Goal: Task Accomplishment & Management: Use online tool/utility

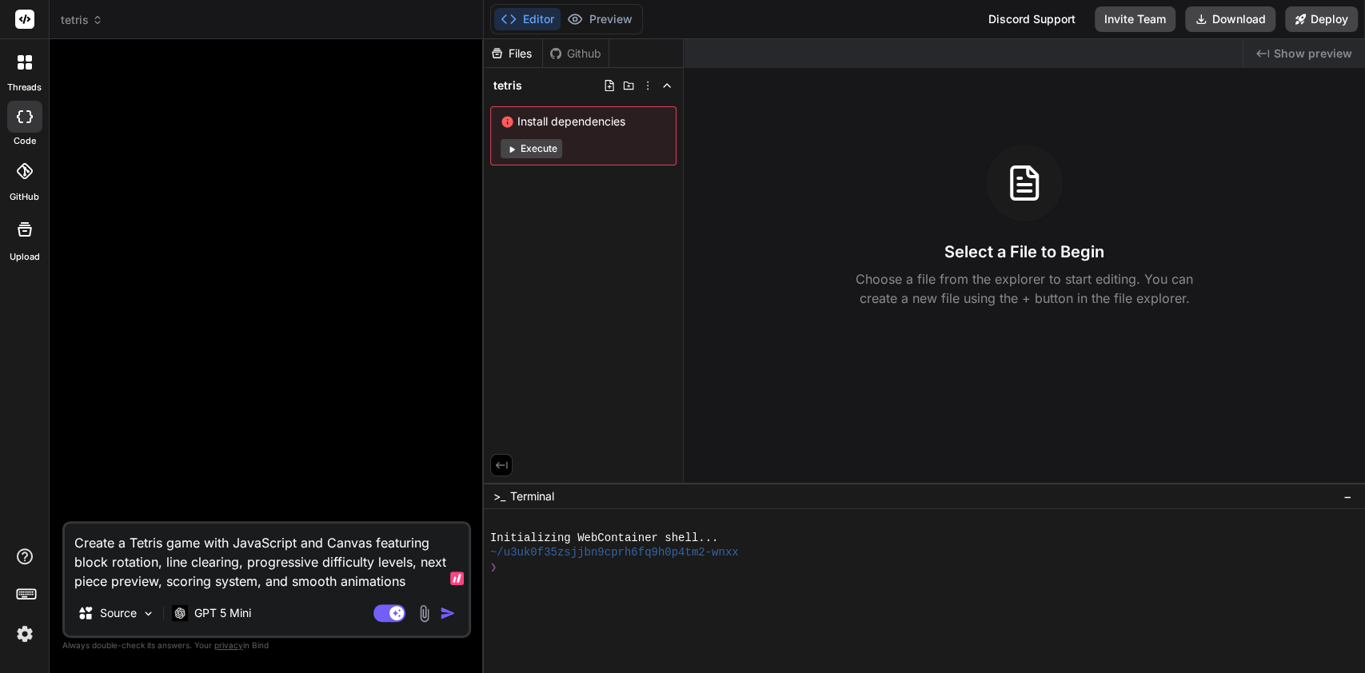
click at [70, 24] on span "tetris" at bounding box center [82, 20] width 42 height 16
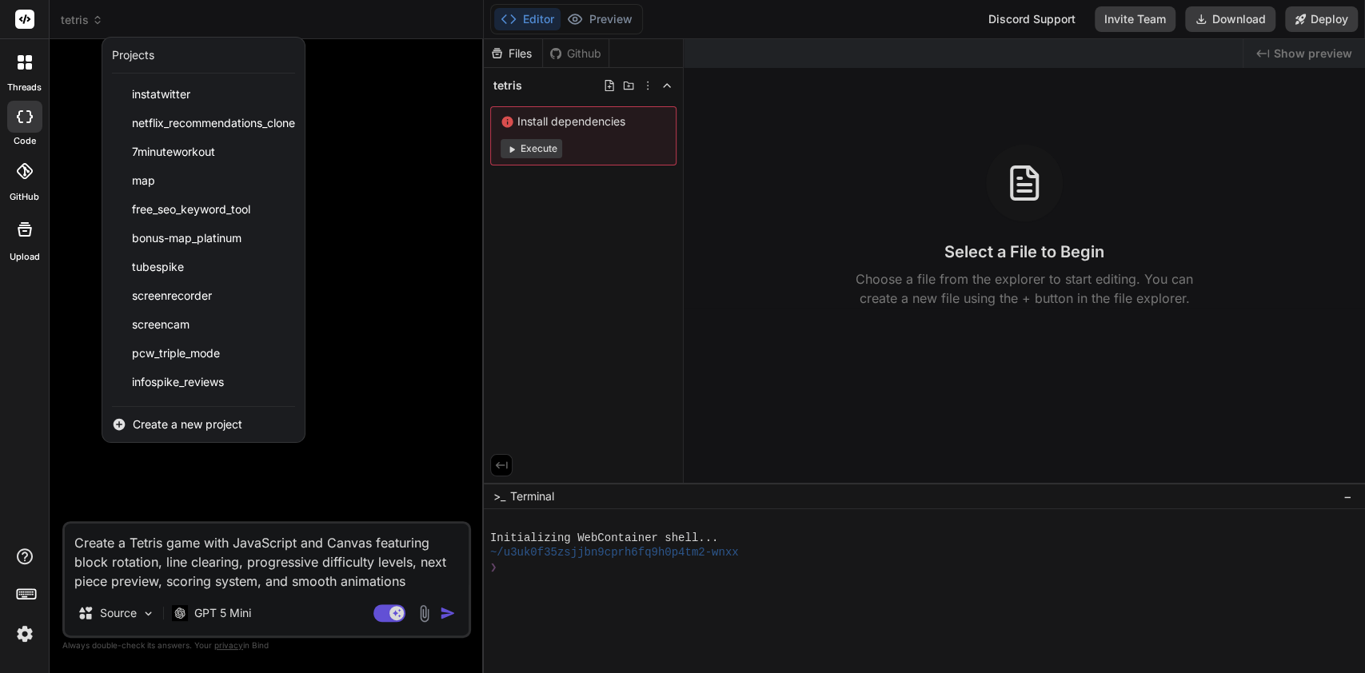
scroll to position [54, 0]
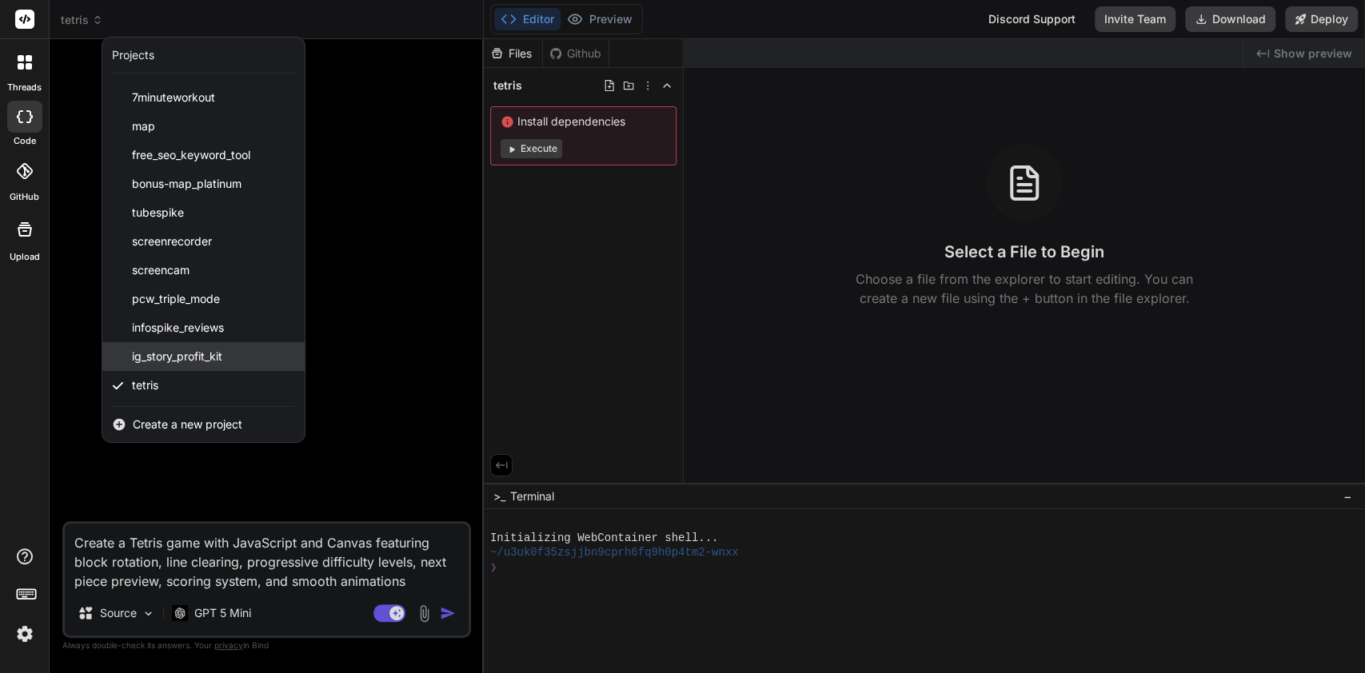
click at [237, 361] on div "ig_story_profit_kit" at bounding box center [203, 356] width 202 height 29
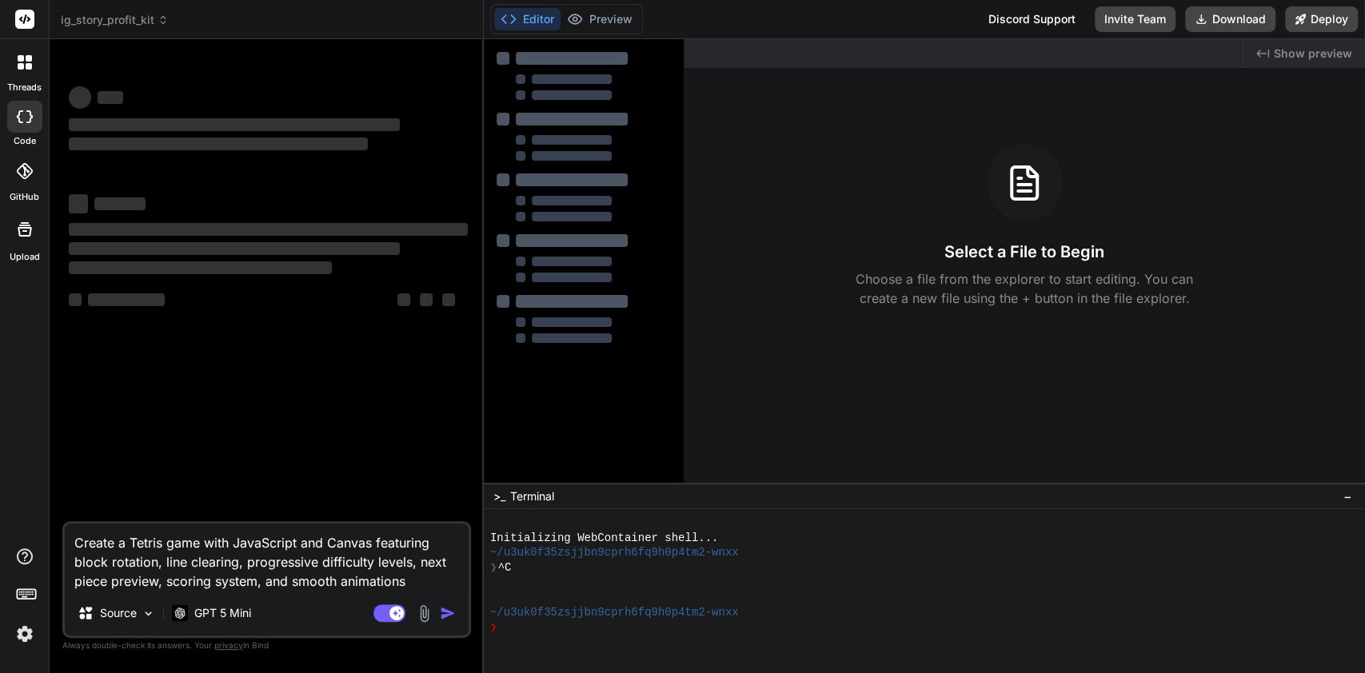
type textarea "x"
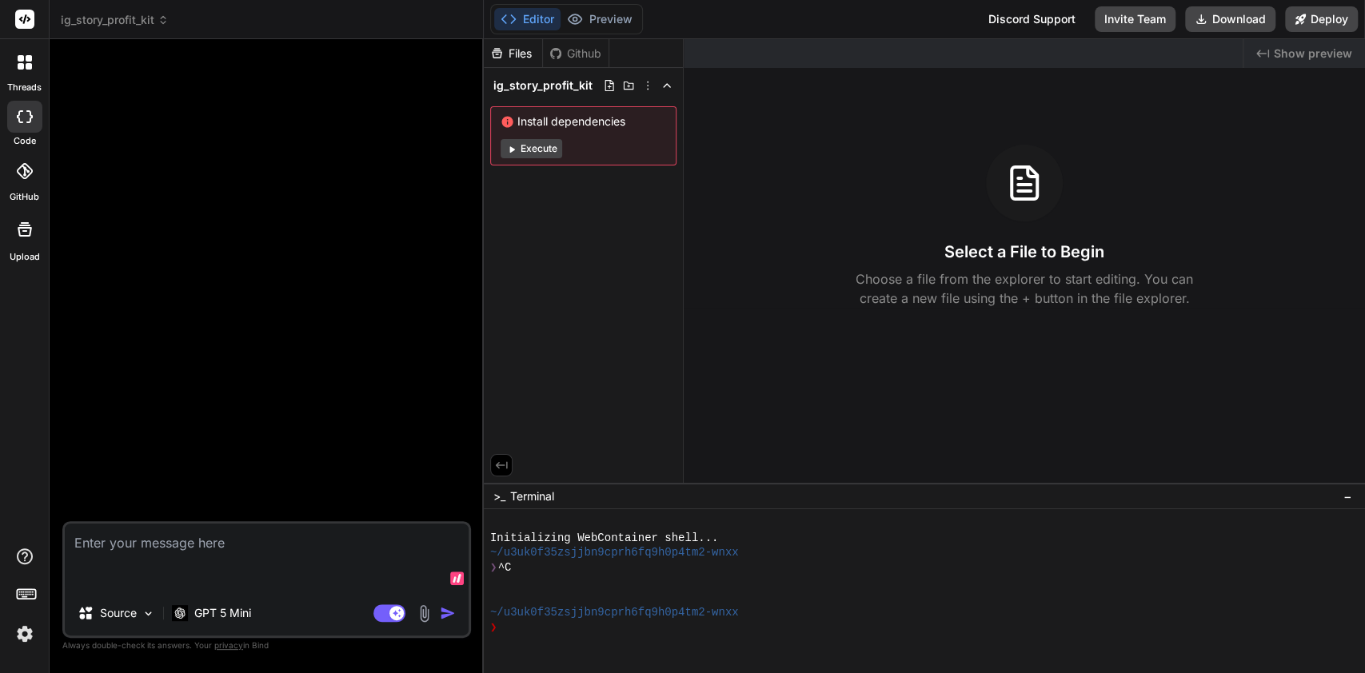
type textarea "x"
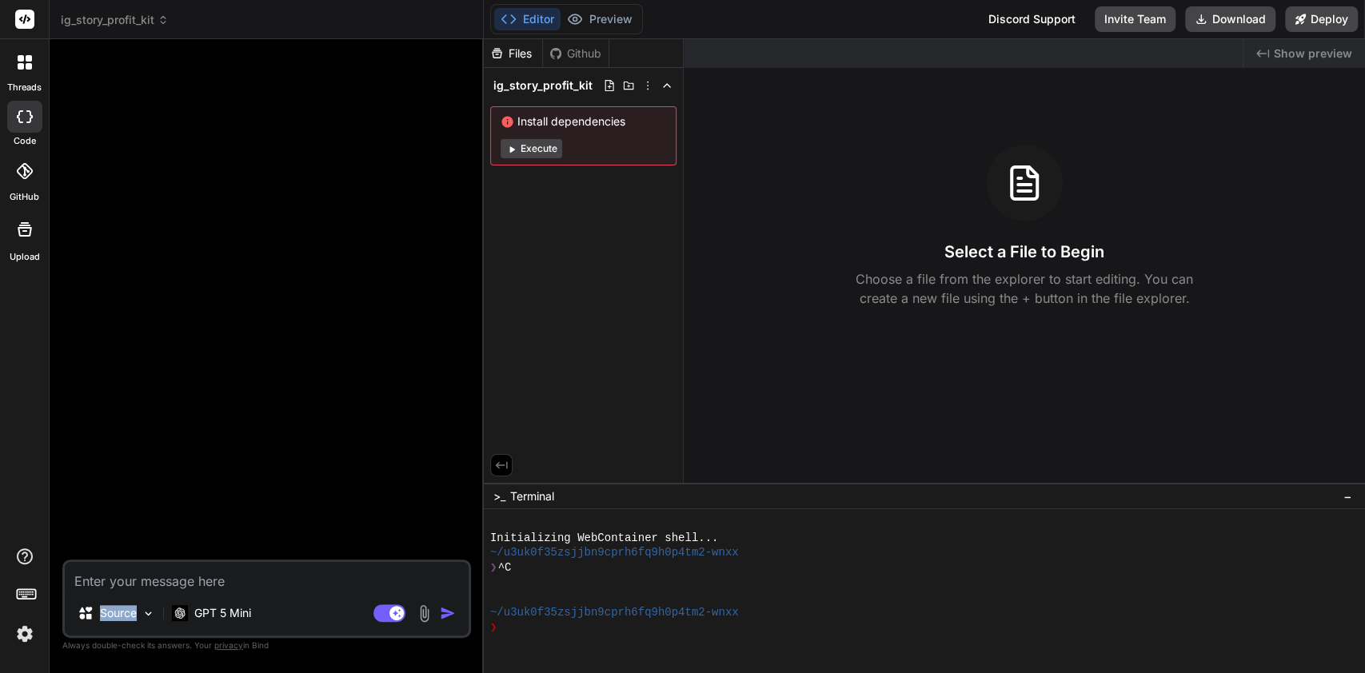
click at [316, 580] on textarea at bounding box center [267, 576] width 404 height 29
paste textarea "🎯 Purpose: This prompt outlines the creation of a MicroSaaS product focused on …"
type textarea "🎯 Purpose: This prompt outlines the creation of a MicroSaaS product focused on …"
type textarea "x"
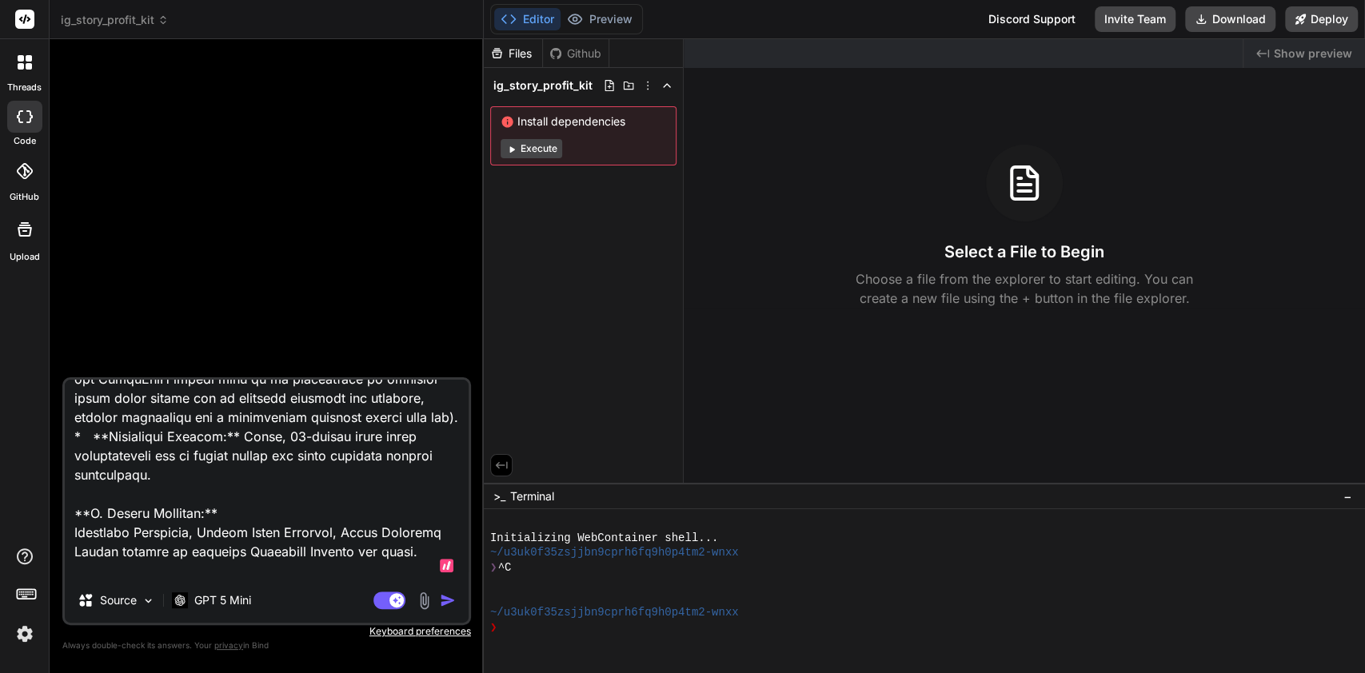
type textarea "🎯 Purpose: This prompt outlines the creation of a MicroSaaS product focused on …"
click at [456, 605] on button "button" at bounding box center [451, 600] width 22 height 16
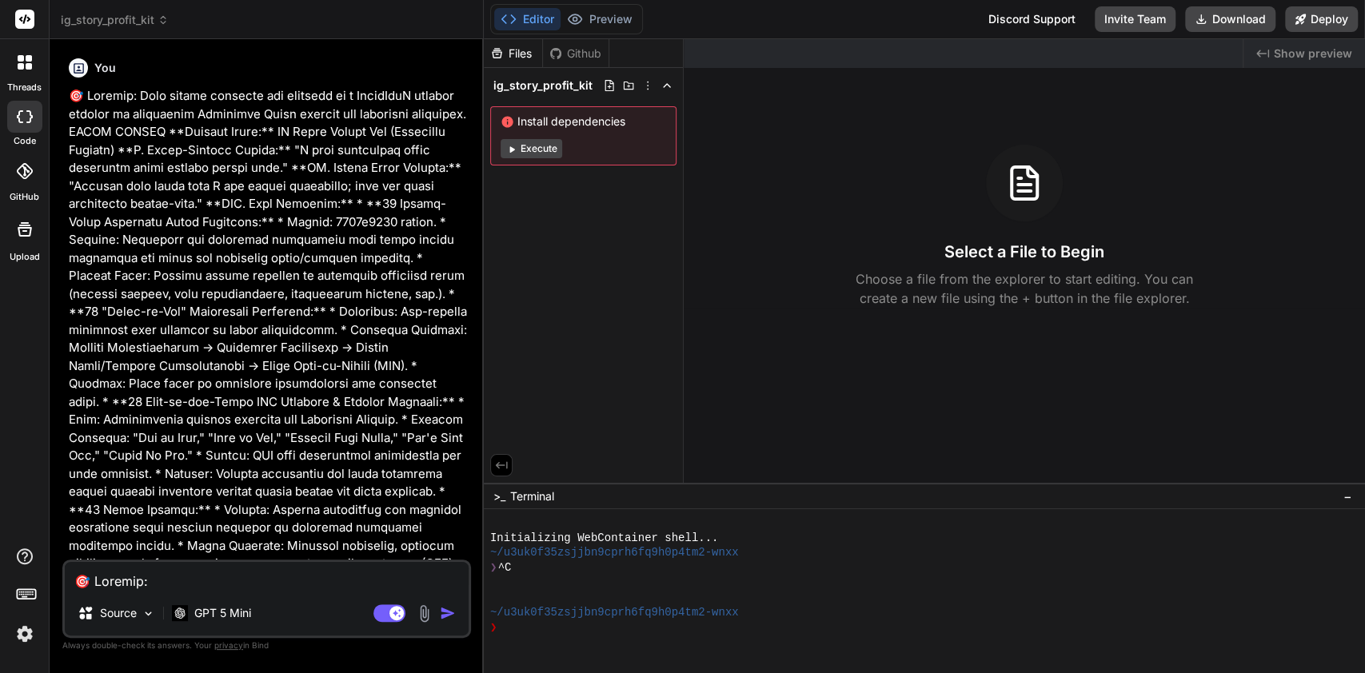
click at [453, 607] on img "button" at bounding box center [448, 613] width 16 height 16
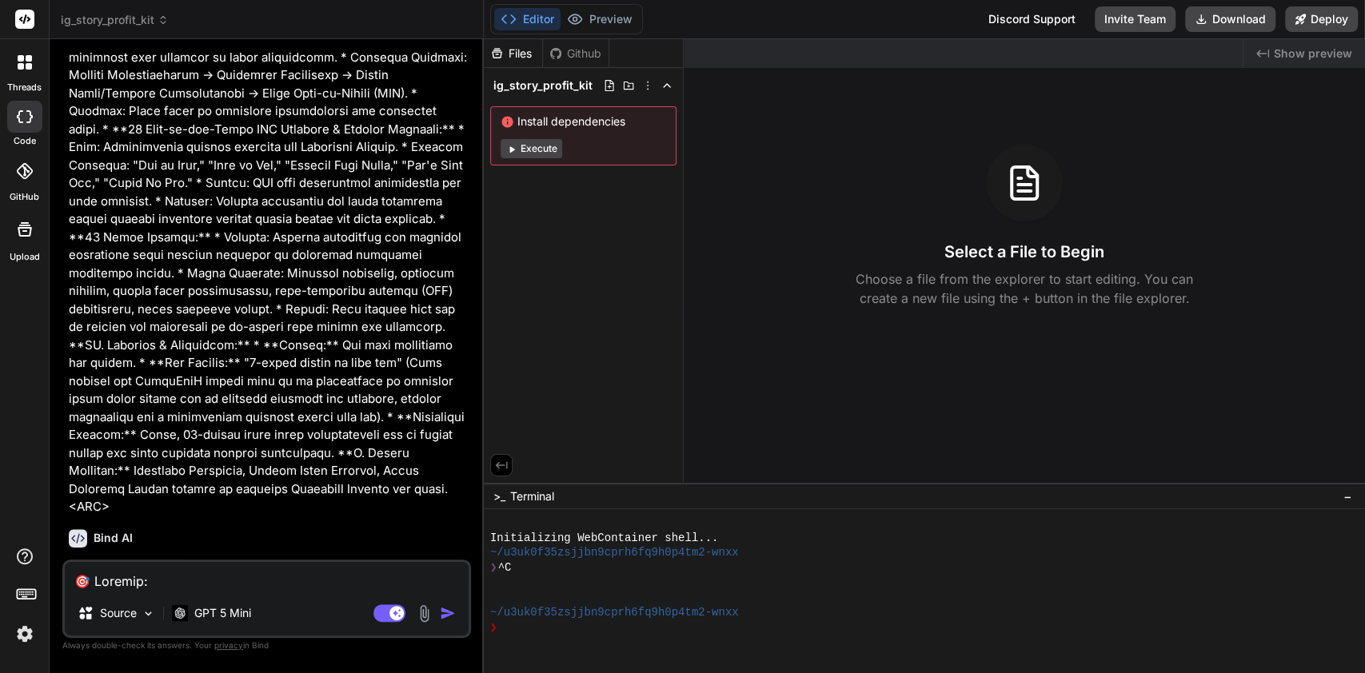
scroll to position [323, 0]
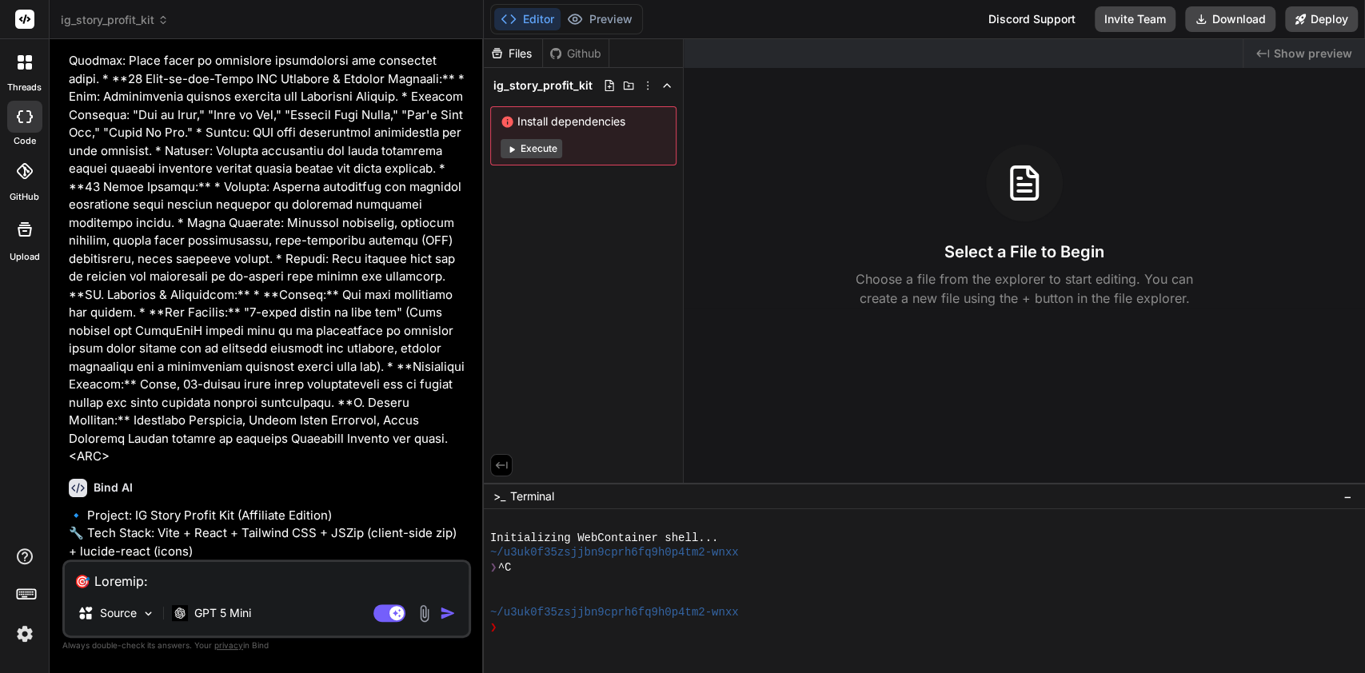
type textarea "x"
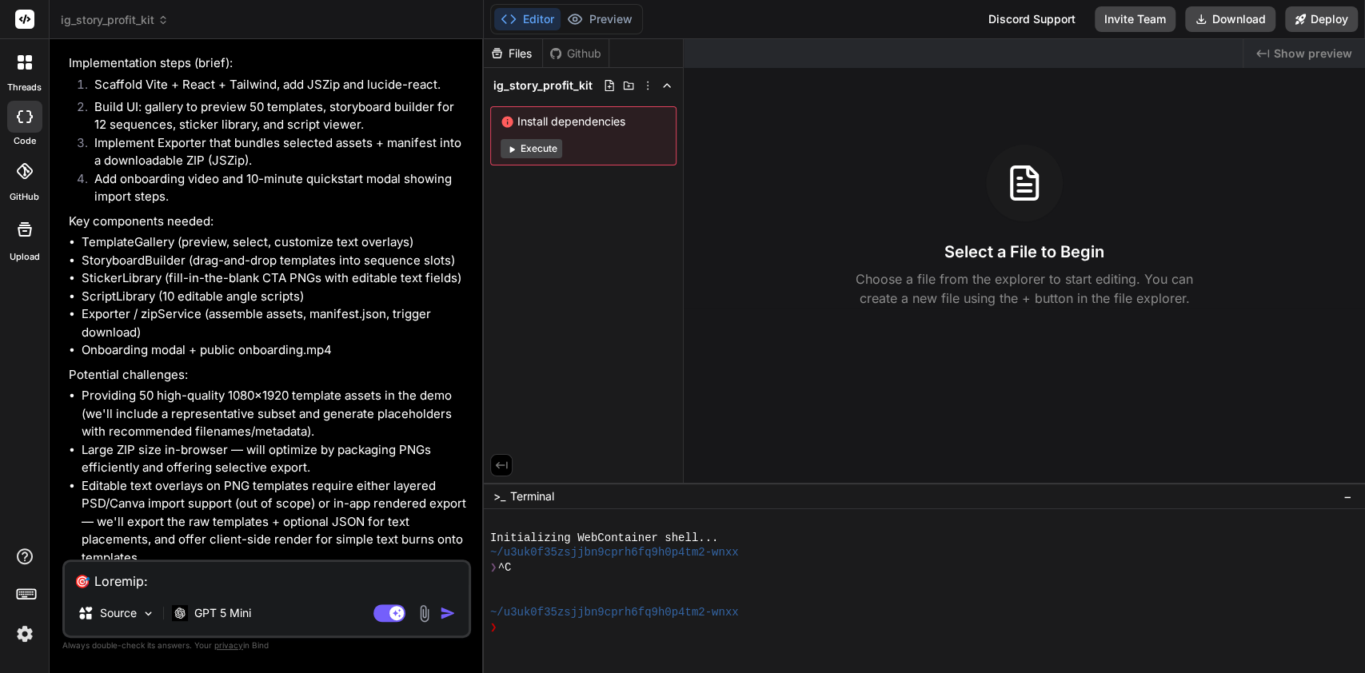
scroll to position [1494, 0]
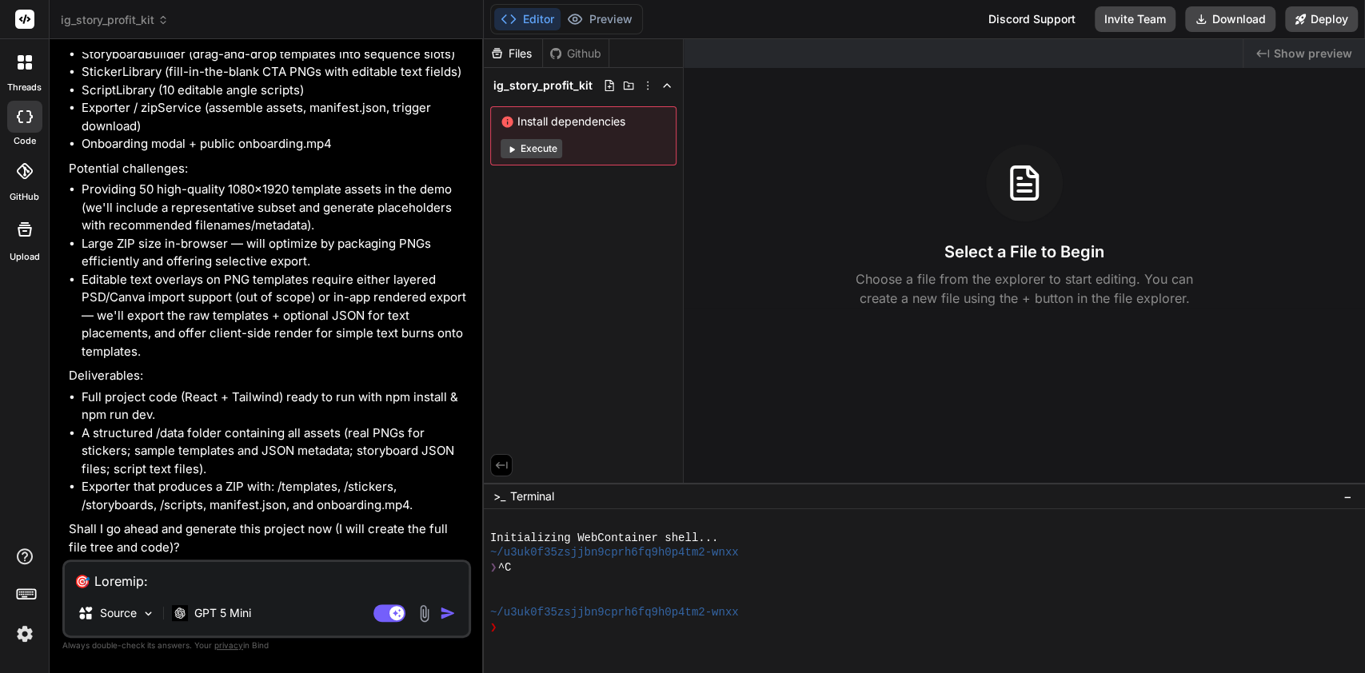
click at [221, 585] on textarea at bounding box center [267, 576] width 404 height 29
type textarea "y"
type textarea "x"
type textarea "ye"
type textarea "x"
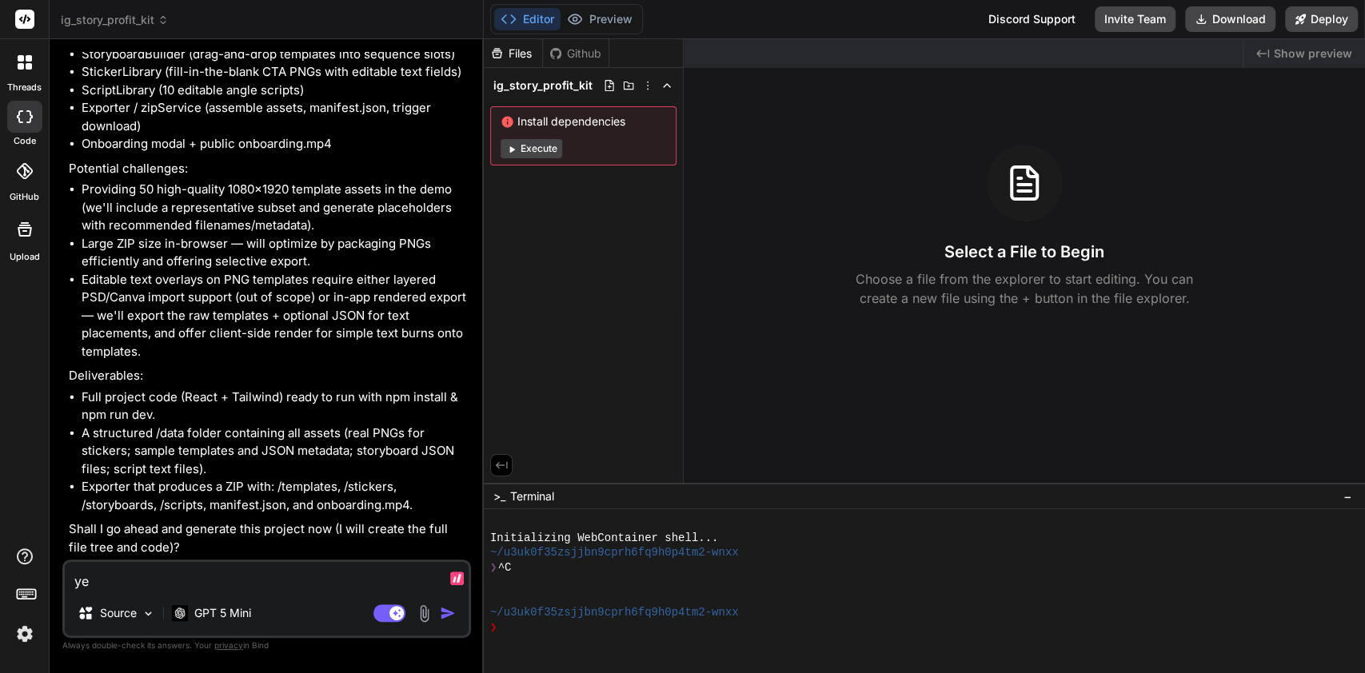
type textarea "yes"
type textarea "x"
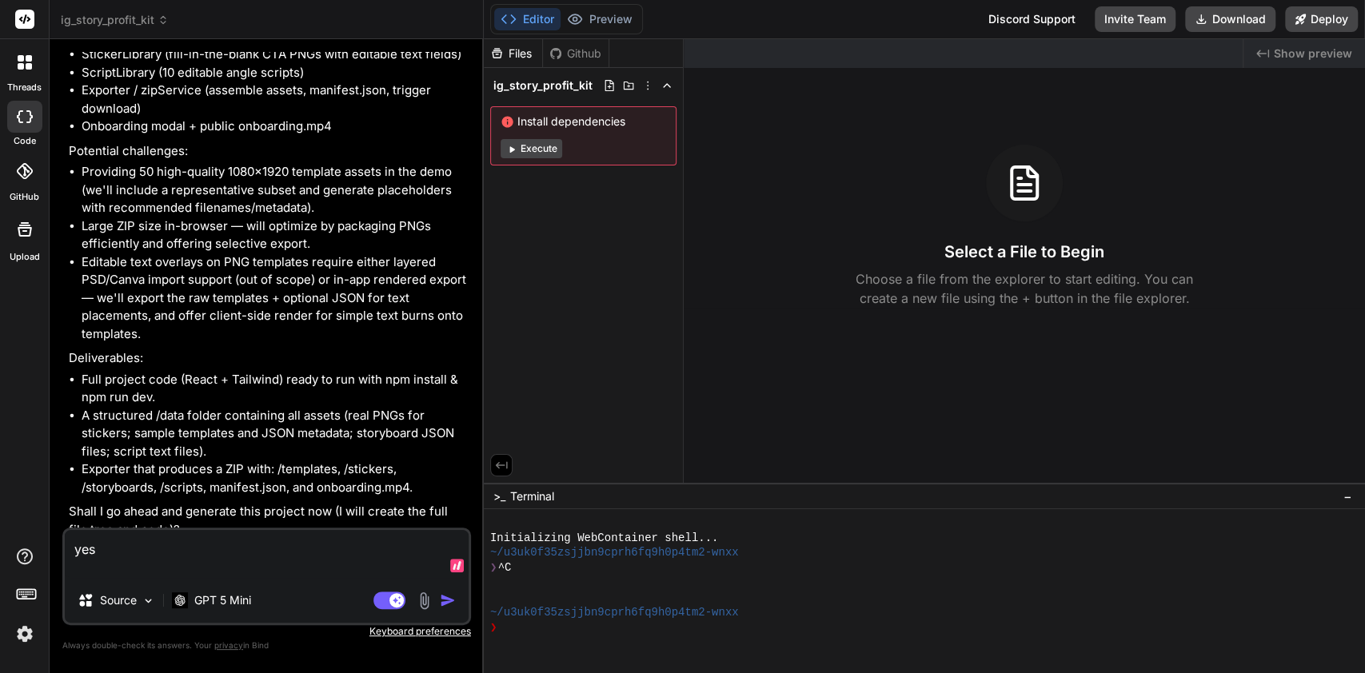
type textarea "yes"
type textarea "x"
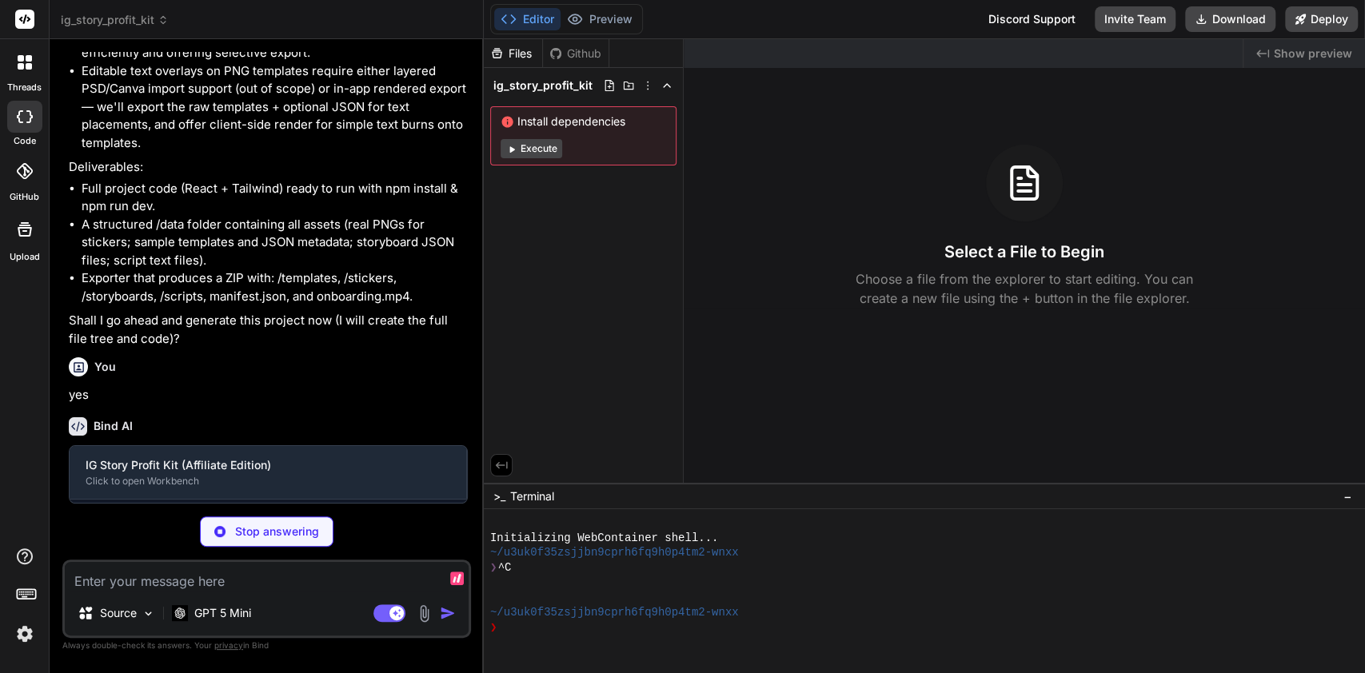
scroll to position [1746, 0]
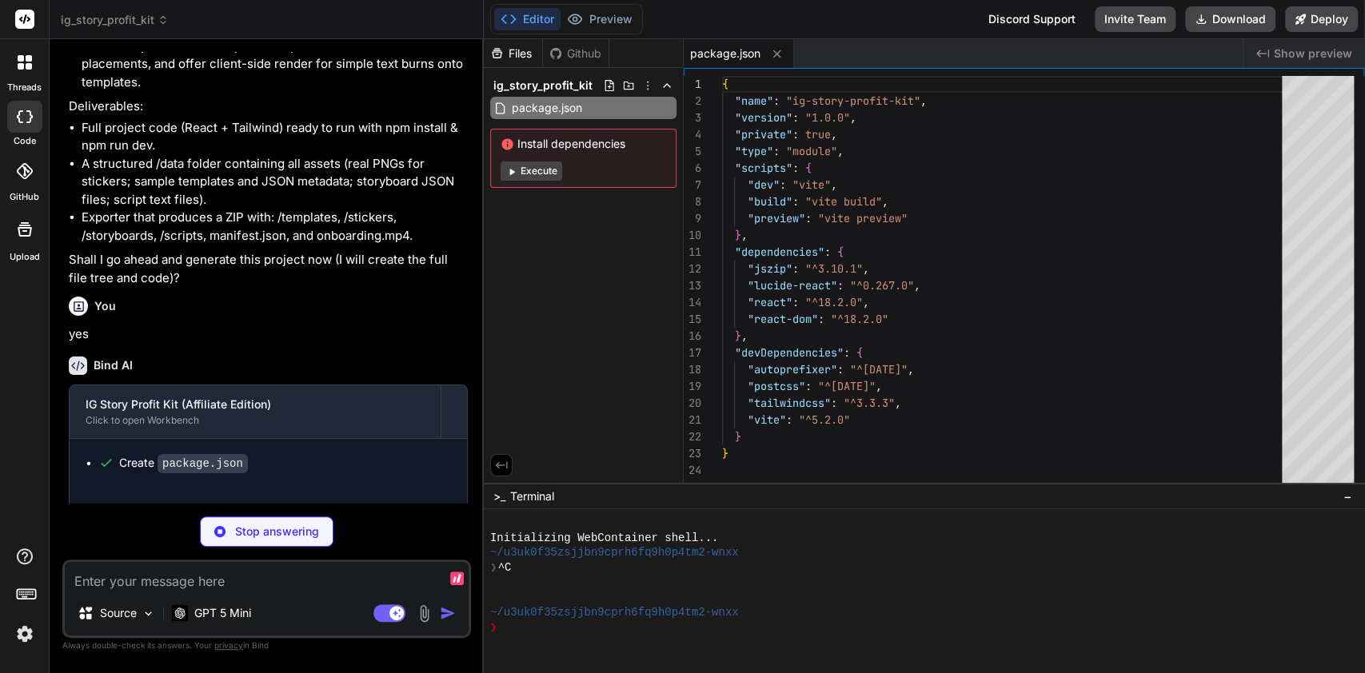
type textarea "x"
type textarea "import { defineConfig } from 'vite'; import react from '@vitejs/plugin-react'; …"
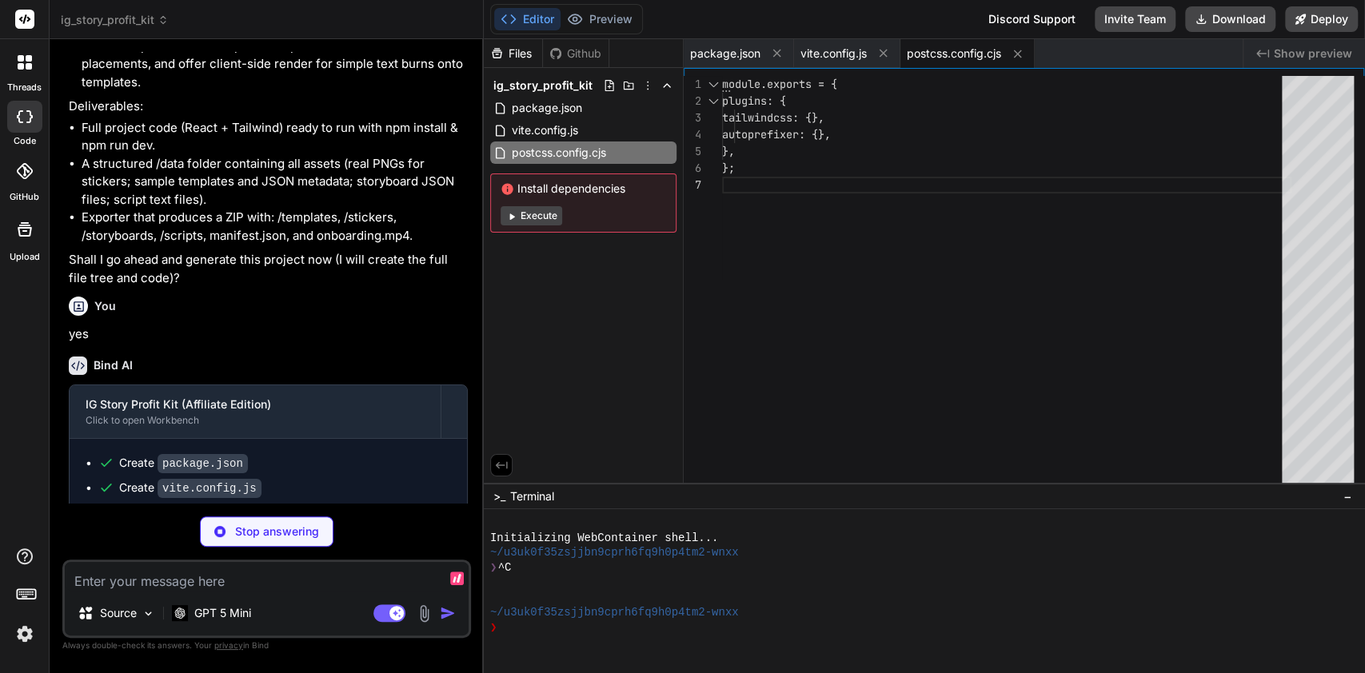
type textarea "x"
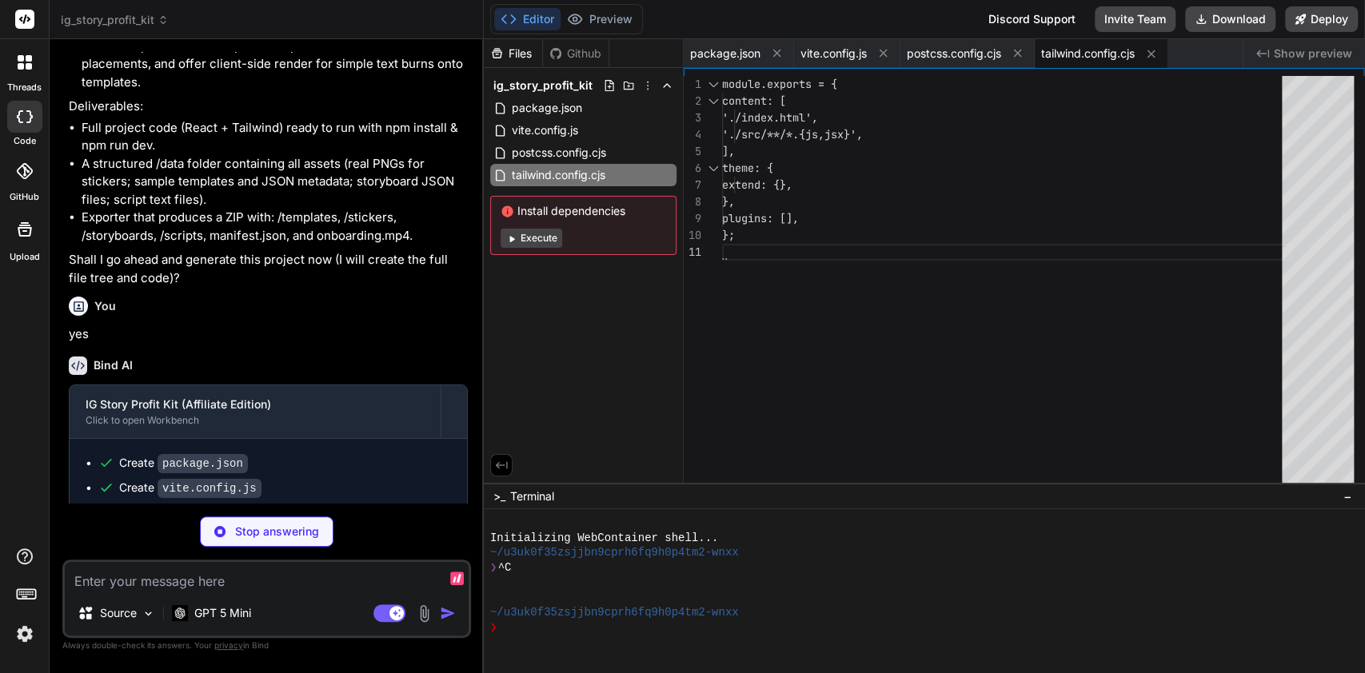
type textarea "x"
type textarea "</body> </html>"
type textarea "x"
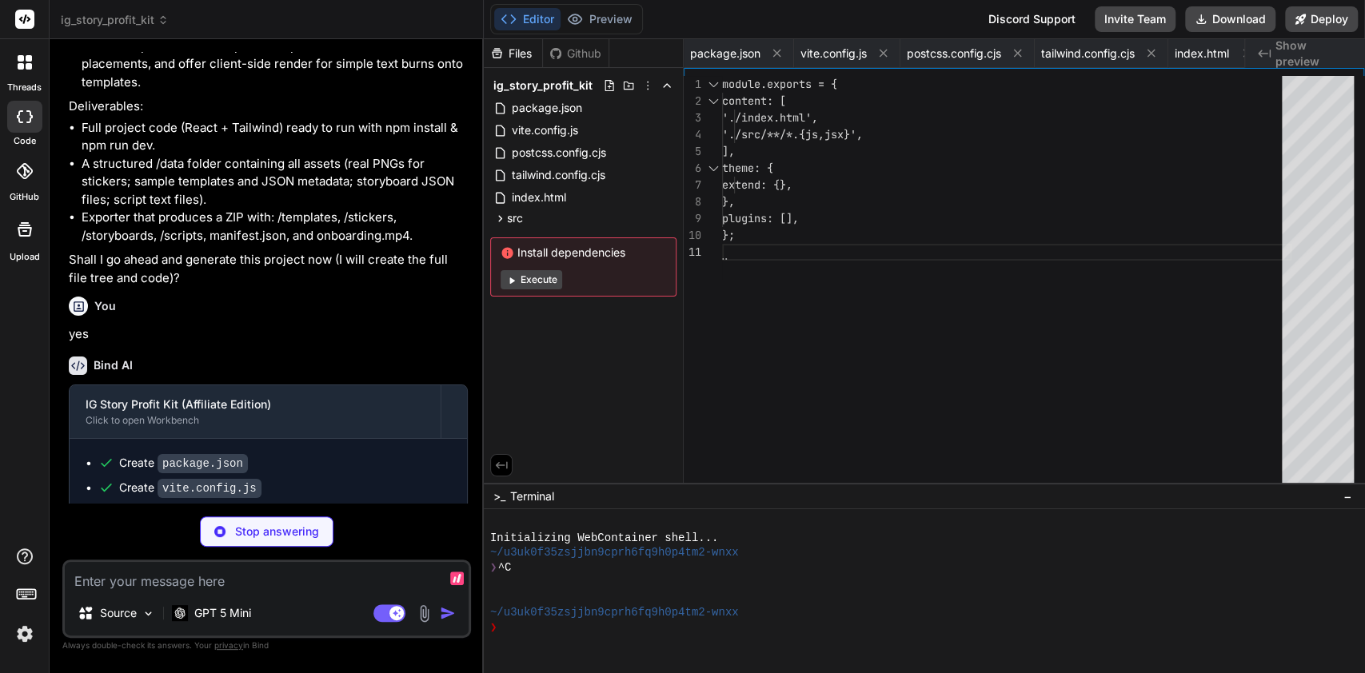
type textarea "x"
type textarea "font-family: Inter, ui-sans-serif, system-ui, -apple-system, "Segoe UI", Roboto…"
type textarea "x"
type textarea "}"
type textarea "x"
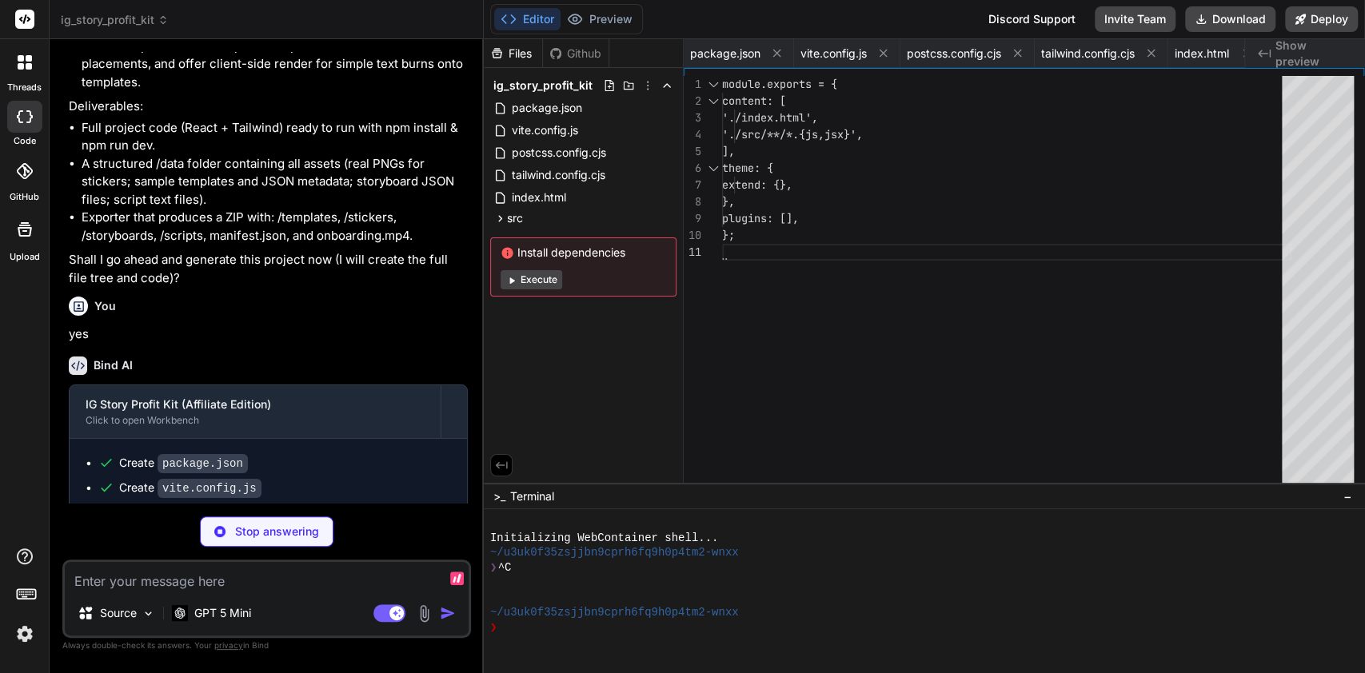
type textarea "</div> ); }"
type textarea "x"
type textarea ": 'bg-gray-200 text-gray-700'}`} > {isSelected ? 'Selected' : 'Select'} </butto…"
type textarea "x"
type textarea "</div> </div> </div> ); }"
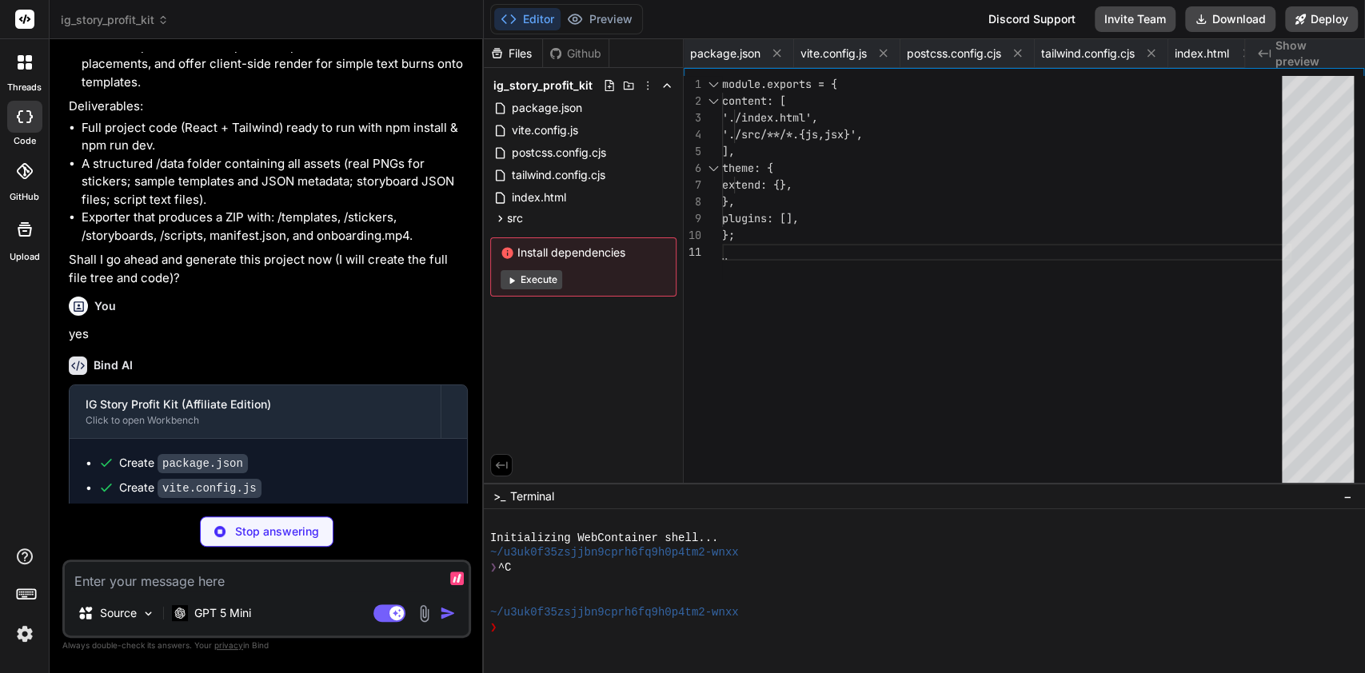
type textarea "x"
type textarea "}"
type textarea "x"
type textarea "text-white py-2 rounded"> {busy ? 'Preparing ZIP…' : 'Export ZIP'} </button> </…"
type textarea "x"
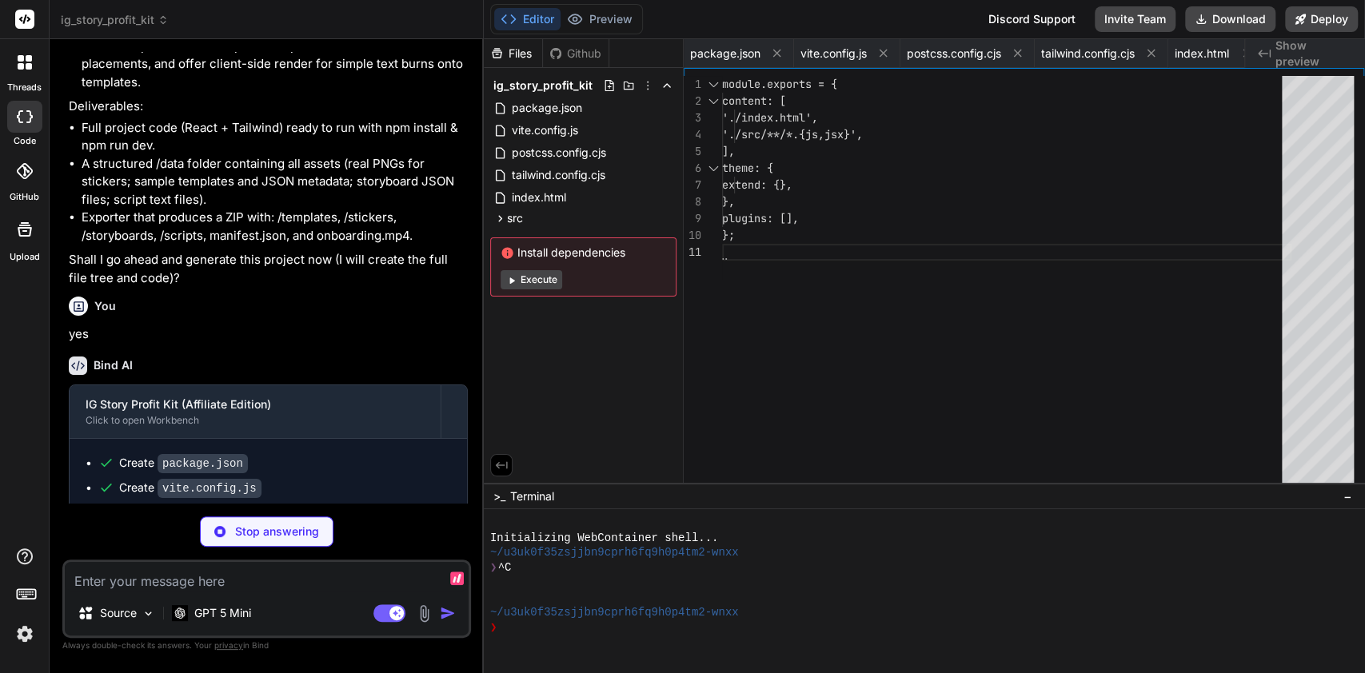
type textarea "} } const blob = await zip.generateAsync({ type: 'blob' }); return blob; }"
type textarea "x"
type textarea "} ]"
type textarea "x"
type textarea "photo-1531123897727-8f129e1688ce?w=1080&h=1920&fit=crop&q=80"}, {"id":"tpl-040"…"
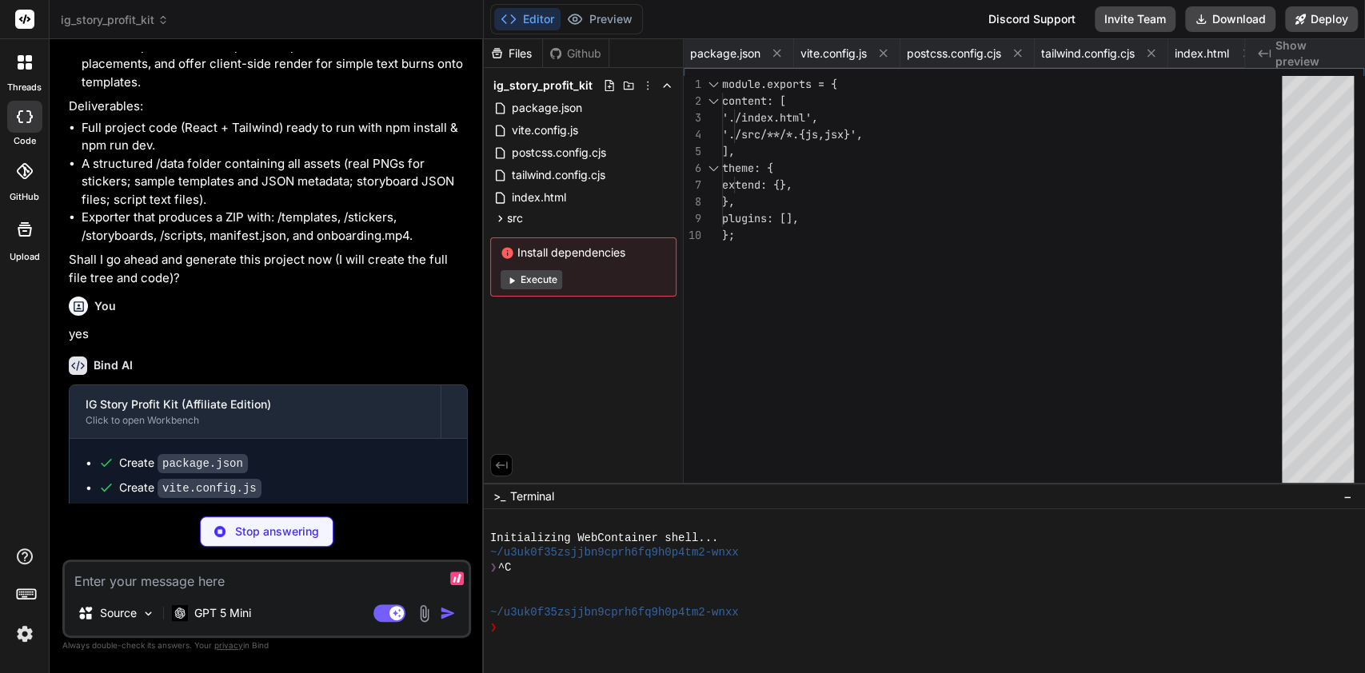
type textarea "x"
type textarea "editors or Canva. - Onboarding video is referenced in the app but not bundled t…"
type textarea "x"
type textarea "}"
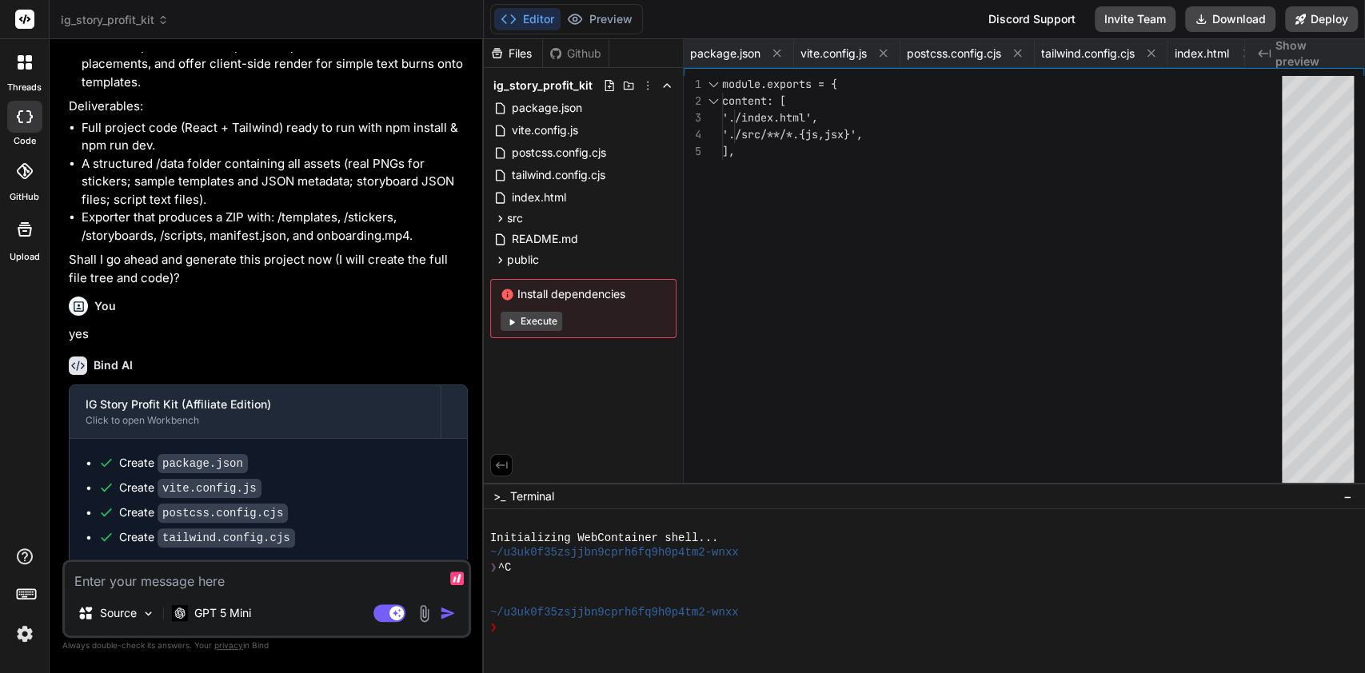
type textarea "x"
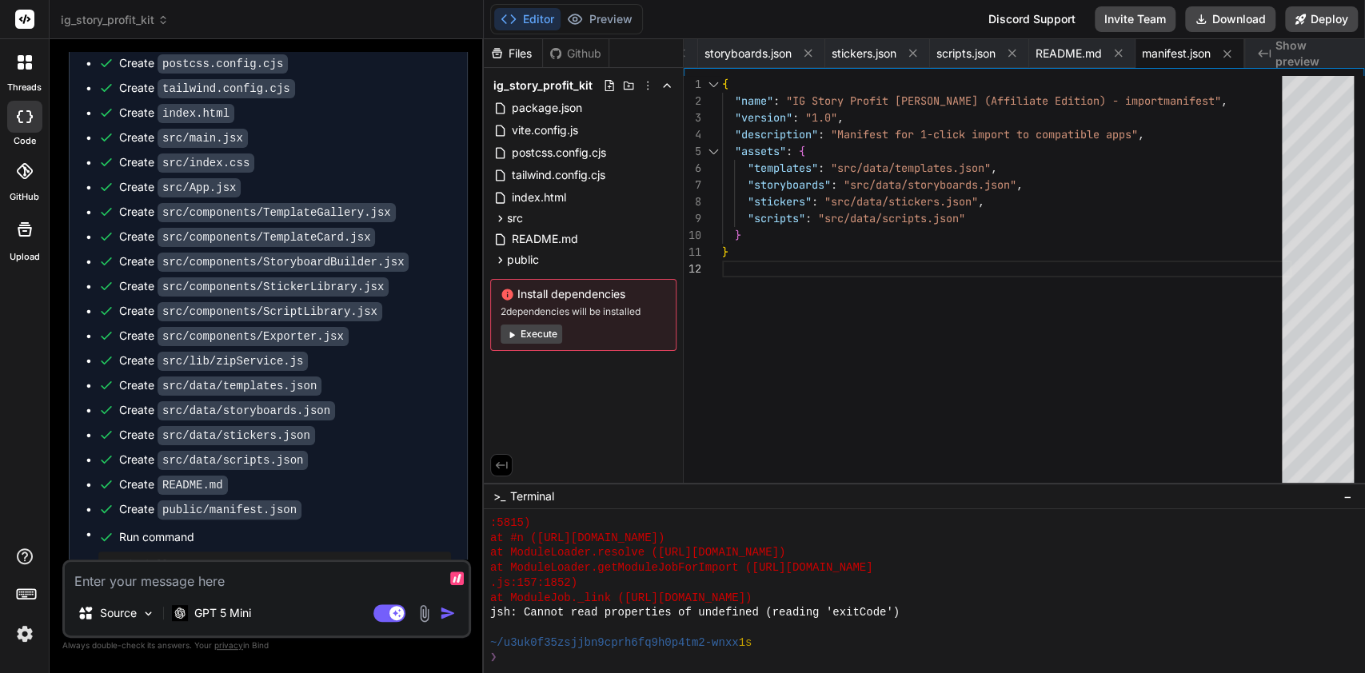
scroll to position [2289, 0]
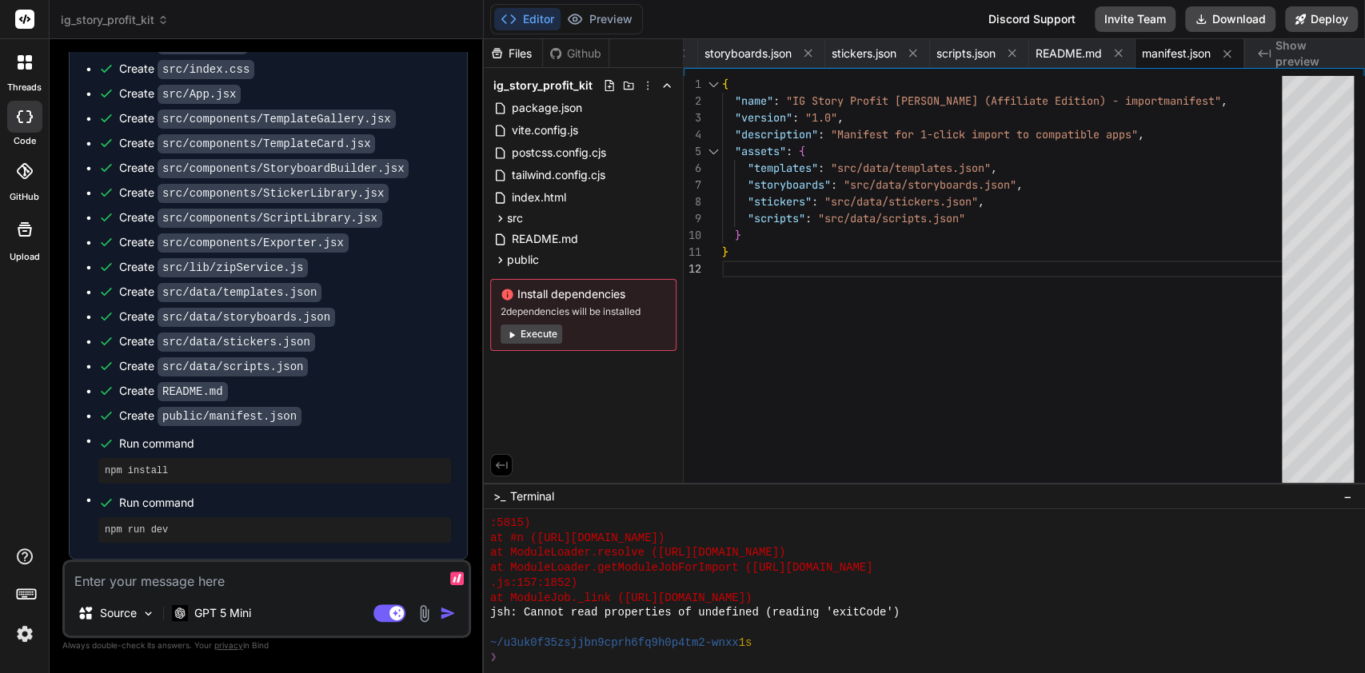
type textarea "C"
type textarea "x"
type textarea "Ch"
type textarea "x"
type textarea "Cha"
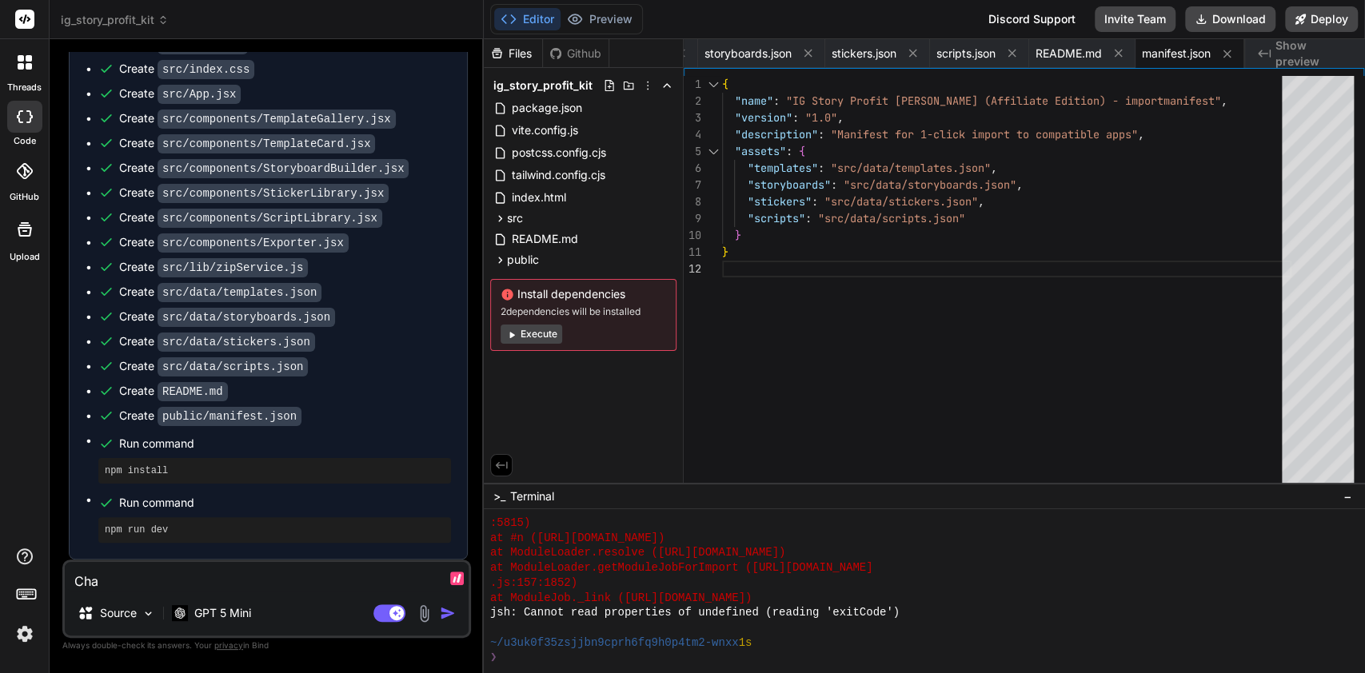
type textarea "x"
type textarea "Chan"
type textarea "x"
type textarea "Chant"
type textarea "x"
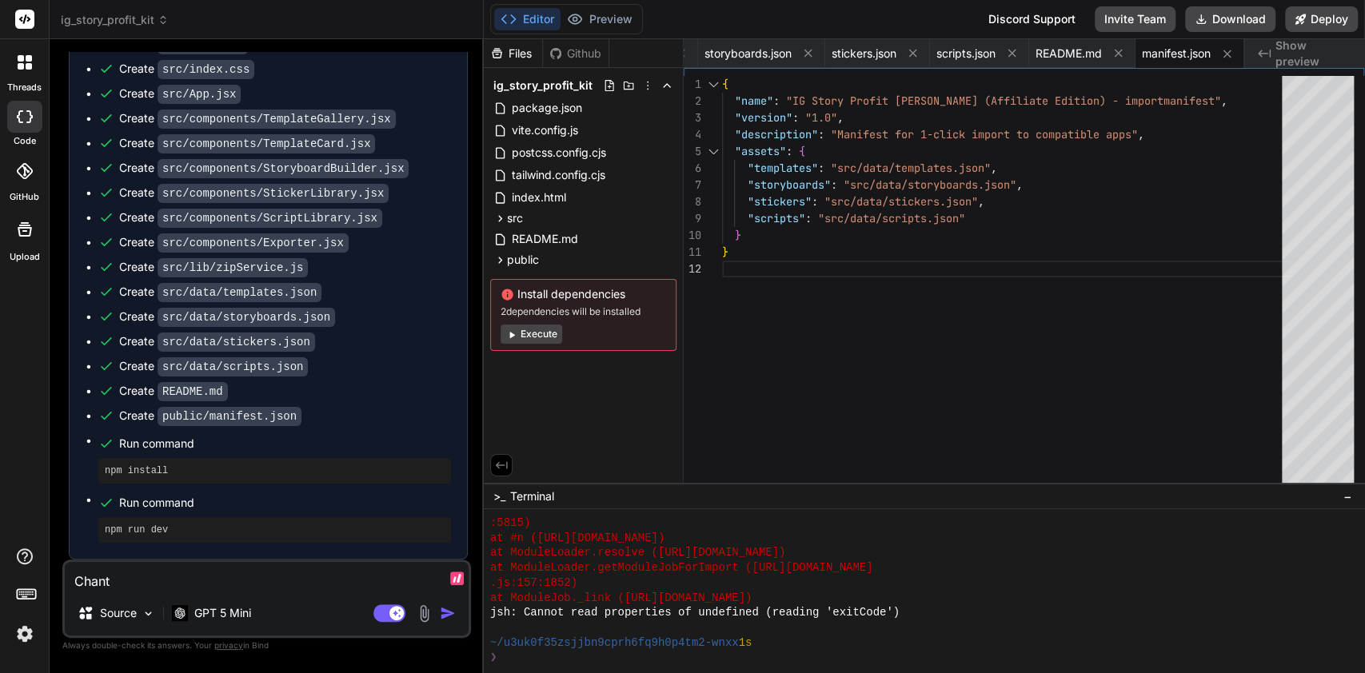
type textarea "Chan"
type textarea "x"
type textarea "Chang"
type textarea "x"
type textarea "Change"
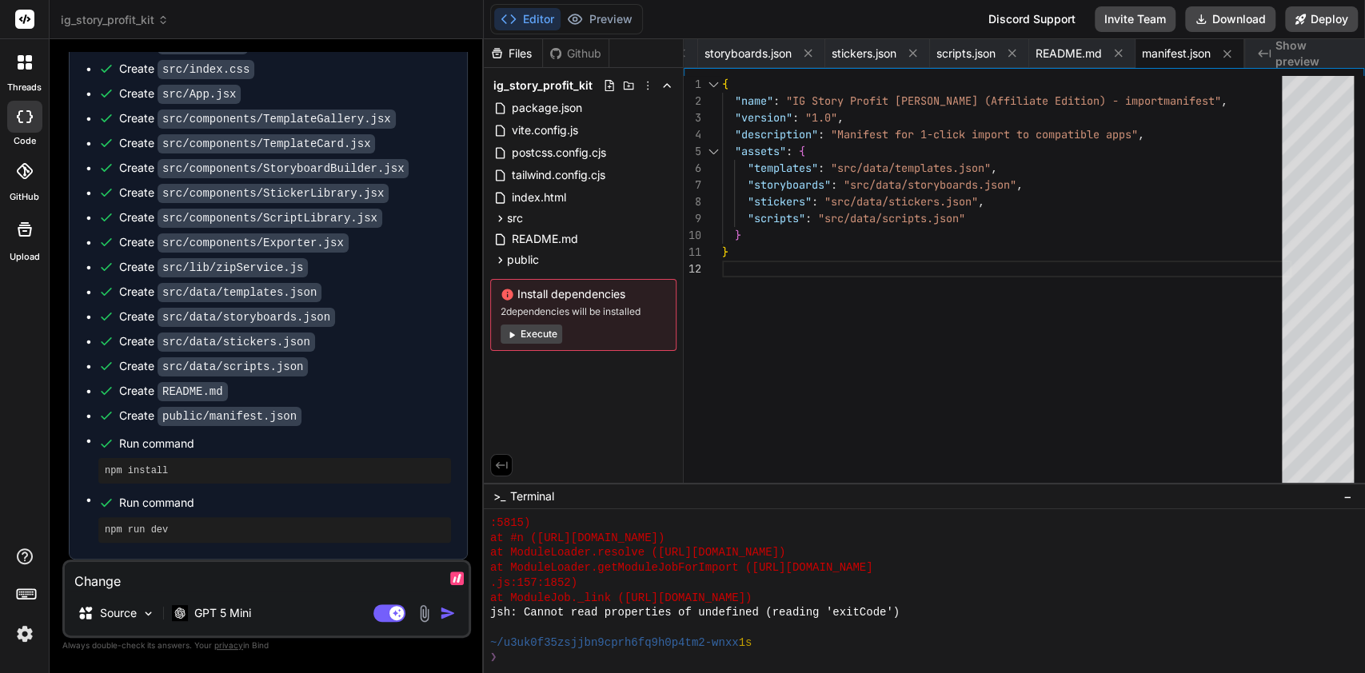
type textarea "x"
type textarea "Change"
type textarea "x"
type textarea "Change f"
type textarea "x"
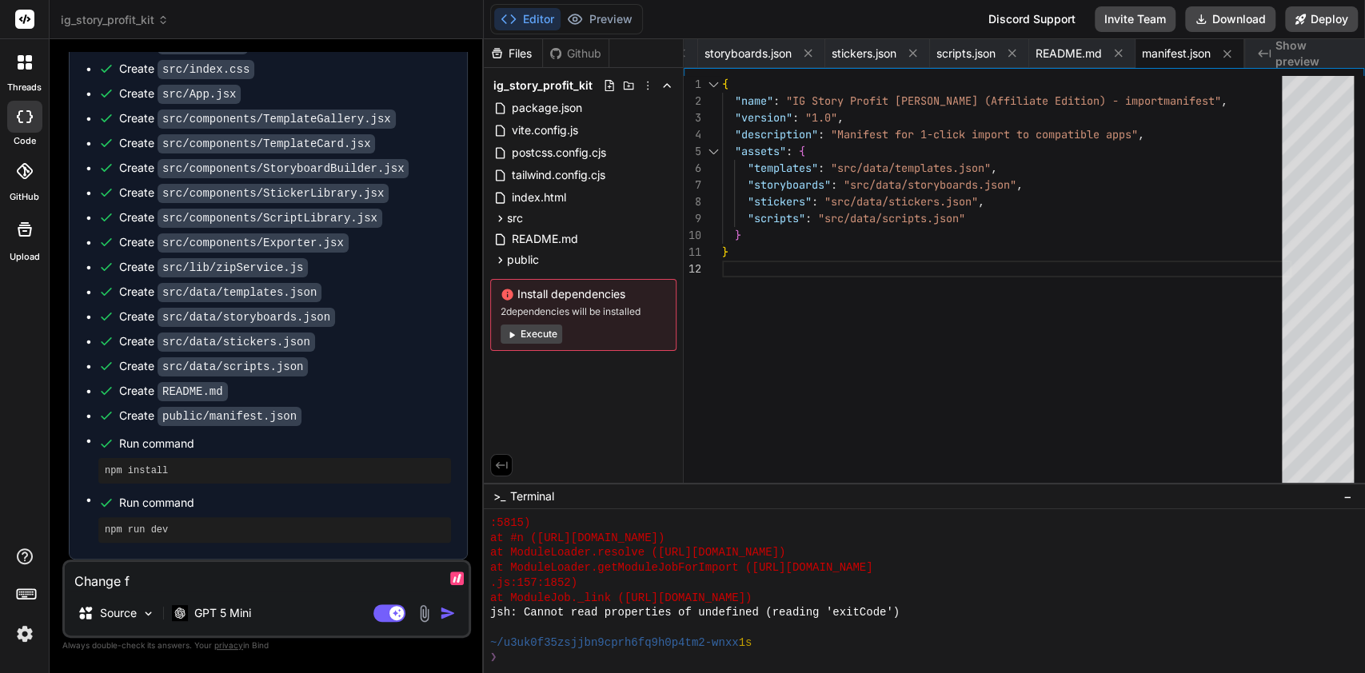
type textarea "Change fr"
type textarea "x"
type textarea "Change fro"
type textarea "x"
type textarea "Change from"
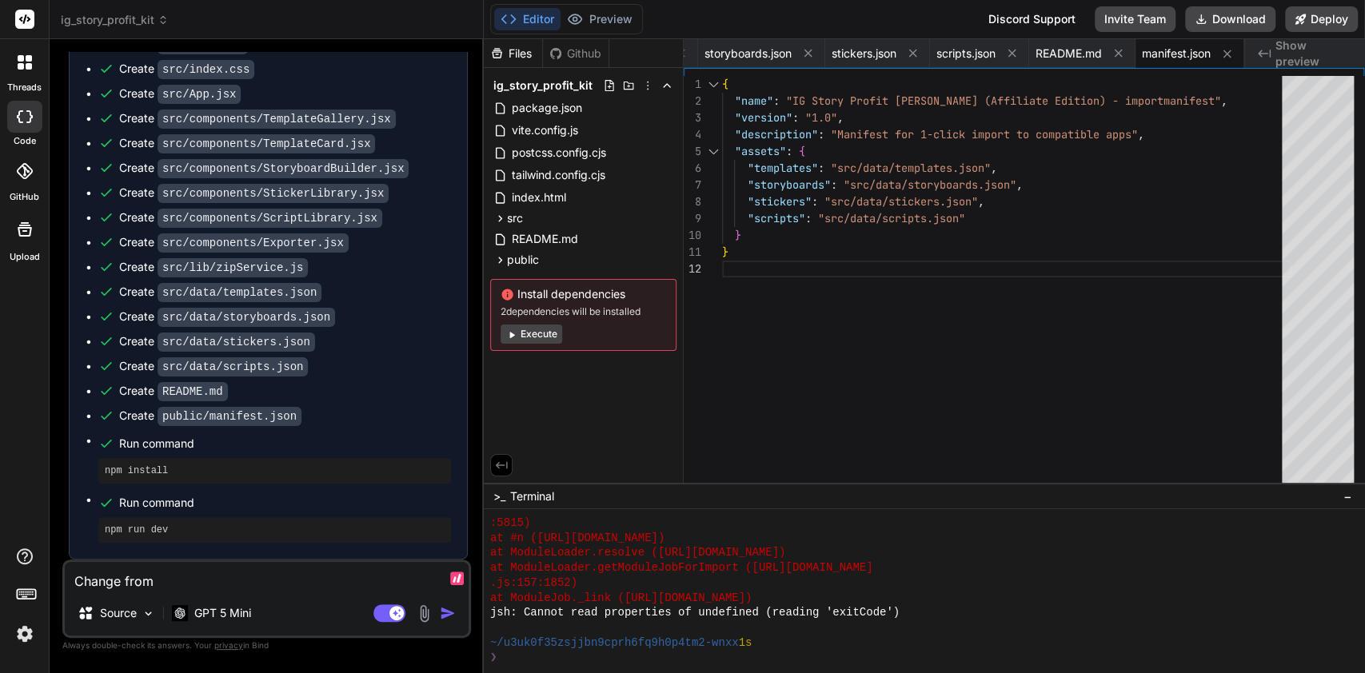
type textarea "x"
type textarea "Change from"
type textarea "x"
type textarea "Change from v"
type textarea "x"
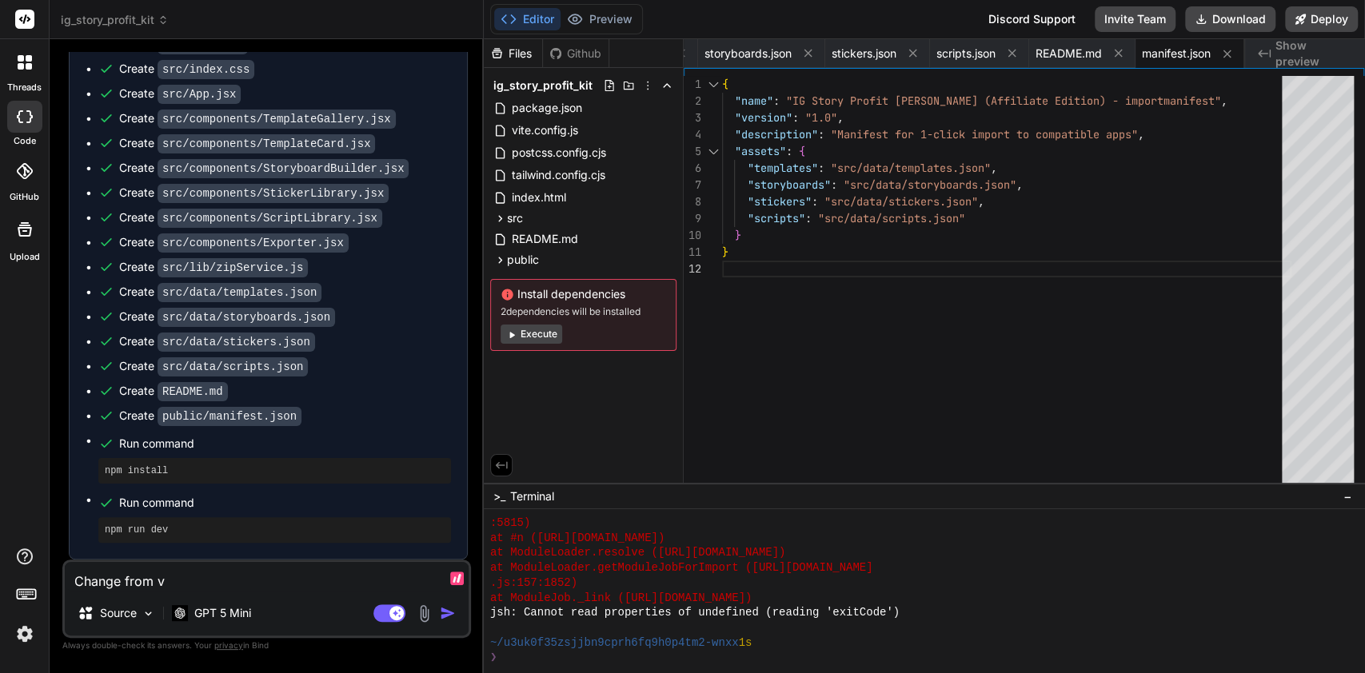
type textarea "Change from vi"
type textarea "x"
type textarea "Change from vit"
type textarea "x"
type textarea "Change from vite"
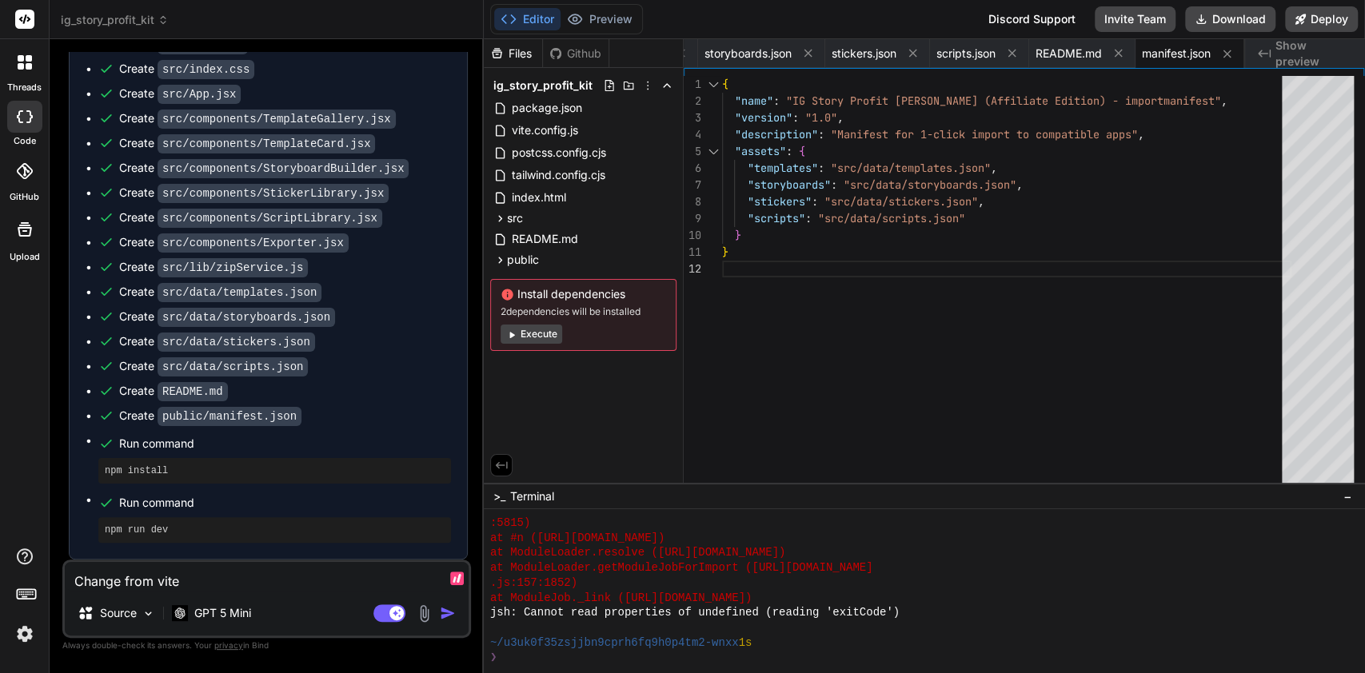
type textarea "x"
type textarea "Change from vite"
type textarea "x"
type textarea "Change from vite t"
type textarea "x"
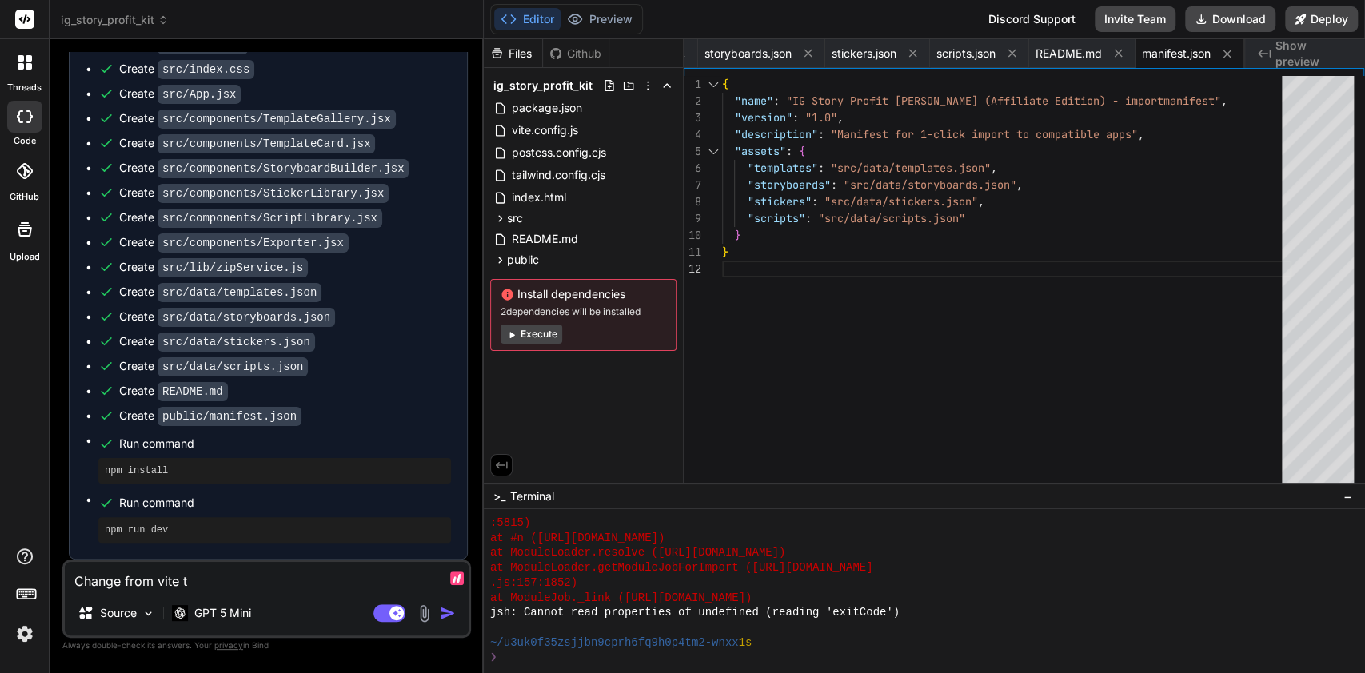
type textarea "Change from vite to"
type textarea "x"
type textarea "Change from vite to"
type textarea "x"
type textarea "Change from vite to p"
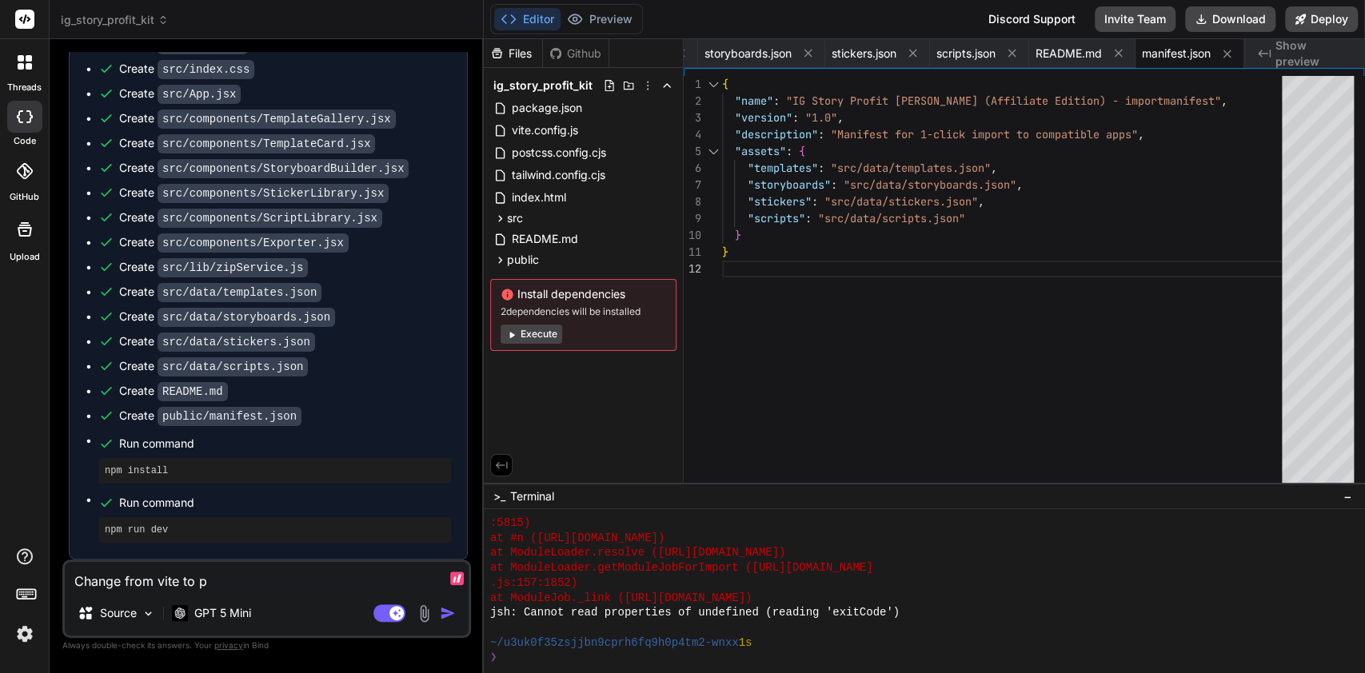
type textarea "x"
type textarea "Change from vite to ph"
type textarea "x"
type textarea "Change from vite to php"
type textarea "x"
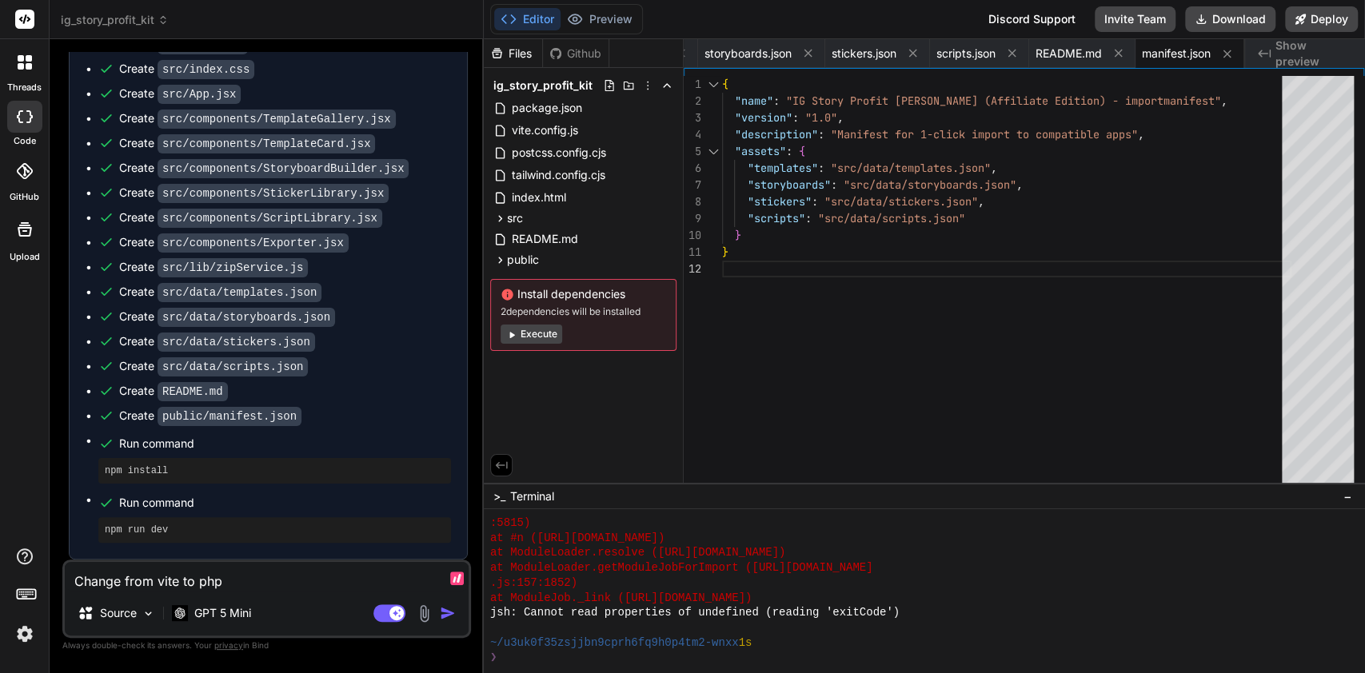
type textarea "Change from vite to php."
type textarea "x"
type textarea "Change from vite to php."
type textarea "x"
type textarea "Change from vite to php. /"
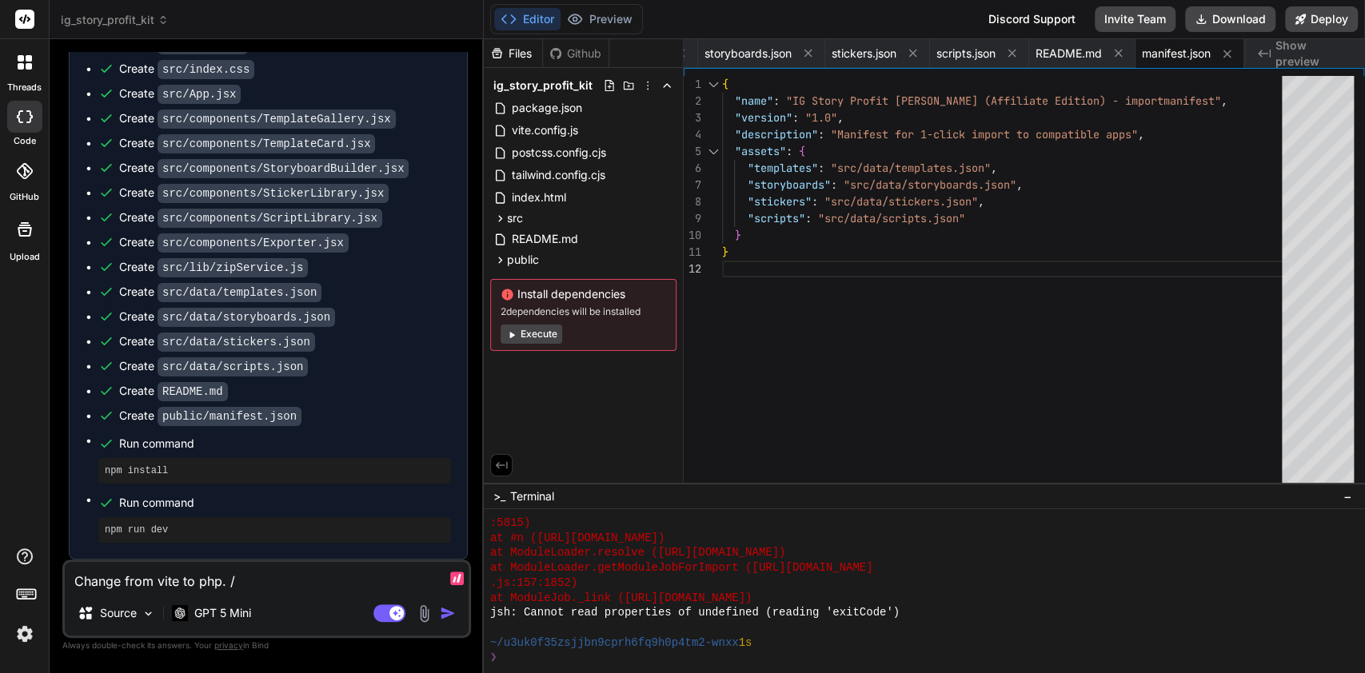
type textarea "x"
type textarea "Change from vite to php. //"
type textarea "x"
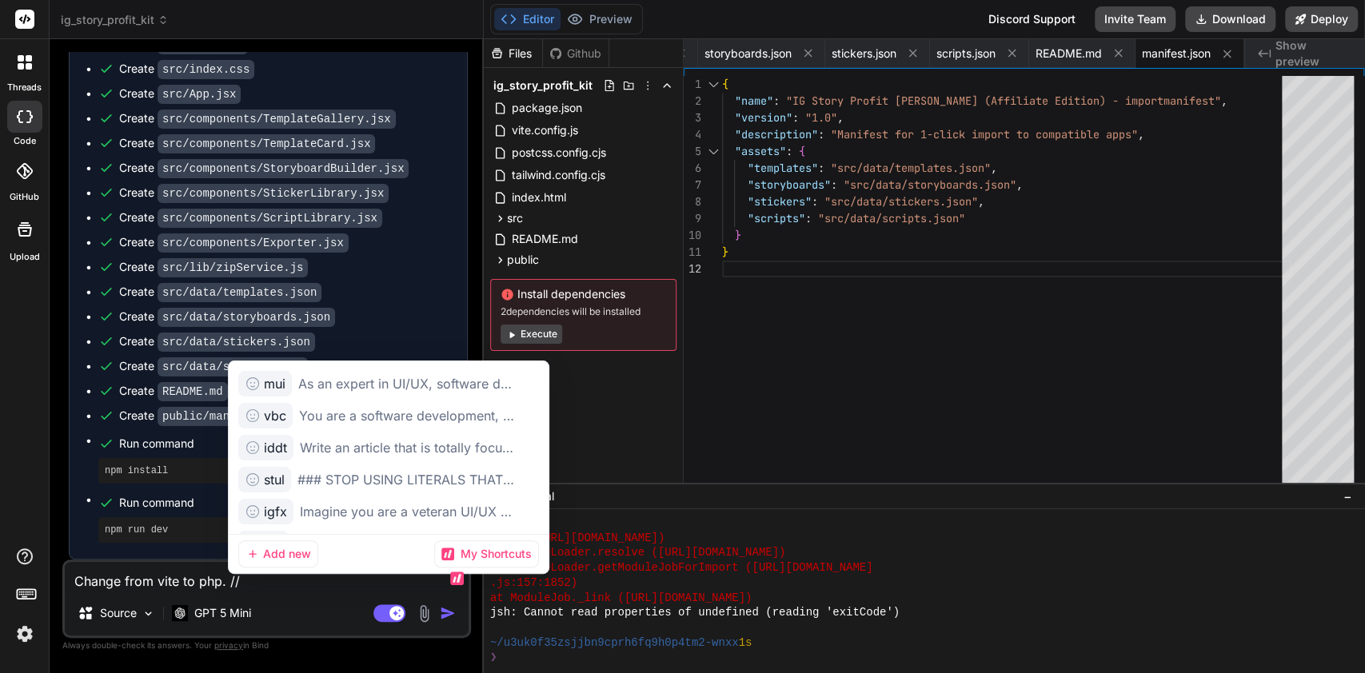
type textarea "Change from vite to php. ///"
type textarea "x"
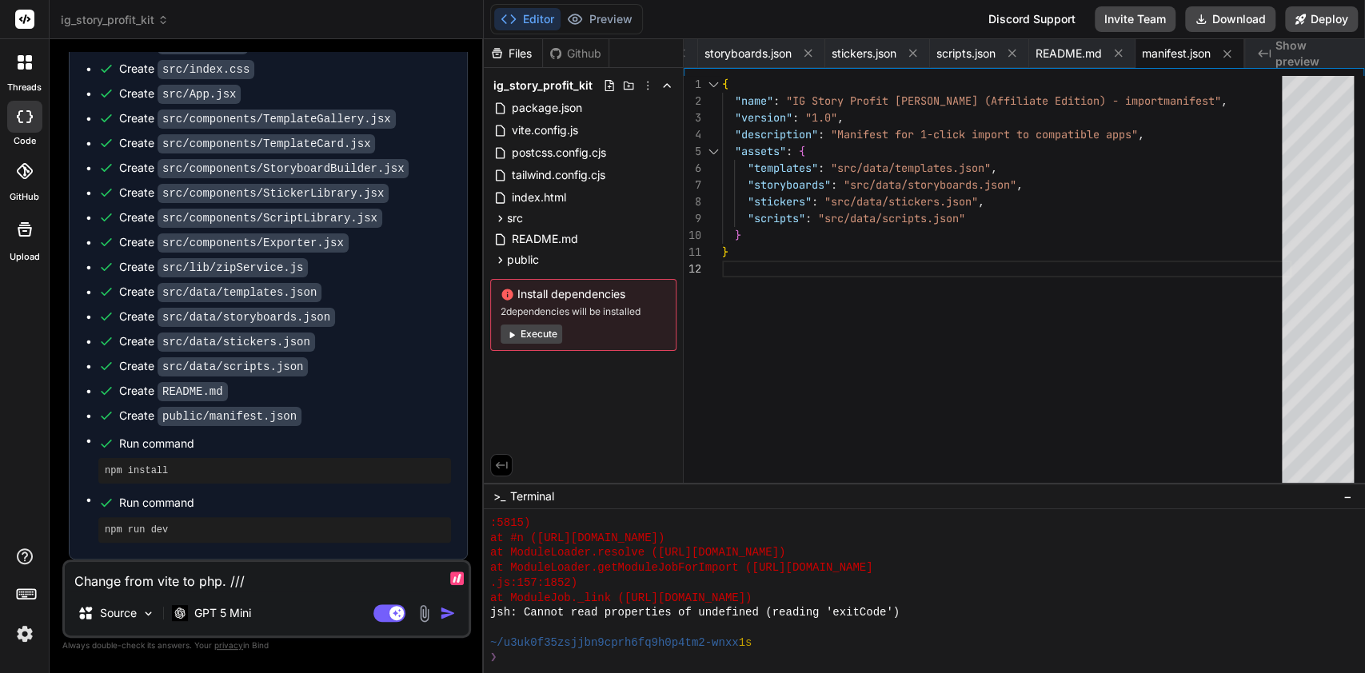
type textarea "Change from vite to php. ////"
type textarea "x"
type textarea "Change from vite to php. ///"
type textarea "x"
type textarea "Change from vite to php. //"
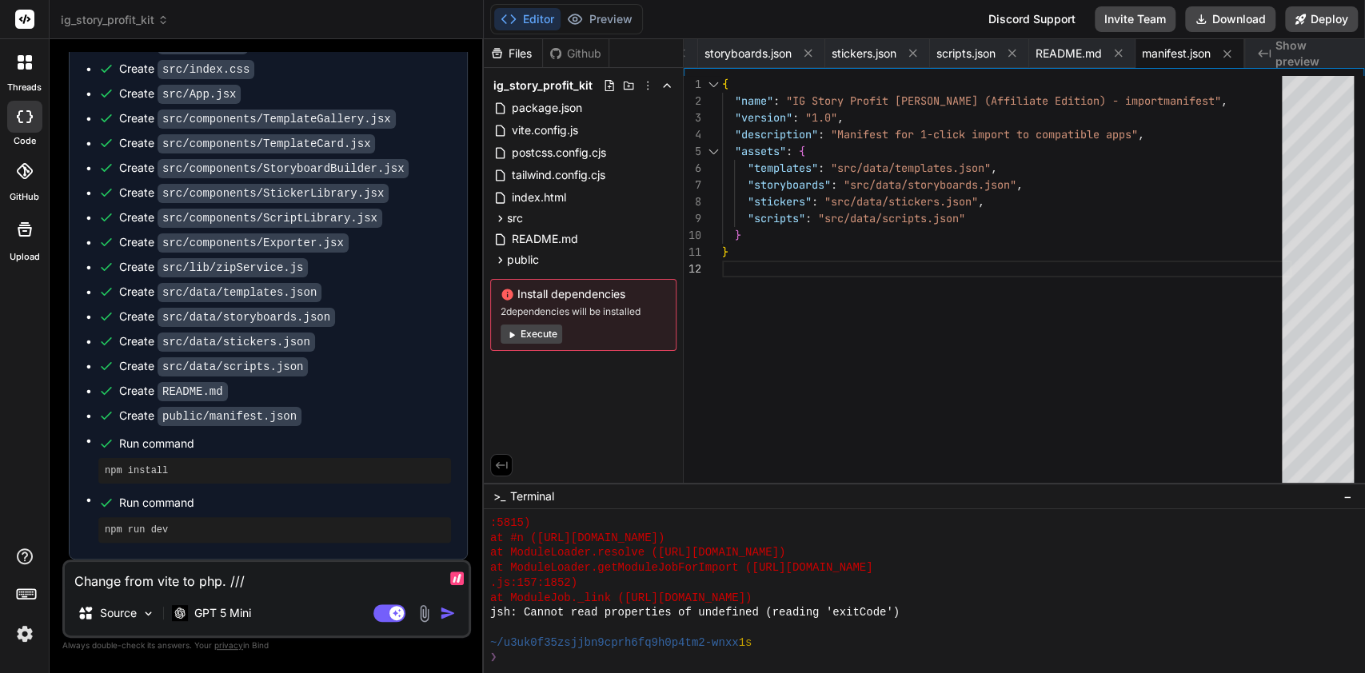
type textarea "x"
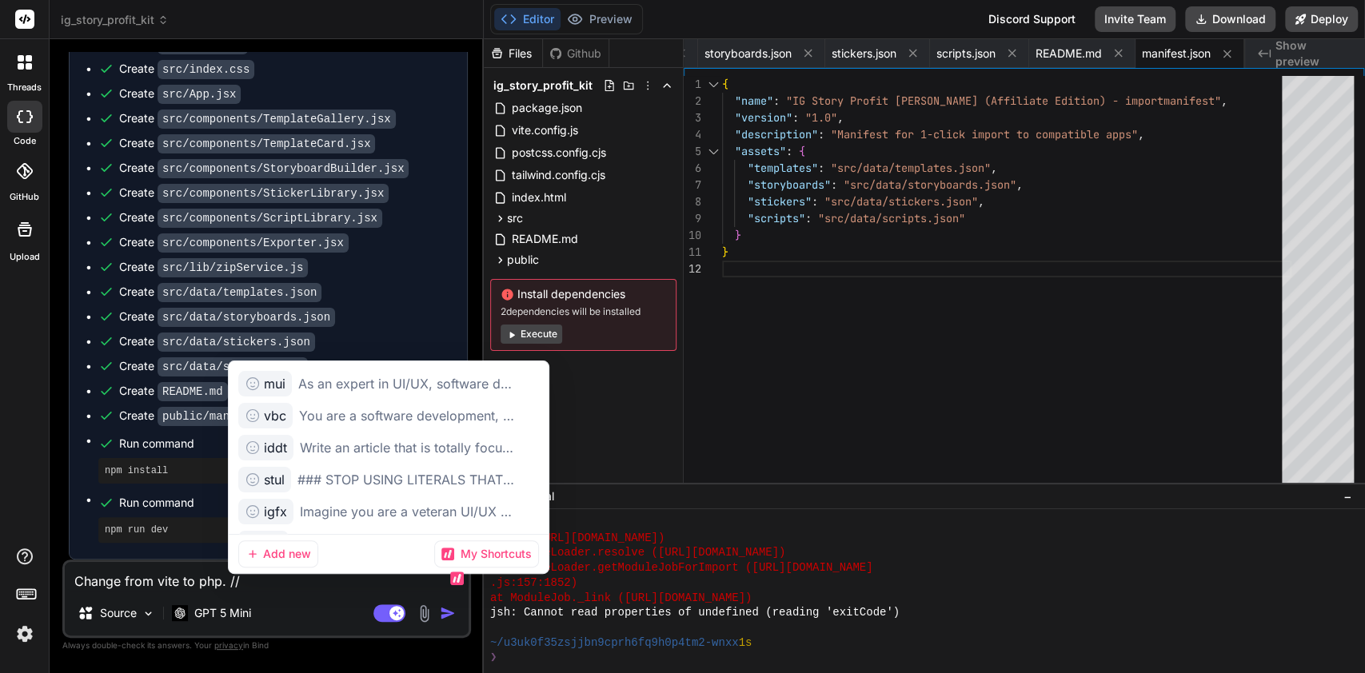
type textarea "Change from vite to php. //m"
type textarea "x"
type textarea "Change from vite to php. //mu"
type textarea "x"
type textarea "Change from vite to php. //mui"
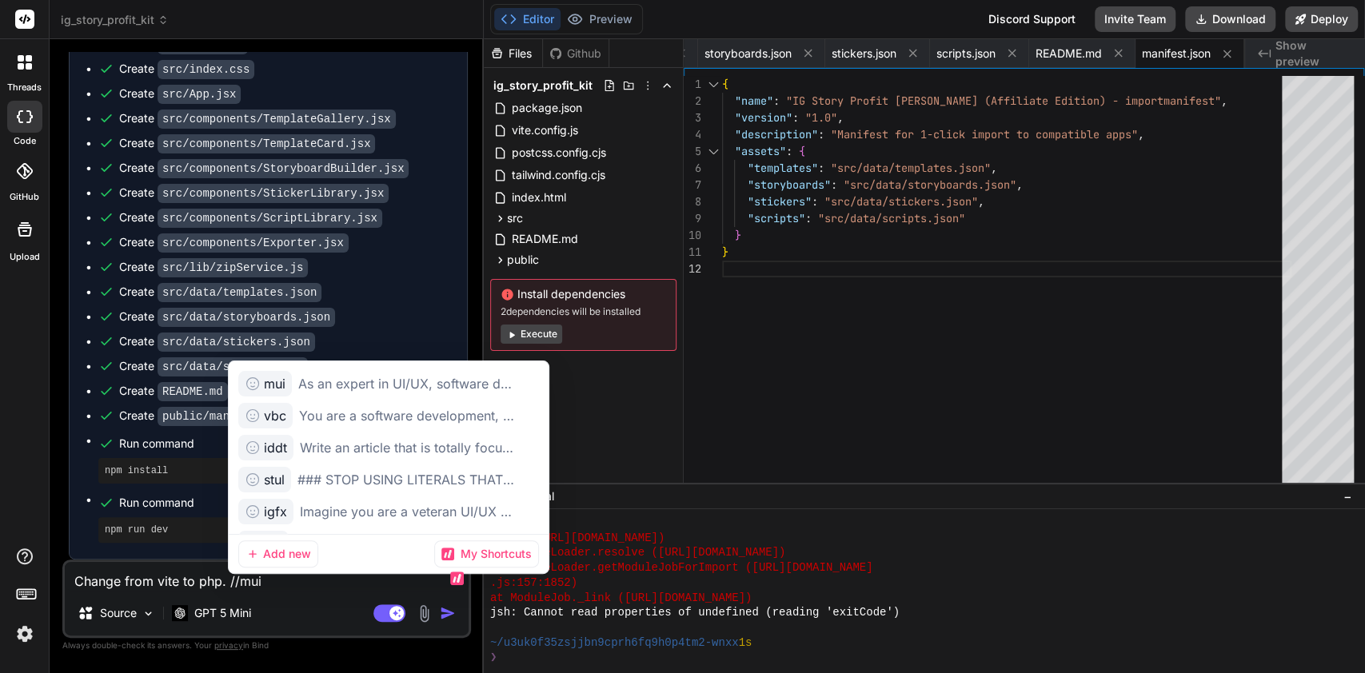
type textarea "x"
type textarea "Change from vite to php. As an expert in UI/UX, software development, cybersecu…"
type textarea "x"
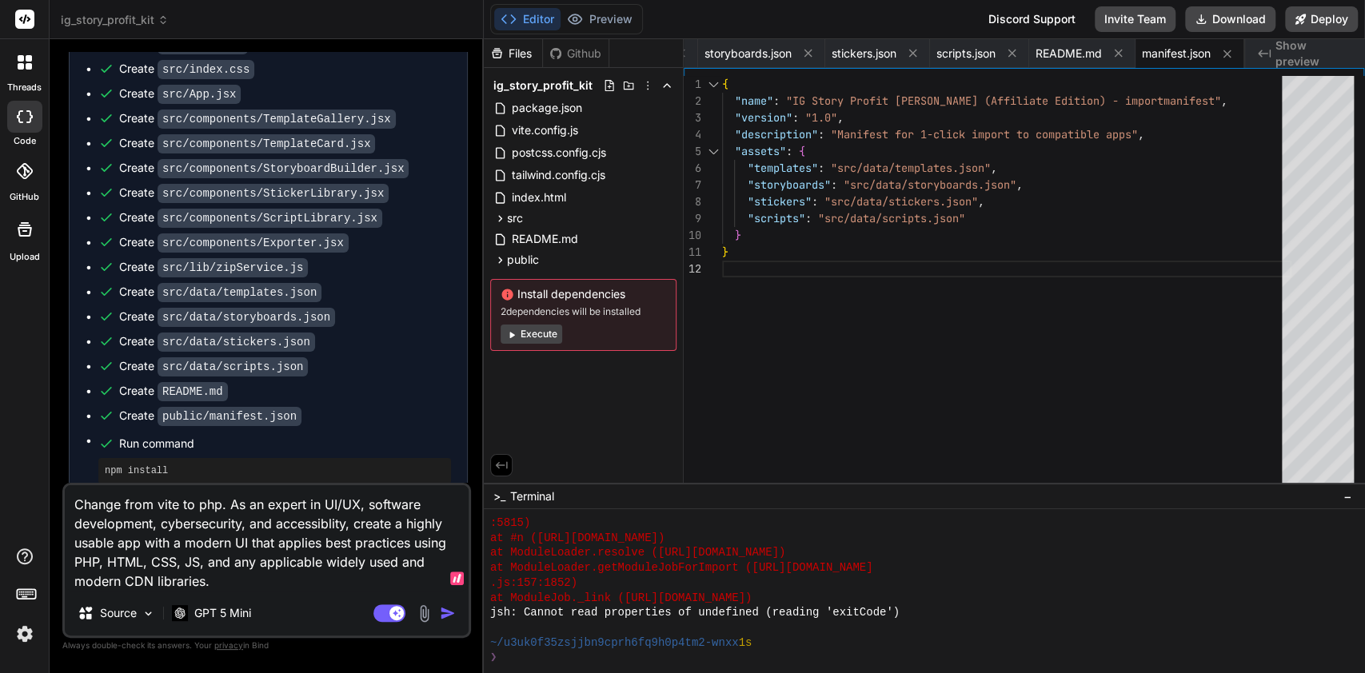
type textarea "Change from vite to php. As an expert in UI/UX, software development, cybersecu…"
click at [448, 619] on img "button" at bounding box center [448, 613] width 16 height 16
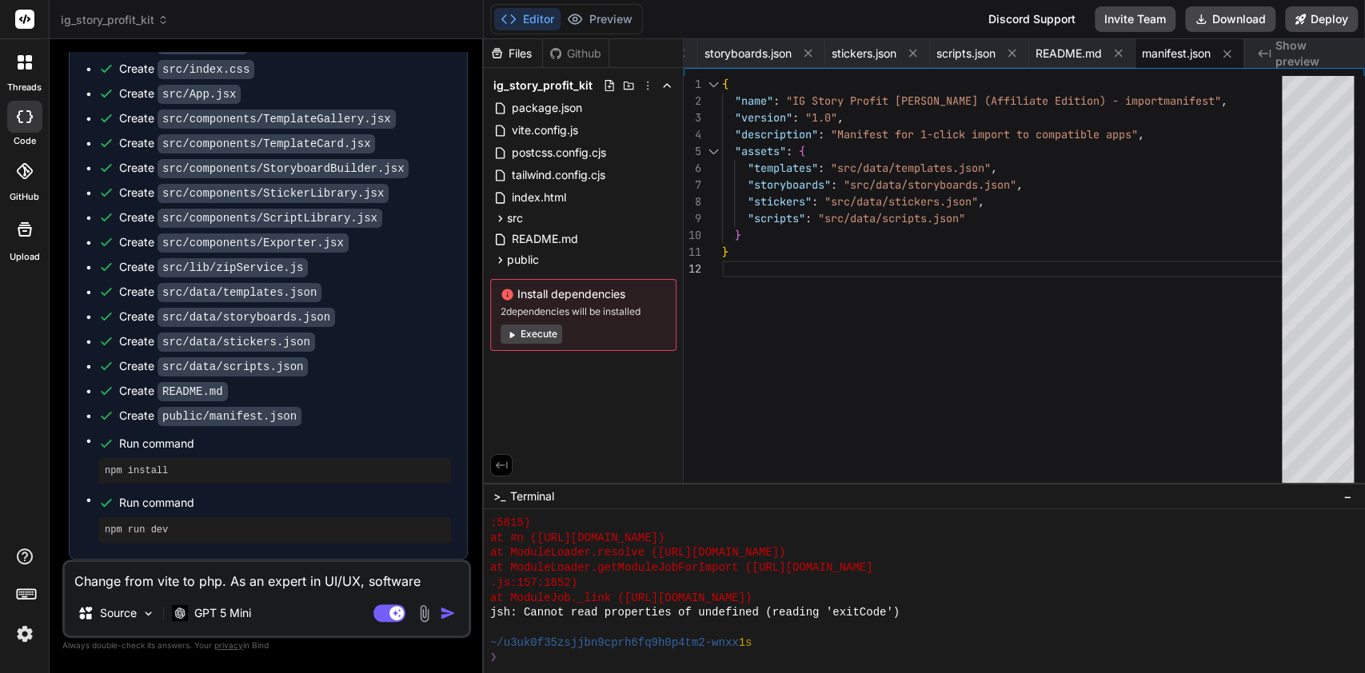
scroll to position [2508, 0]
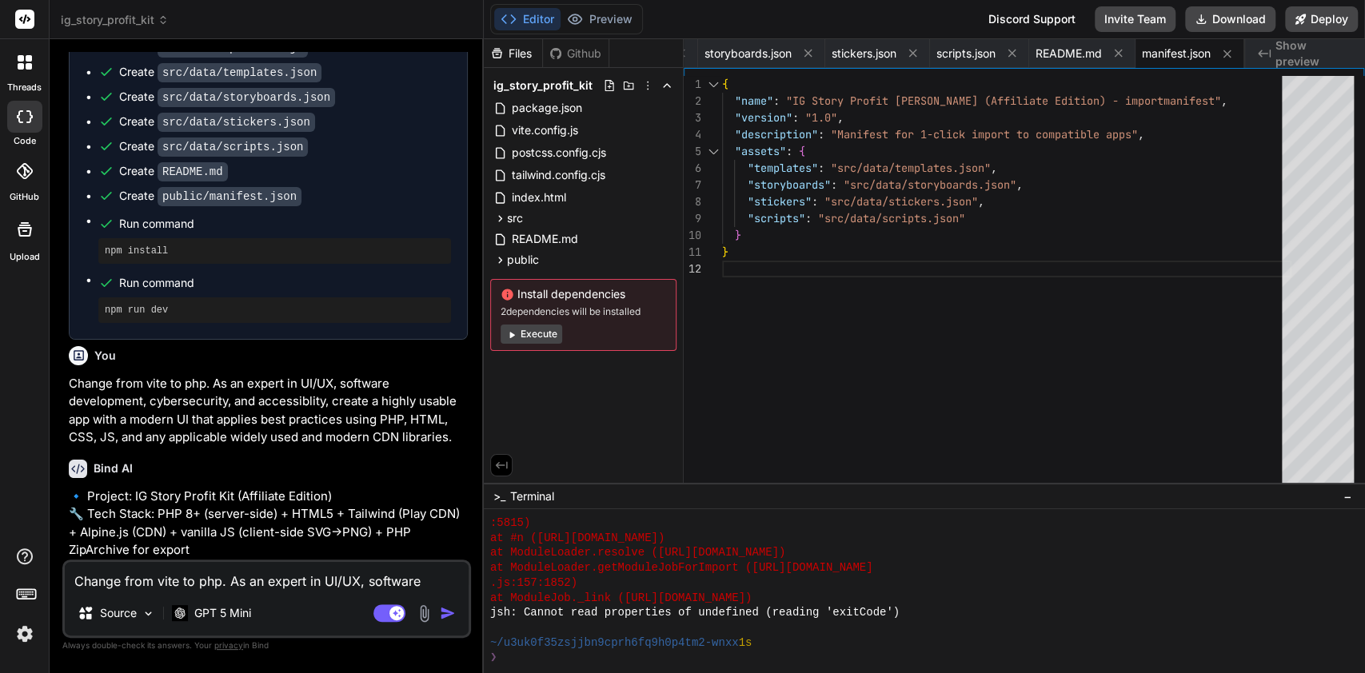
type textarea "x"
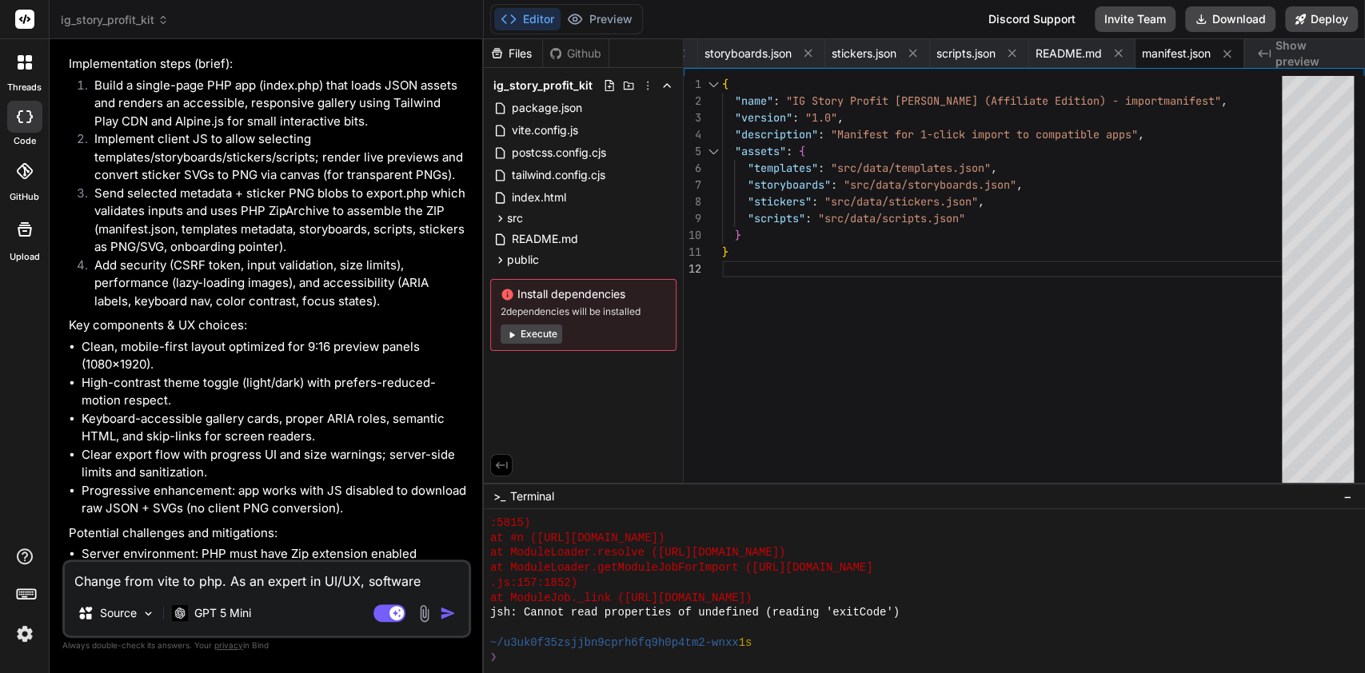
scroll to position [3747, 0]
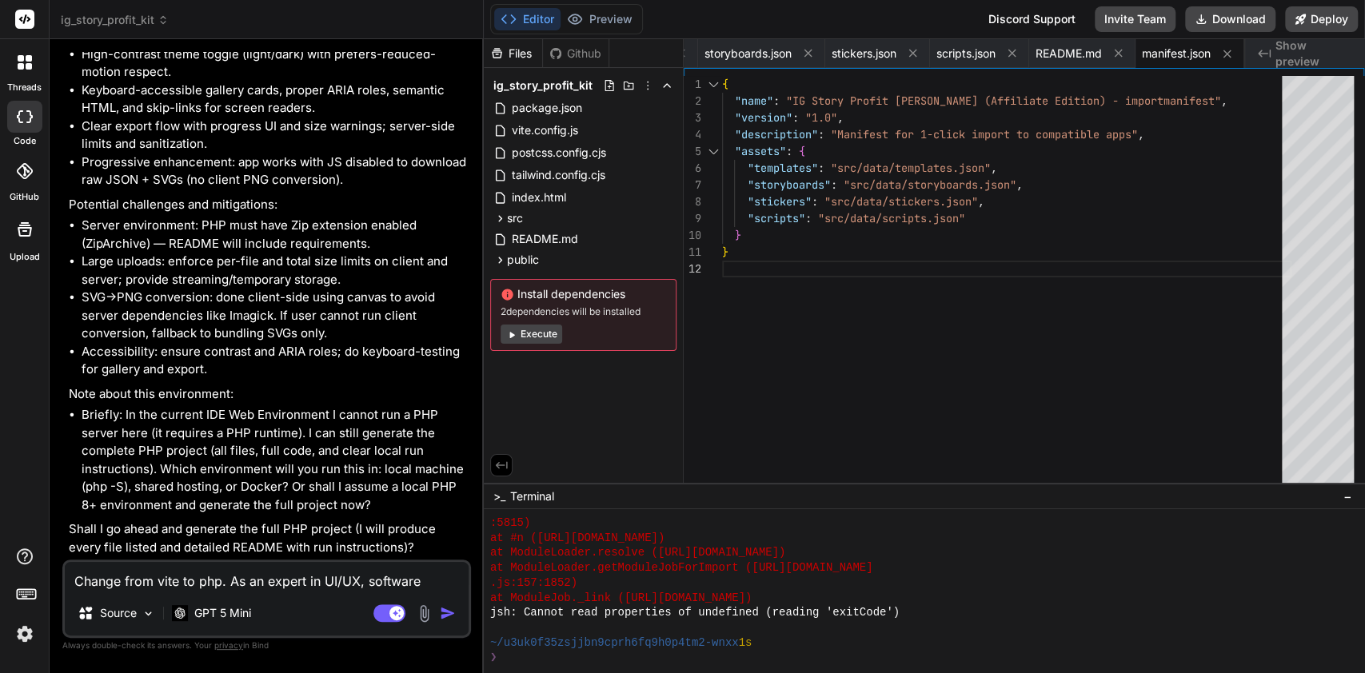
click at [130, 585] on textarea "Change from vite to php. As an expert in UI/UX, software development, cybersecu…" at bounding box center [267, 576] width 404 height 29
type textarea "y"
type textarea "x"
type textarea "ye"
type textarea "x"
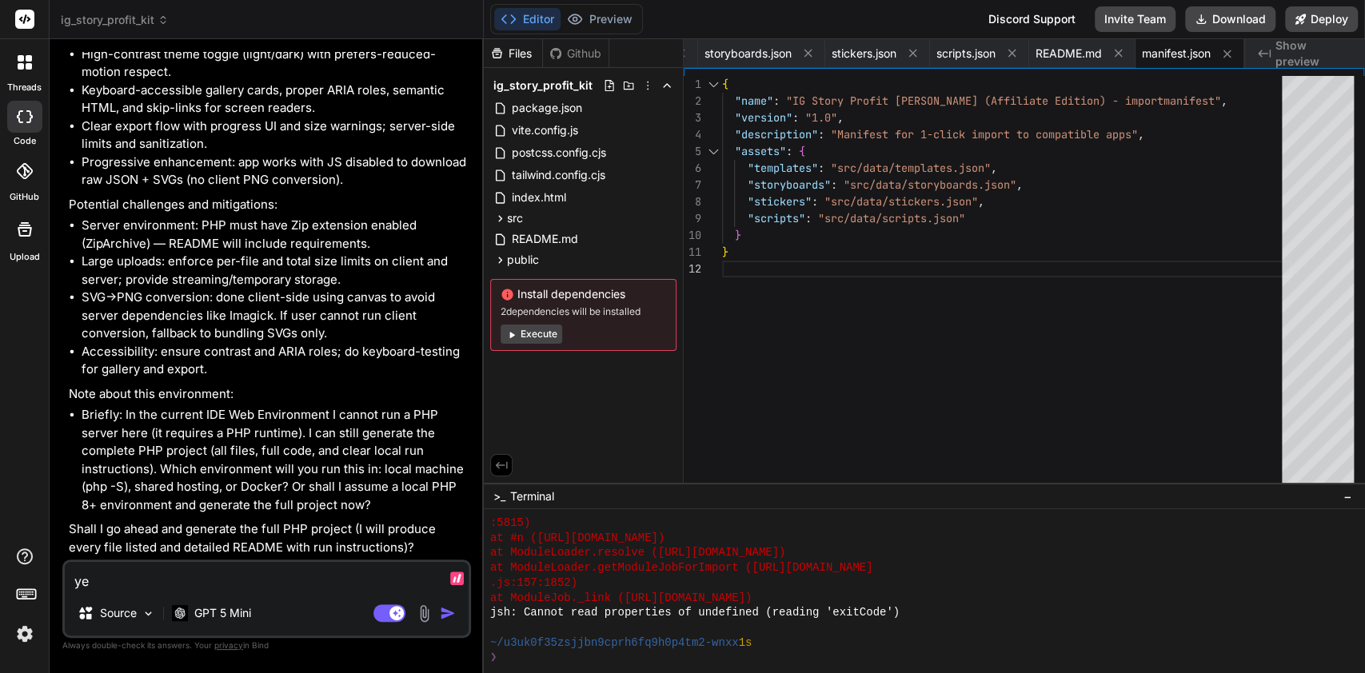
type textarea "yes"
type textarea "x"
type textarea "yes."
type textarea "x"
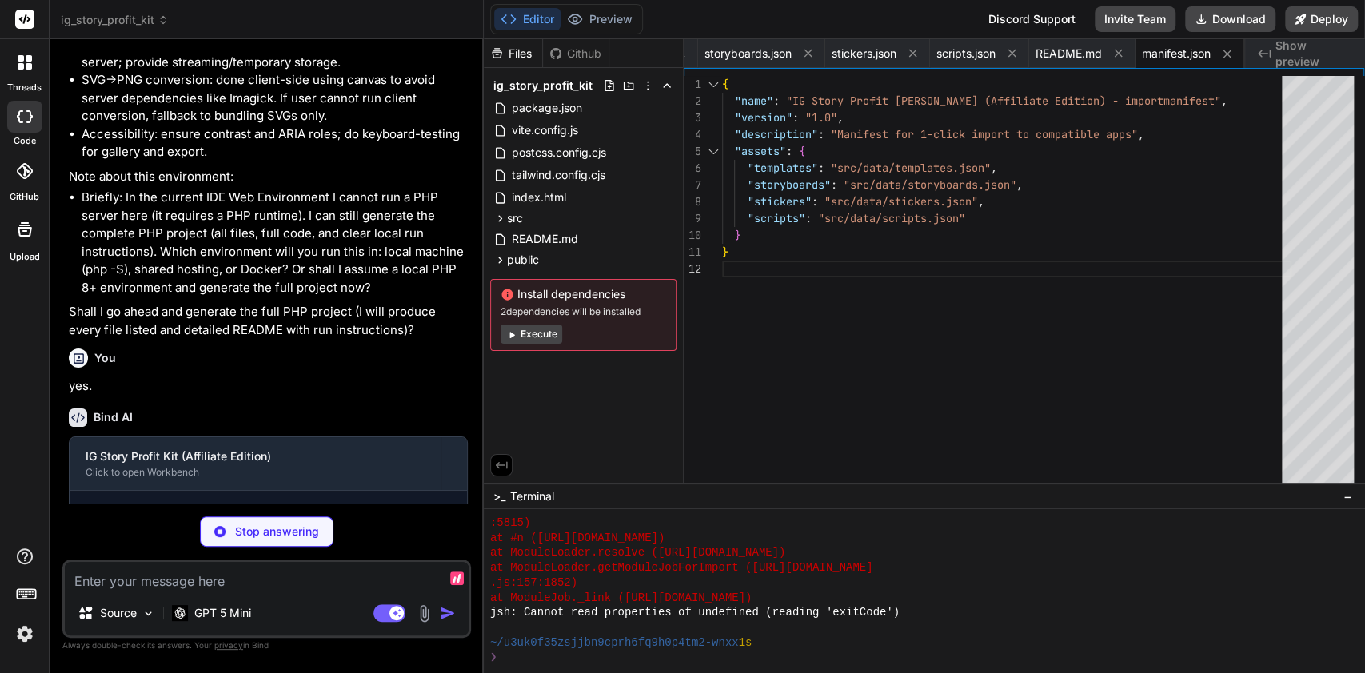
scroll to position [3944, 0]
type textarea "x"
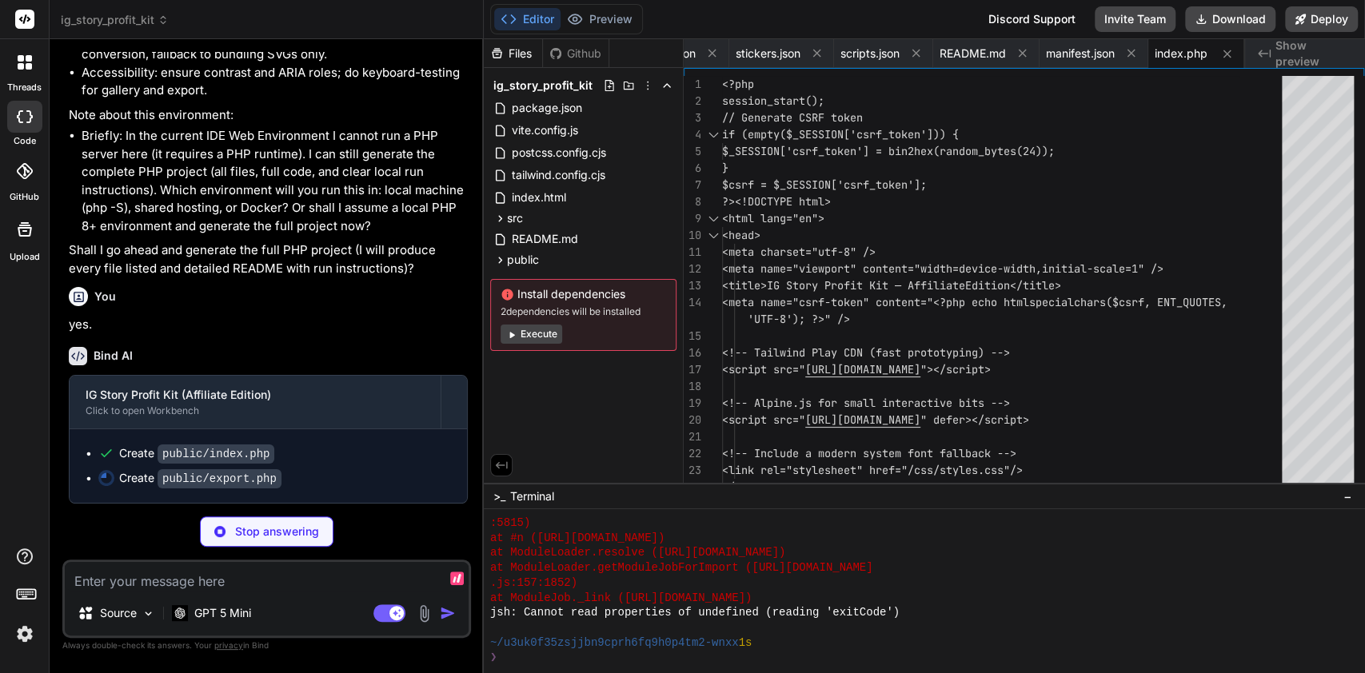
scroll to position [4022, 0]
type textarea "x"
type textarea "exit; ?>"
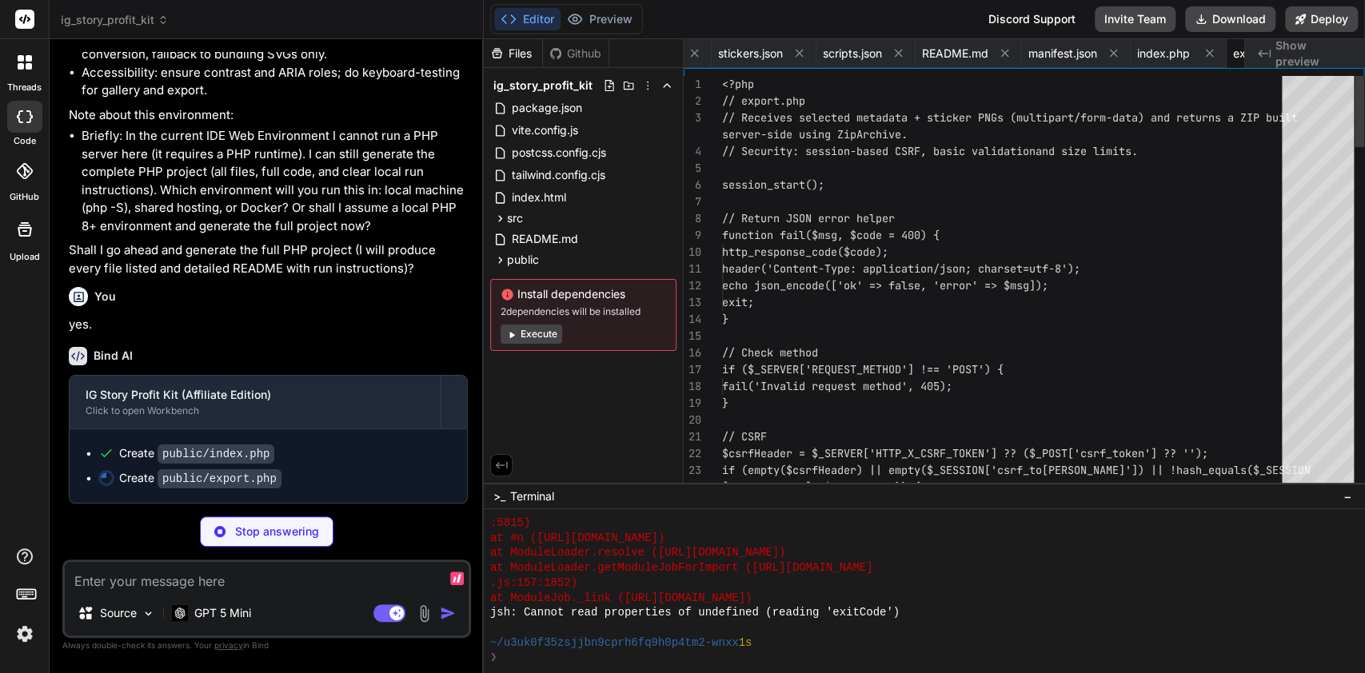
scroll to position [0, 2070]
click at [541, 265] on div "public" at bounding box center [583, 259] width 186 height 19
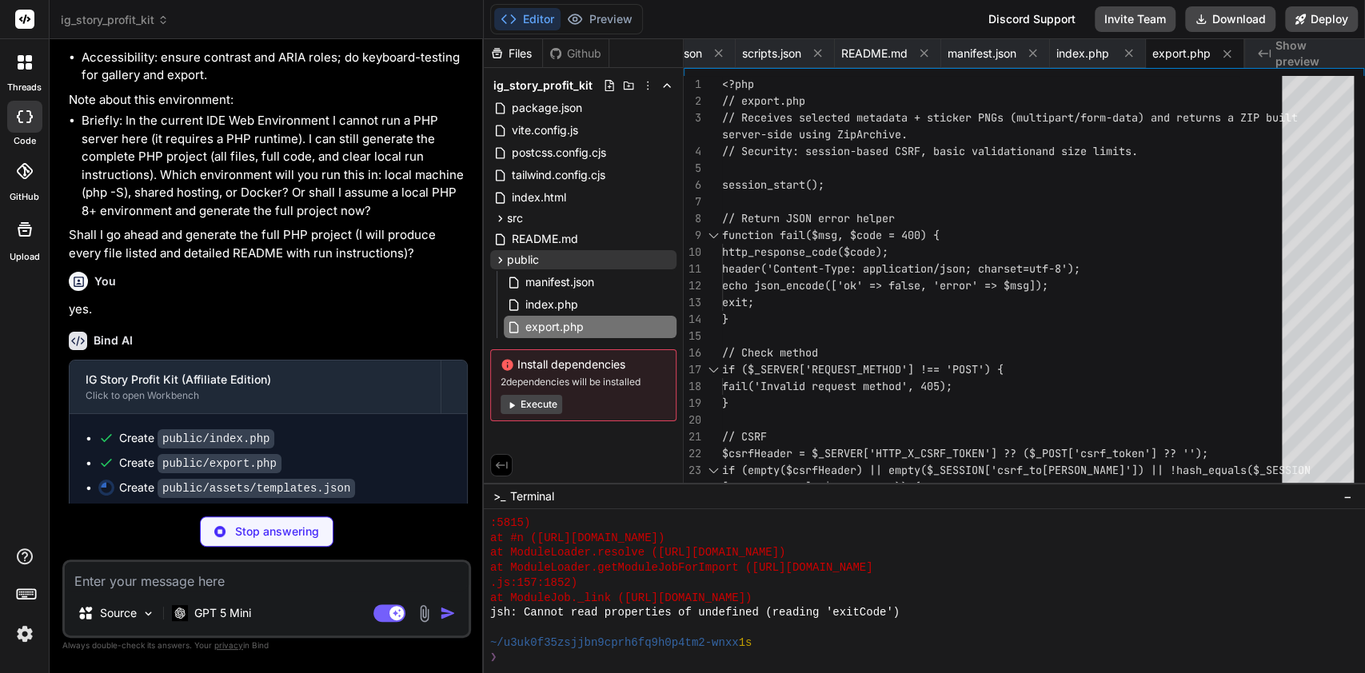
type textarea "x"
type textarea "} ]"
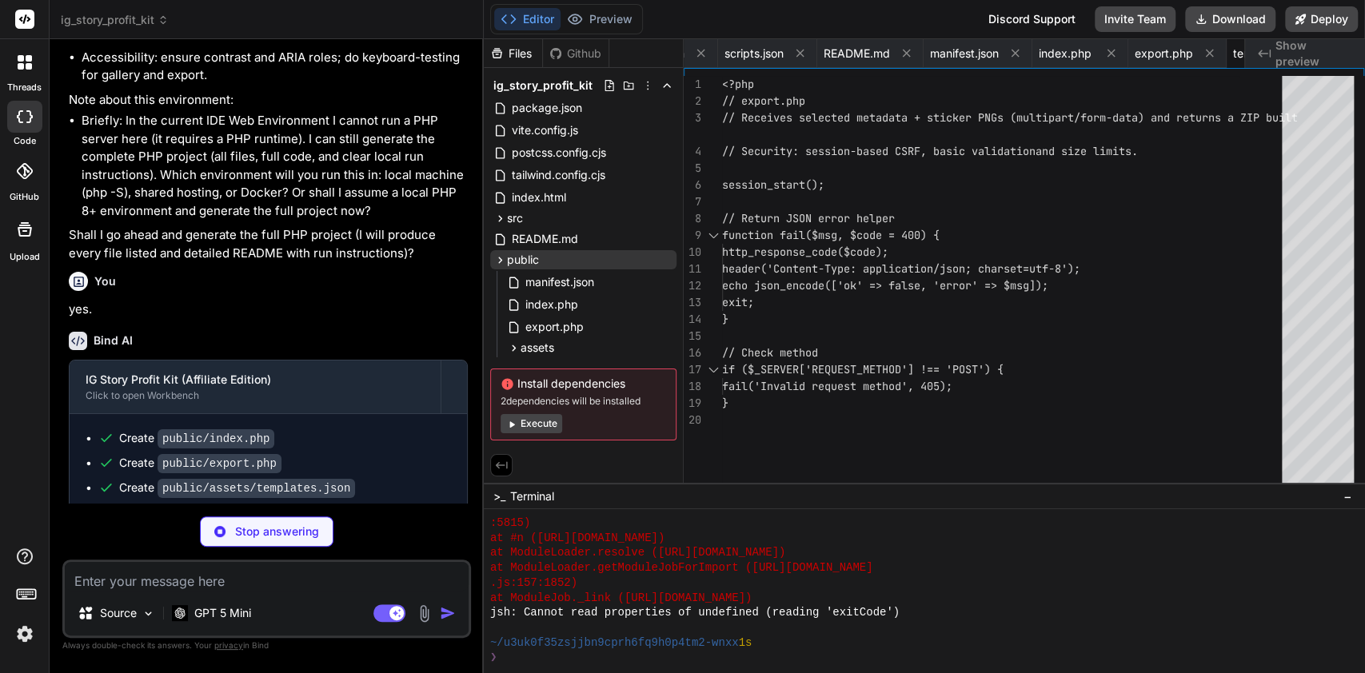
type textarea "x"
type textarea "photo-1508214751196-bcfd4ca60f91?w=1080&h=1920&fit=crop&q=80"}, {"id":"tpl-024"…"
type textarea "x"
type textarea "font-family='Inter, Arial' font-size='48' font-weight='700' fill='#111' text-an…"
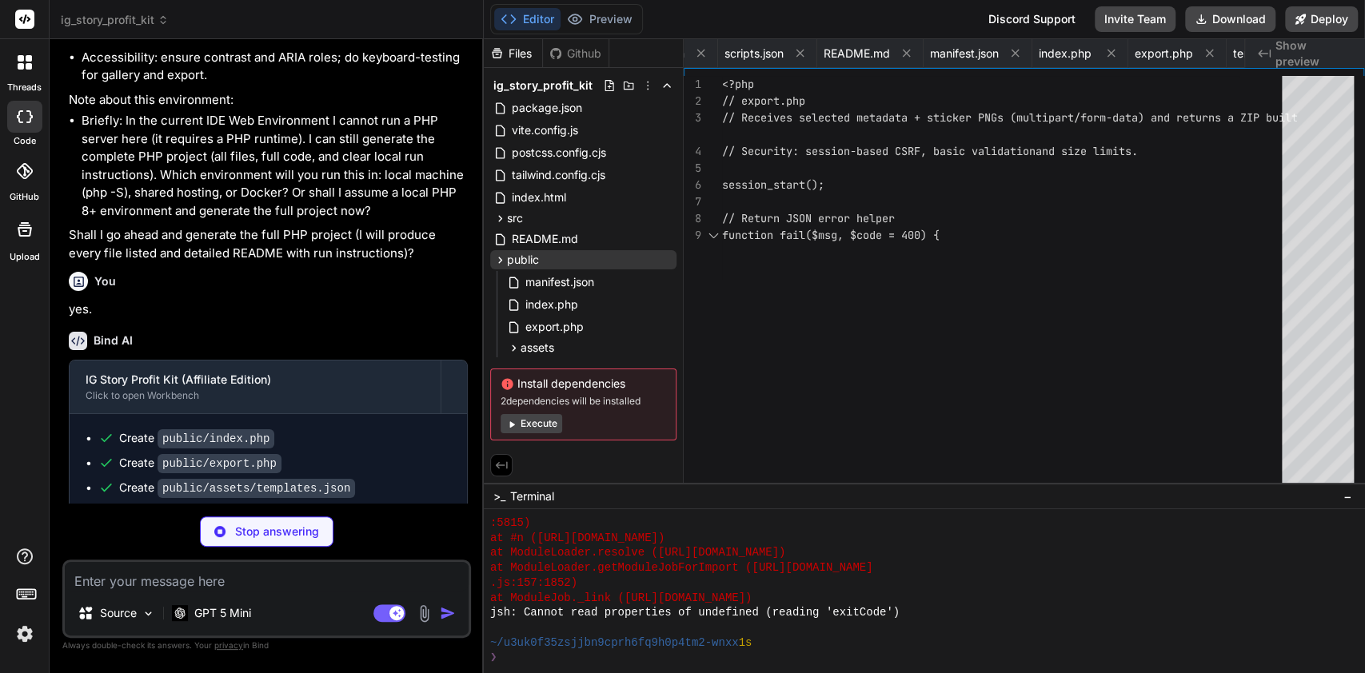
type textarea "x"
type textarea ""id": "scr-002", "title": "Quick Review (15s)", "summary": "Short honest review…"
type textarea "x"
type textarea "Placeholder for onboarding video. Replace this file with your 10-minute onboard…"
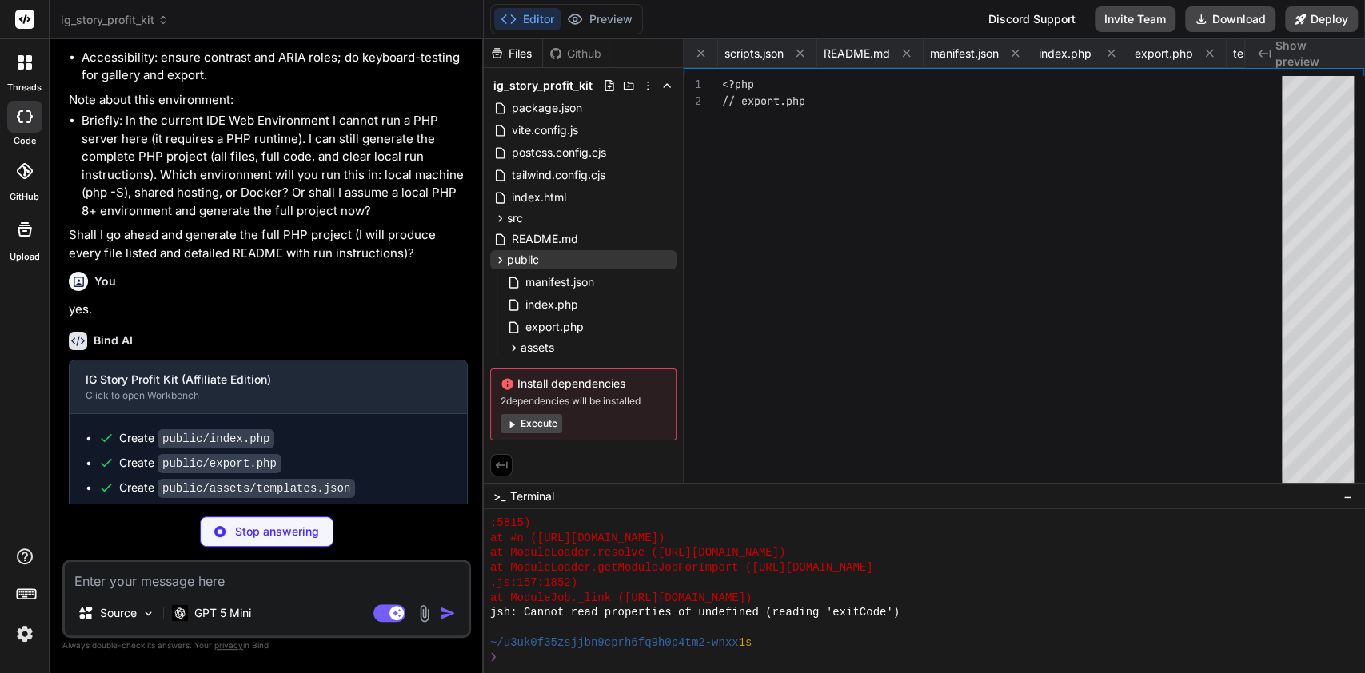
type textarea "x"
type textarea "border-color: #10203a; }"
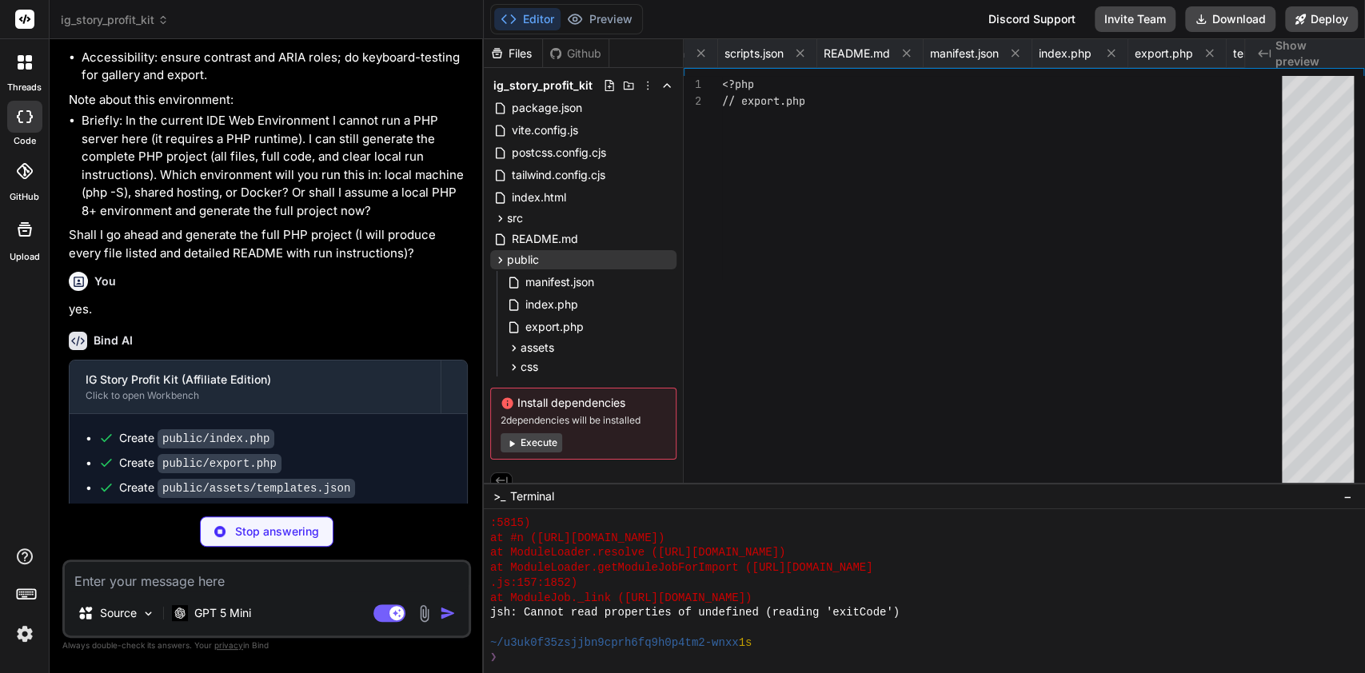
type textarea "x"
type textarea "const pressed = btn.getAttribute('aria-pressed') === 'true'; btn.setAttribute('…"
type textarea "x"
type textarea "(requires extension on your server). - Add user accounts and persistent project…"
type textarea "x"
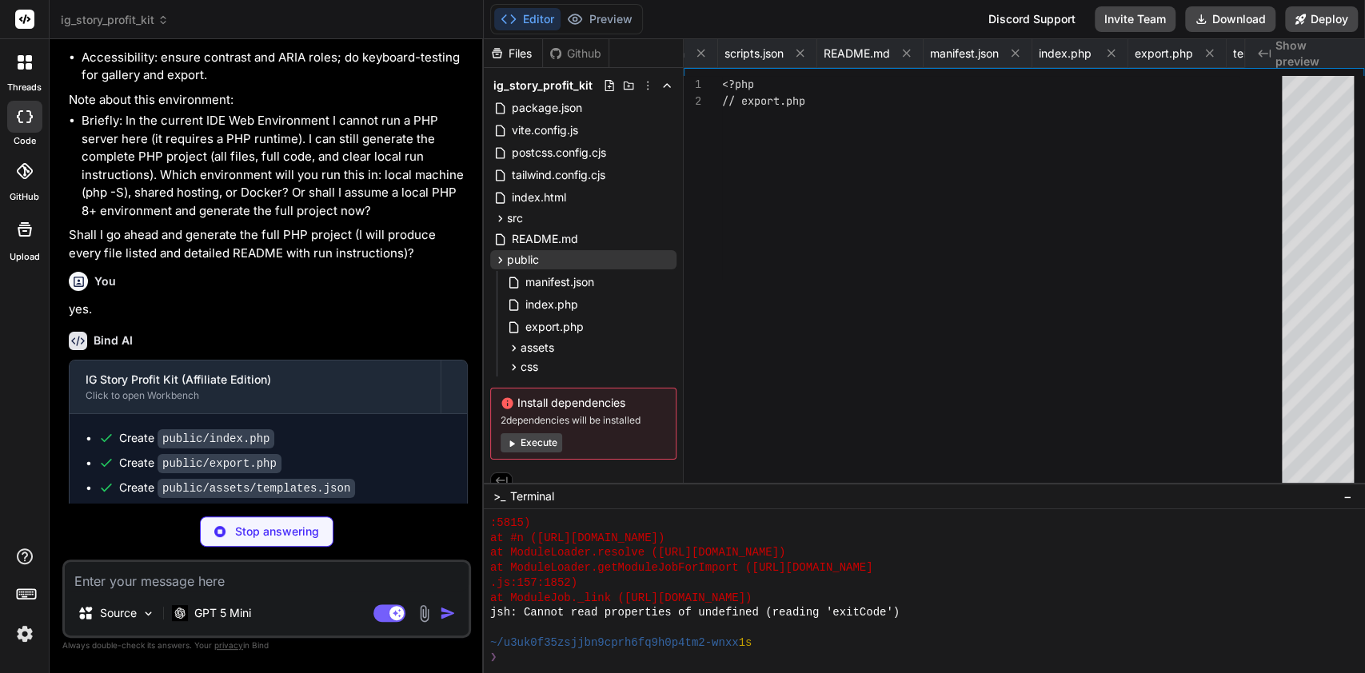
type textarea "[Full MIT terms omitted for brevity — replace with full license in production]"
type textarea "x"
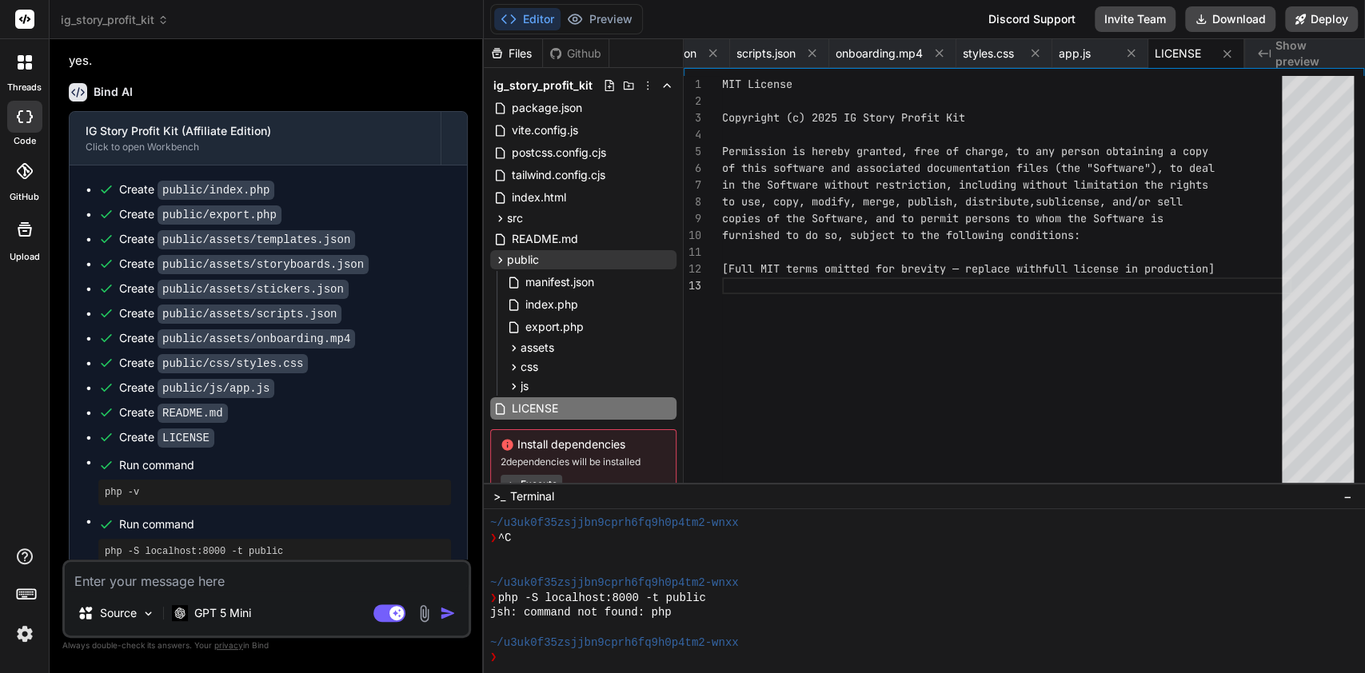
scroll to position [4301, 0]
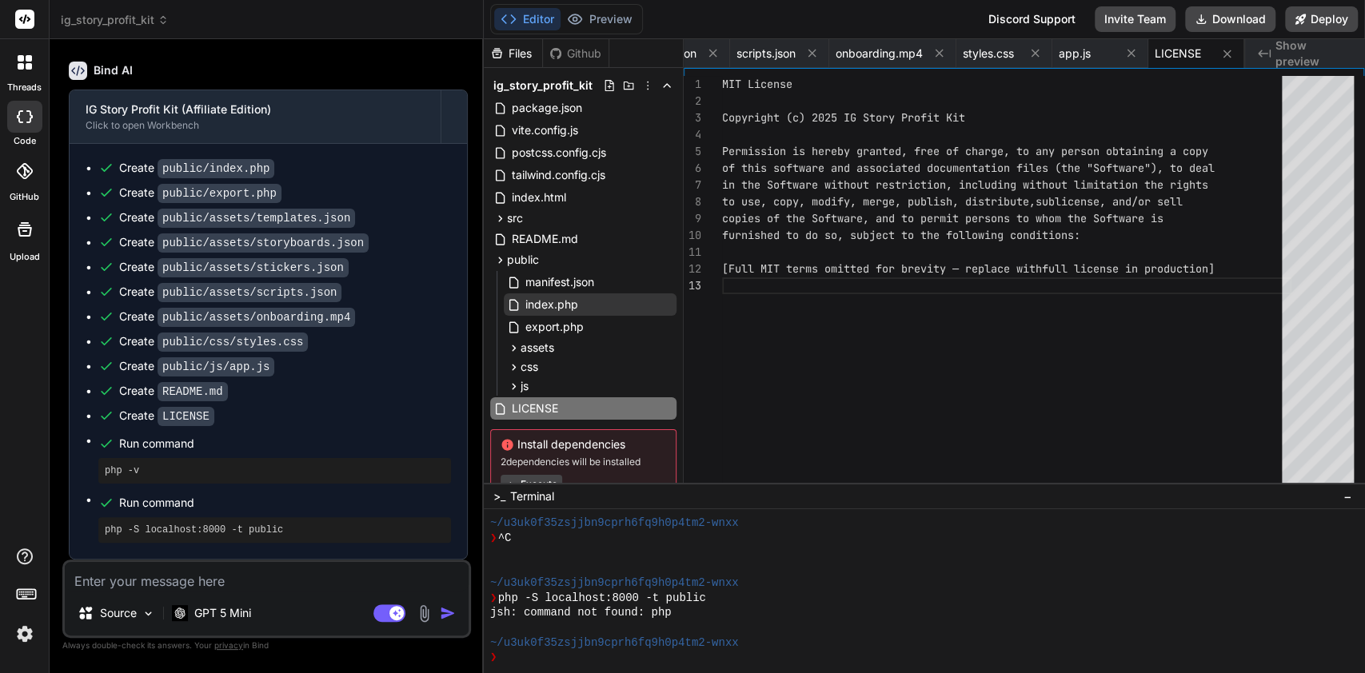
click at [601, 313] on div "index.php" at bounding box center [590, 304] width 173 height 22
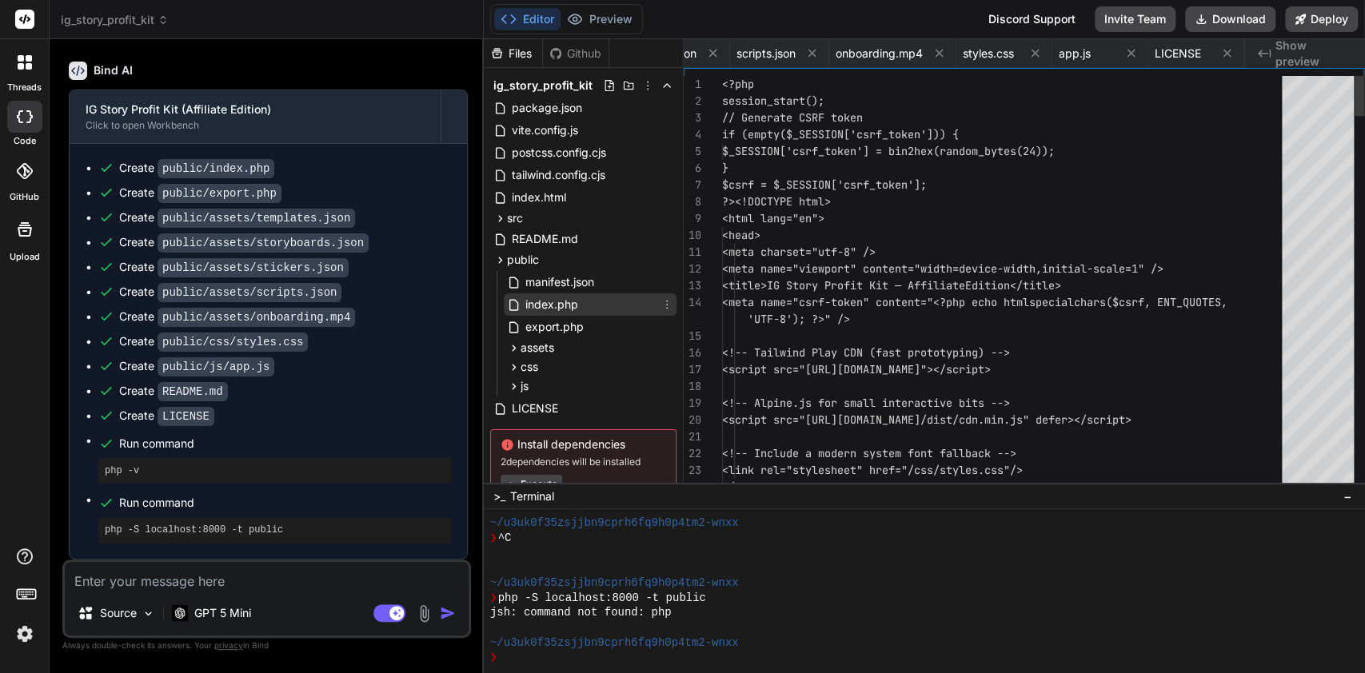
scroll to position [0, 2437]
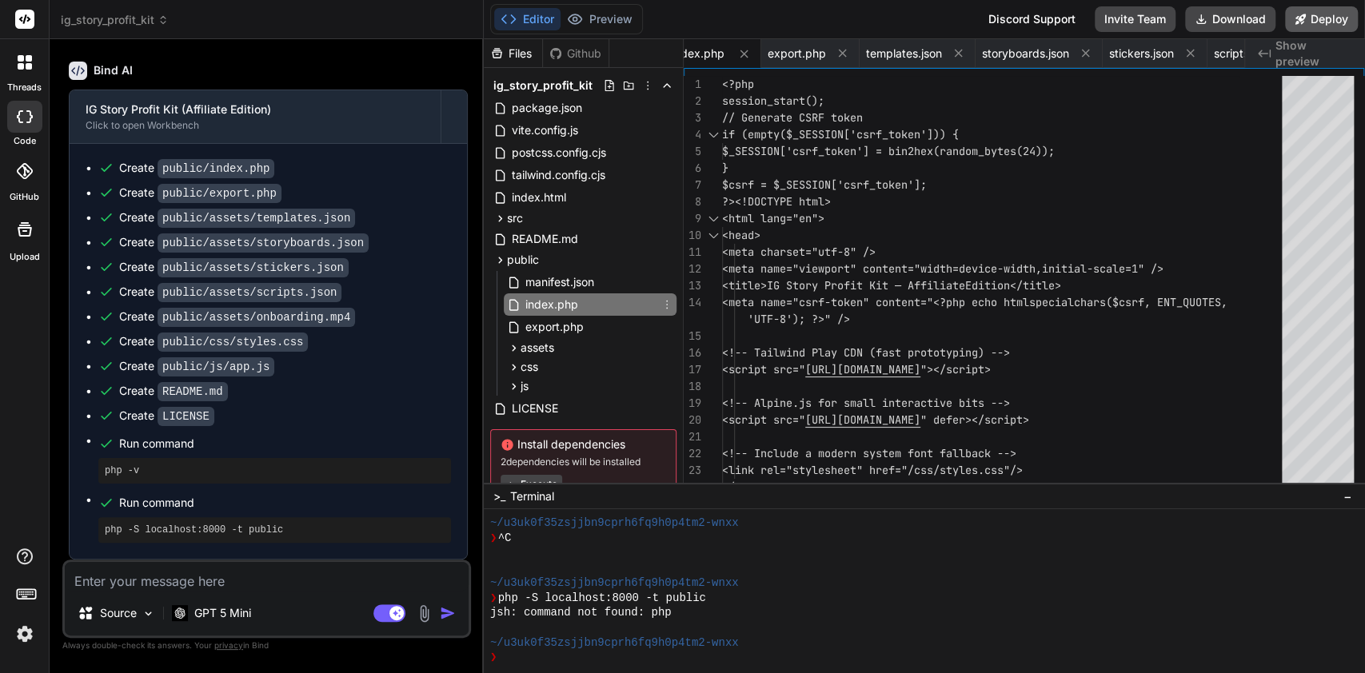
click at [1332, 26] on button "Deploy" at bounding box center [1321, 19] width 73 height 26
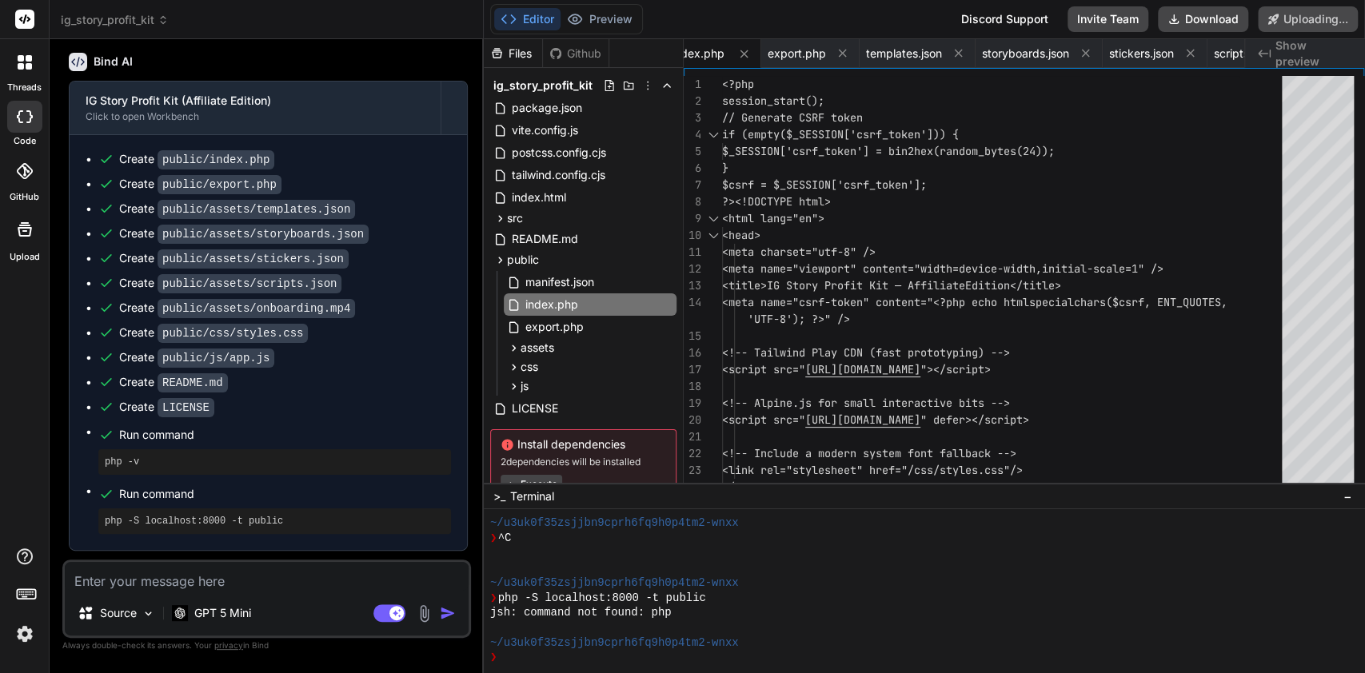
scroll to position [4308, 0]
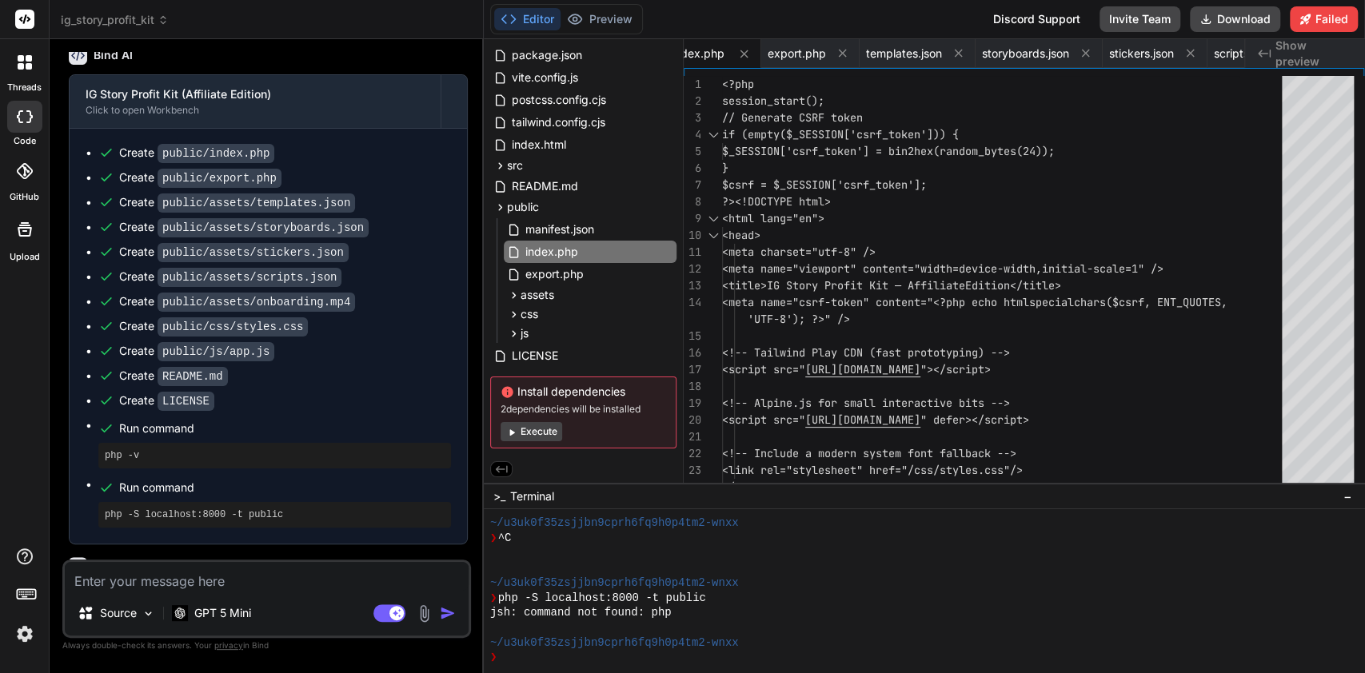
click at [552, 440] on button "Execute" at bounding box center [531, 431] width 62 height 19
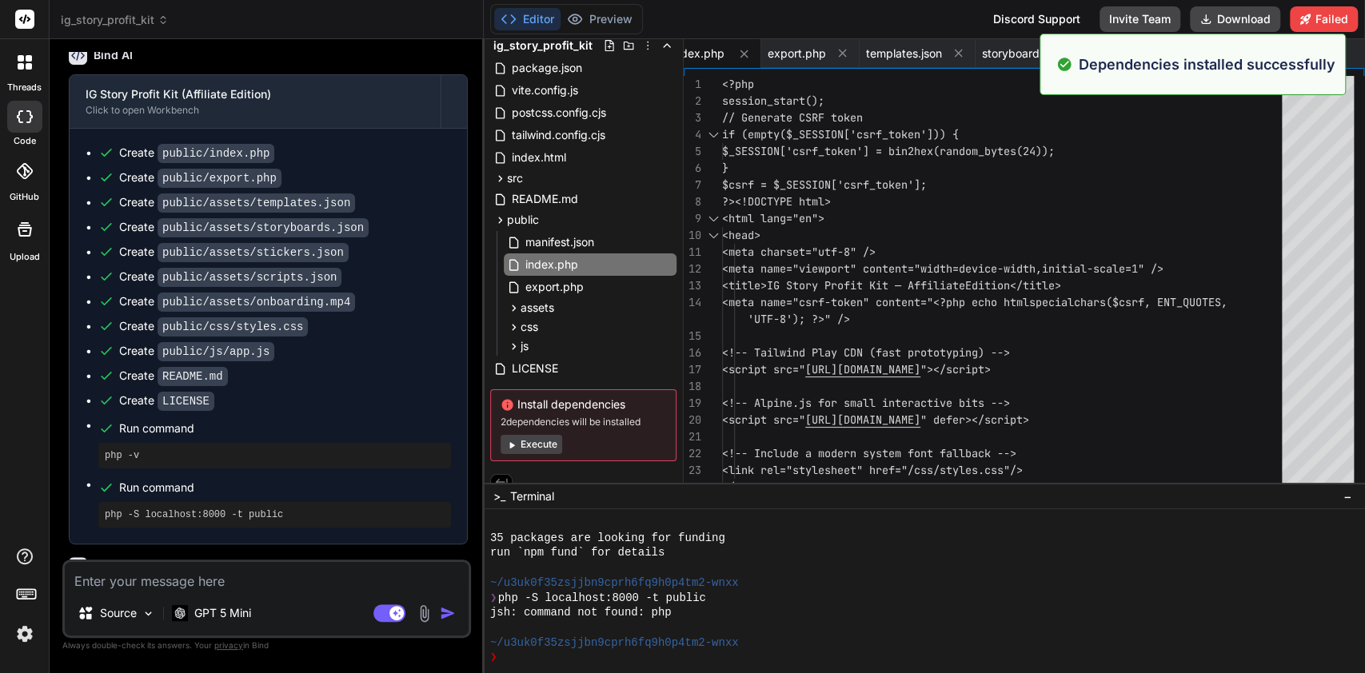
scroll to position [1417, 0]
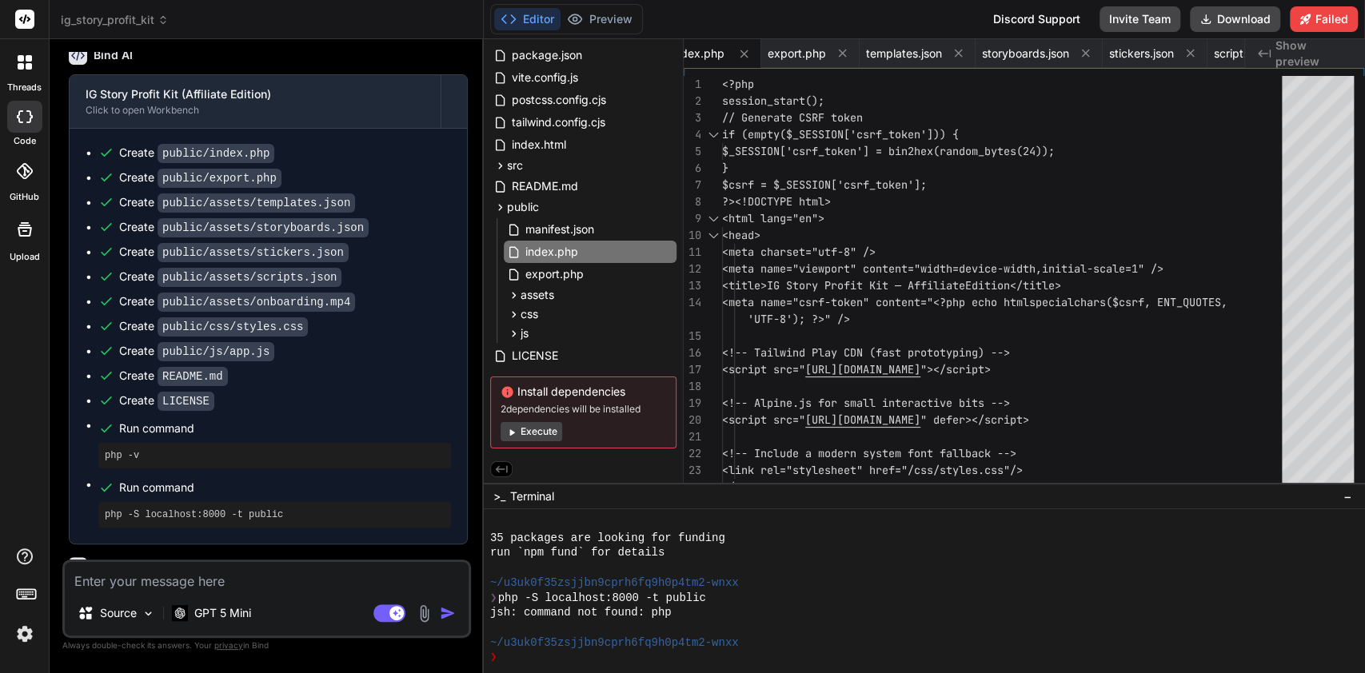
click at [552, 431] on button "Execute" at bounding box center [531, 431] width 62 height 19
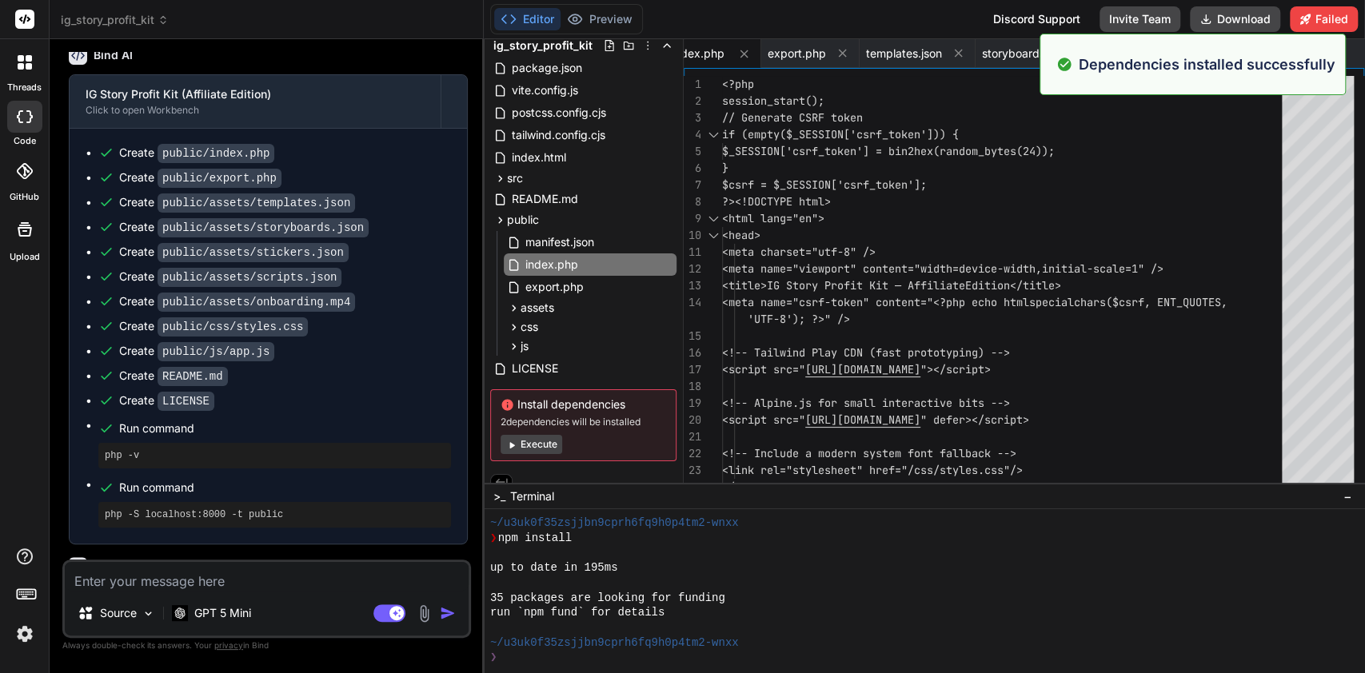
scroll to position [1656, 0]
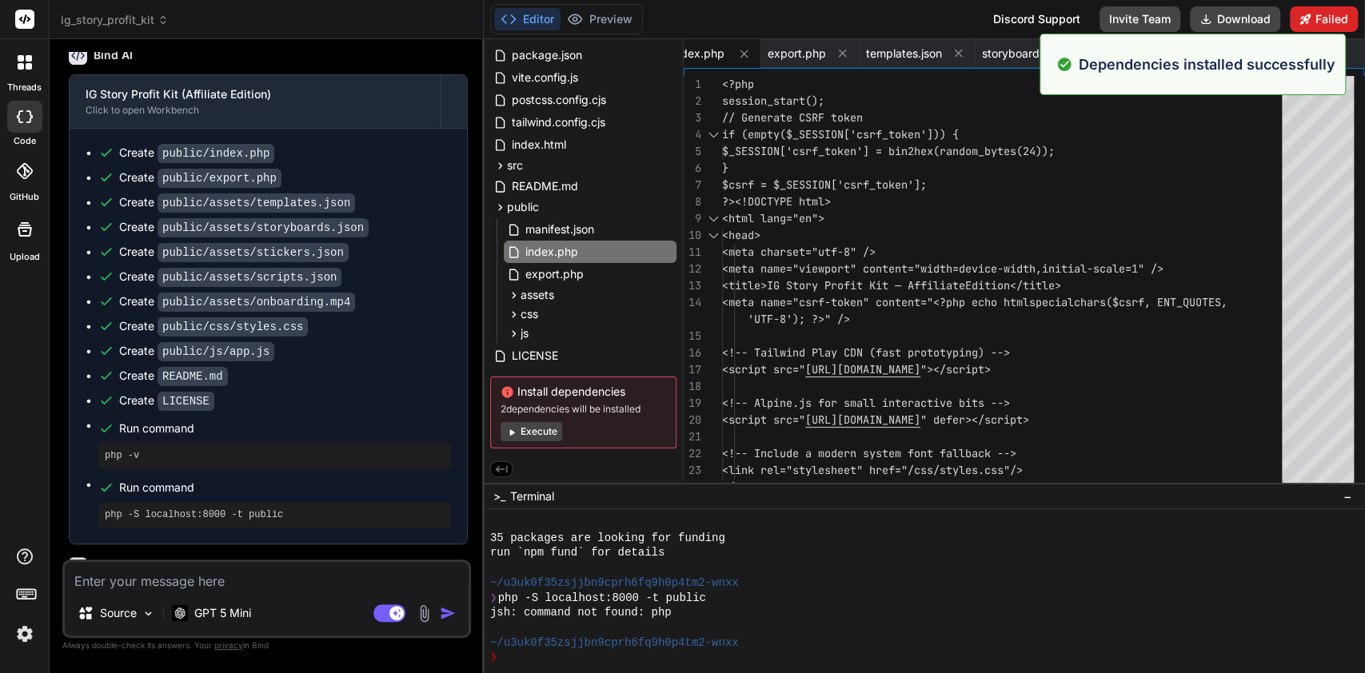
click at [1334, 22] on button "Failed" at bounding box center [1323, 19] width 68 height 26
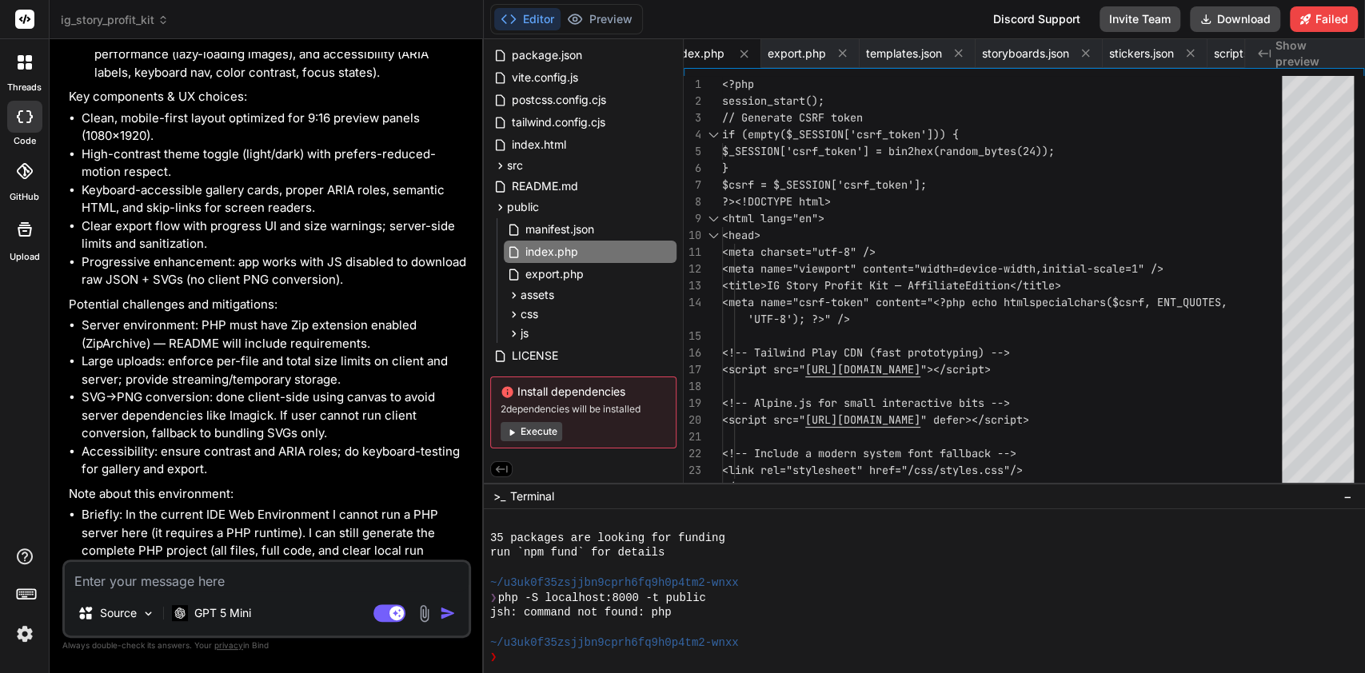
scroll to position [3616, 0]
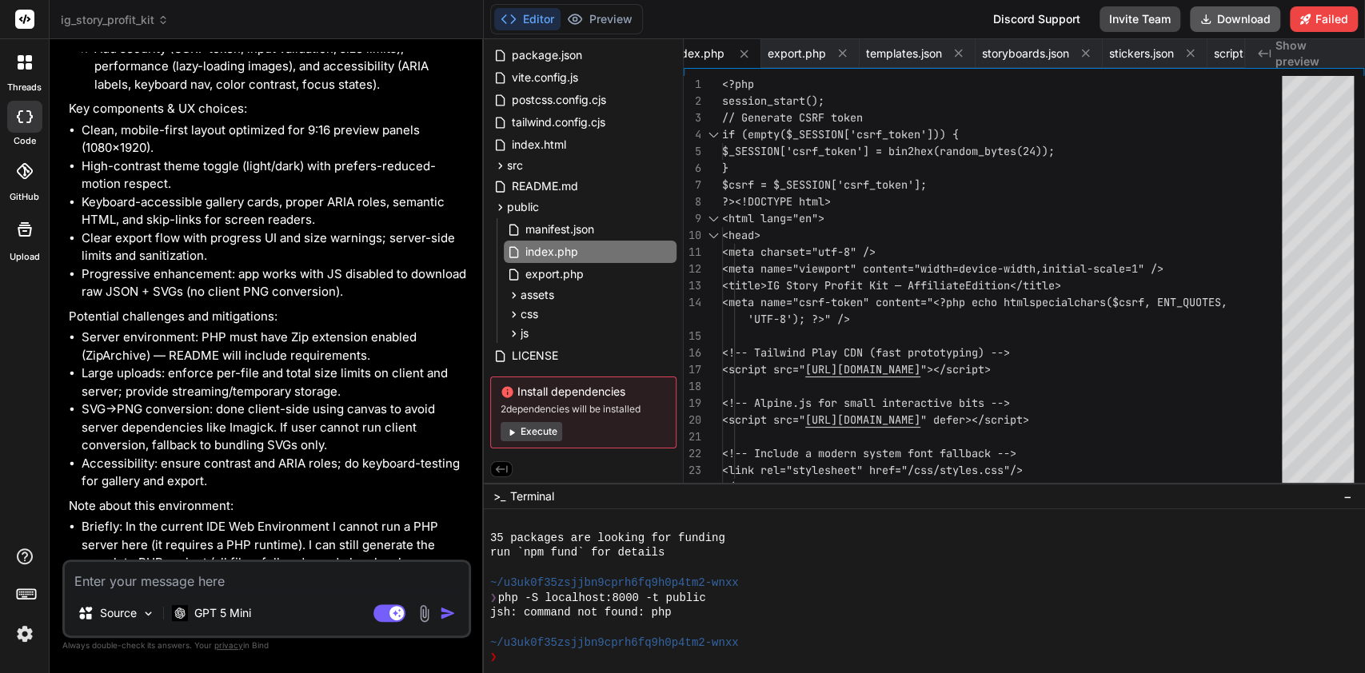
click at [1245, 28] on button "Download" at bounding box center [1234, 19] width 90 height 26
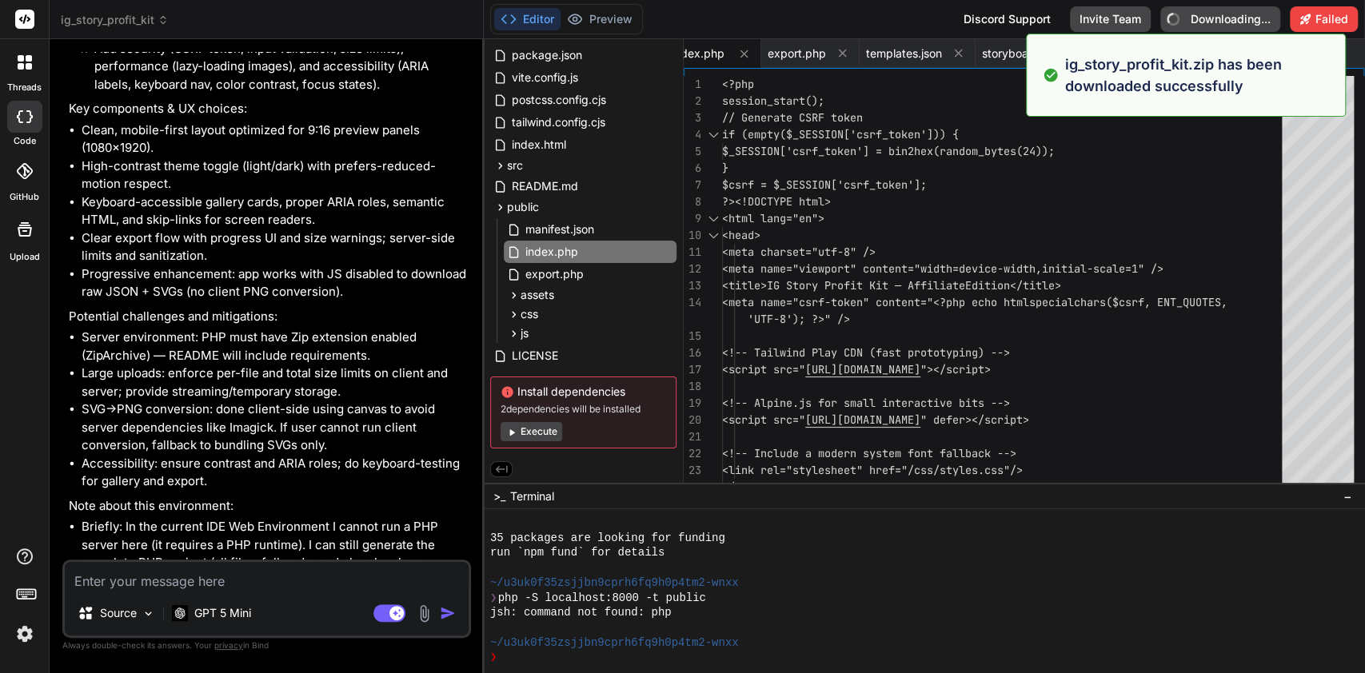
type textarea "x"
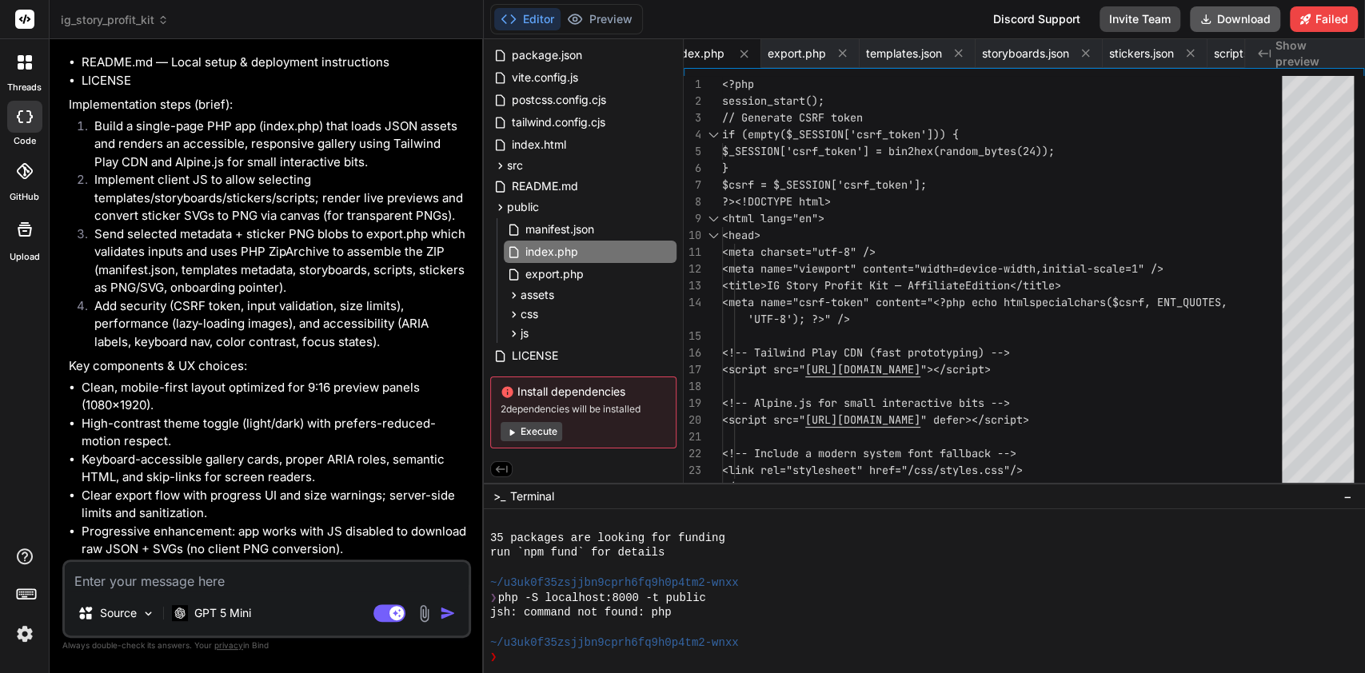
scroll to position [3139, 0]
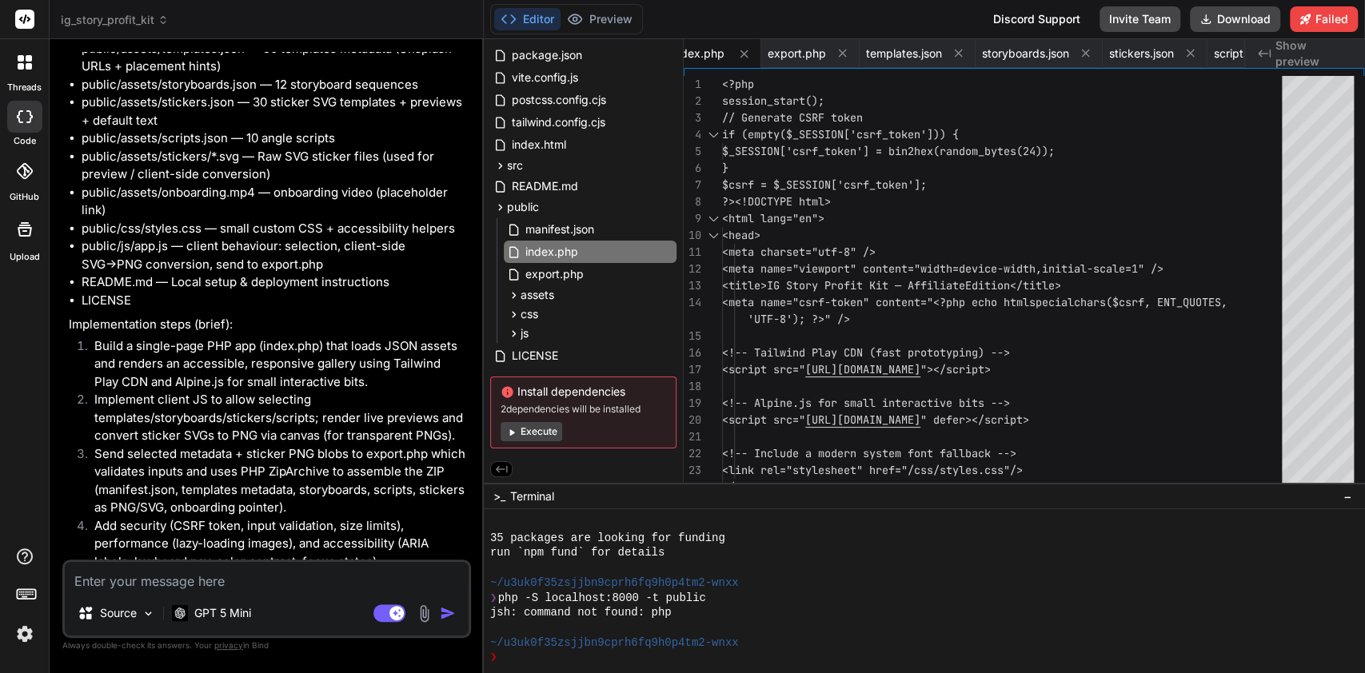
click at [25, 42] on div "threads" at bounding box center [24, 66] width 49 height 55
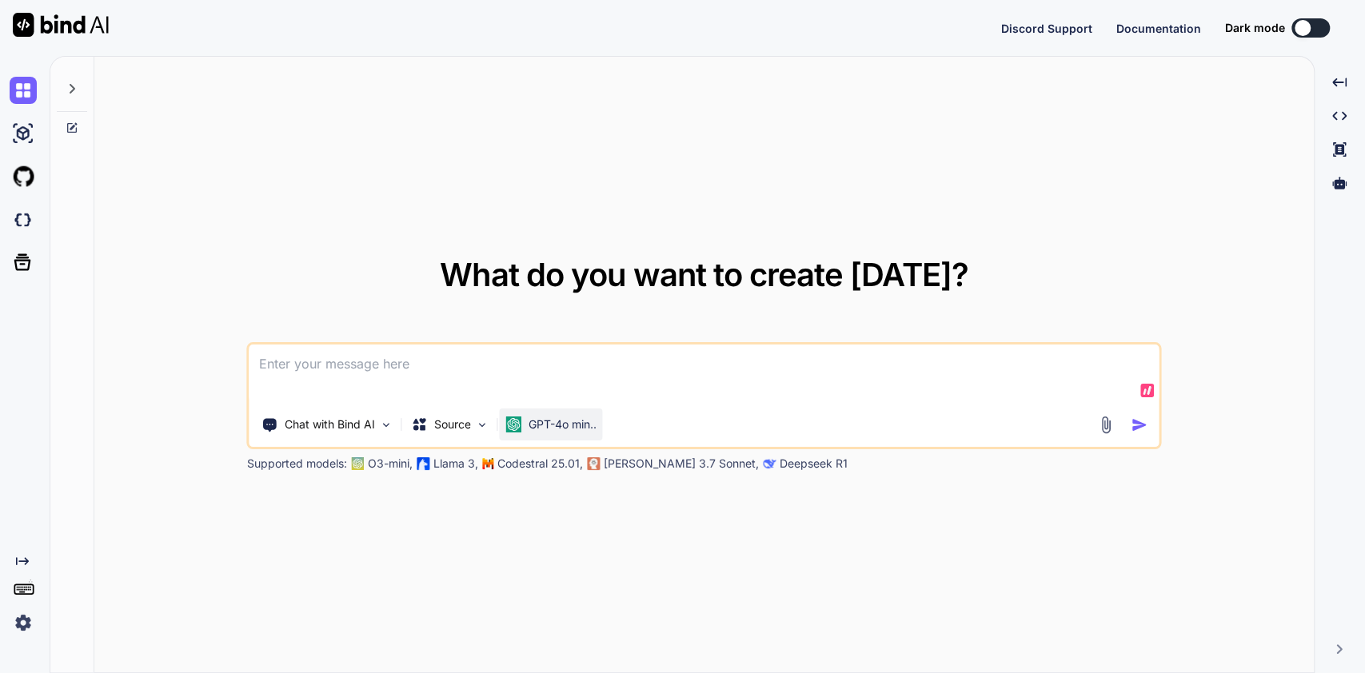
click at [564, 426] on p "GPT-4o min.." at bounding box center [562, 424] width 68 height 16
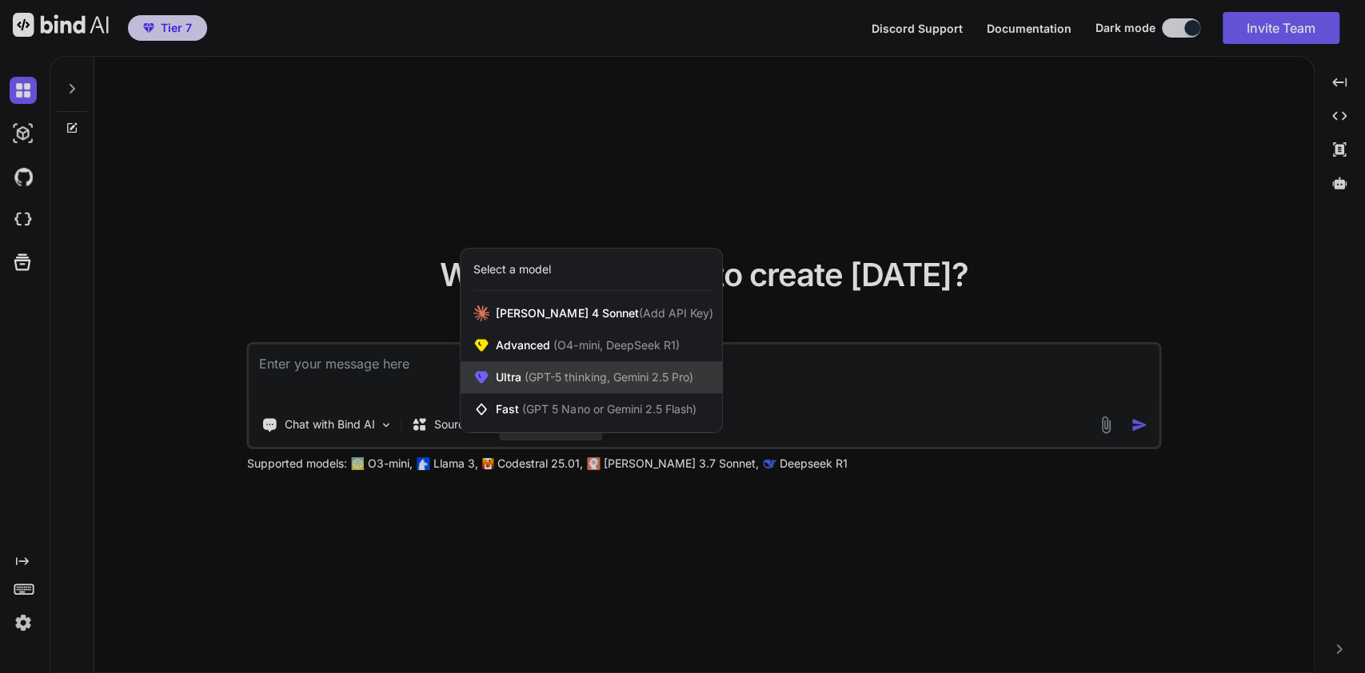
click at [647, 380] on span "(GPT-5 thinking, Gemini 2.5 Pro)" at bounding box center [606, 377] width 171 height 14
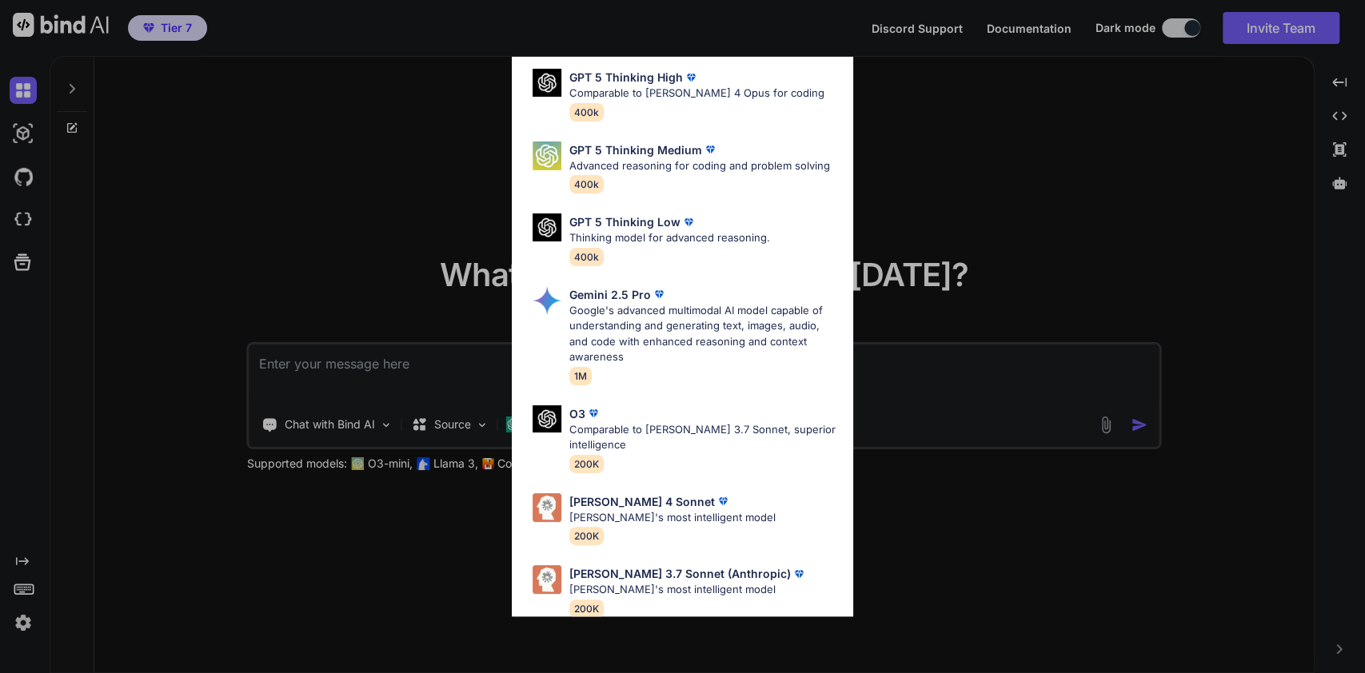
scroll to position [151, 0]
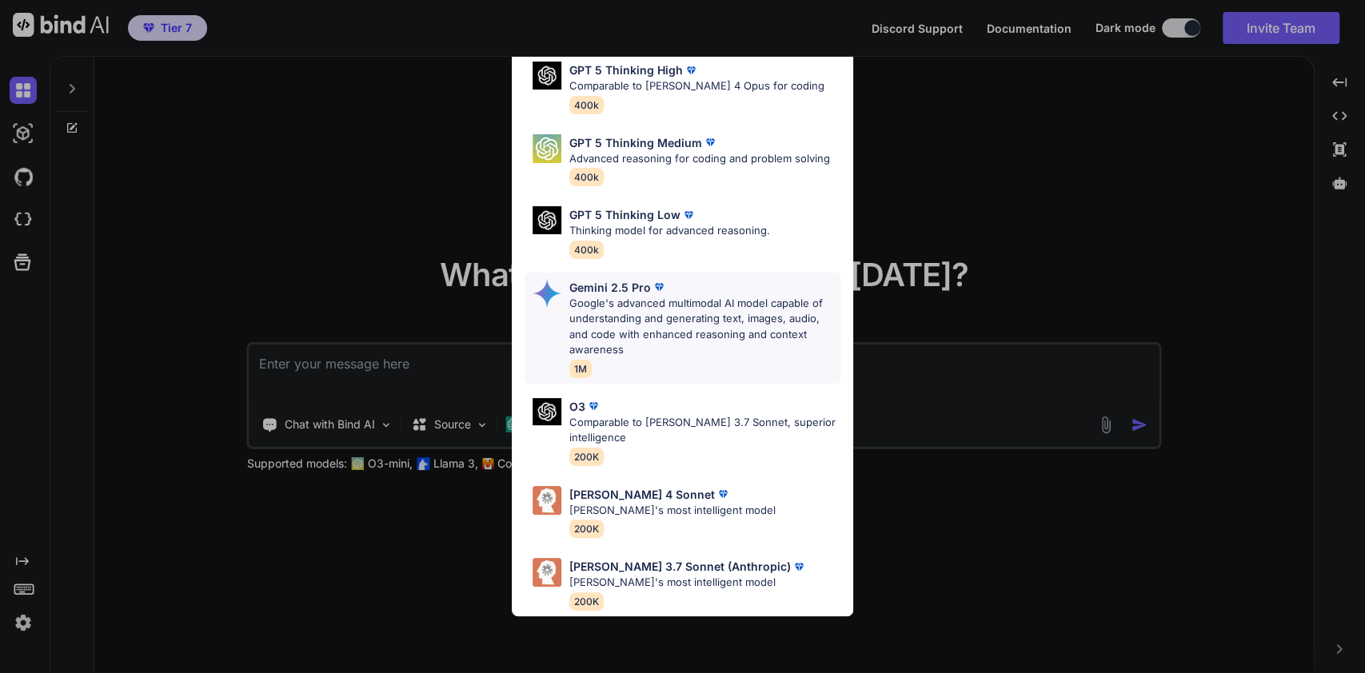
click at [748, 338] on p "Google's advanced multimodal AI model capable of understanding and generating t…" at bounding box center [704, 327] width 271 height 62
type textarea "x"
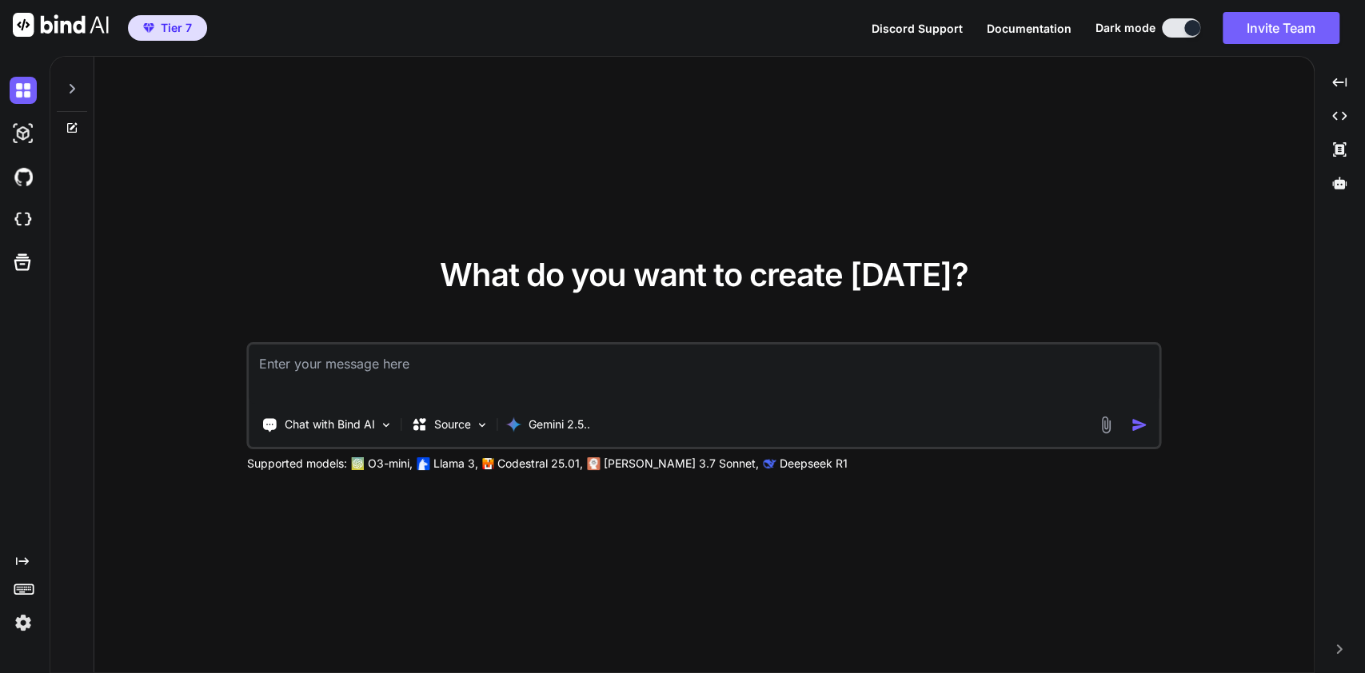
click at [600, 357] on textarea at bounding box center [703, 374] width 909 height 59
paste textarea "I am going to give you the codebase of an app I have created in JSON format - T…"
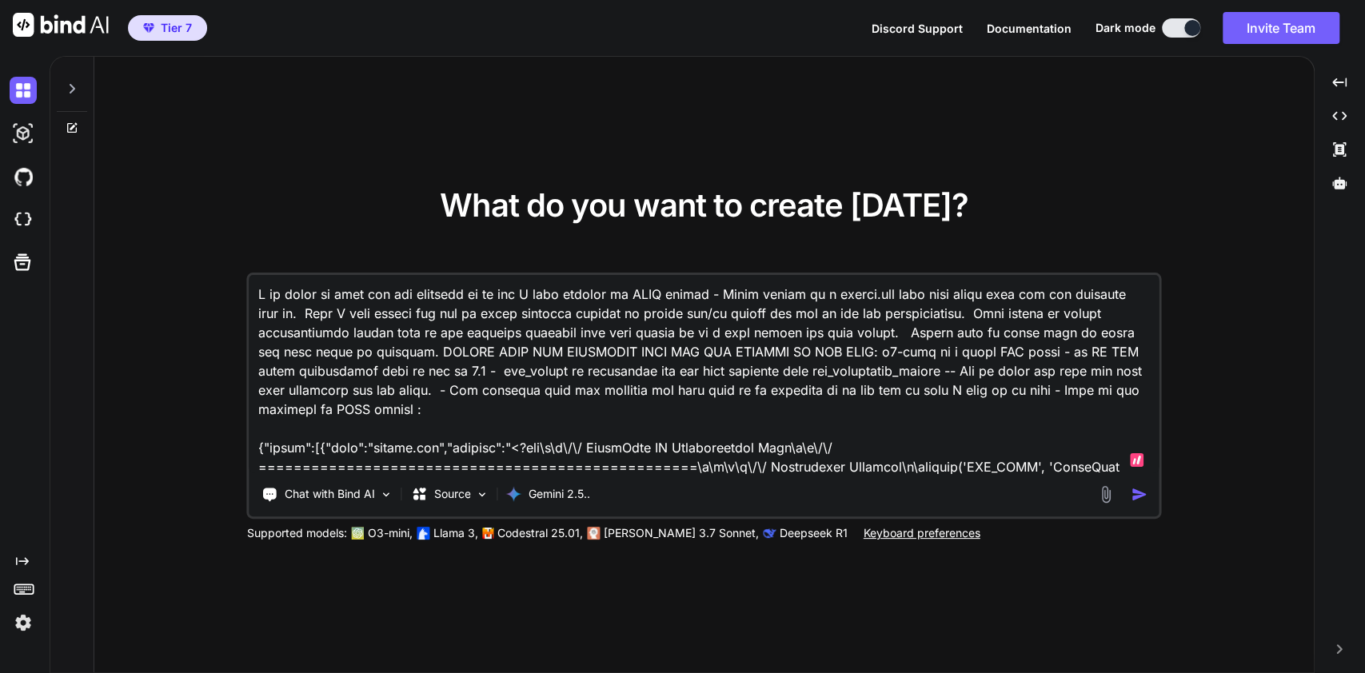
scroll to position [28318, 0]
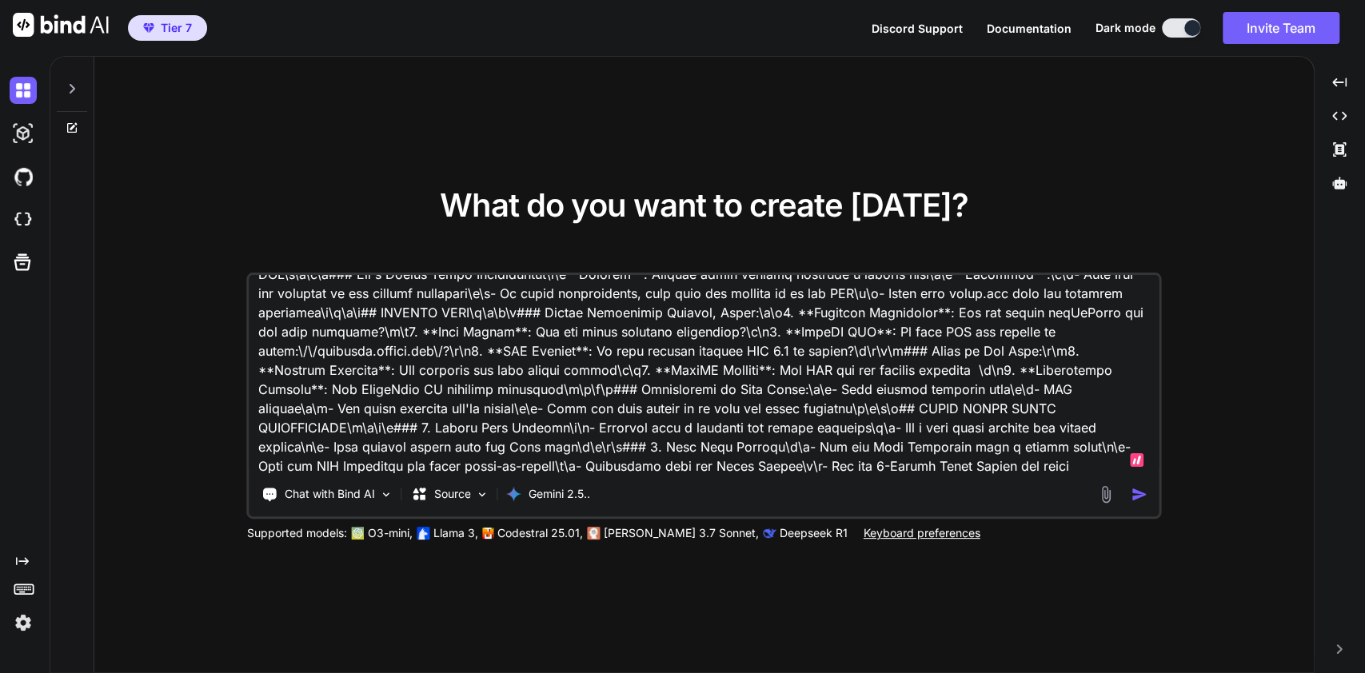
type textarea "I am going to give you the codebase of an app I have created in JSON format - T…"
click at [1143, 495] on img "button" at bounding box center [1138, 494] width 17 height 17
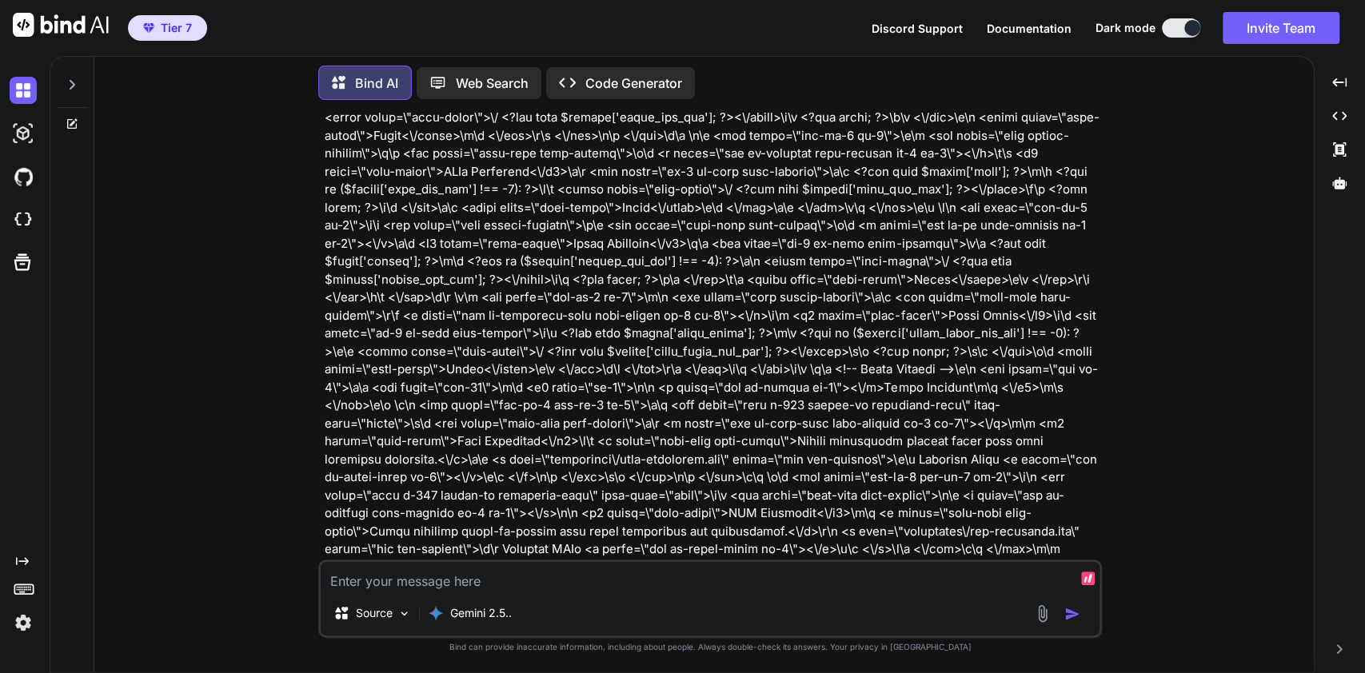
scroll to position [4620, 0]
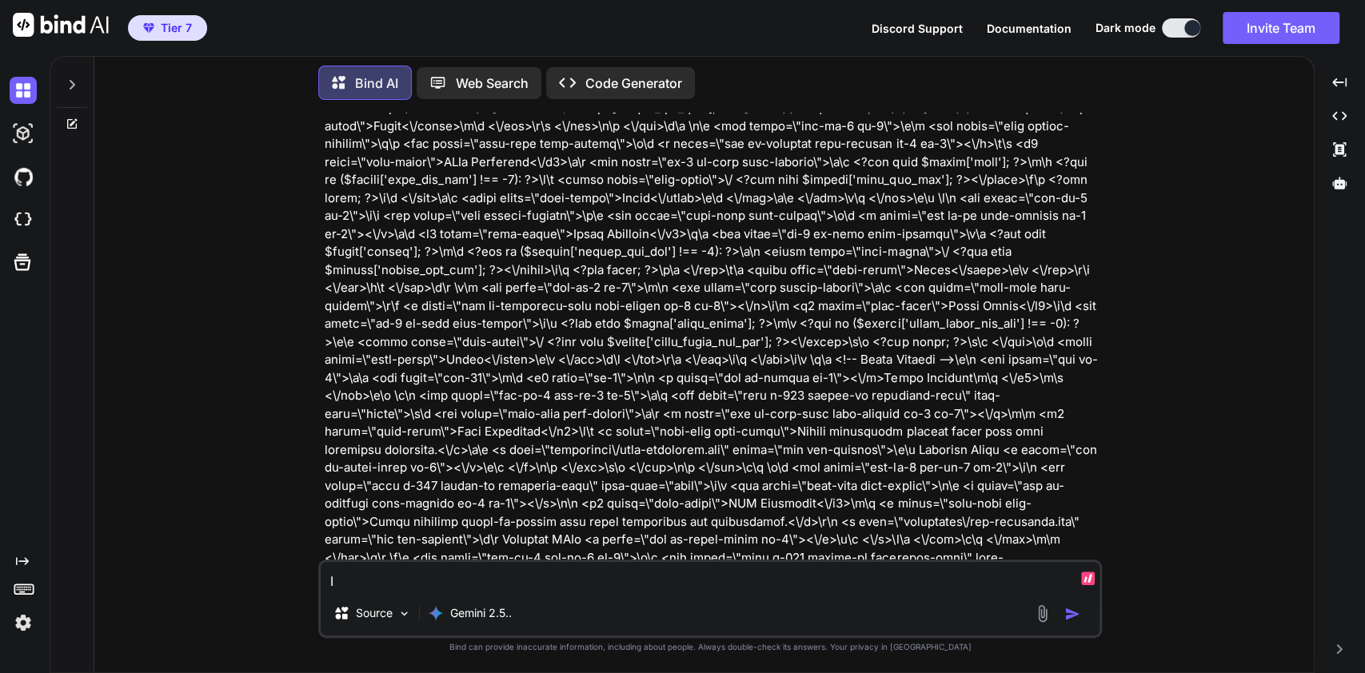
type textarea "I"
paste textarea "<?php // ai-router-process.php (shared; one folder above app dirs) // Purpose: …"
type textarea "This code uses openai; I want to use openrouter;1 level up, i have this code to…"
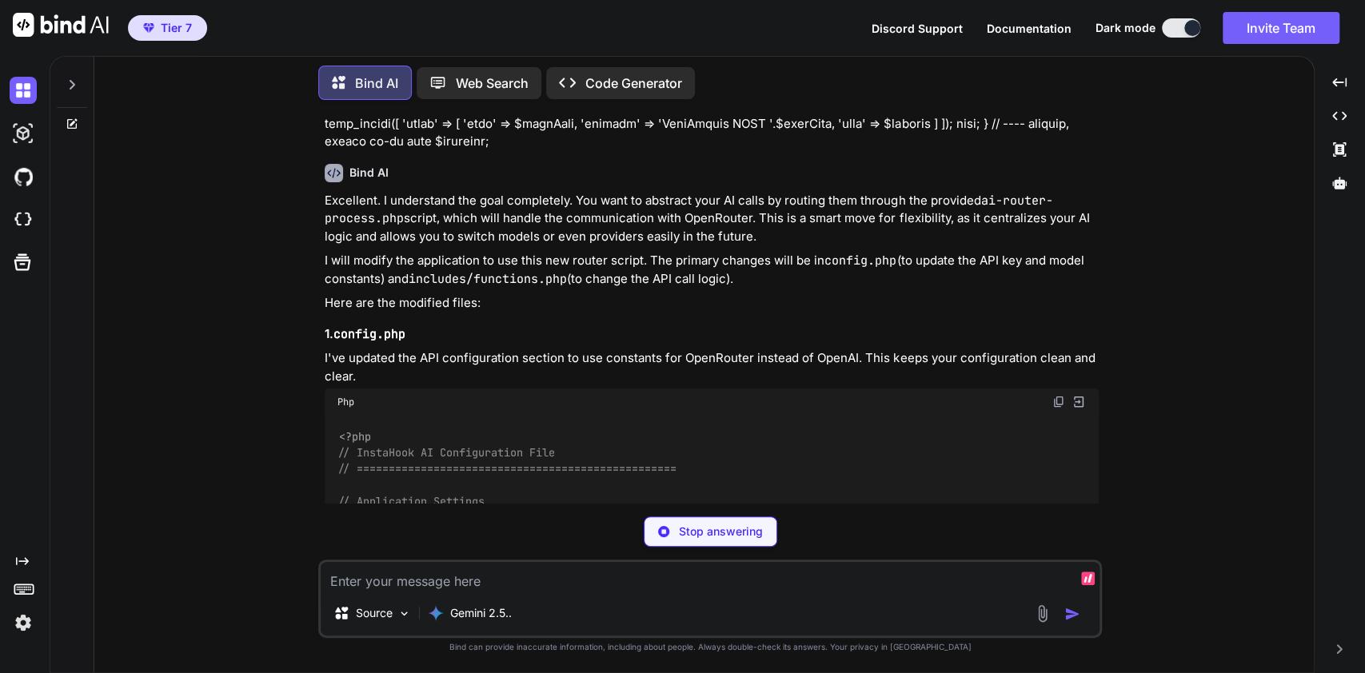
scroll to position [26994, 0]
copy code "define ( 'OPENROUTER_API_KEY' , 'your_openrouter_api_key_here' ); // Get from […"
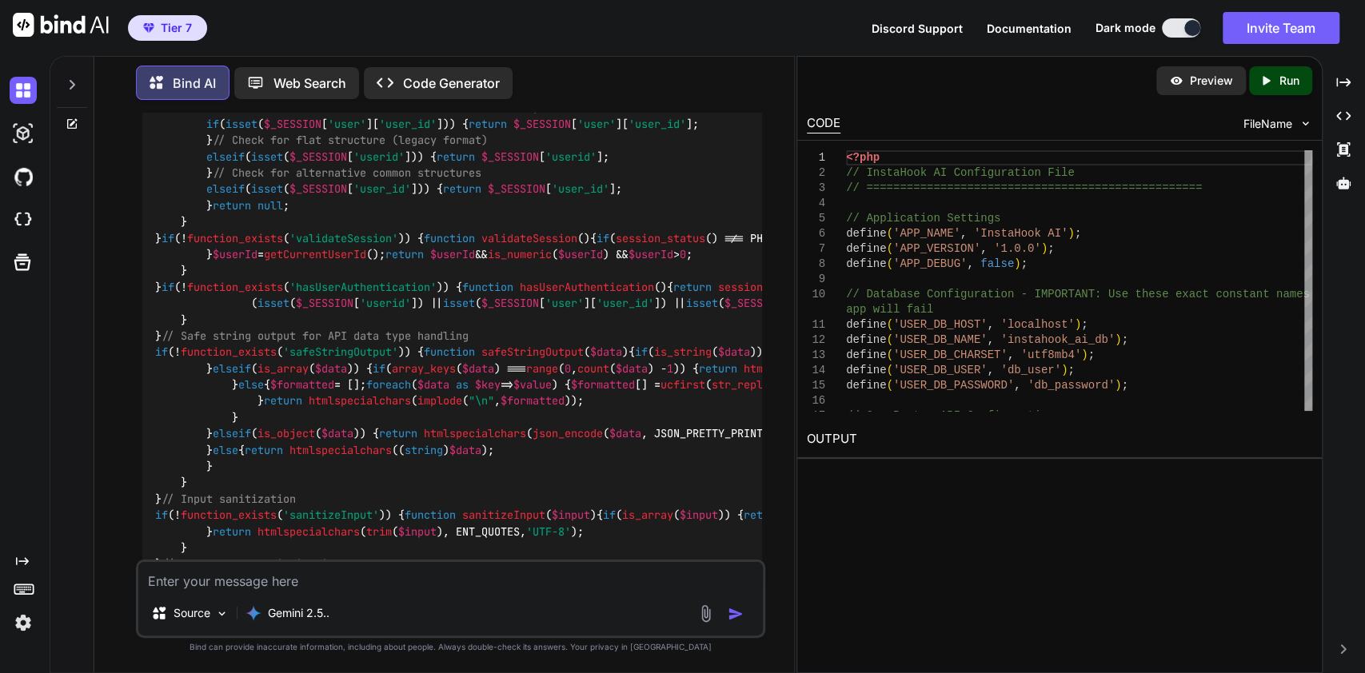
scroll to position [35703, 0]
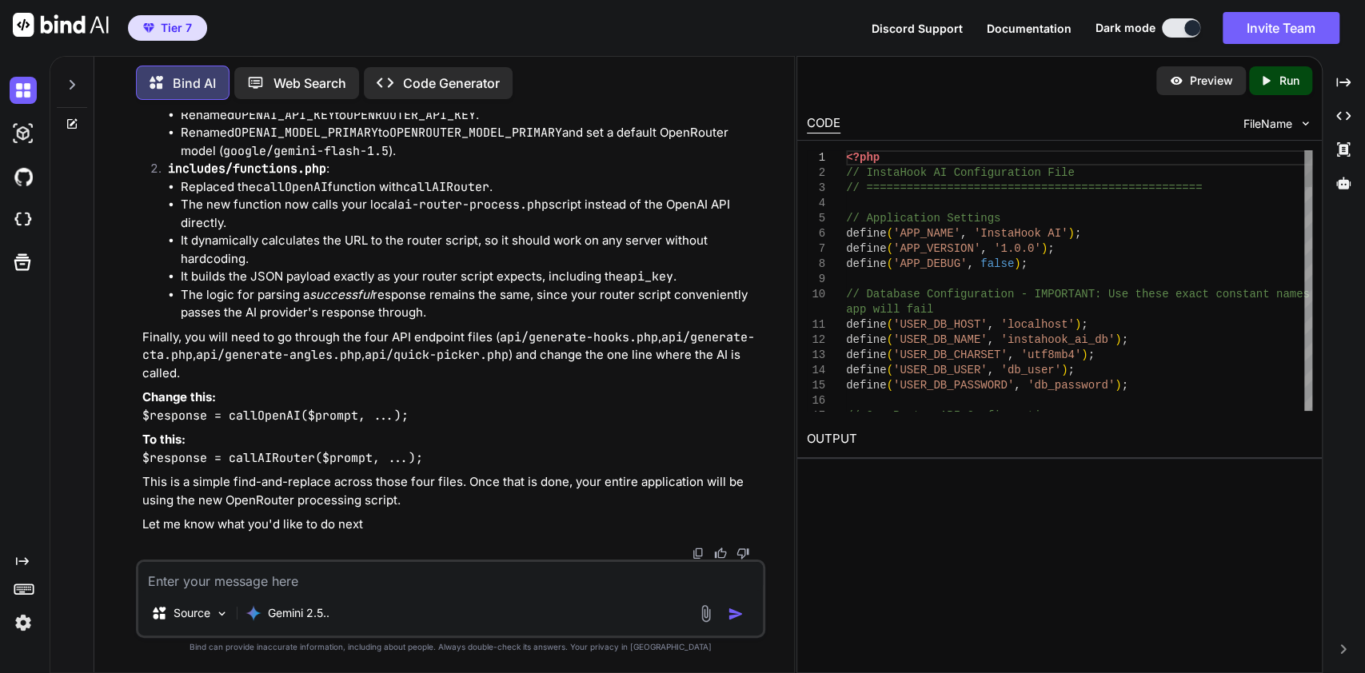
scroll to position [41122, 0]
click at [19, 221] on img at bounding box center [23, 219] width 27 height 27
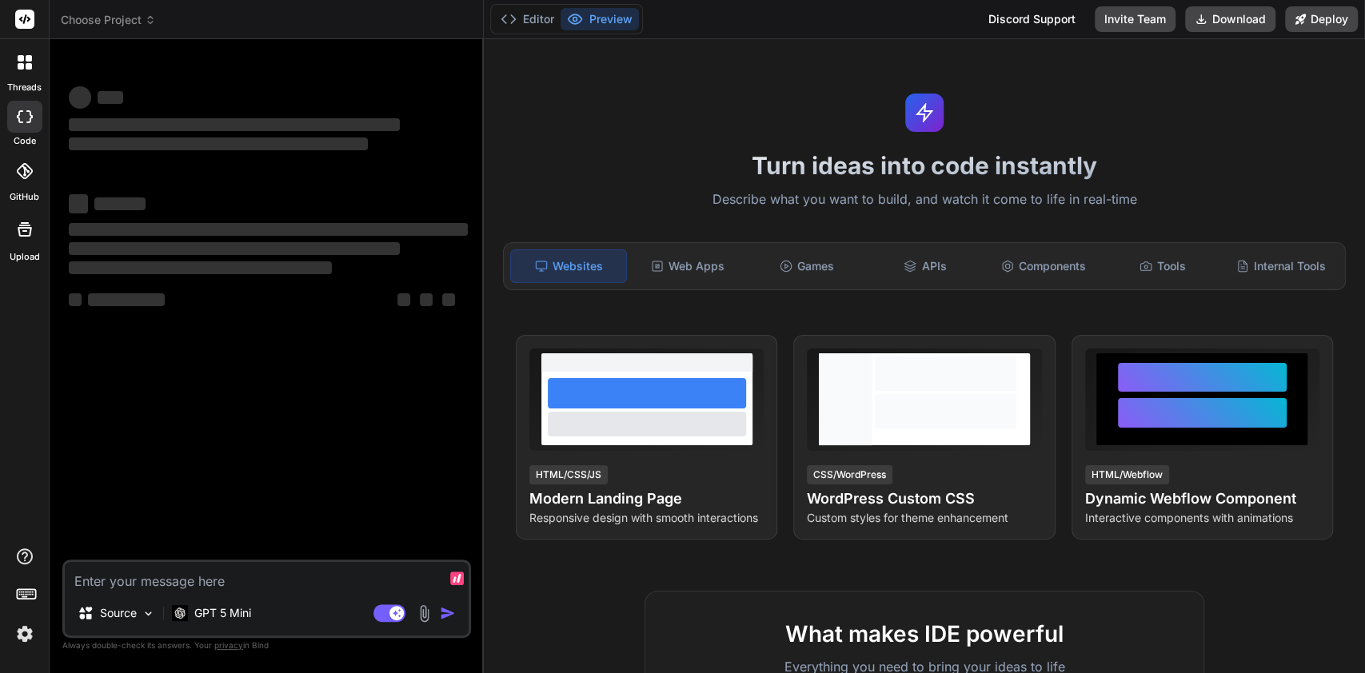
scroll to position [1901, 0]
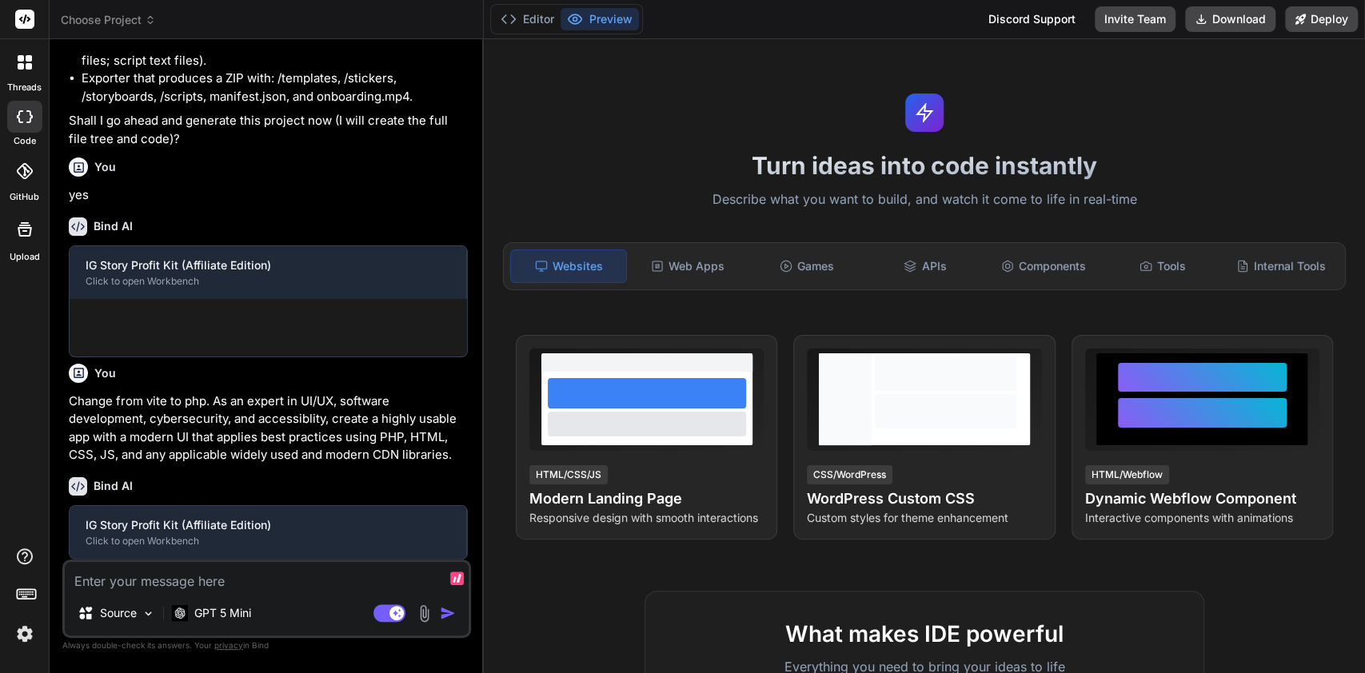
type textarea "x"
click at [134, 22] on span "Choose Project" at bounding box center [108, 20] width 95 height 16
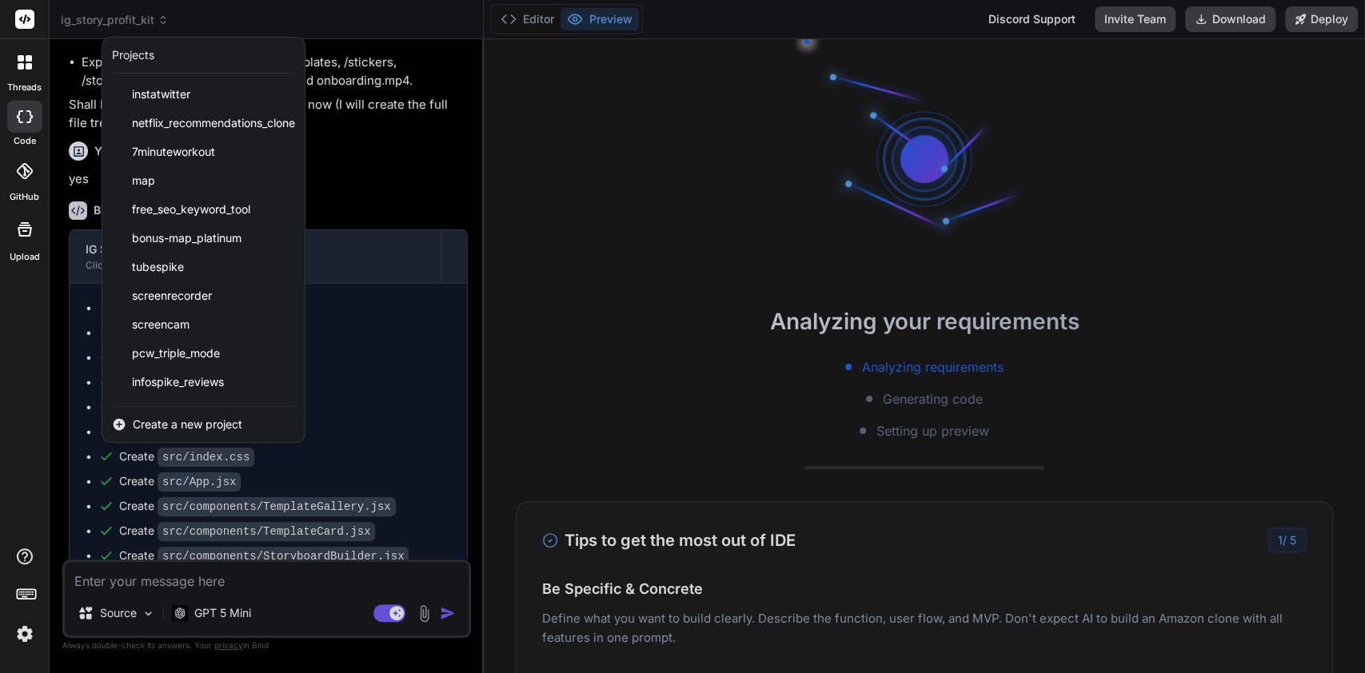
click at [237, 424] on span "Create a new project" at bounding box center [188, 424] width 110 height 16
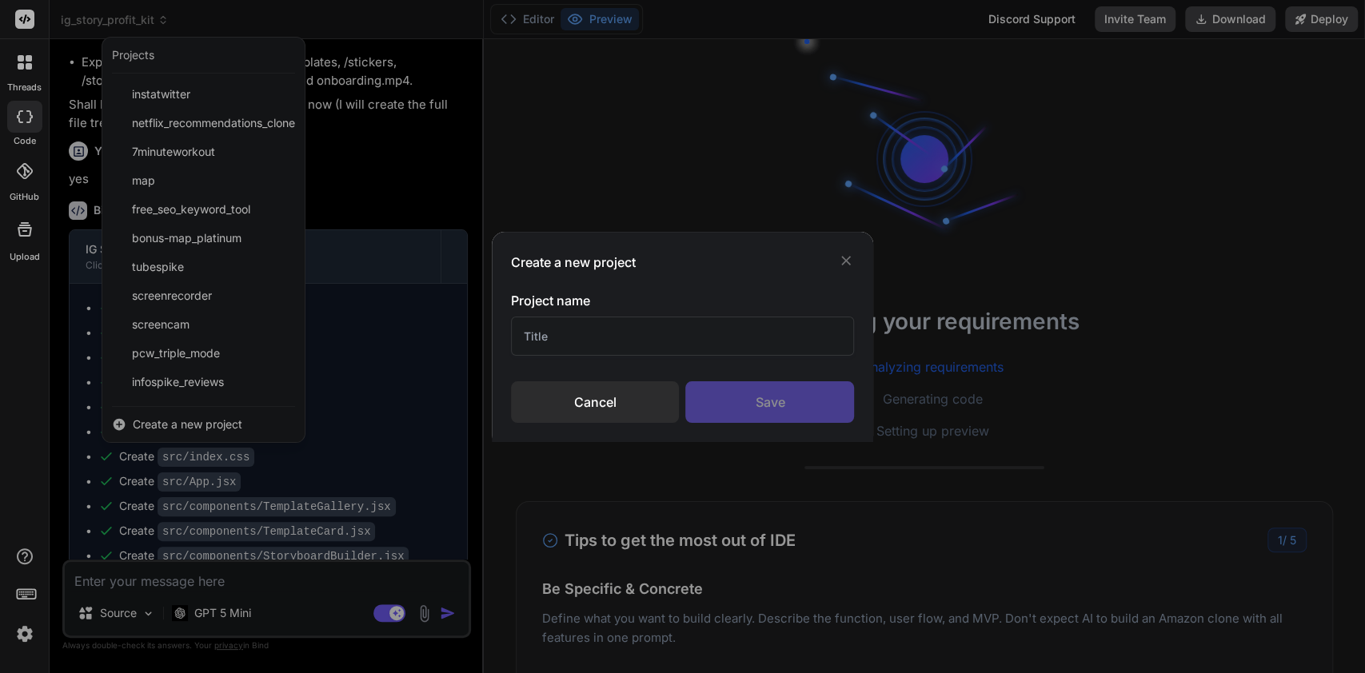
click at [214, 425] on div "Create a new project Project name Cancel Save" at bounding box center [682, 336] width 1365 height 673
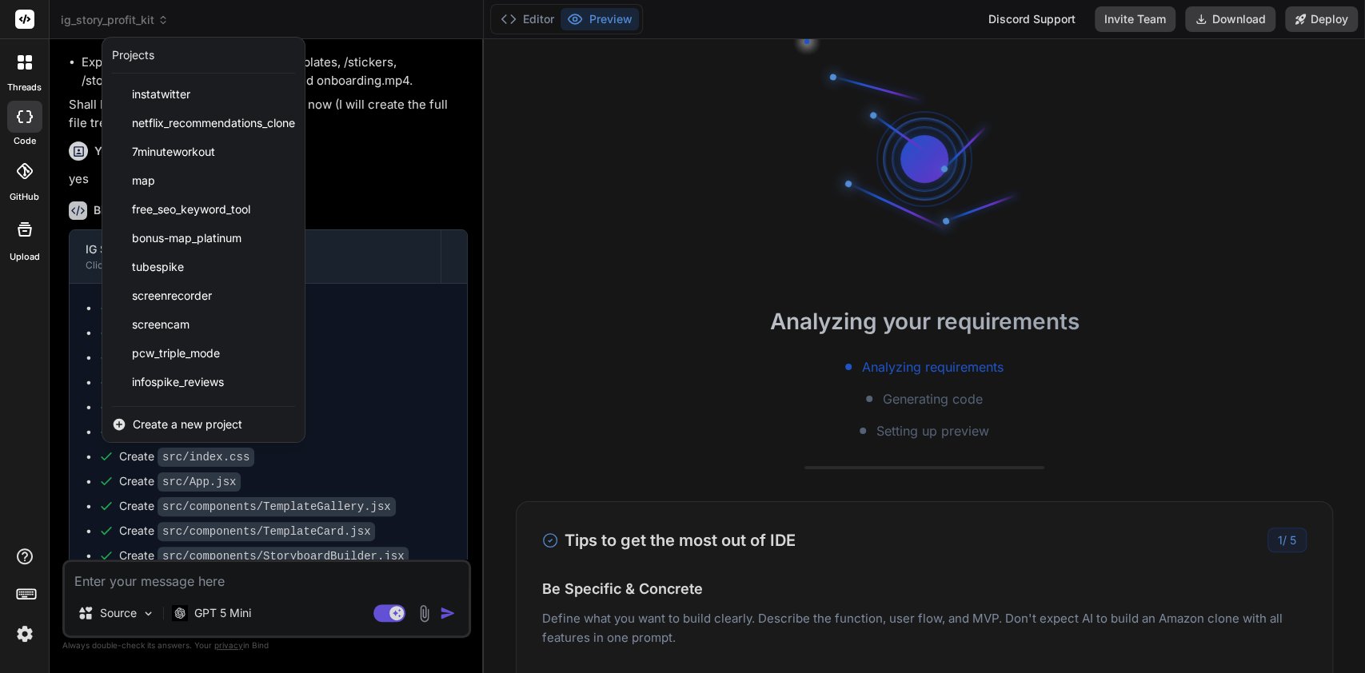
click at [236, 426] on span "Create a new project" at bounding box center [188, 424] width 110 height 16
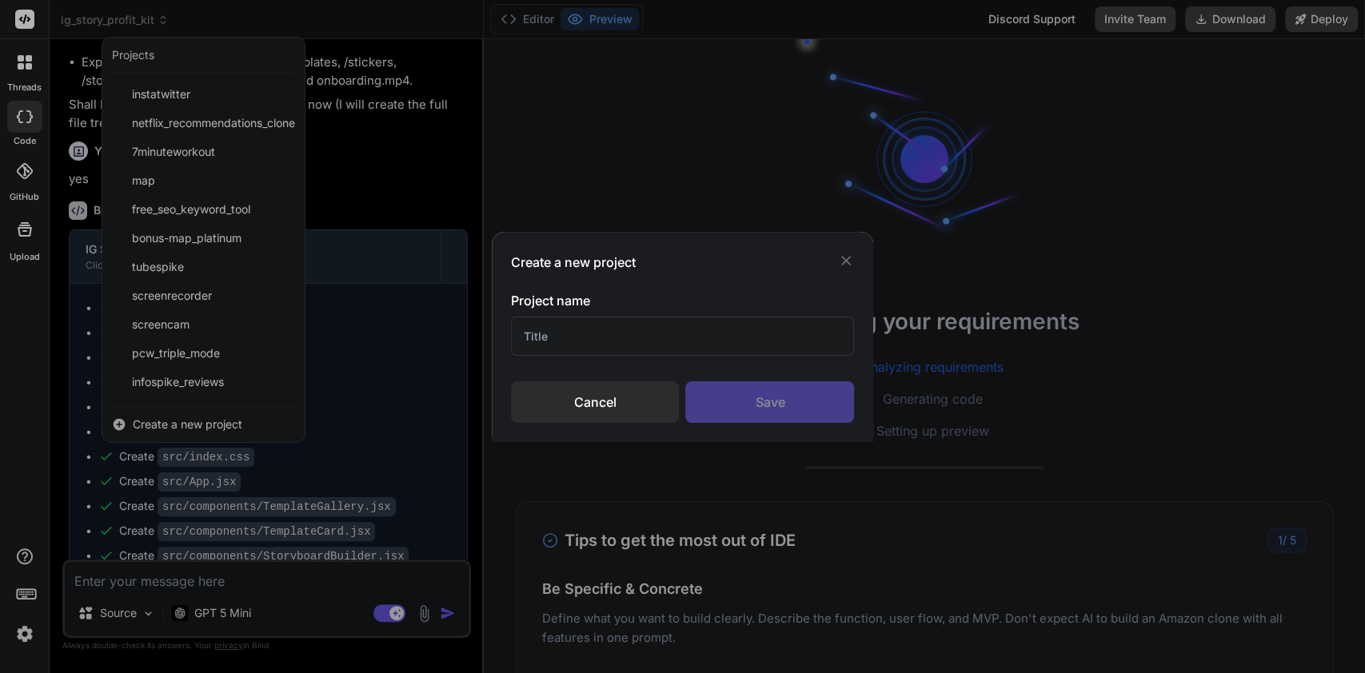
click at [667, 332] on input "text" at bounding box center [683, 336] width 344 height 39
type input "InstaHookAI"
click at [780, 403] on div "Save" at bounding box center [769, 402] width 169 height 42
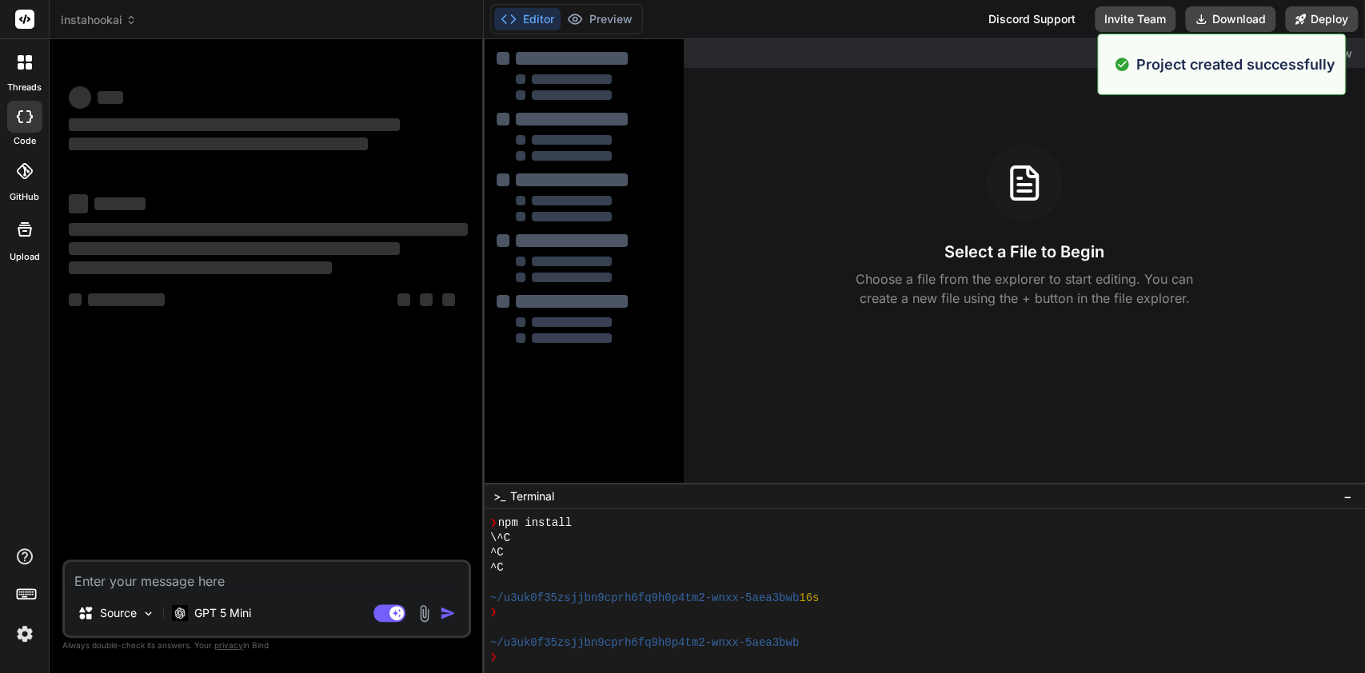
scroll to position [0, 0]
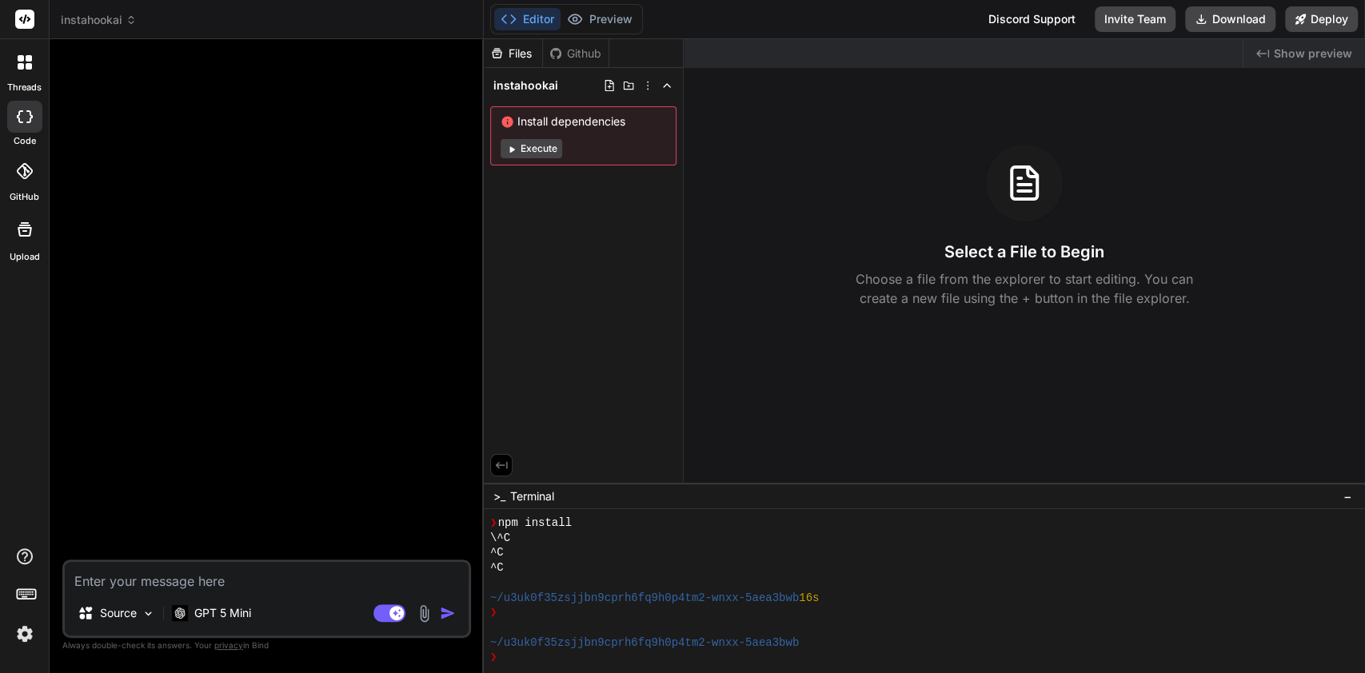
click at [286, 573] on textarea at bounding box center [267, 576] width 404 height 29
click at [238, 620] on p "GPT 5 Mini" at bounding box center [222, 613] width 57 height 16
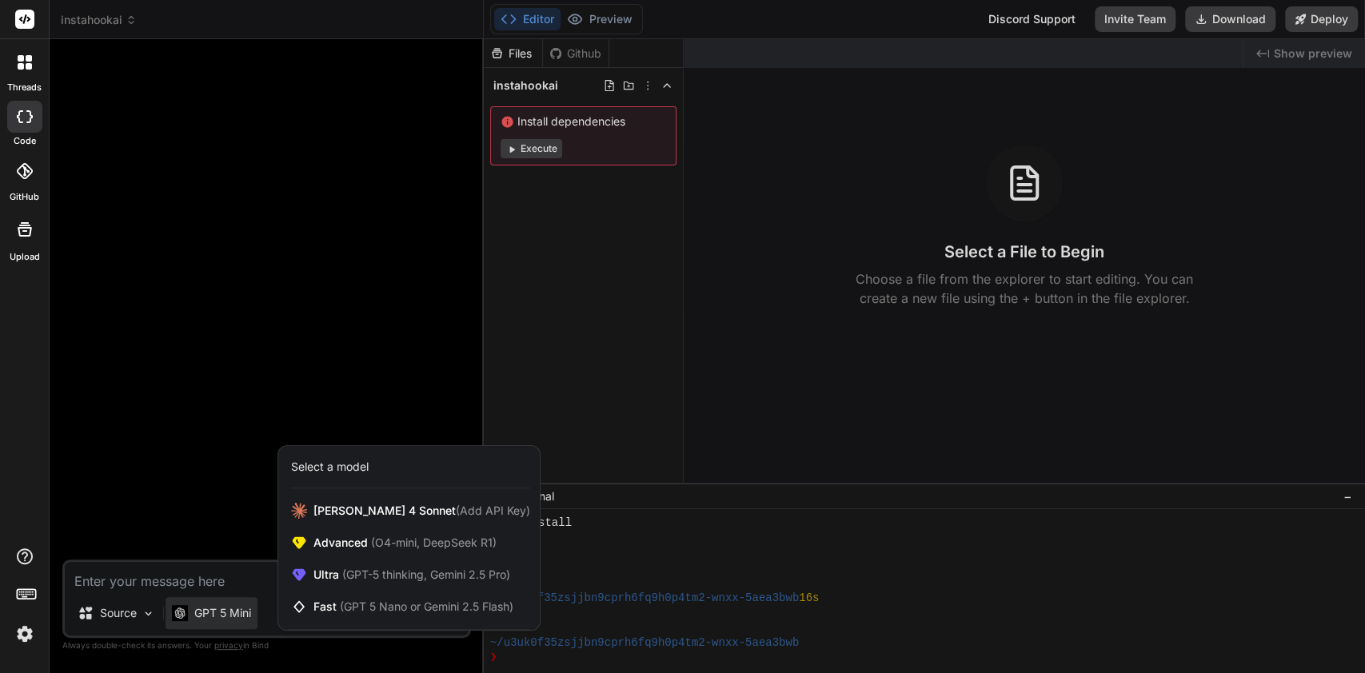
click at [227, 619] on div at bounding box center [682, 336] width 1365 height 673
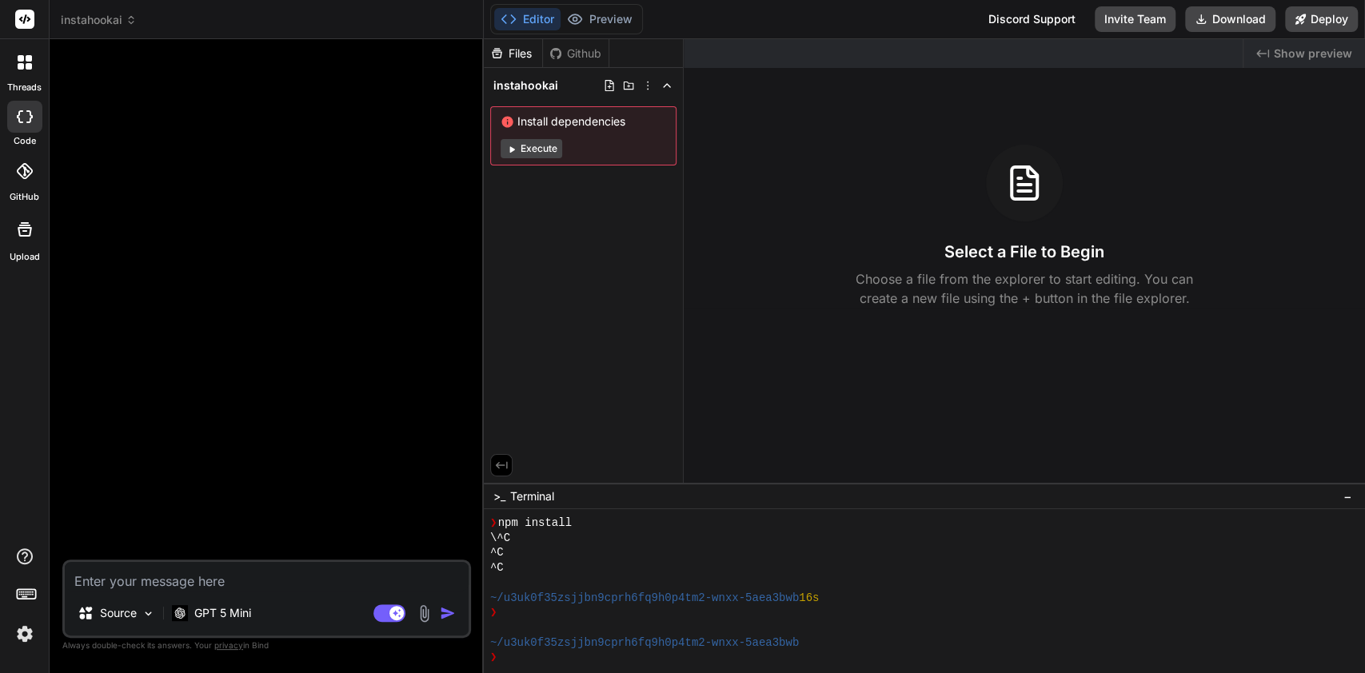
click at [229, 620] on p "GPT 5 Mini" at bounding box center [222, 613] width 57 height 16
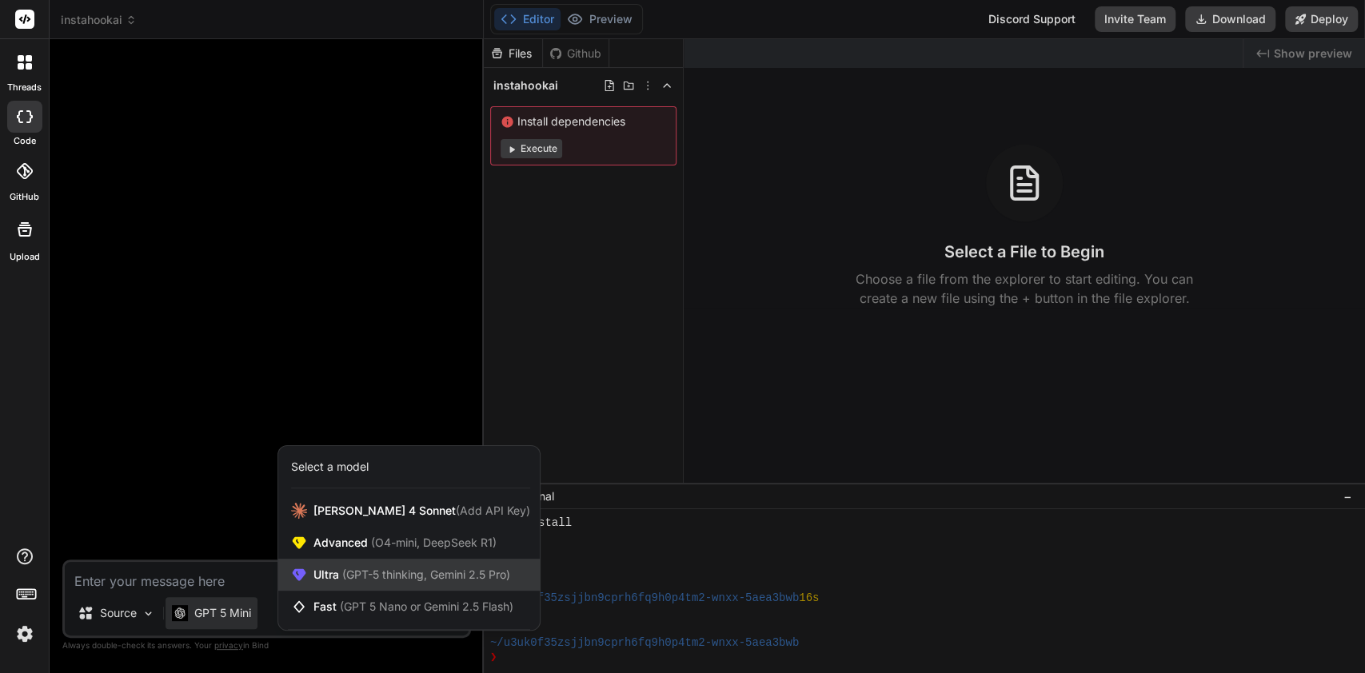
click at [414, 584] on div "Ultra (GPT-5 thinking, Gemini 2.5 Pro)" at bounding box center [408, 575] width 261 height 32
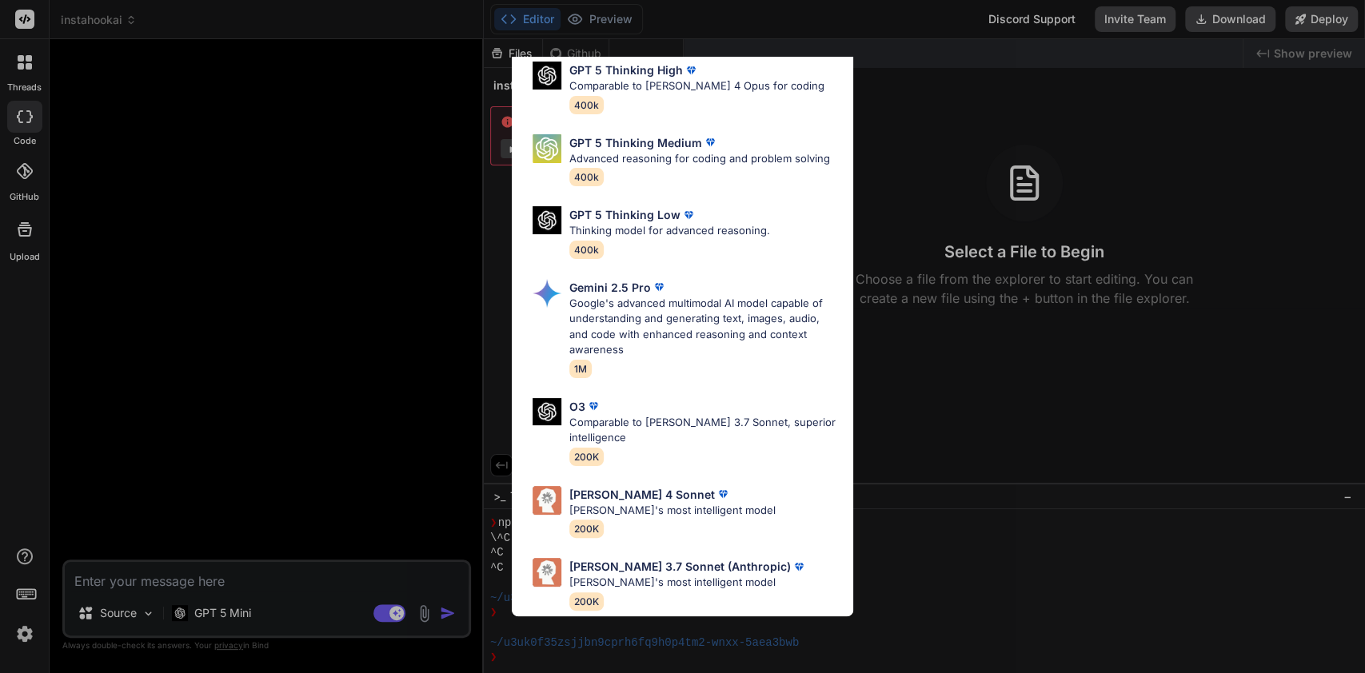
scroll to position [174, 0]
click at [748, 499] on div "Claude 4 Sonnet Claude's most intelligent model 200K" at bounding box center [682, 512] width 316 height 65
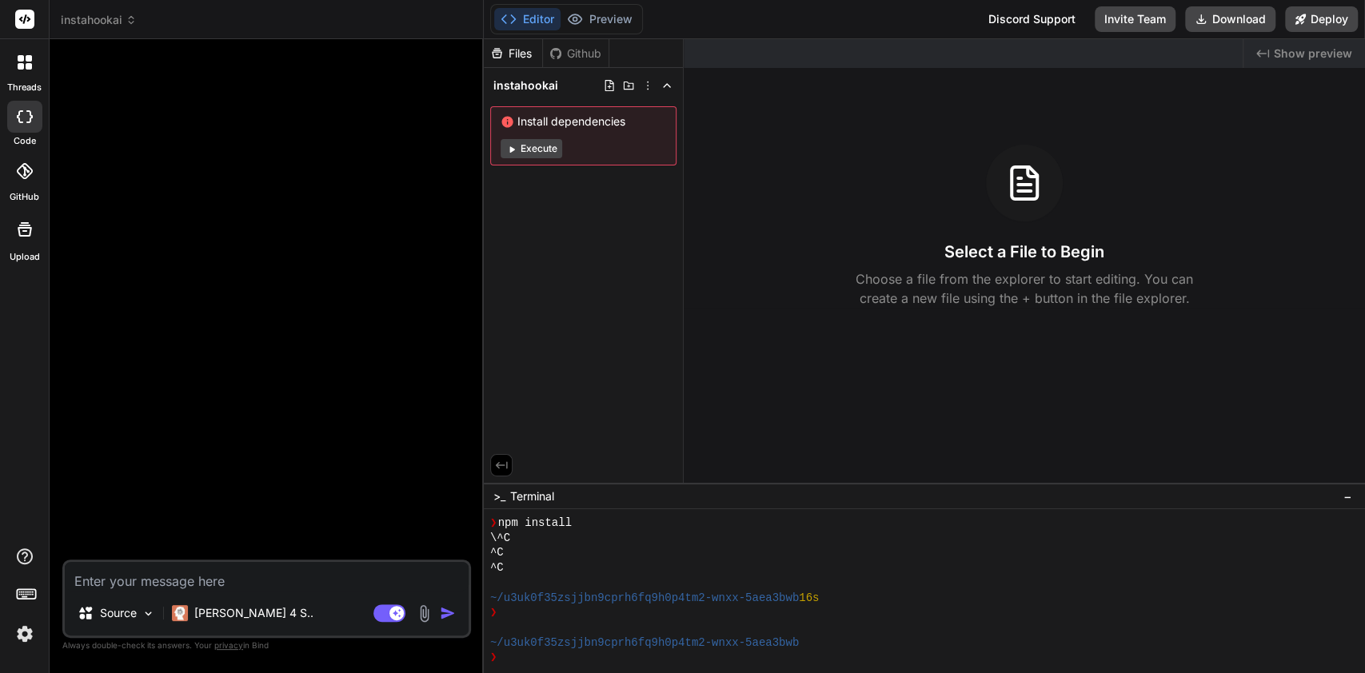
click at [336, 585] on textarea at bounding box center [267, 576] width 404 height 29
paste textarea "🎯 Purpose: Micro-SaaS Idea Conversion for BUILD PROMPT Project Title: InstaHook…"
type textarea "x"
type textarea "🎯 Purpose: Micro-SaaS Idea Conversion for BUILD PROMPT Project Title: InstaHook…"
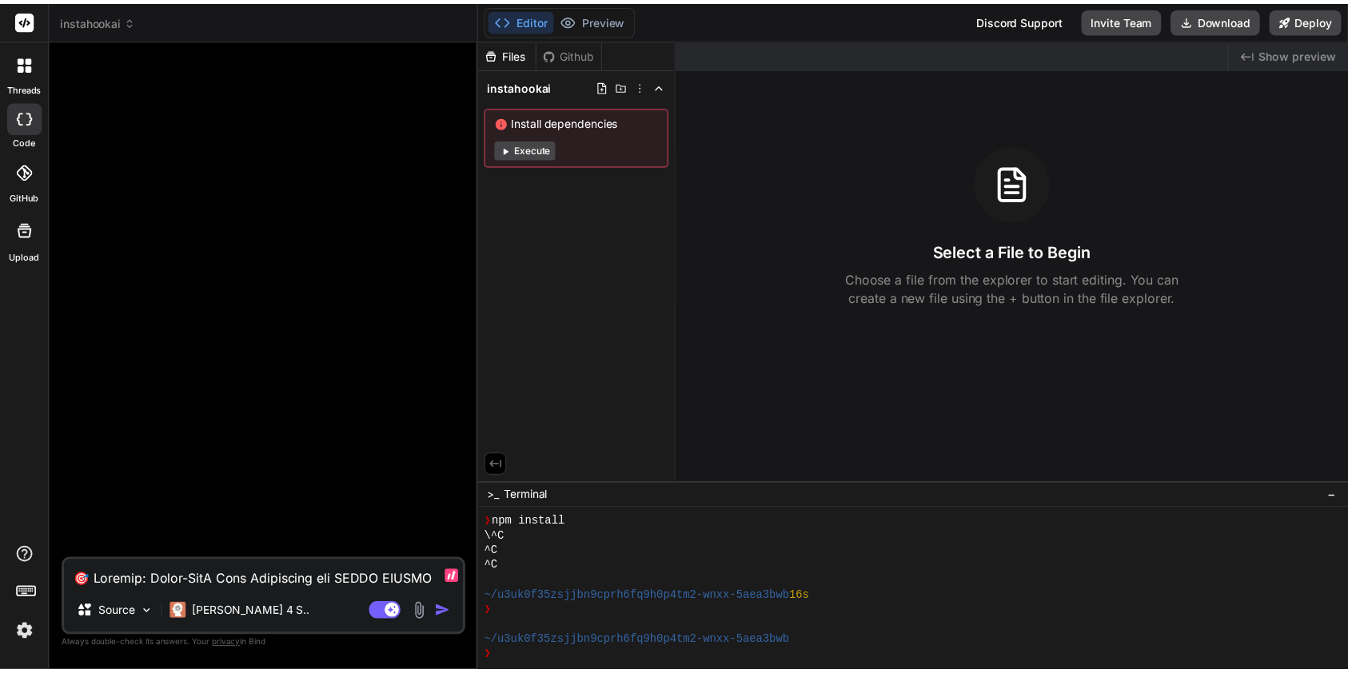
scroll to position [749, 0]
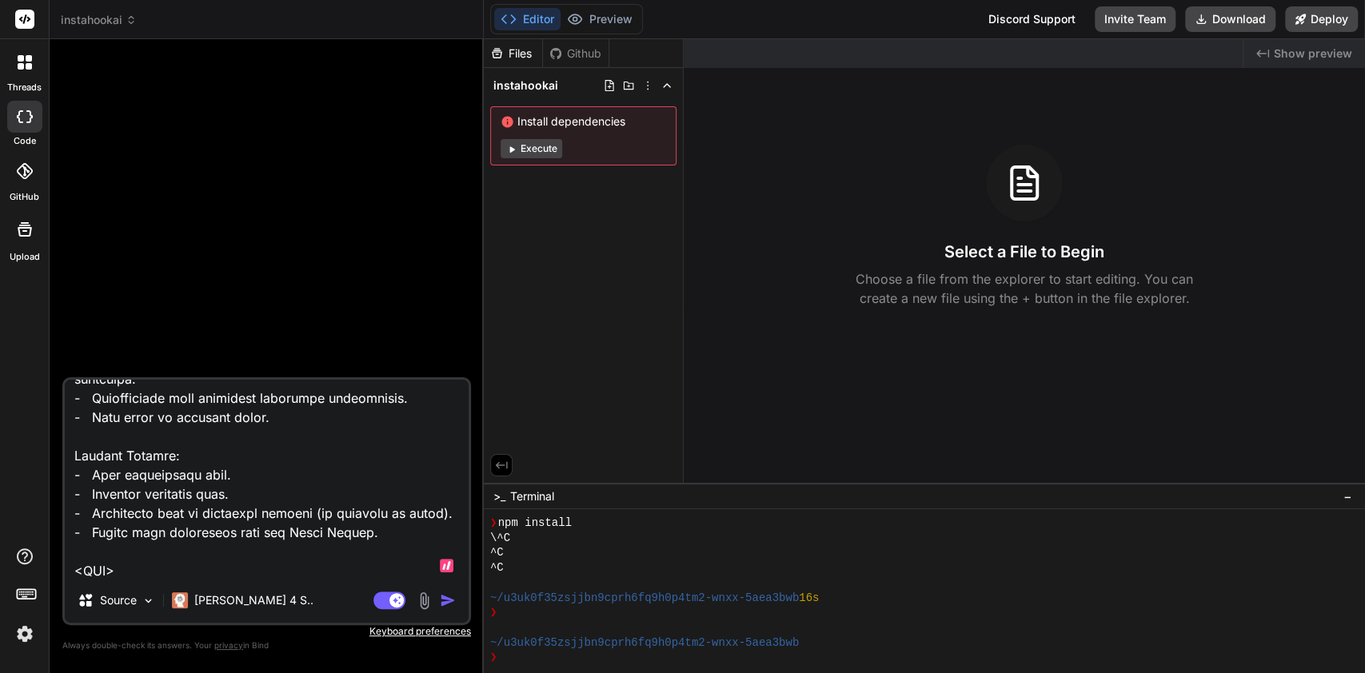
type textarea "x"
type textarea "🎯 Purpose: Micro-SaaS Idea Conversion for BUILD PROMPT Project Title: InstaHook…"
type textarea "x"
type textarea "🎯 Purpose: Micro-SaaS Idea Conversion for BUILD PROMPT Project Title: InstaHook…"
type textarea "x"
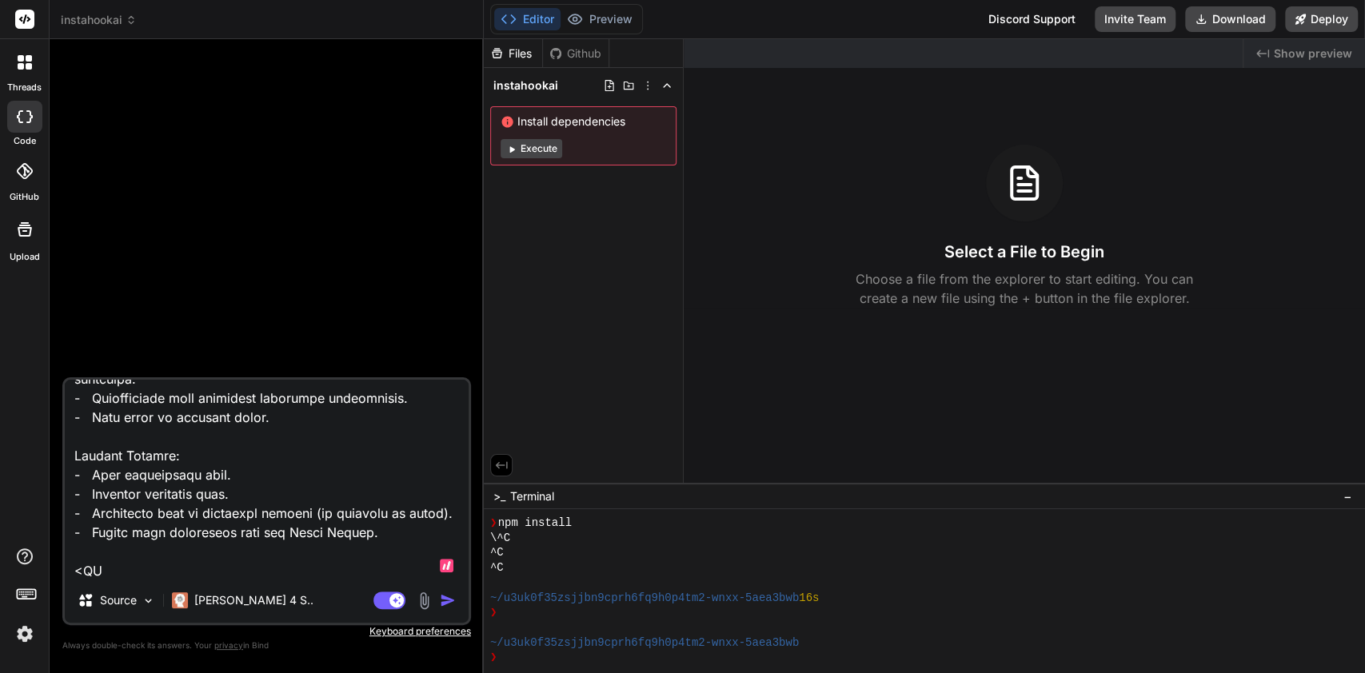
type textarea "🎯 Purpose: Micro-SaaS Idea Conversion for BUILD PROMPT Project Title: InstaHook…"
type textarea "x"
type textarea "🎯 Purpose: Micro-SaaS Idea Conversion for BUILD PROMPT Project Title: InstaHook…"
type textarea "x"
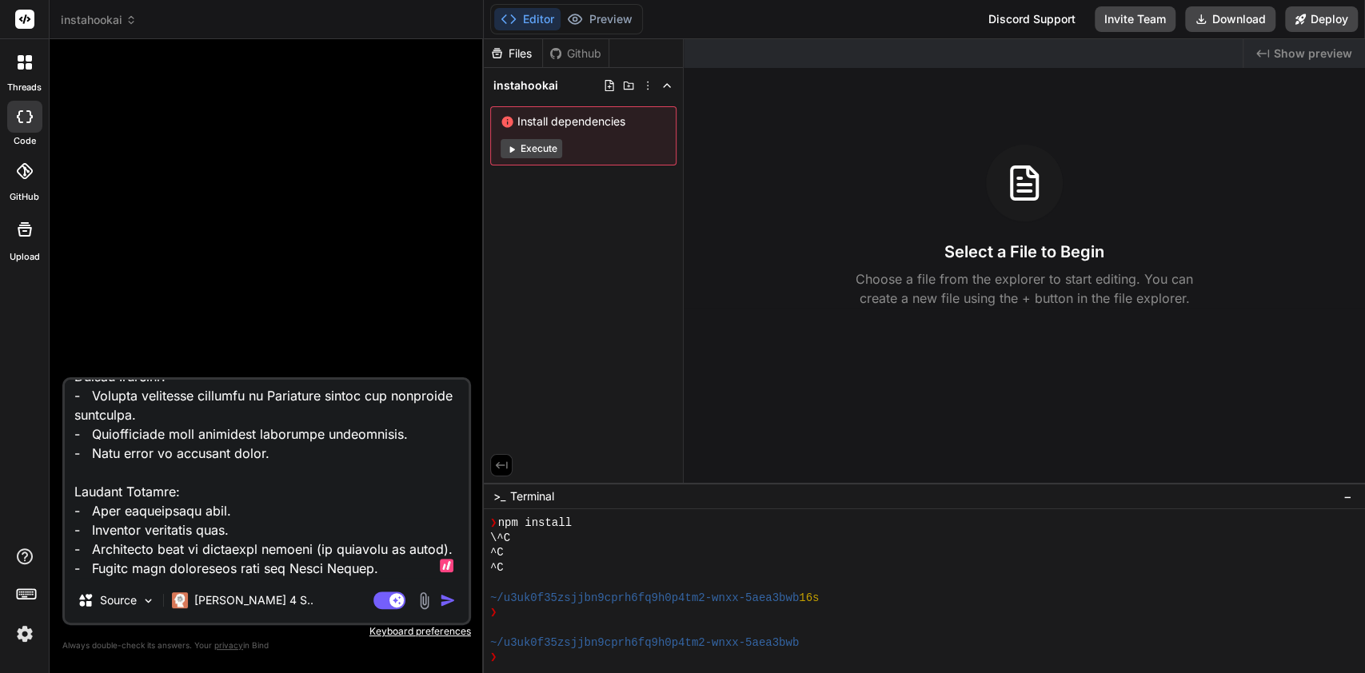
type textarea "🎯 Purpose: Micro-SaaS Idea Conversion for BUILD PROMPT Project Title: InstaHook…"
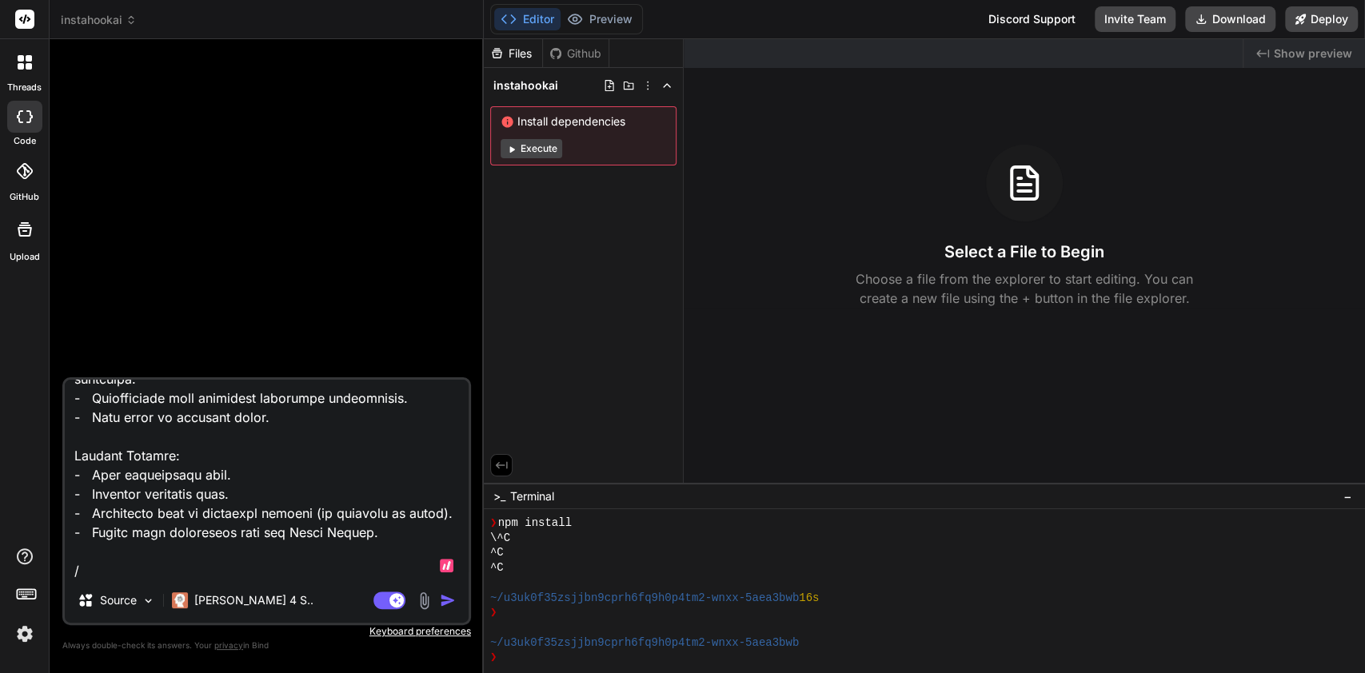
type textarea "x"
type textarea "🎯 Purpose: Micro-SaaS Idea Conversion for BUILD PROMPT Project Title: InstaHook…"
type textarea "x"
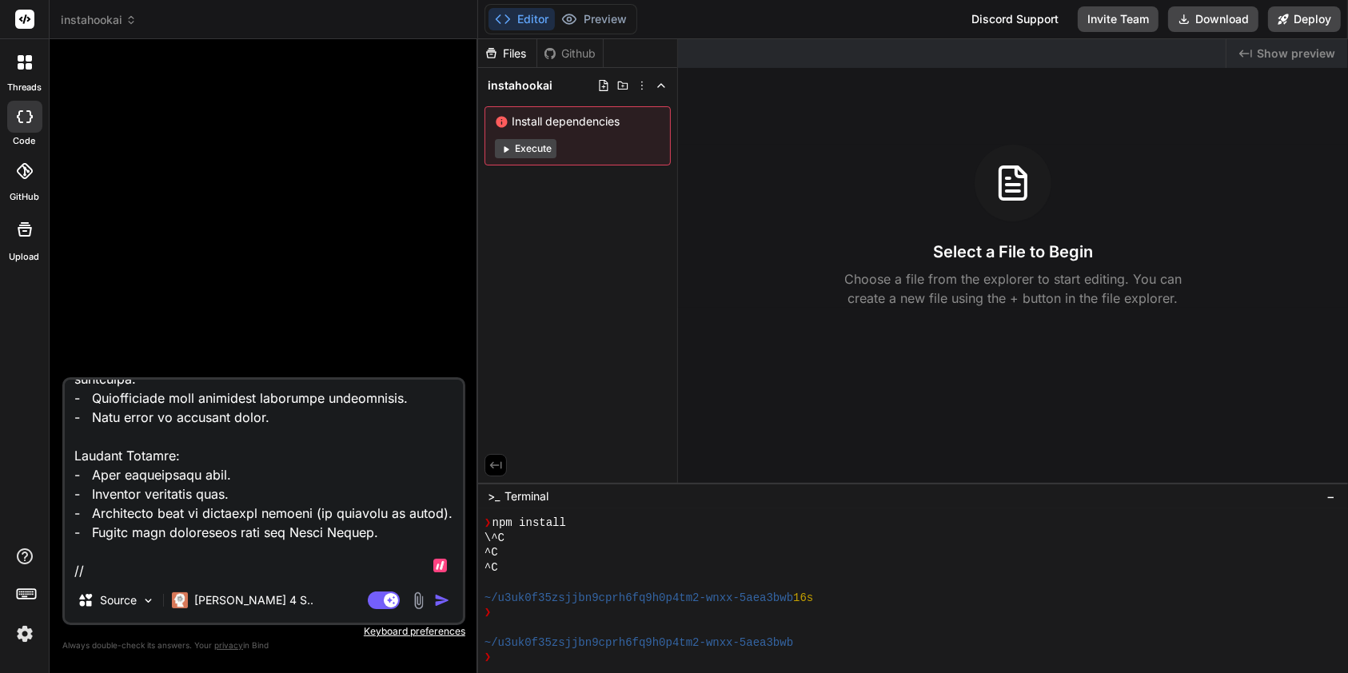
scroll to position [768, 0]
type textarea "🎯 Purpose: Micro-SaaS Idea Conversion for BUILD PROMPT Project Title: InstaHook…"
type textarea "x"
type textarea "🎯 Purpose: Micro-SaaS Idea Conversion for BUILD PROMPT Project Title: InstaHook…"
type textarea "x"
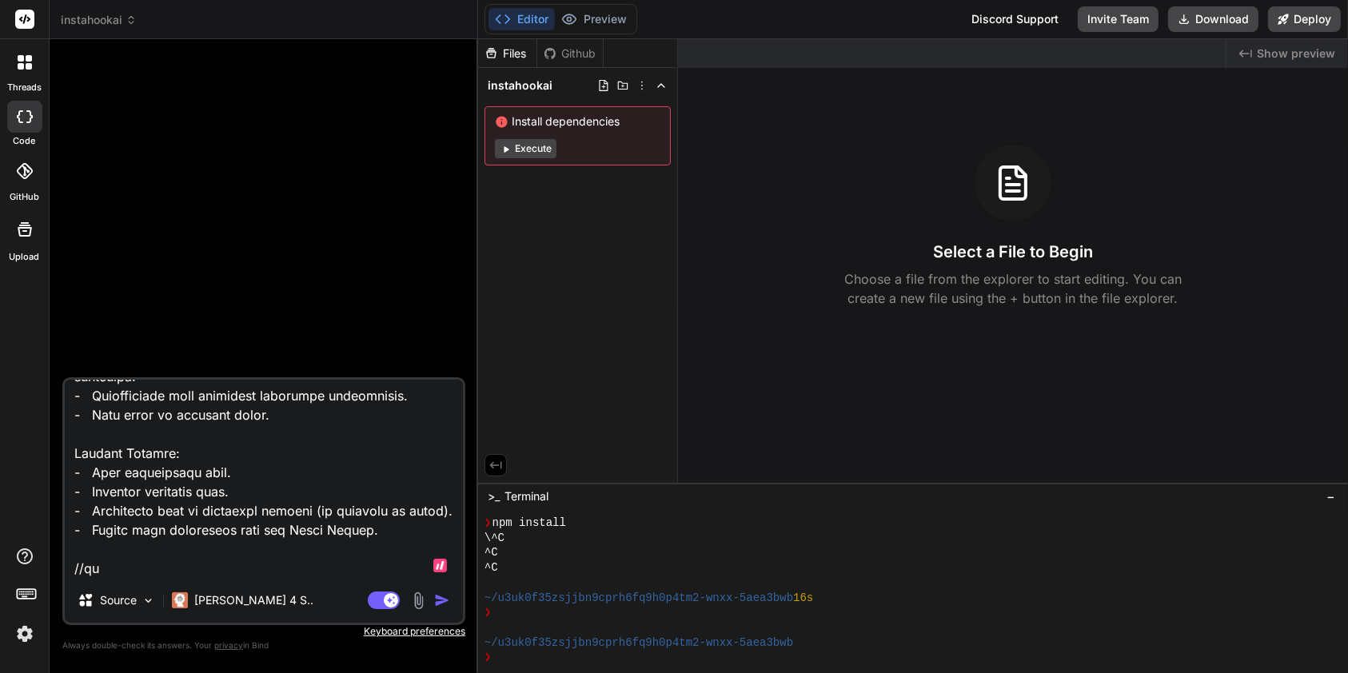
type textarea "🎯 Purpose: Micro-SaaS Idea Conversion for BUILD PROMPT Project Title: InstaHook…"
type textarea "x"
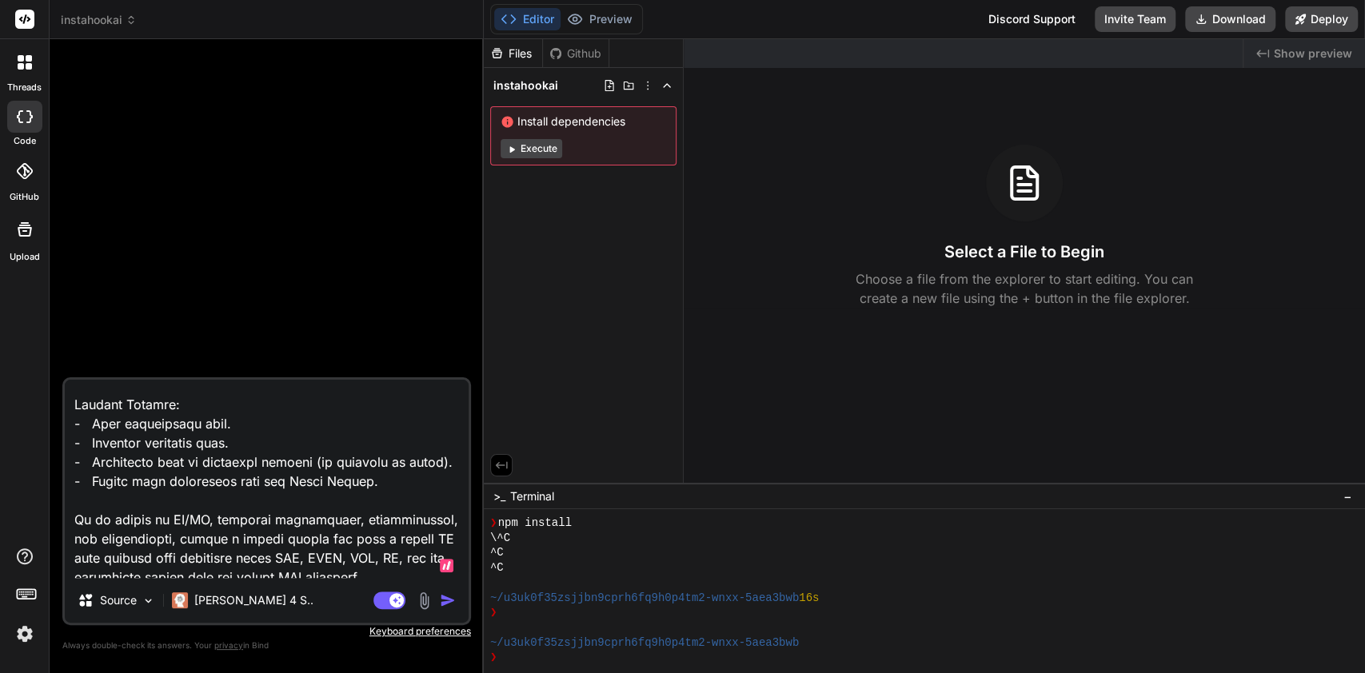
scroll to position [808, 0]
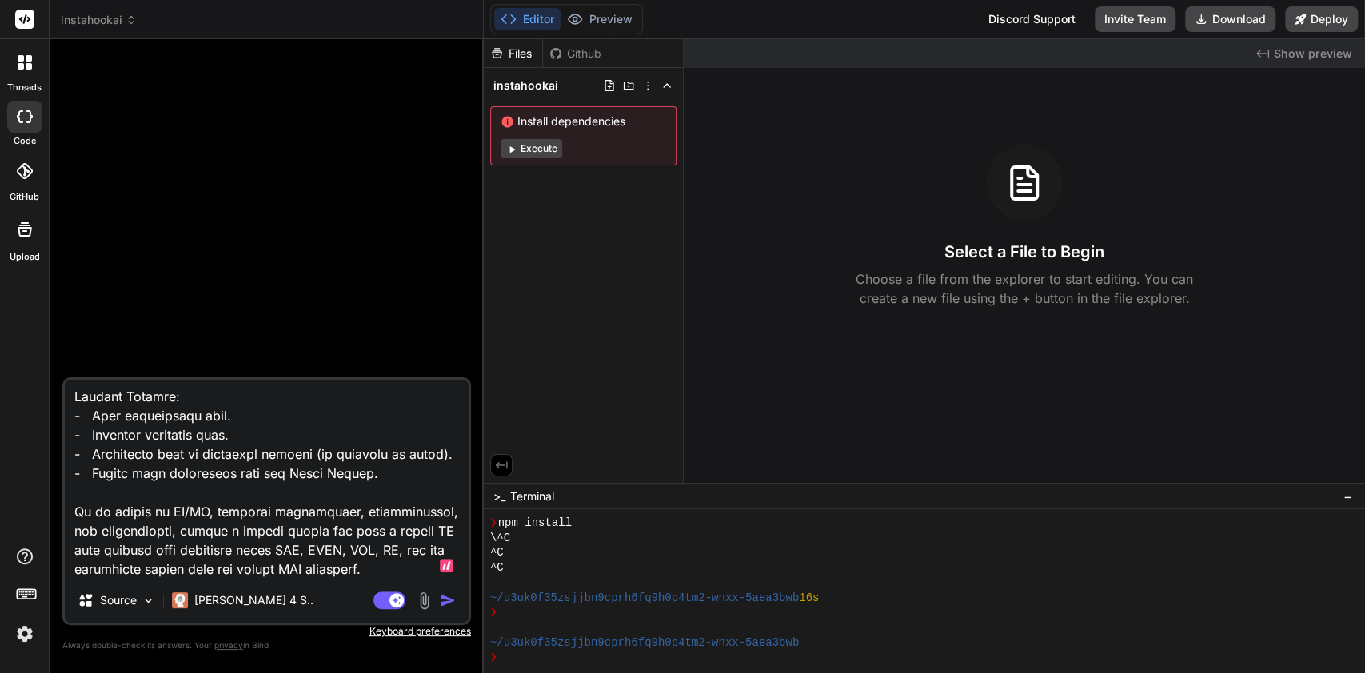
click at [413, 551] on textarea at bounding box center [267, 479] width 404 height 198
click at [432, 532] on textarea at bounding box center [267, 479] width 404 height 198
click at [288, 537] on textarea at bounding box center [267, 479] width 404 height 198
click at [435, 529] on textarea at bounding box center [267, 479] width 404 height 198
type textarea "🎯 Purpose: Micro-SaaS Idea Conversion for BUILD PROMPT Project Title: InstaHook…"
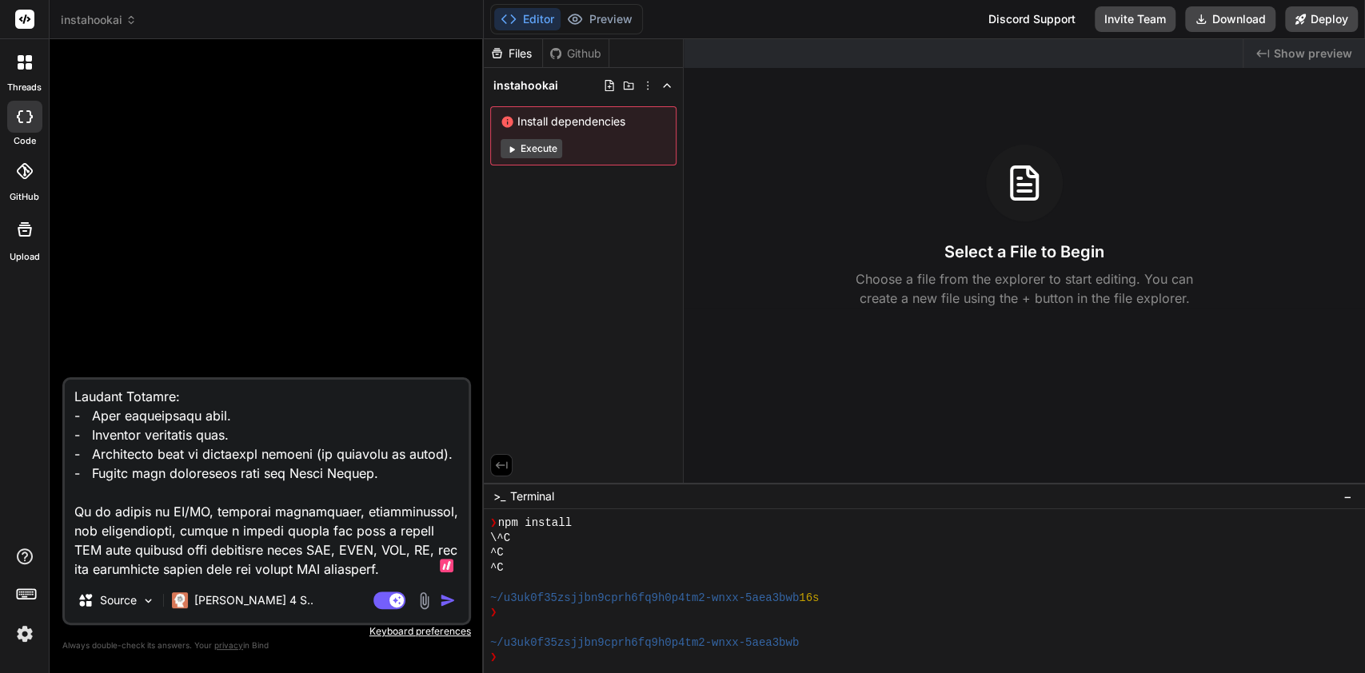
type textarea "x"
type textarea "🎯 Purpose: Micro-SaaS Idea Conversion for BUILD PROMPT Project Title: InstaHook…"
type textarea "x"
type textarea "🎯 Purpose: Micro-SaaS Idea Conversion for BUILD PROMPT Project Title: InstaHook…"
type textarea "x"
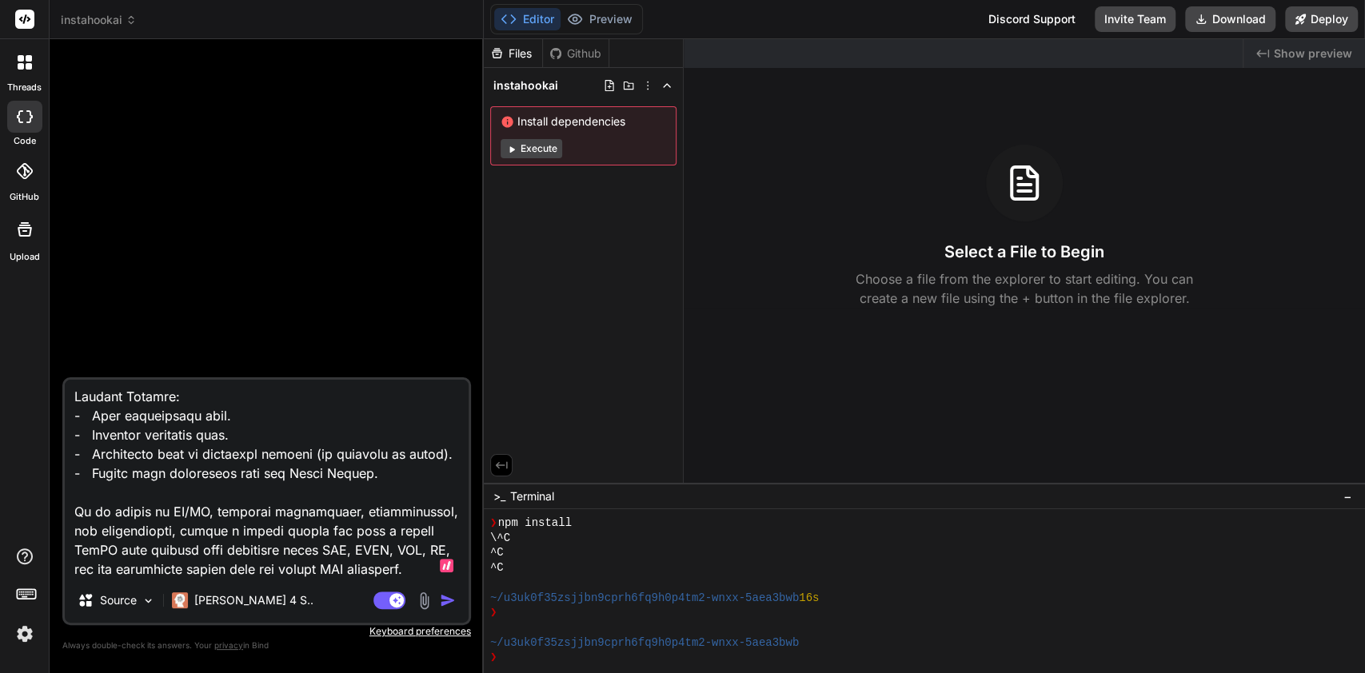
type textarea "🎯 Purpose: Micro-SaaS Idea Conversion for BUILD PROMPT Project Title: InstaHook…"
type textarea "x"
type textarea "🎯 Purpose: Micro-SaaS Idea Conversion for BUILD PROMPT Project Title: InstaHook…"
type textarea "x"
type textarea "🎯 Purpose: Micro-SaaS Idea Conversion for BUILD PROMPT Project Title: InstaHook…"
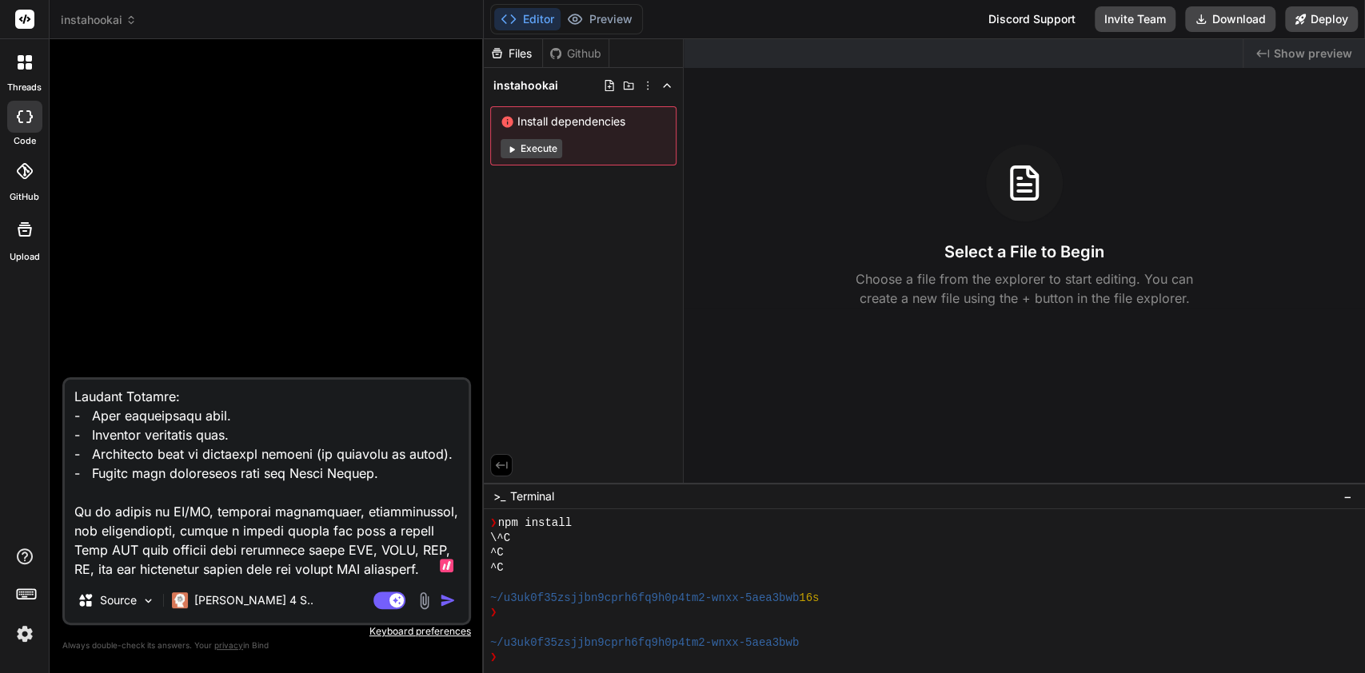
type textarea "x"
type textarea "🎯 Purpose: Micro-SaaS Idea Conversion for BUILD PROMPT Project Title: InstaHook…"
type textarea "x"
type textarea "🎯 Purpose: Micro-SaaS Idea Conversion for BUILD PROMPT Project Title: InstaHook…"
type textarea "x"
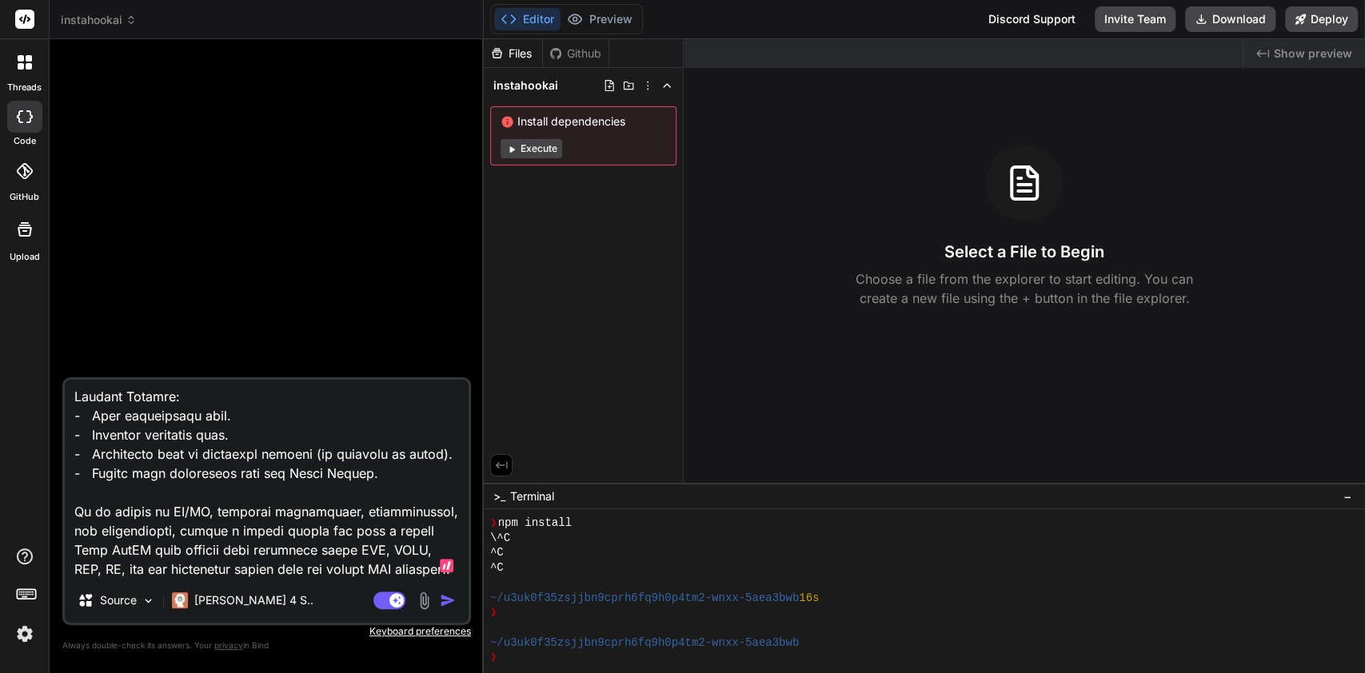
type textarea "🎯 Purpose: Micro-SaaS Idea Conversion for BUILD PROMPT Project Title: InstaHook…"
type textarea "x"
type textarea "🎯 Purpose: Micro-SaaS Idea Conversion for BUILD PROMPT Project Title: InstaHook…"
type textarea "x"
type textarea "🎯 Purpose: Micro-SaaS Idea Conversion for BUILD PROMPT Project Title: InstaHook…"
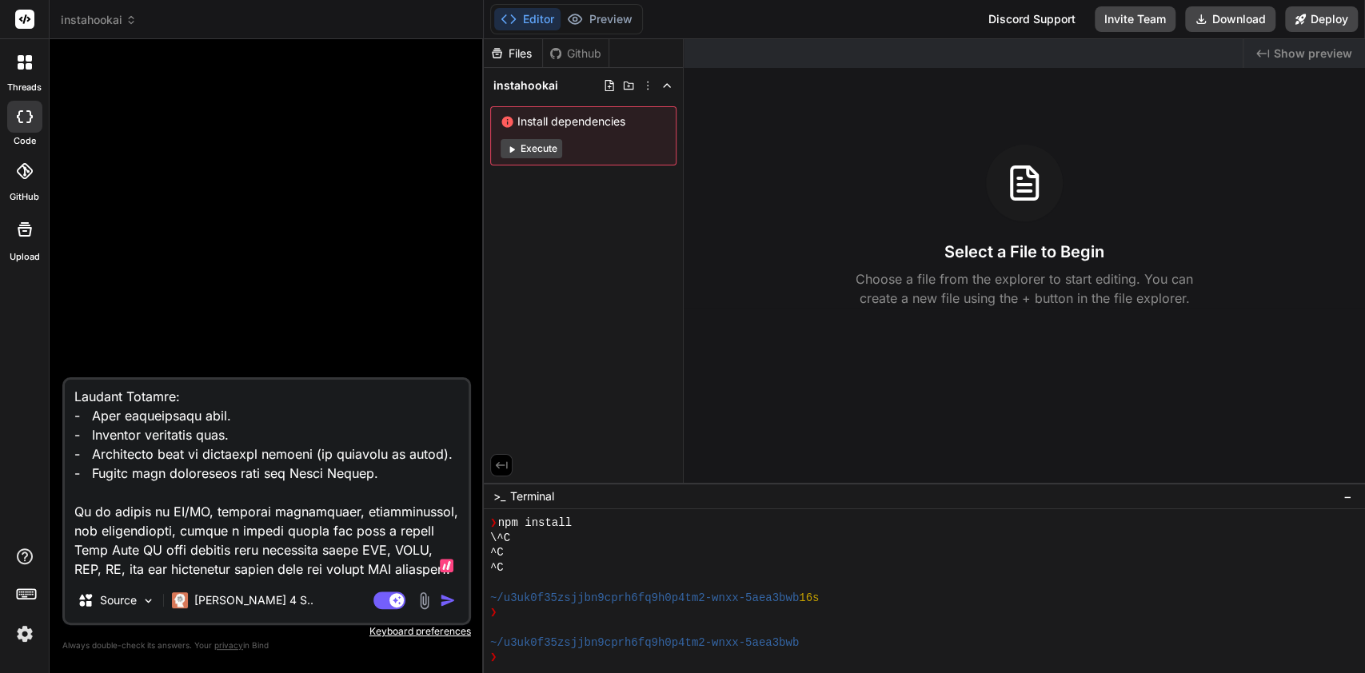
click at [452, 603] on img "button" at bounding box center [448, 600] width 16 height 16
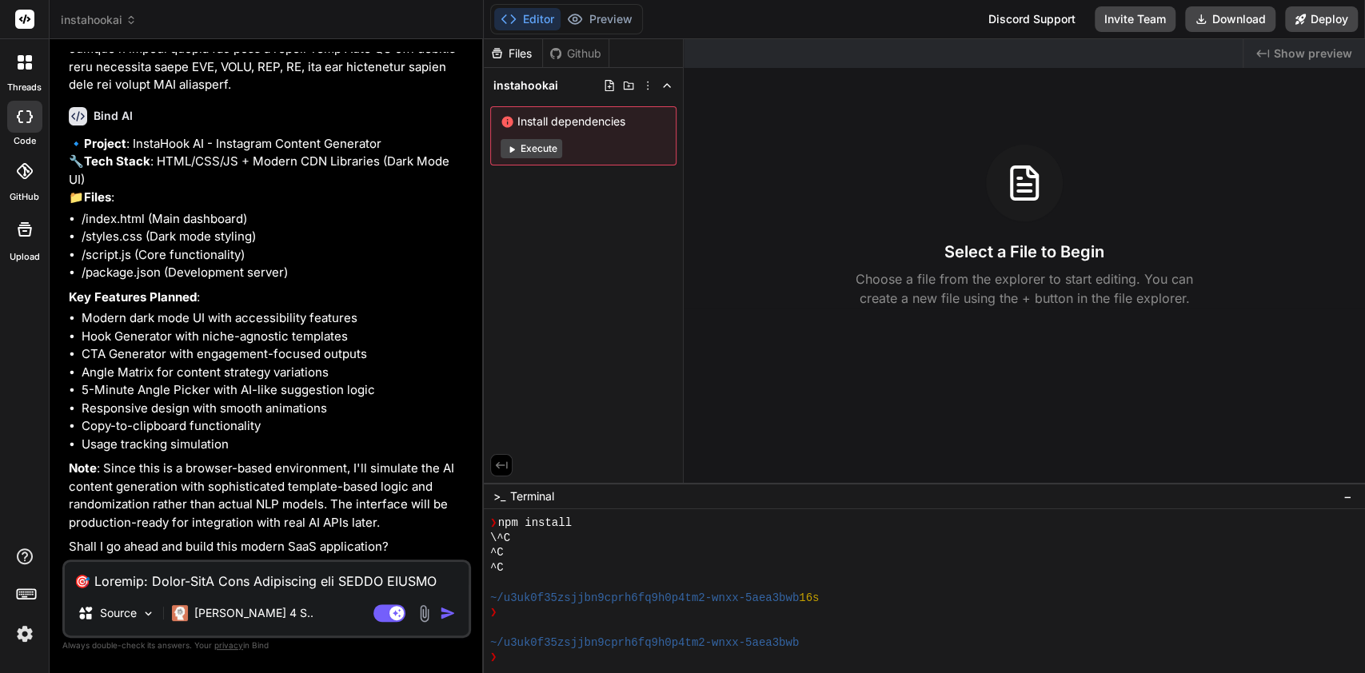
scroll to position [496, 0]
type textarea "x"
click at [345, 574] on textarea at bounding box center [267, 576] width 404 height 29
type textarea "I"
type textarea "x"
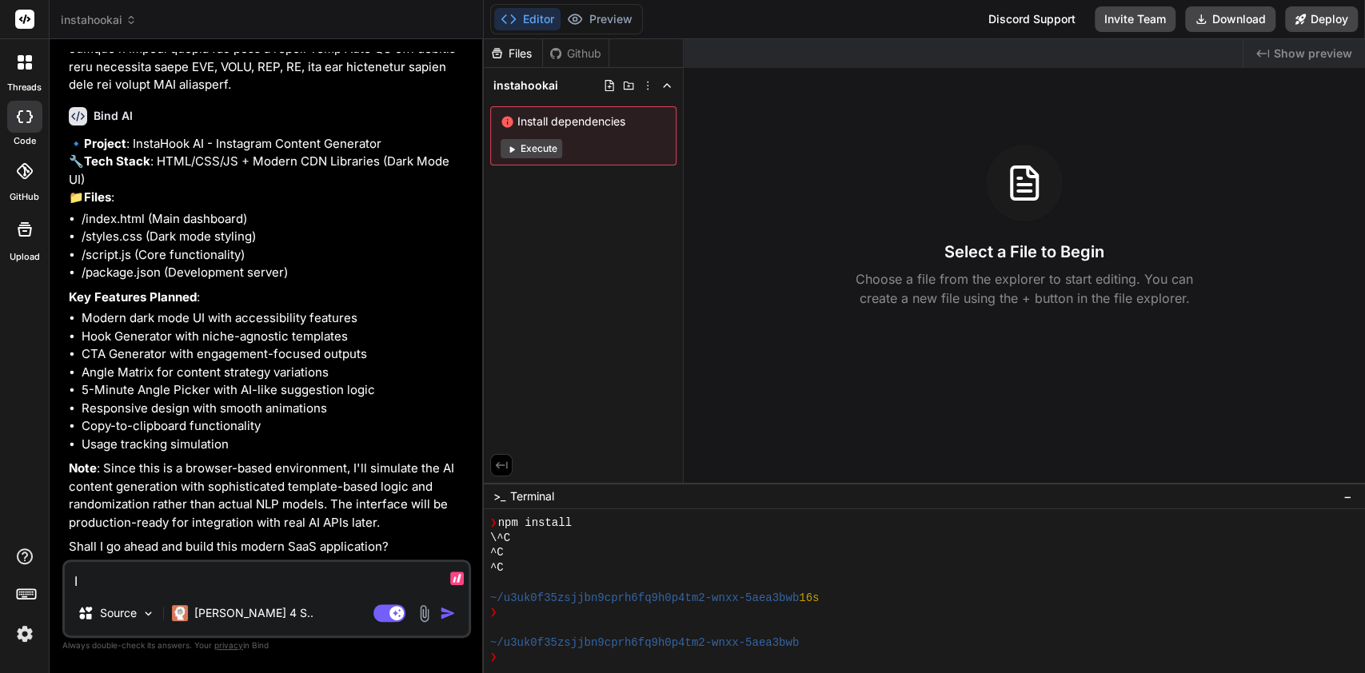
type textarea "I"
type textarea "x"
type textarea "I"
type textarea "x"
type textarea "I"
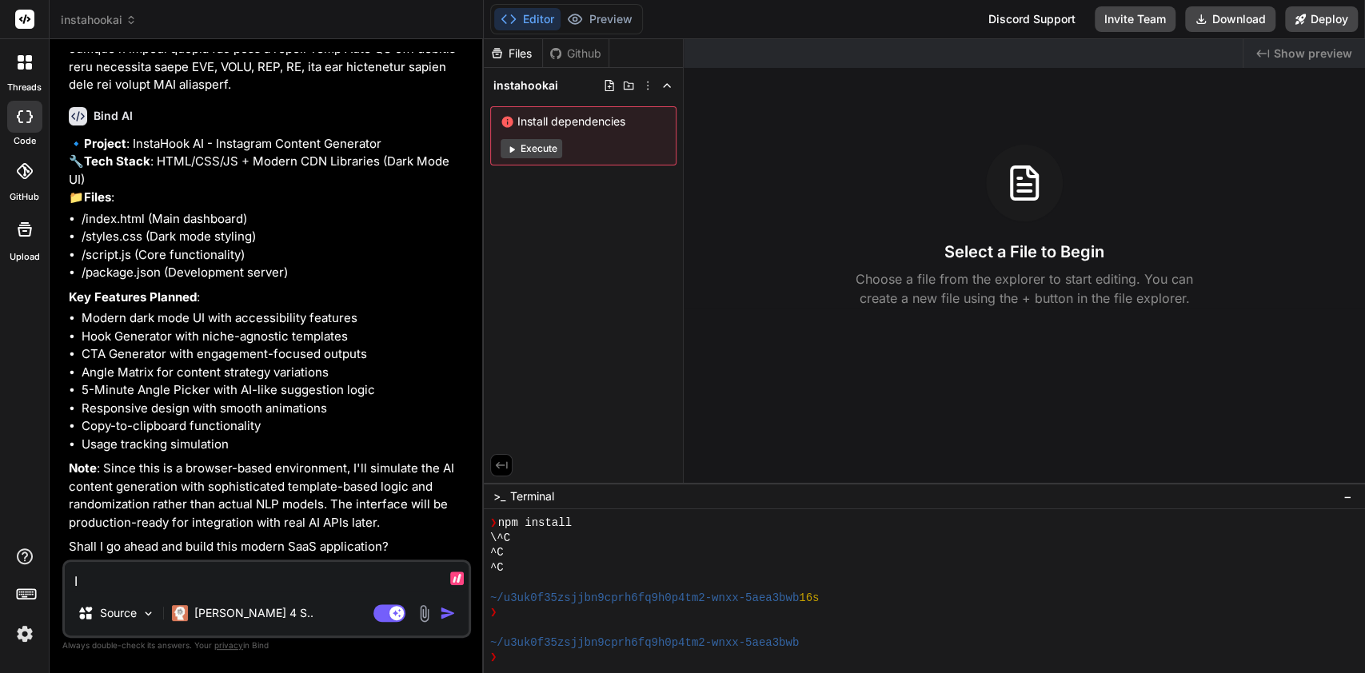
type textarea "x"
type textarea "In"
type textarea "x"
type textarea "In"
type textarea "x"
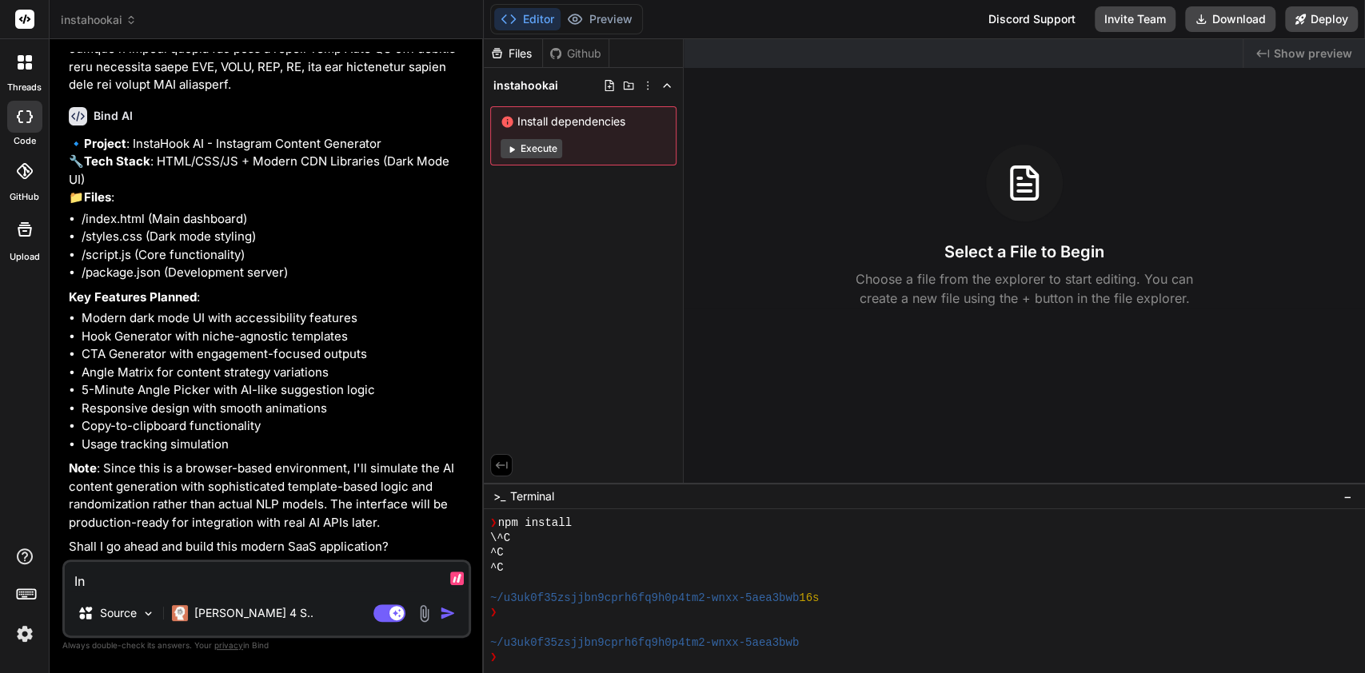
type textarea "In c"
type textarea "x"
type textarea "In co"
type textarea "x"
type textarea "In cor"
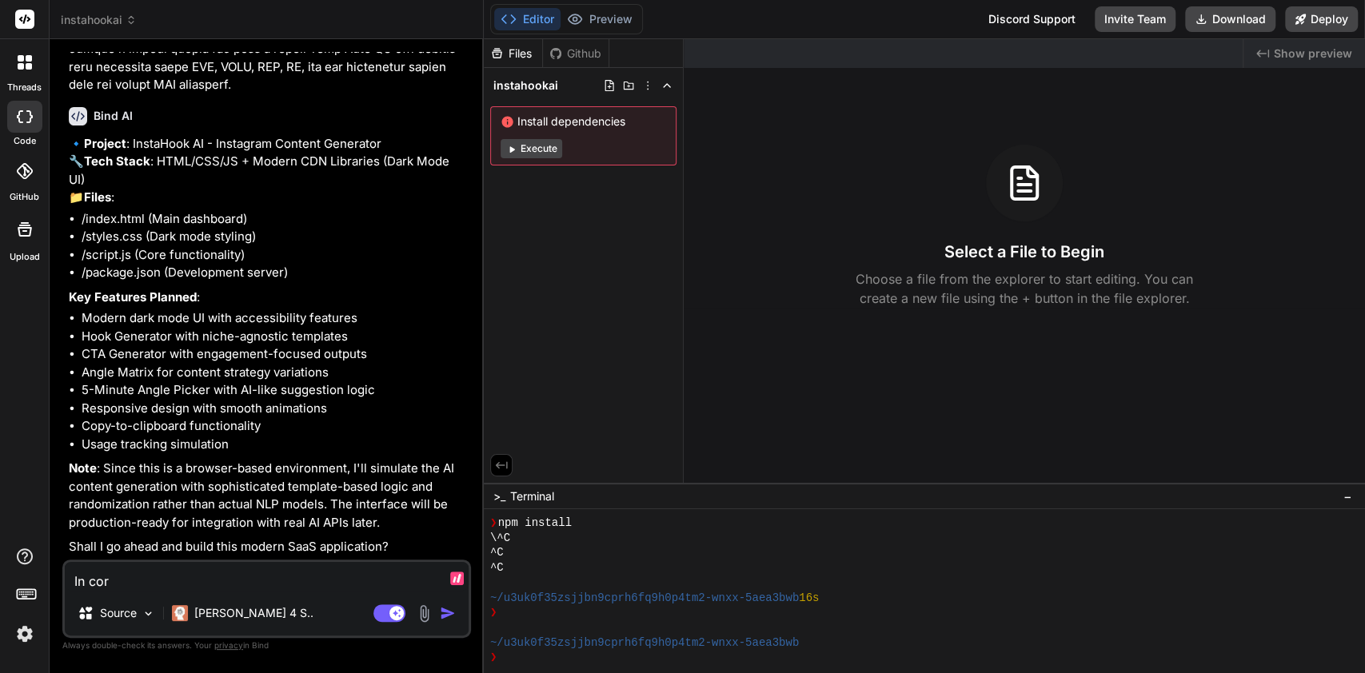
type textarea "x"
type textarea "In c"
type textarea "x"
type textarea "In"
type textarea "x"
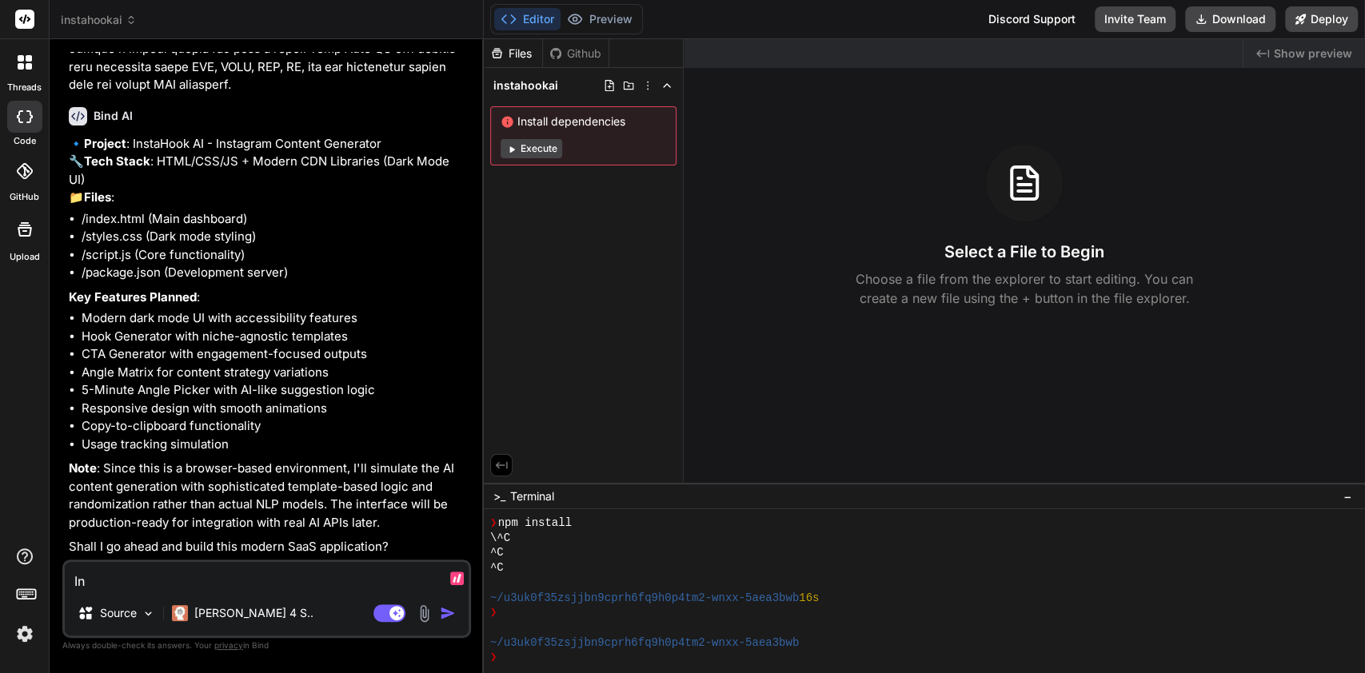
type textarea "I"
type textarea "x"
type textarea "U"
type textarea "x"
type textarea "Us"
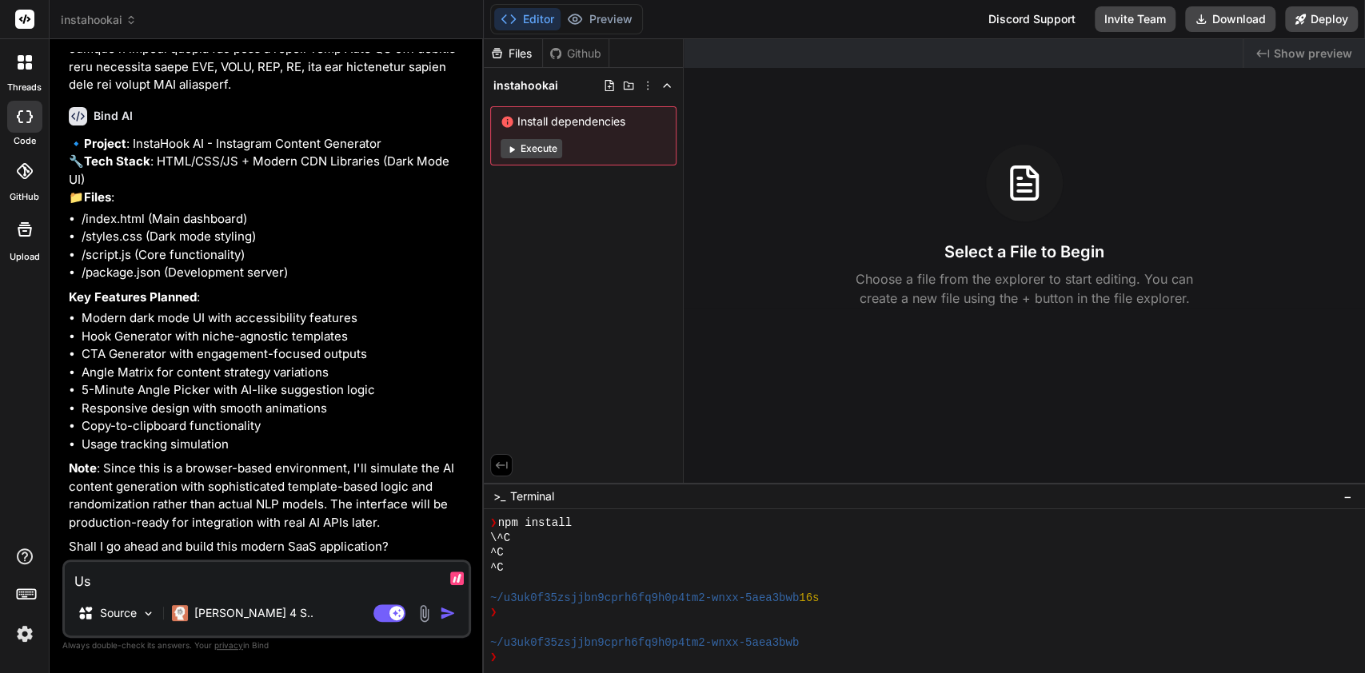
type textarea "x"
type textarea "Use"
type textarea "x"
type textarea "Use"
type textarea "x"
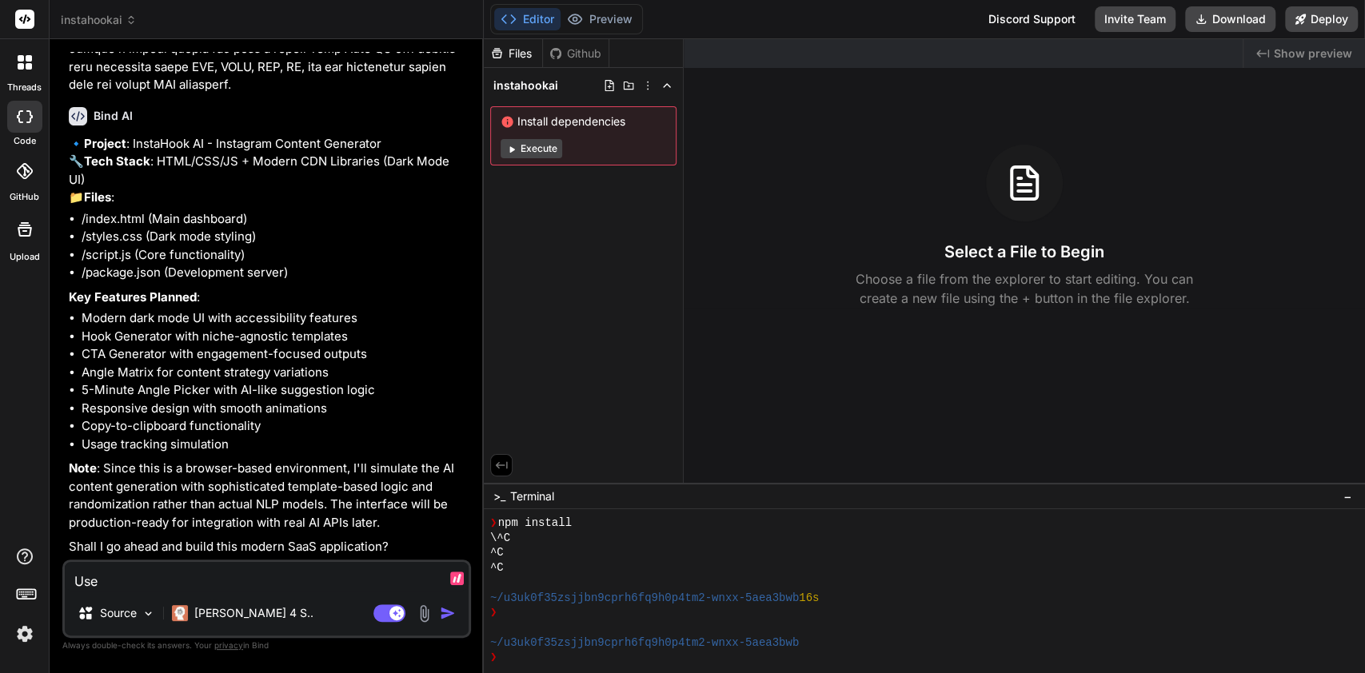
type textarea "Use t"
type textarea "x"
type textarea "Use th"
type textarea "x"
type textarea "Use thi"
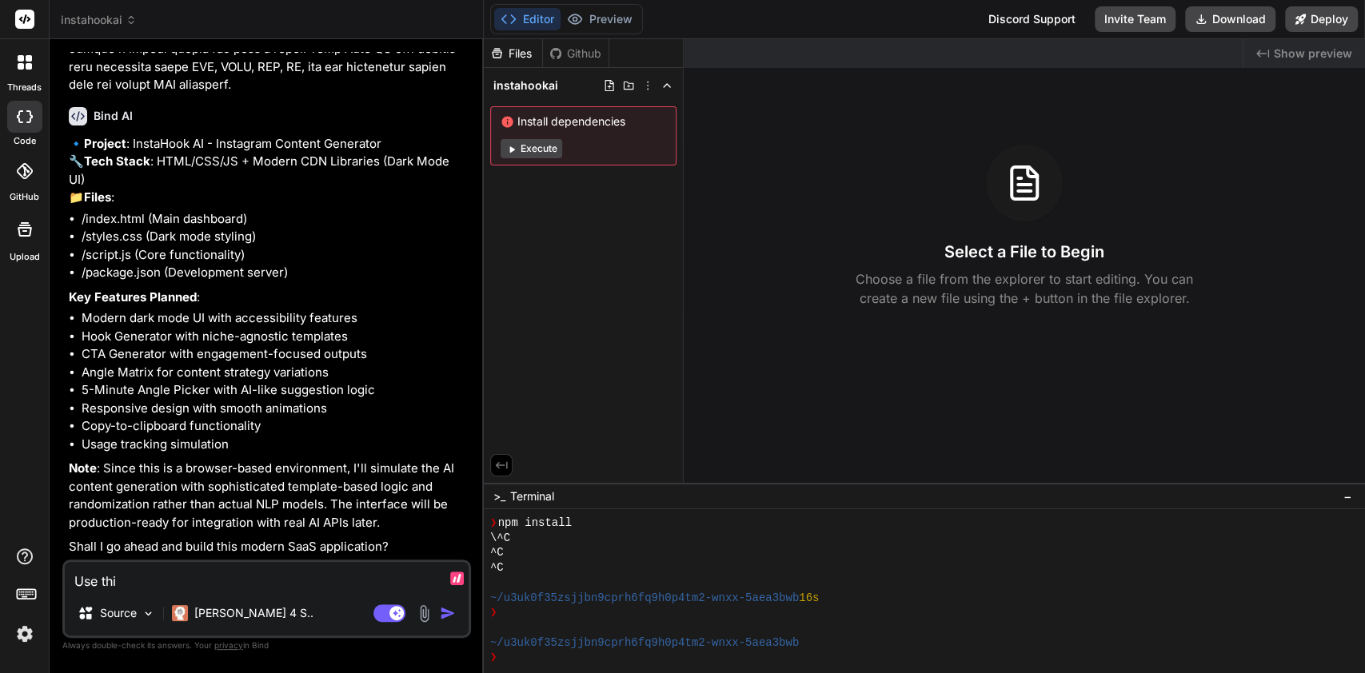
type textarea "x"
type textarea "Use this"
type textarea "x"
type textarea "Use this"
type textarea "x"
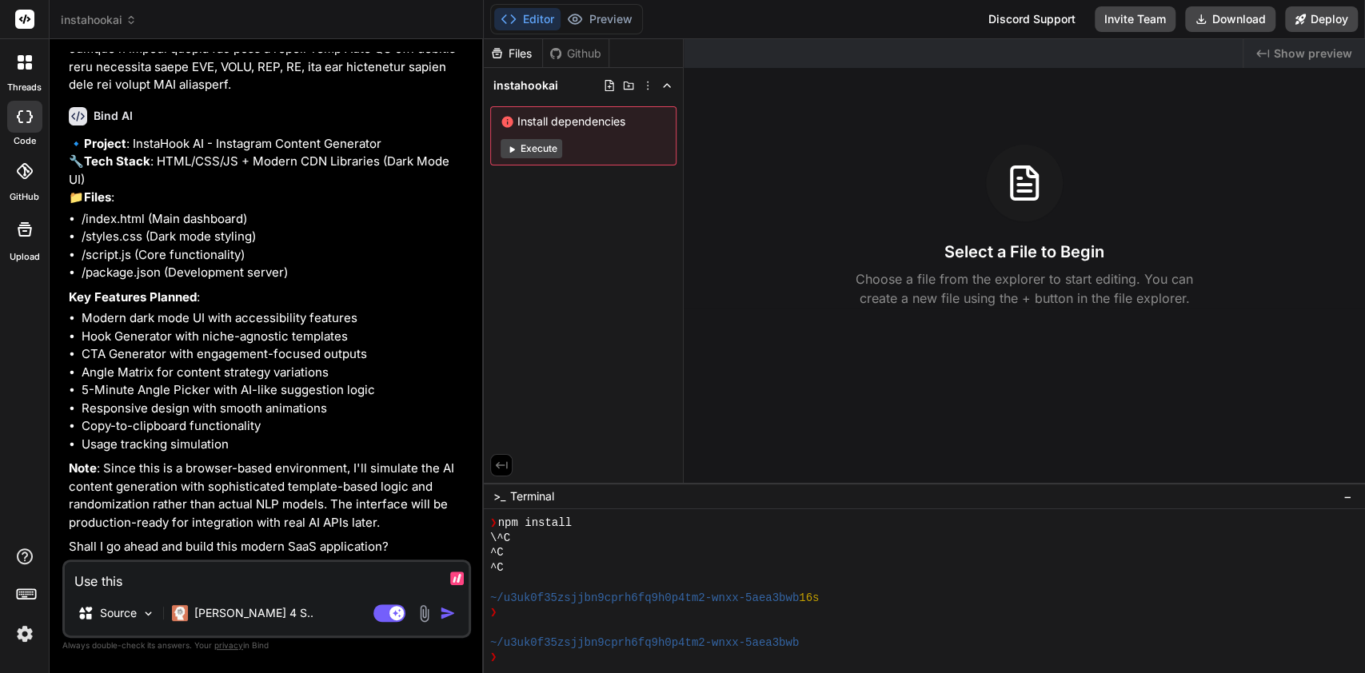
type textarea "Use this c"
type textarea "x"
type textarea "Use this co"
type textarea "x"
type textarea "Use this cod"
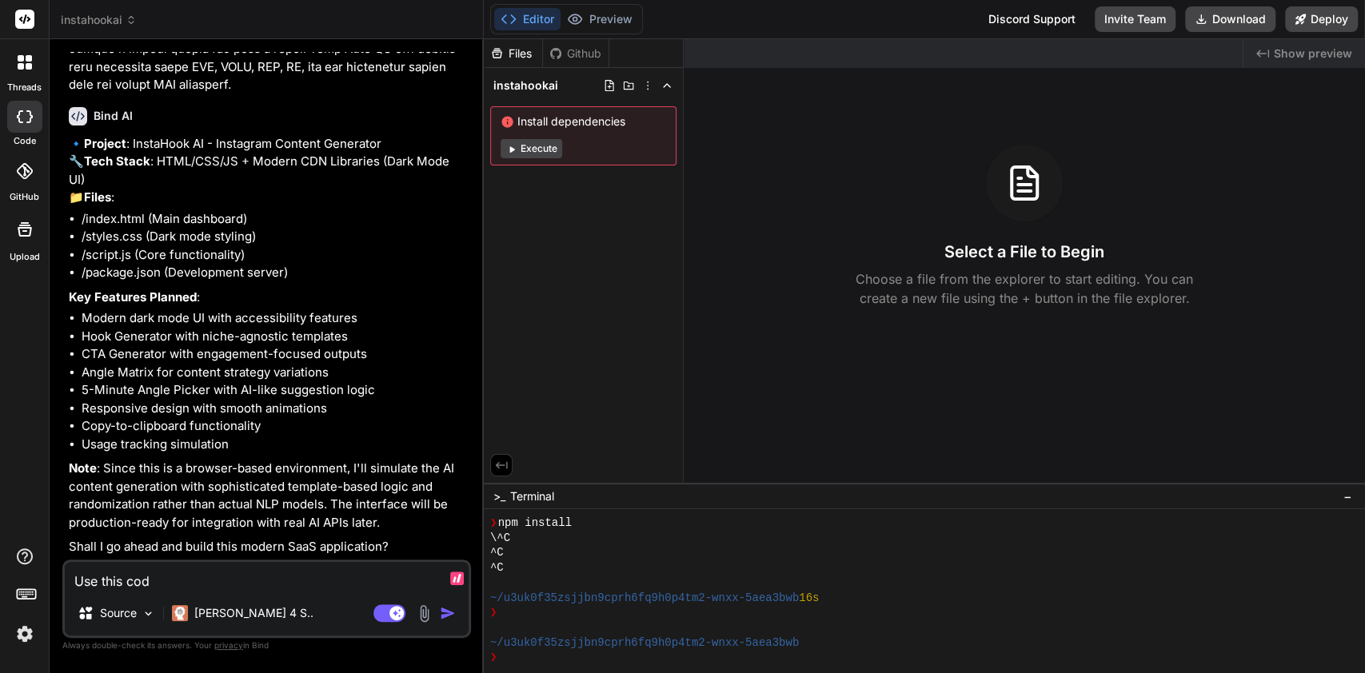
type textarea "x"
type textarea "Use this code"
type textarea "x"
type textarea "Use this code"
type textarea "x"
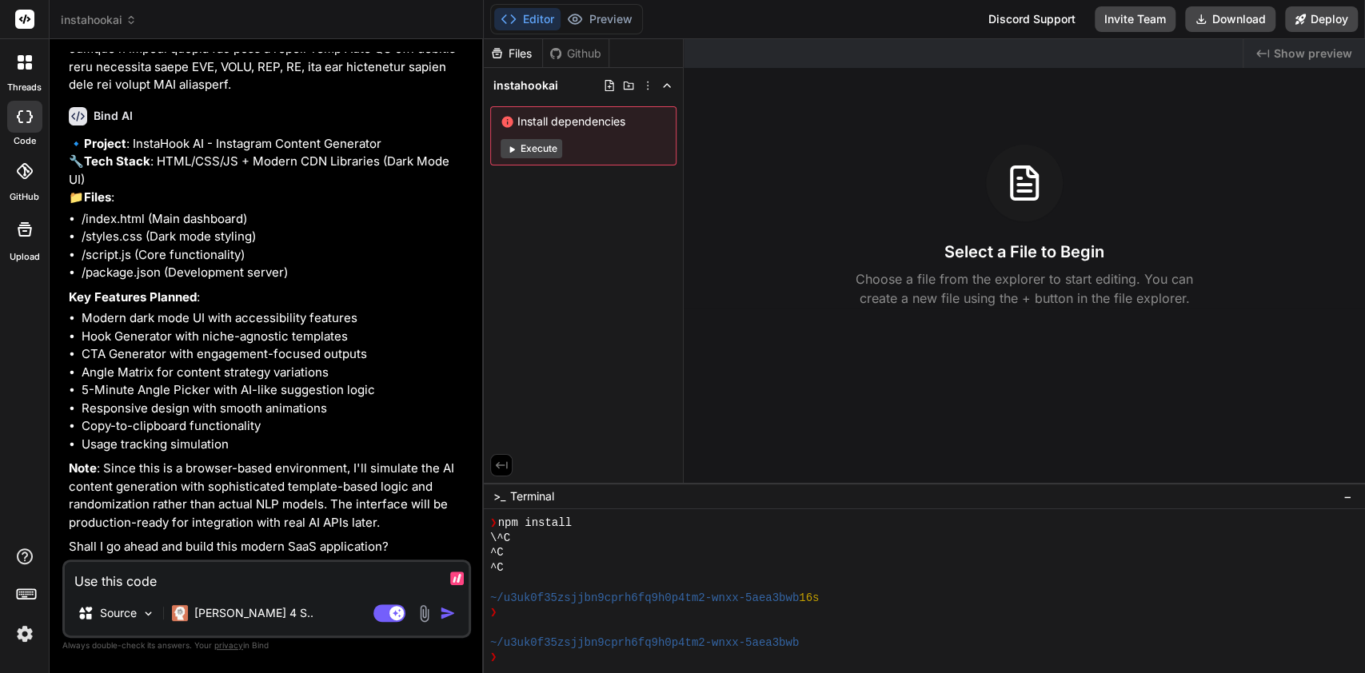
type textarea "Use this code 1"
type textarea "x"
type textarea "Use this code 1"
type textarea "x"
type textarea "Use this code 1 le"
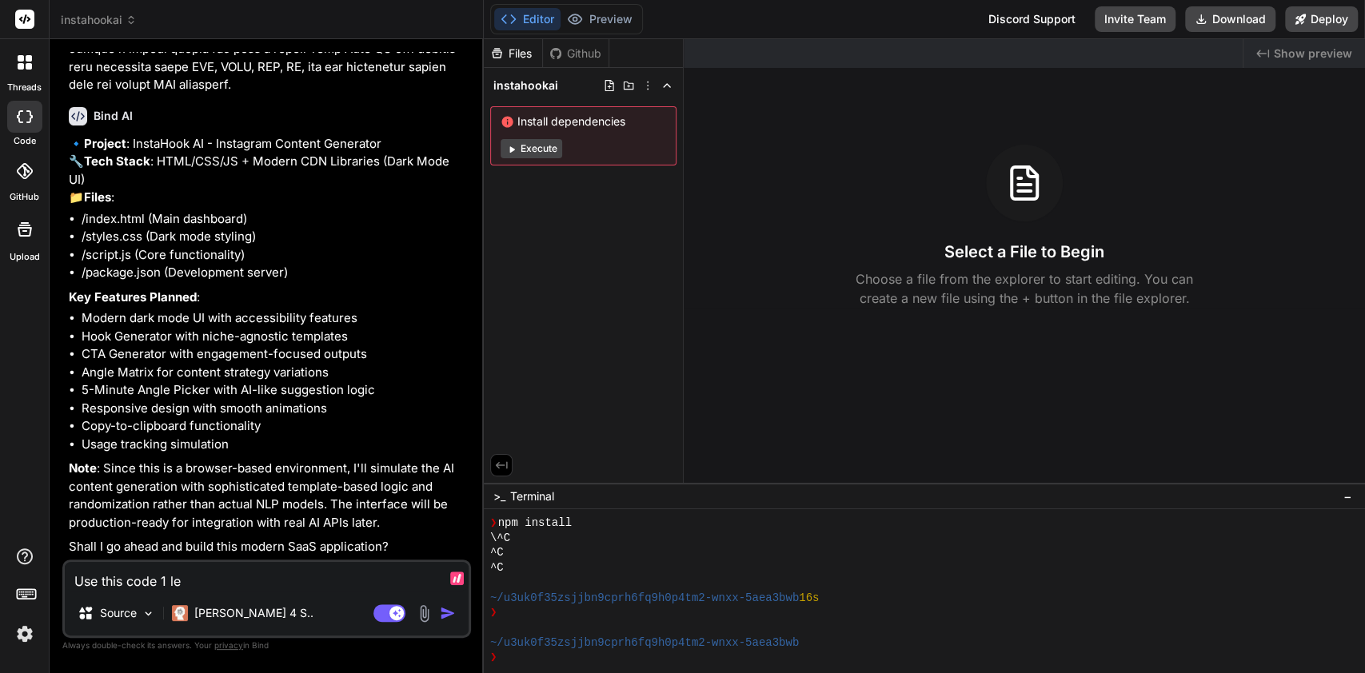
type textarea "x"
type textarea "Use this code 1 lev"
type textarea "x"
type textarea "Use this code 1 leve"
type textarea "x"
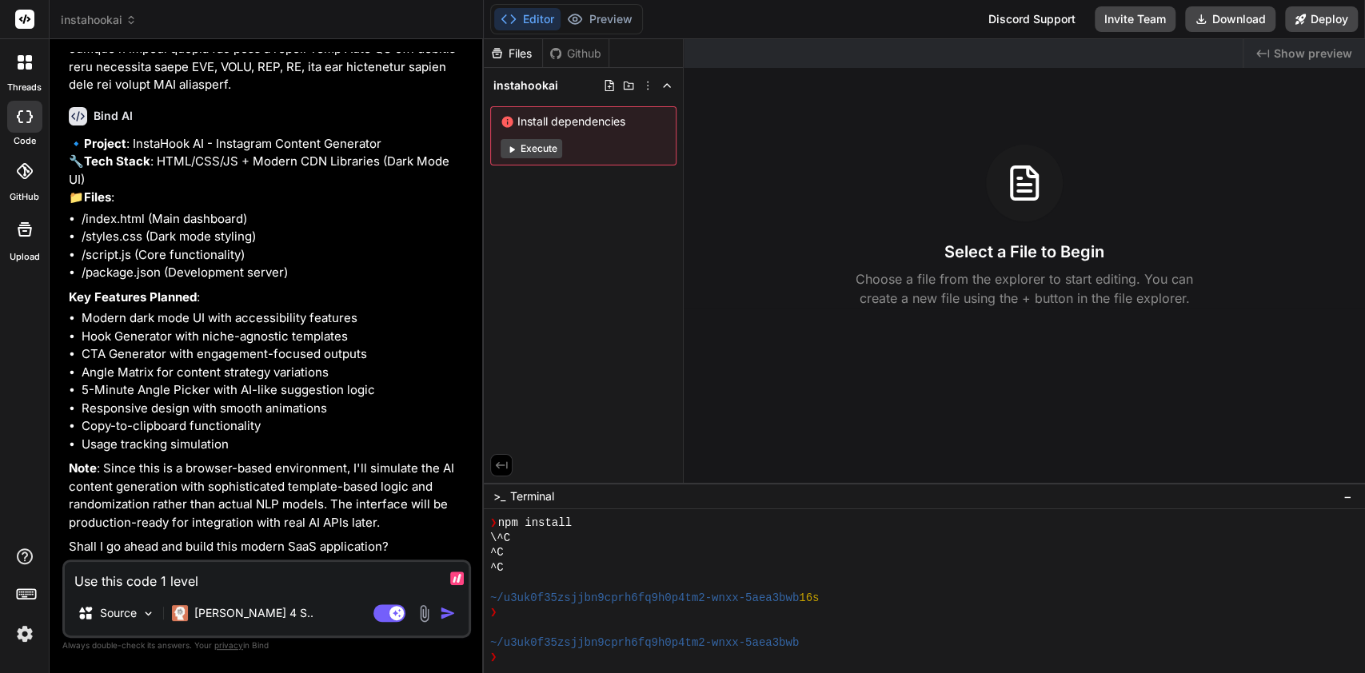
type textarea "Use this code 1 level"
type textarea "x"
type textarea "Use this code 1 level u"
type textarea "x"
type textarea "Use this code 1 level up"
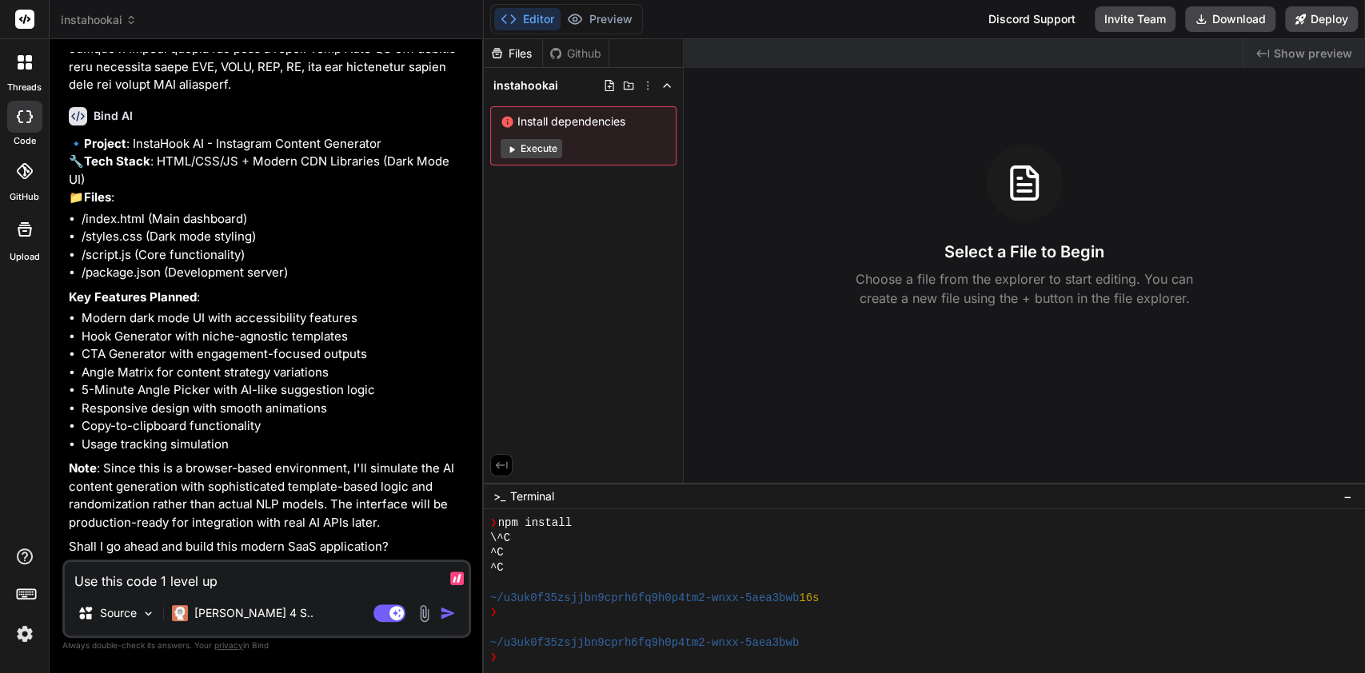
type textarea "x"
type textarea "Use this code 1 level up"
type textarea "x"
type textarea "Use this code 1 level up to"
type textarea "x"
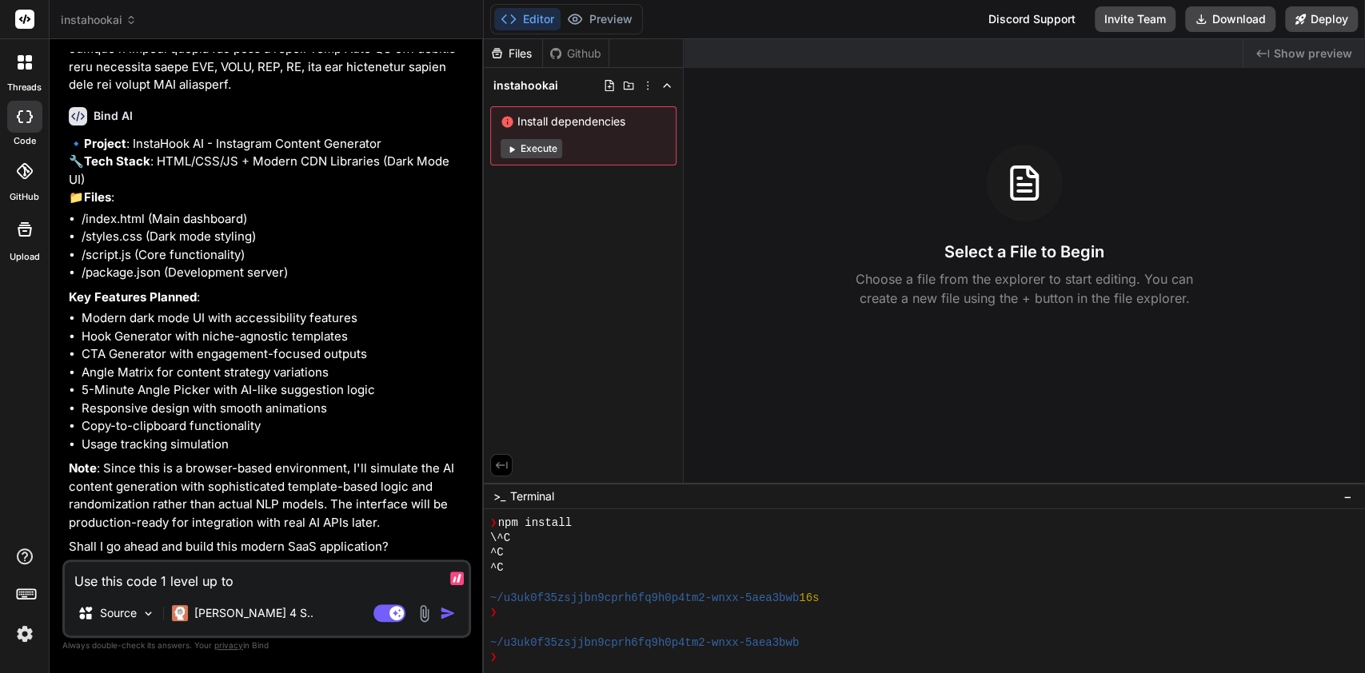
type textarea "Use this code 1 level up to"
type textarea "x"
type textarea "Use this code 1 level up to p"
type textarea "x"
type textarea "Use this code 1 level up to pr"
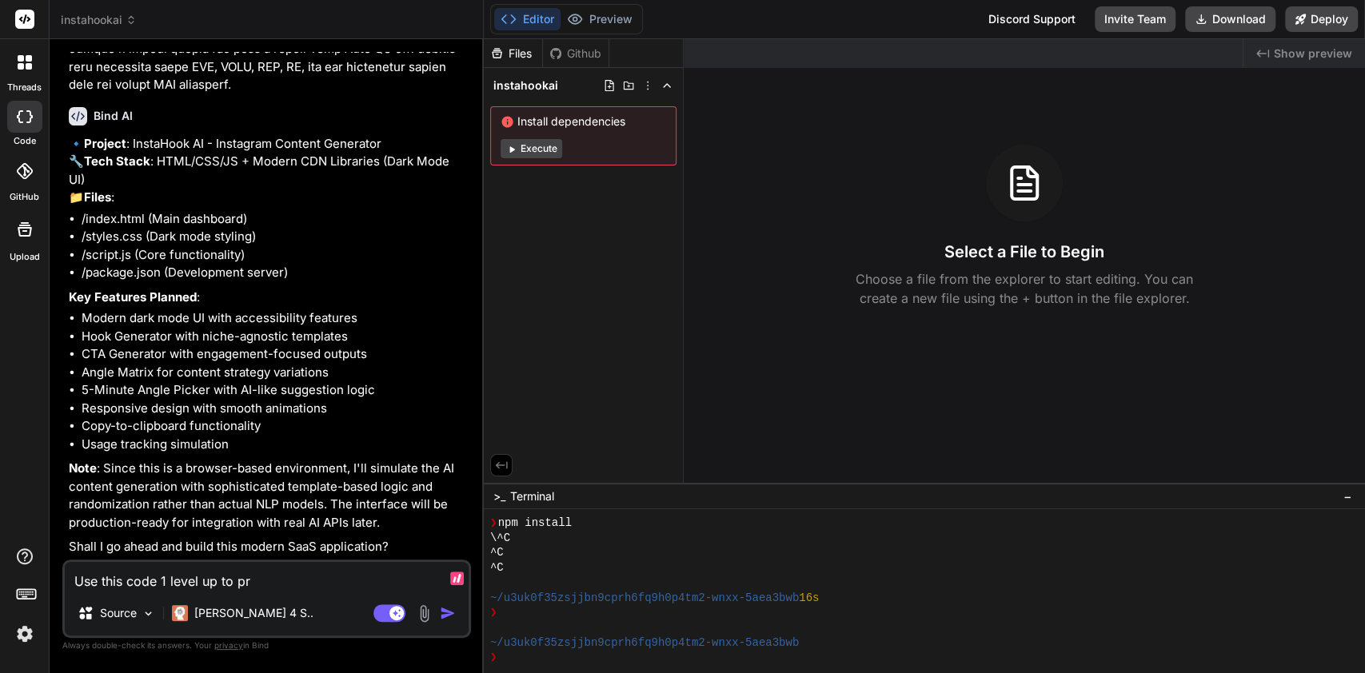
type textarea "x"
type textarea "Use this code 1 level up to pro"
type textarea "x"
type textarea "Use this code 1 level up to proc"
type textarea "x"
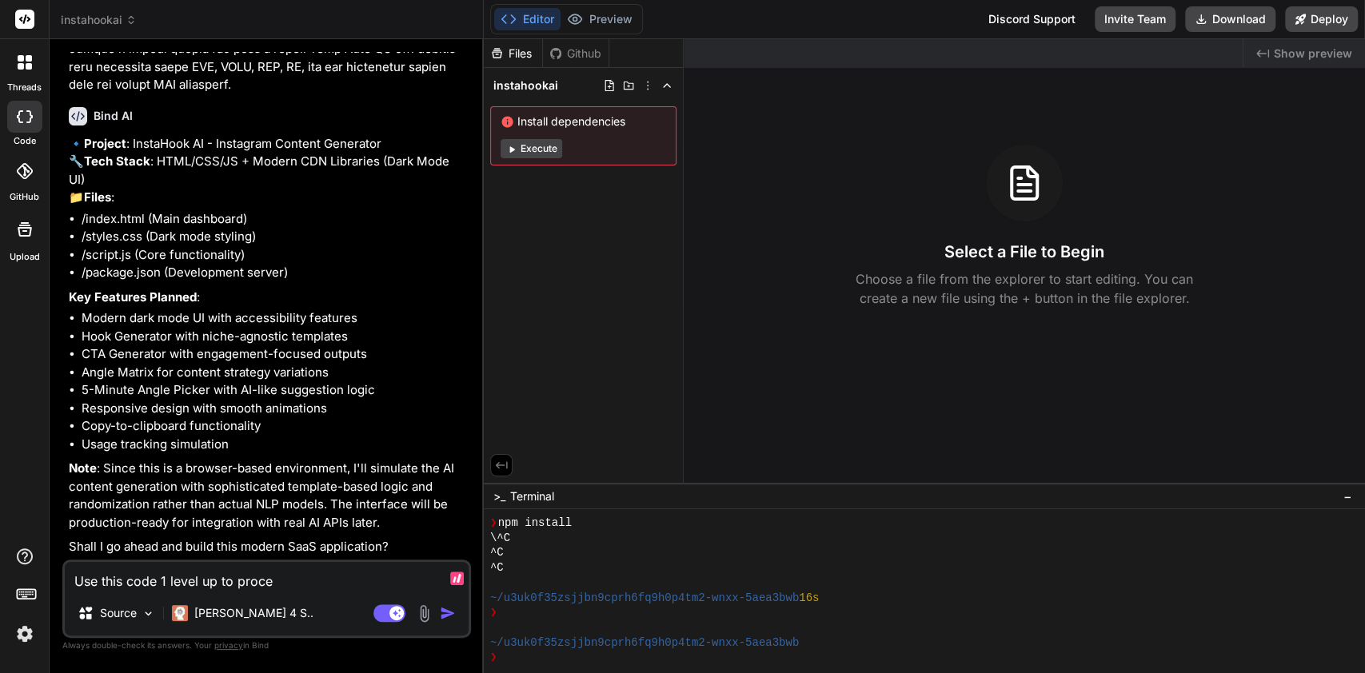
type textarea "Use this code 1 level up to proces"
type textarea "x"
type textarea "Use this code 1 level up to process"
type textarea "x"
type textarea "Use this code 1 level up to process"
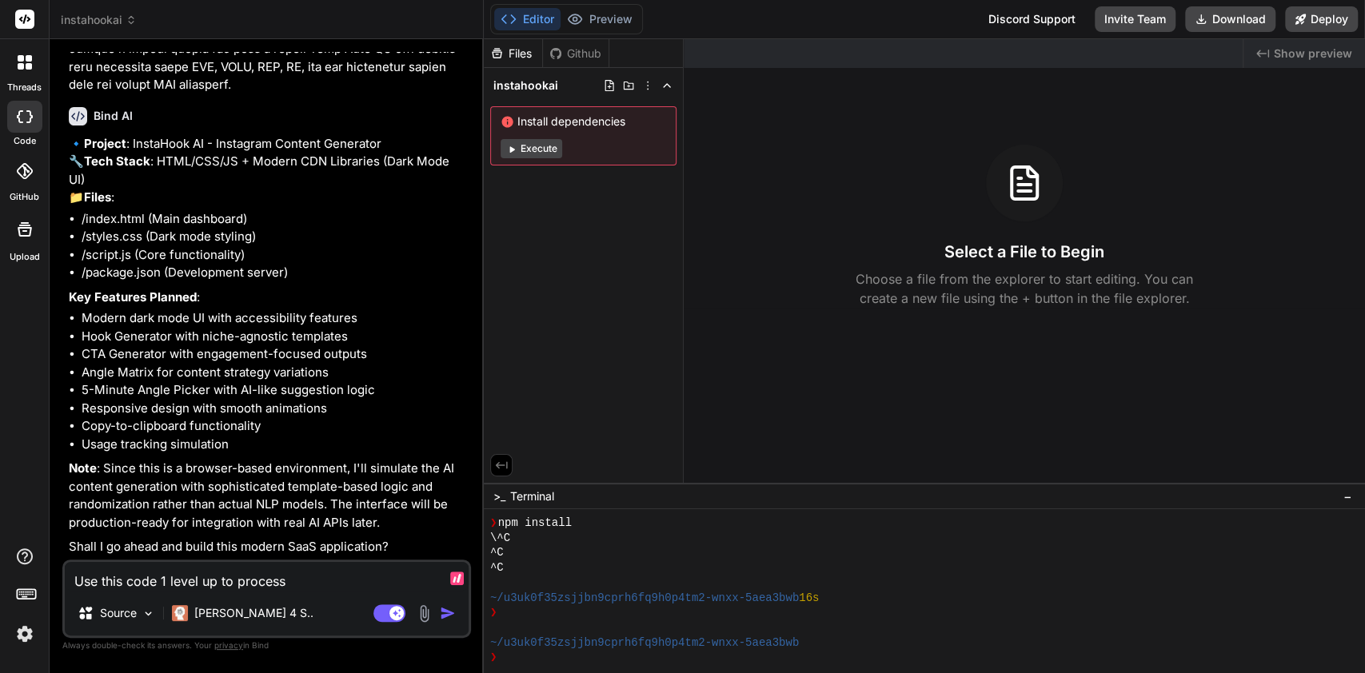
type textarea "x"
type textarea "Use this code 1 level up to process t"
type textarea "x"
type textarea "Use this code 1 level up to process te"
type textarea "x"
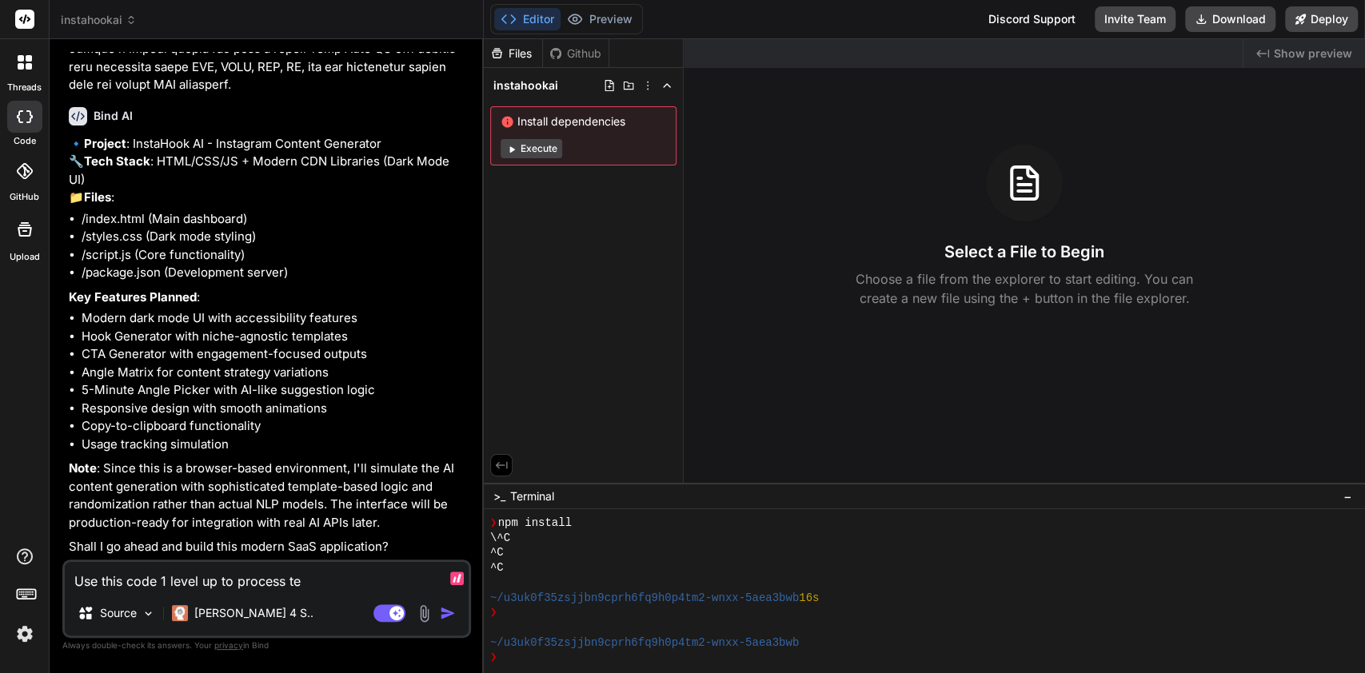
type textarea "Use this code 1 level up to process tex"
type textarea "x"
type textarea "Use this code 1 level up to process text"
type textarea "x"
type textarea "Use this code 1 level up to process text"
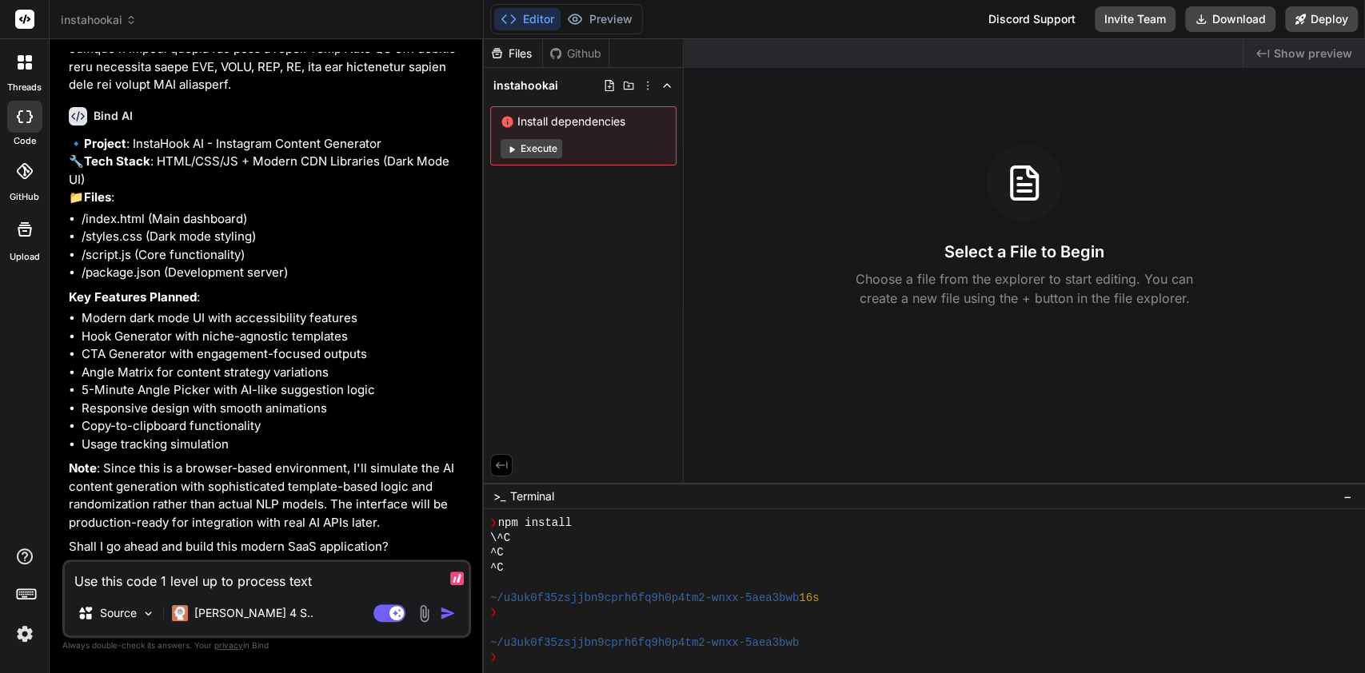
type textarea "x"
type textarea "Use this code 1 level up to process text A"
type textarea "x"
type textarea "Use this code 1 level up to process text AI"
type textarea "x"
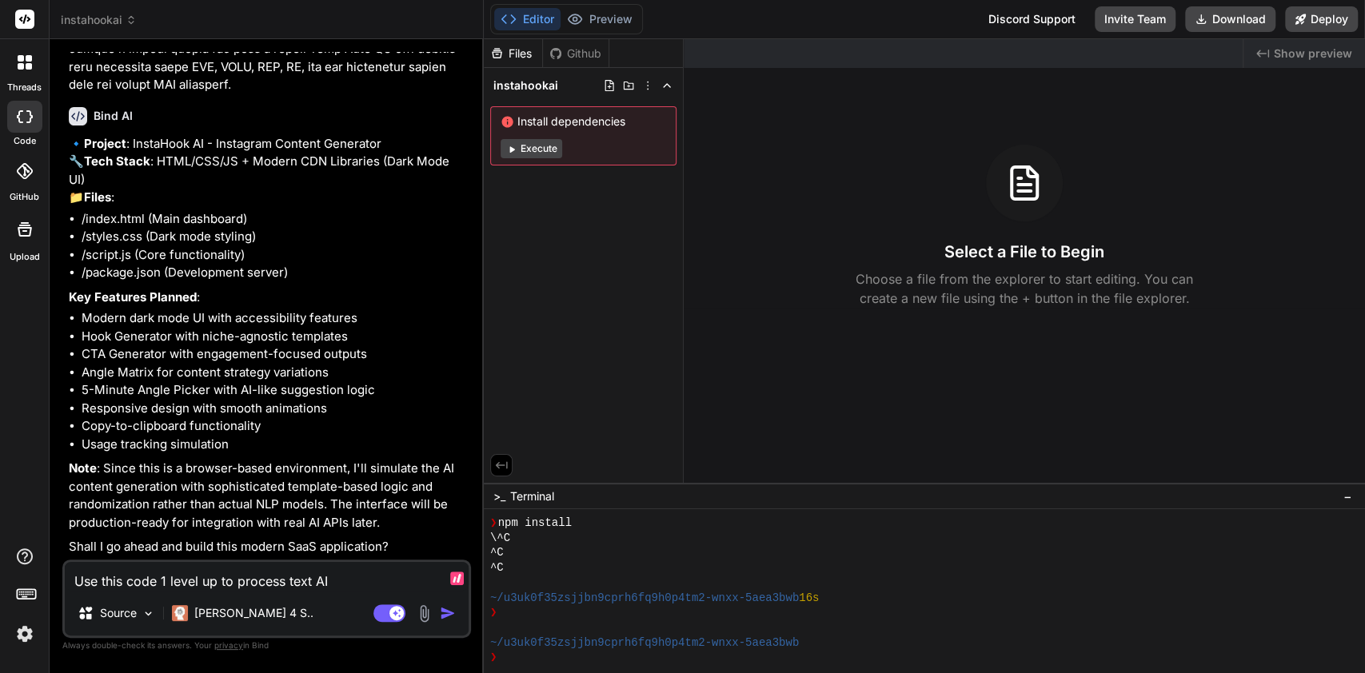
type textarea "Use this code 1 level up to process text AI"
type textarea "x"
type textarea "Use this code 1 level up to process text AI g"
type textarea "x"
type textarea "Use this code 1 level up to process text AI ge"
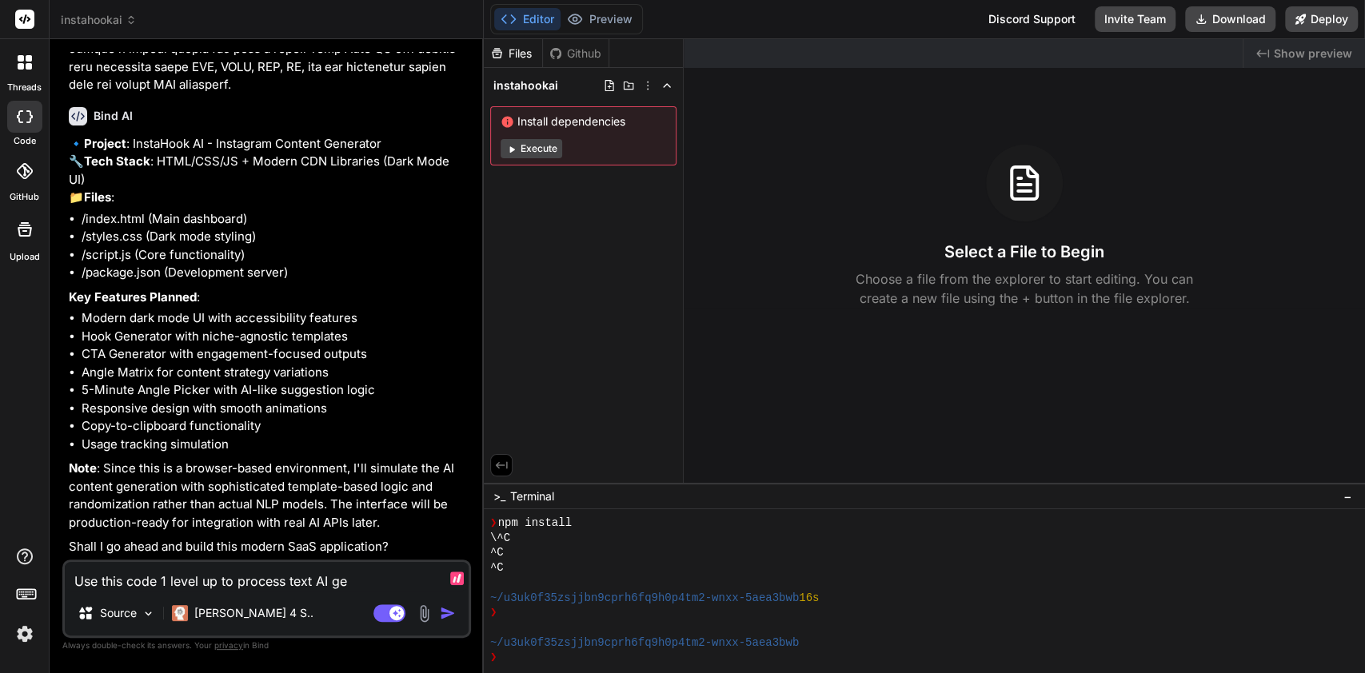
type textarea "x"
type textarea "Use this code 1 level up to process text AI gen"
type textarea "x"
type textarea "Use this code 1 level up to process text AI gene"
type textarea "x"
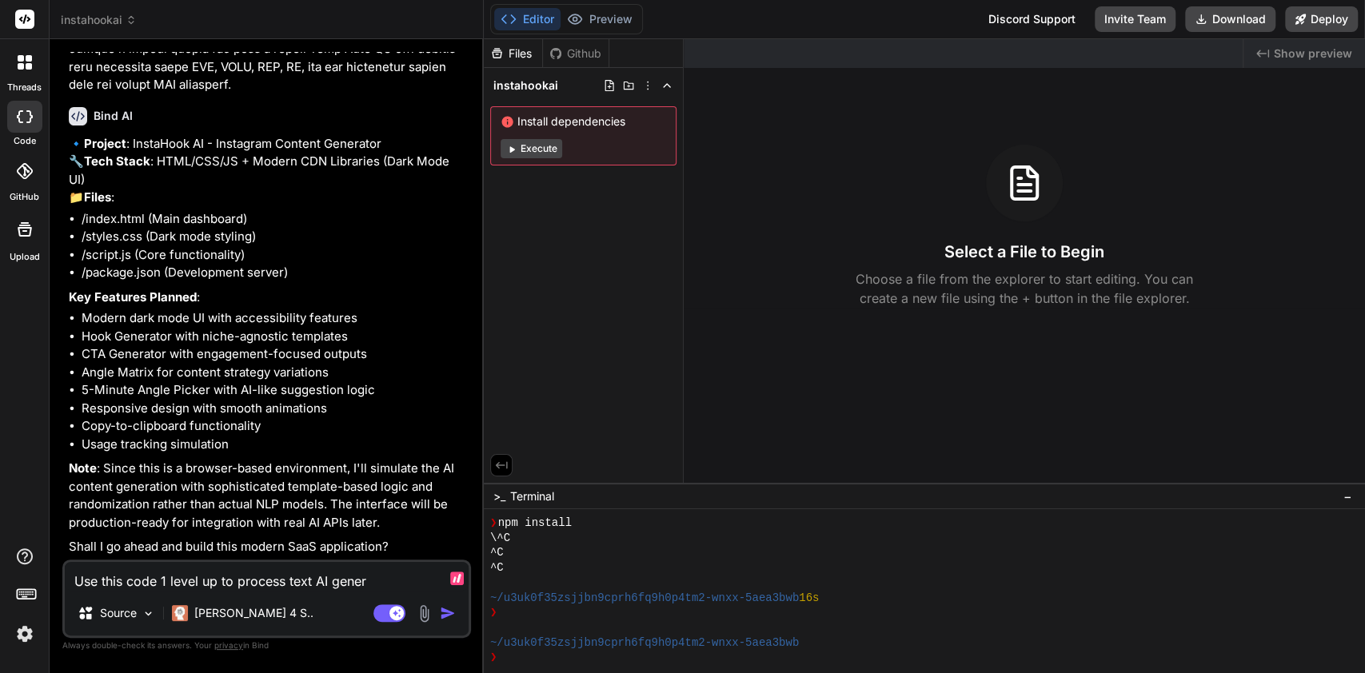
type textarea "Use this code 1 level up to process text AI genera"
type textarea "x"
type textarea "Use this code 1 level up to process text AI generat"
type textarea "x"
type textarea "Use this code 1 level up to process text AI generati"
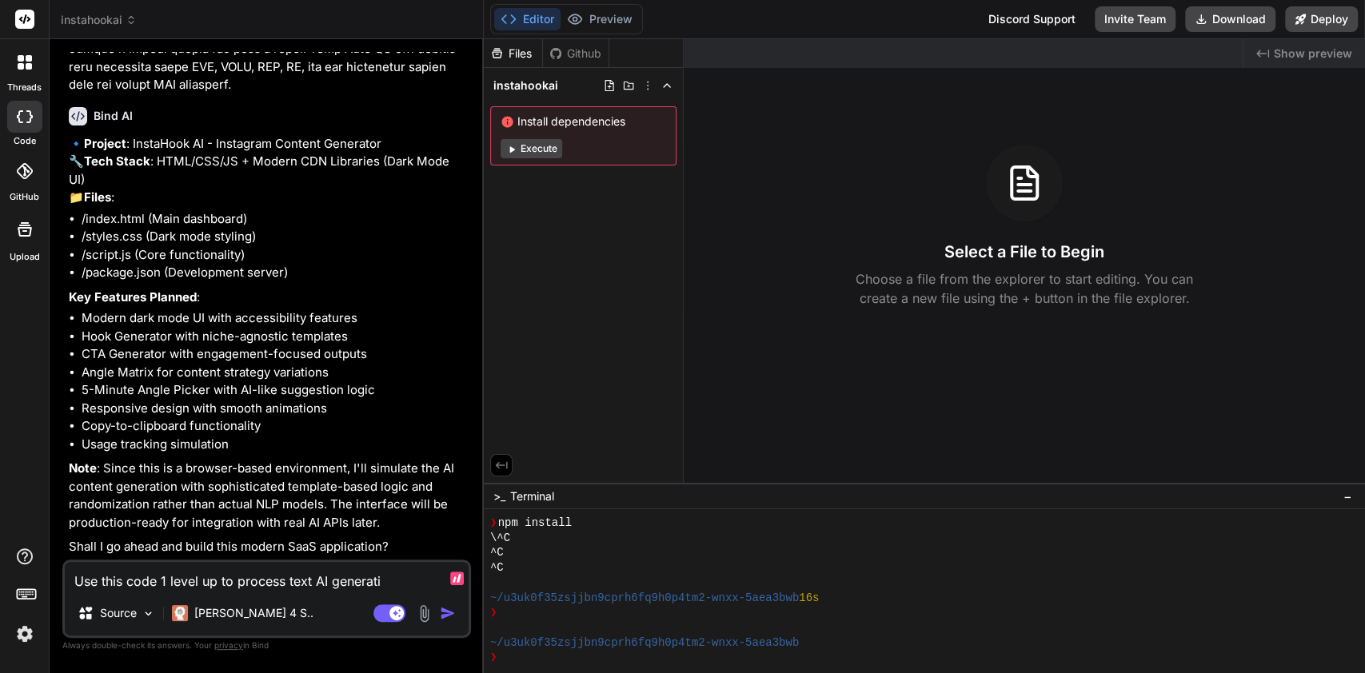
type textarea "x"
type textarea "Use this code 1 level up to process text AI generatio"
type textarea "x"
type textarea "Use this code 1 level up to process text AI generation"
type textarea "x"
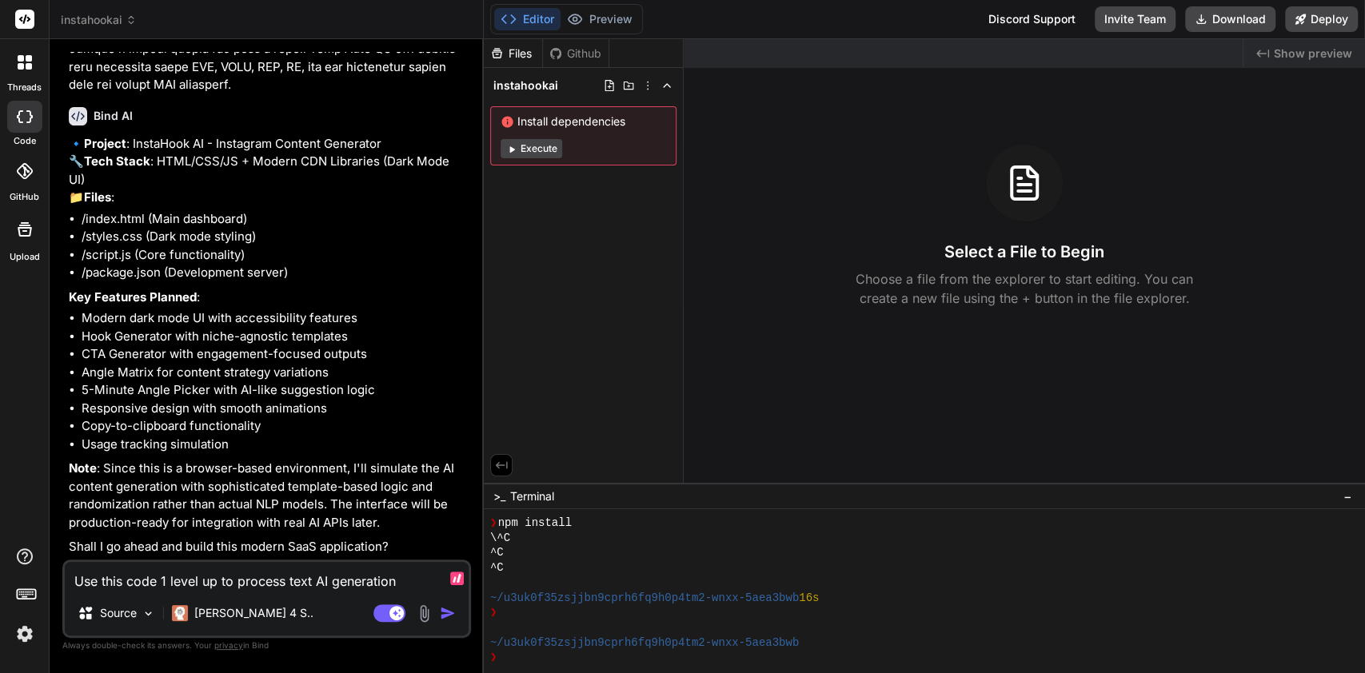
type textarea "Use this code 1 level up to process text AI generation:"
type textarea "x"
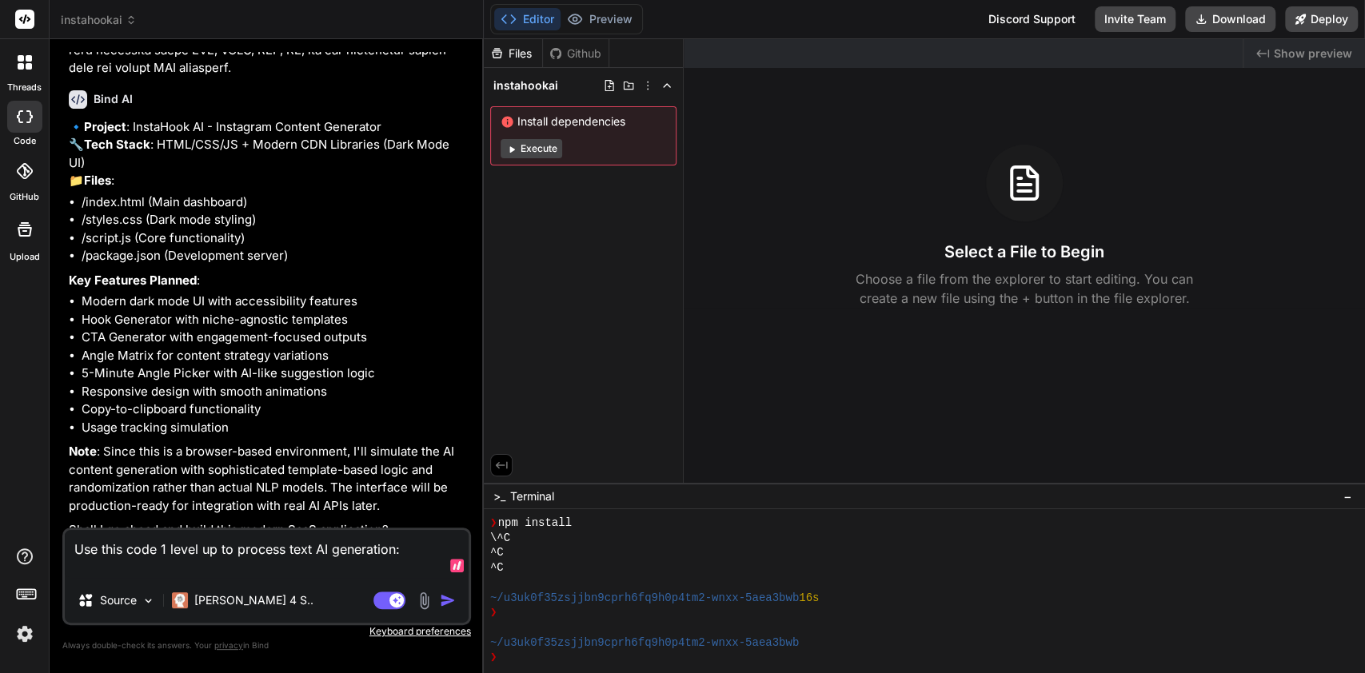
type textarea "Use this code 1 level up to process text AI generation:"
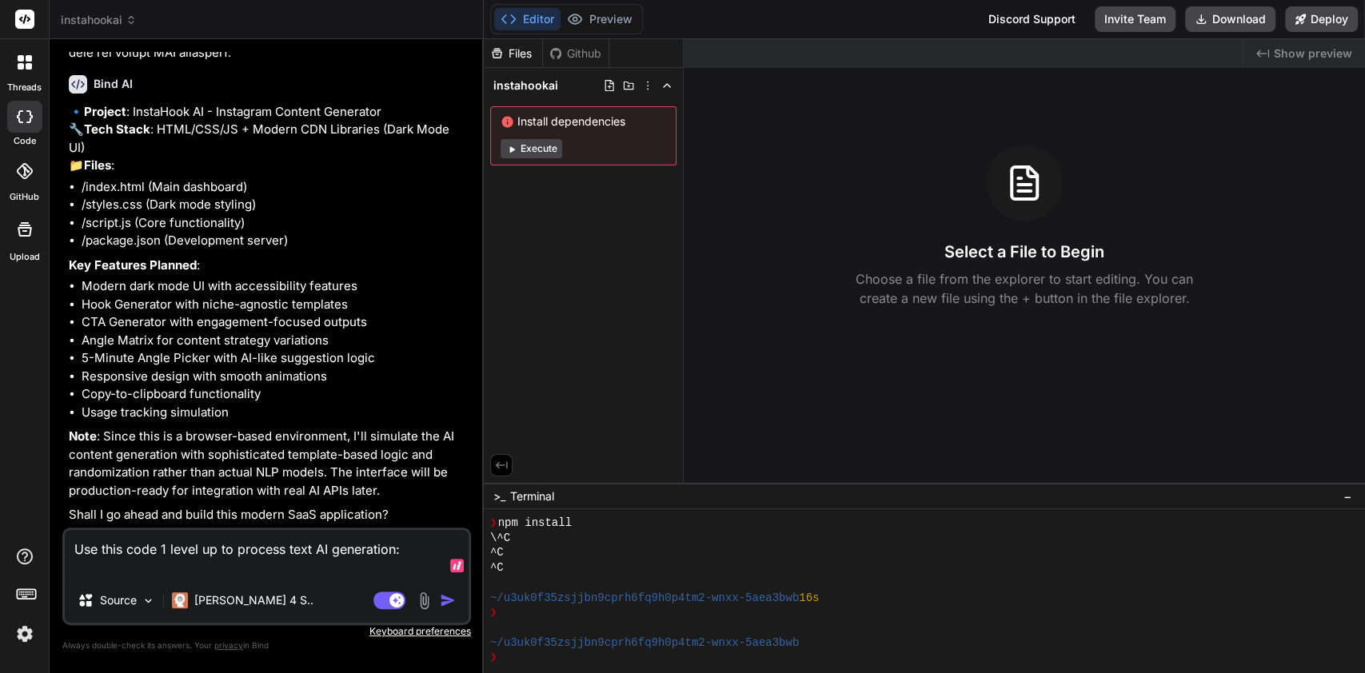
paste textarea "<?php // ai-router-process.php (shared; one folder above app dirs) // Purpose: …"
type textarea "x"
type textarea "Use this code 1 level up to process text AI generation: <?php // ai-router-proc…"
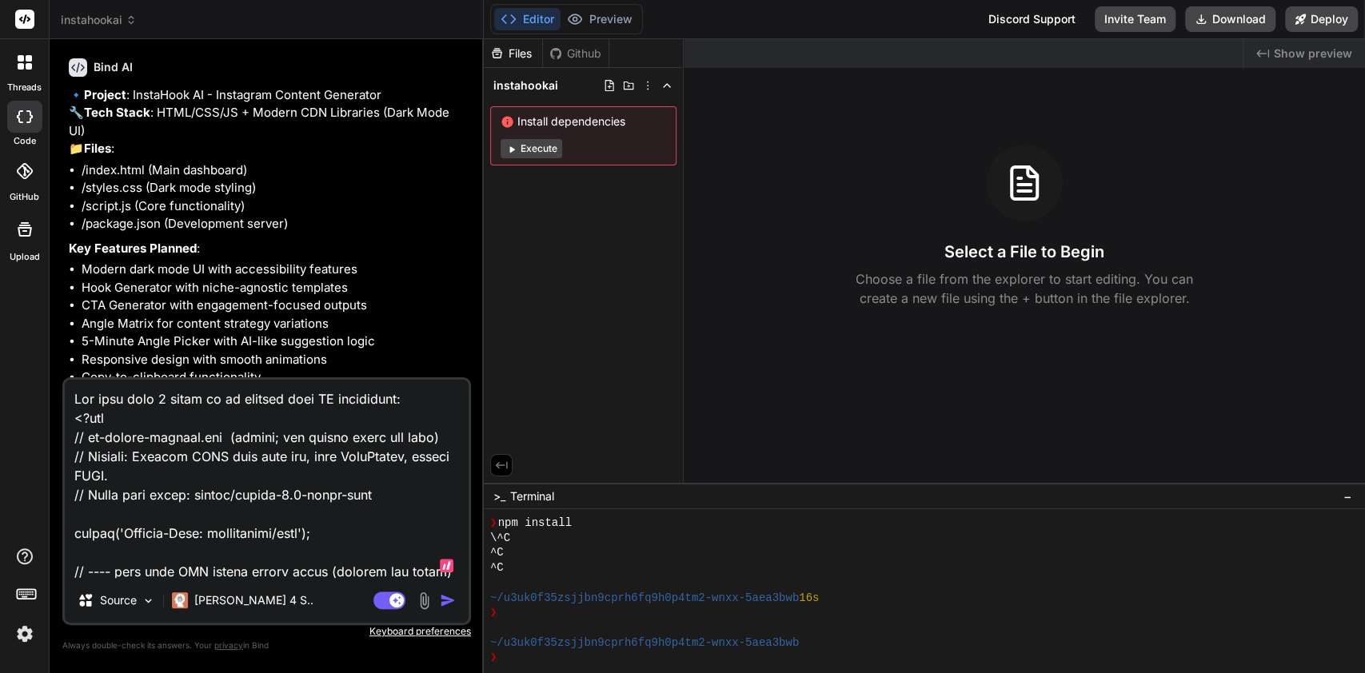
scroll to position [551, 0]
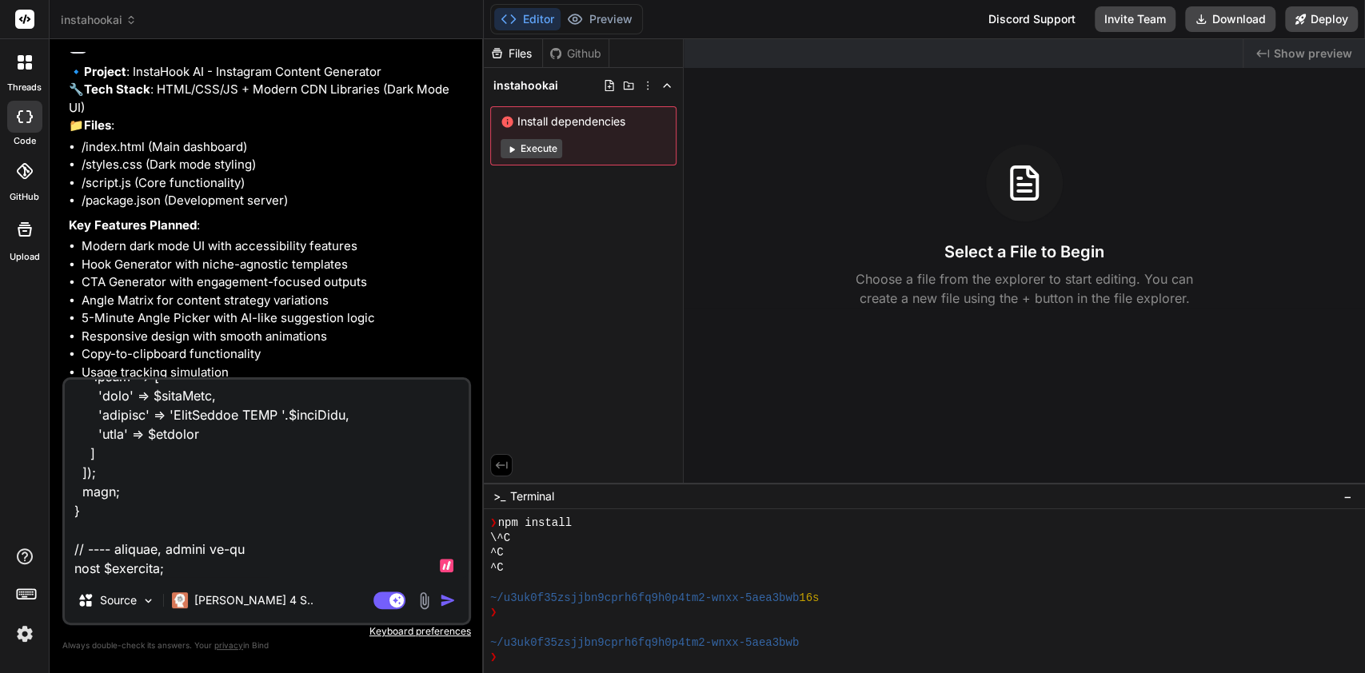
type textarea "x"
type textarea "Use this code 1 level up to process text AI generation: <?php // ai-router-proc…"
type textarea "x"
type textarea "Use this code 1 level up to process text AI generation: <?php // ai-router-proc…"
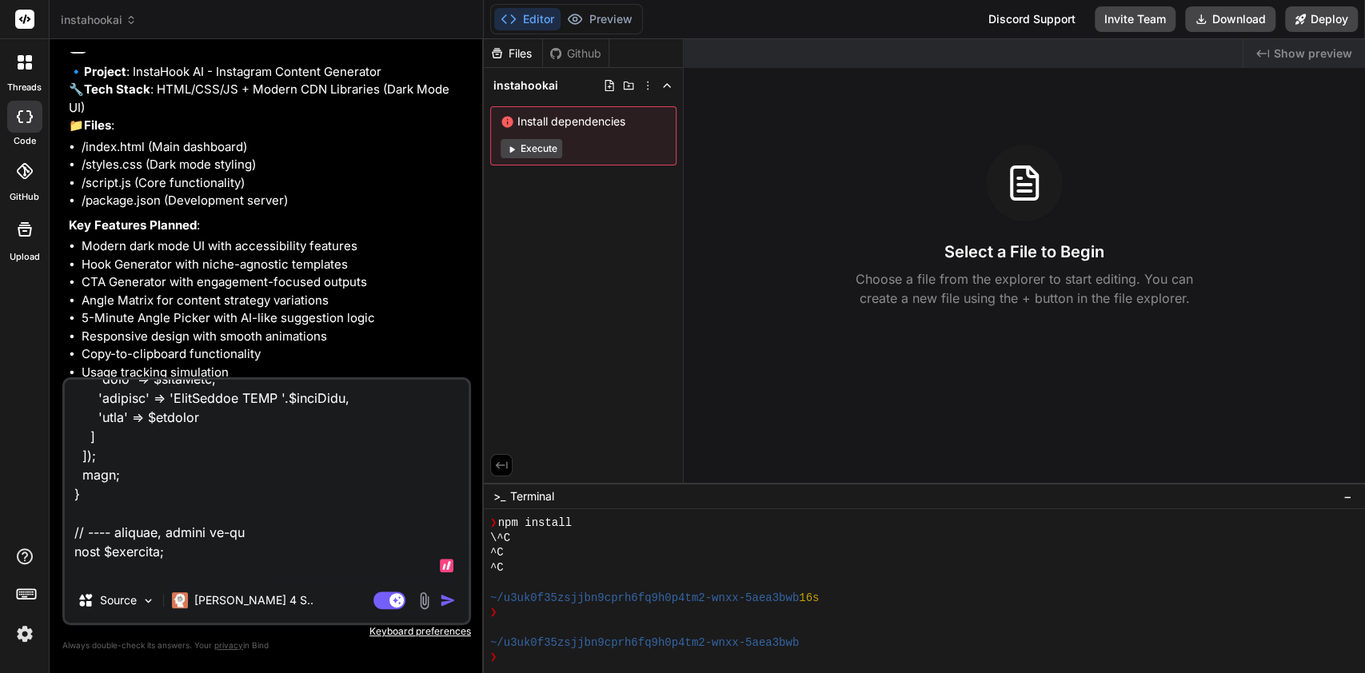
type textarea "x"
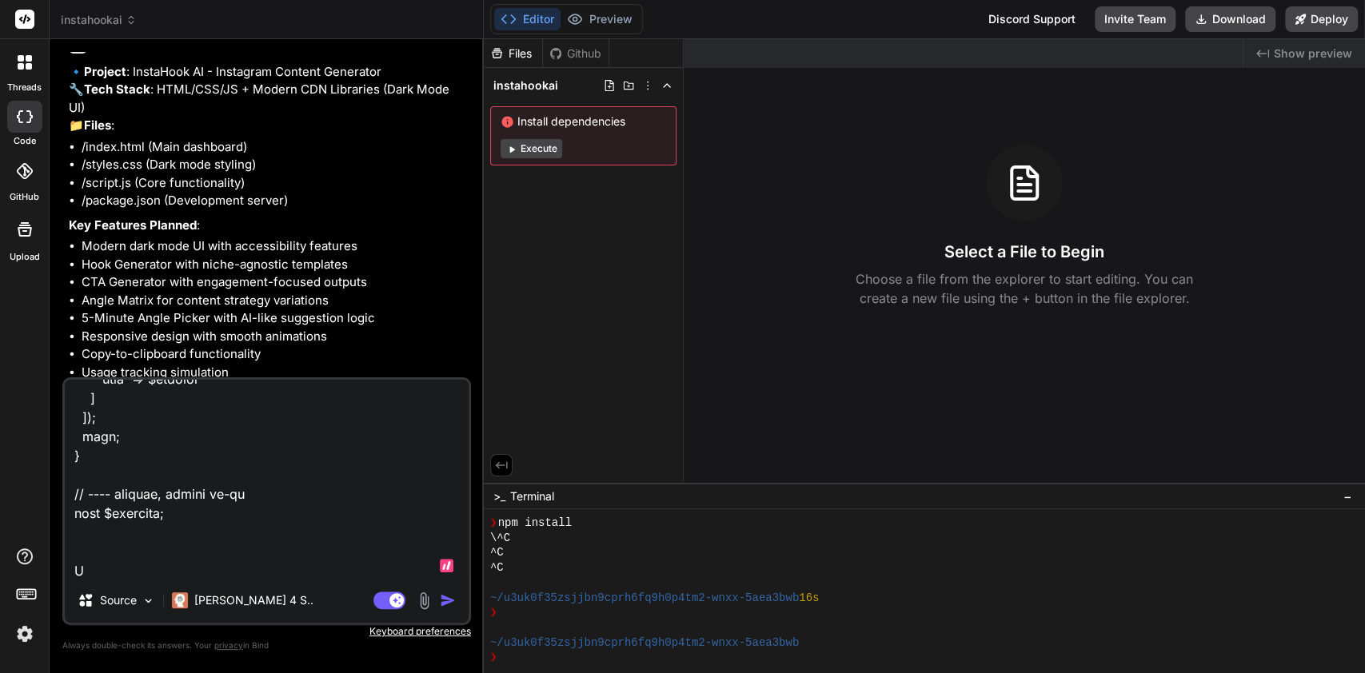
type textarea "Use this code 1 level up to process text AI generation: <?php // ai-router-proc…"
type textarea "x"
type textarea "Use this code 1 level up to process text AI generation: <?php // ai-router-proc…"
type textarea "x"
type textarea "Use this code 1 level up to process text AI generation: <?php // ai-router-proc…"
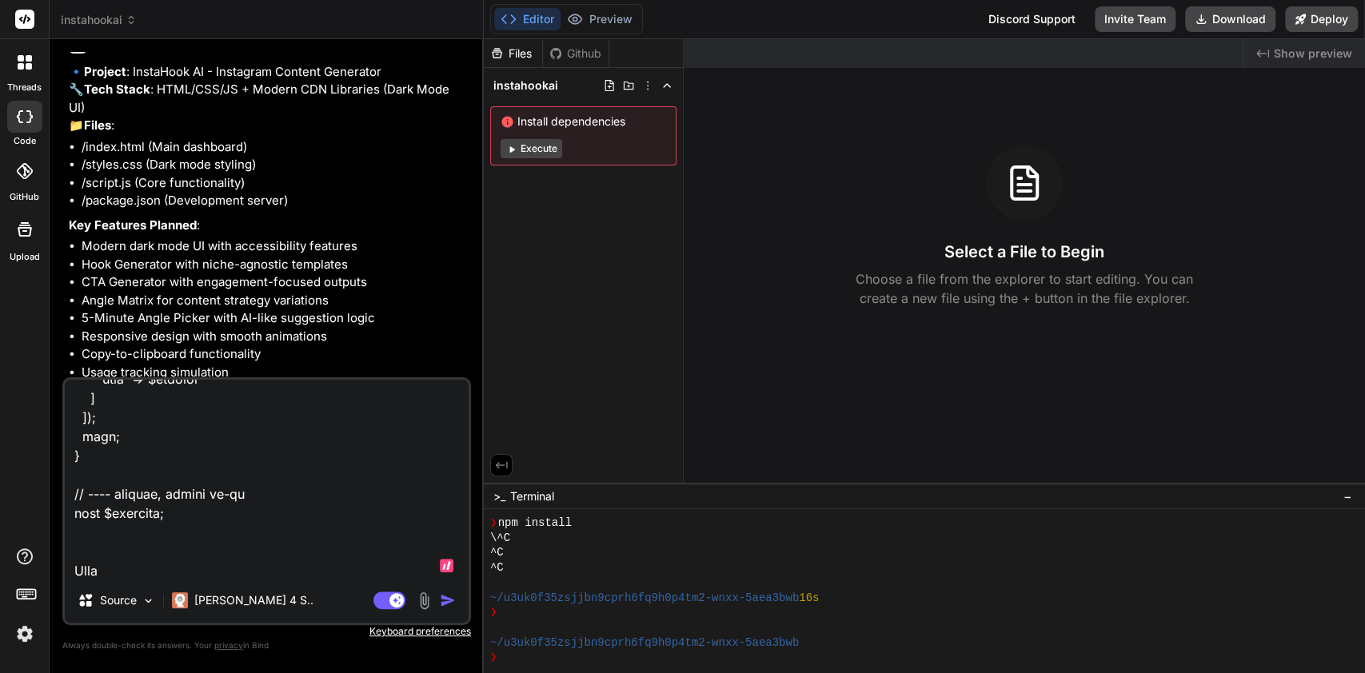
type textarea "x"
type textarea "Use this code 1 level up to process text AI generation: <?php // ai-router-proc…"
type textarea "x"
type textarea "Use this code 1 level up to process text AI generation: <?php // ai-router-proc…"
type textarea "x"
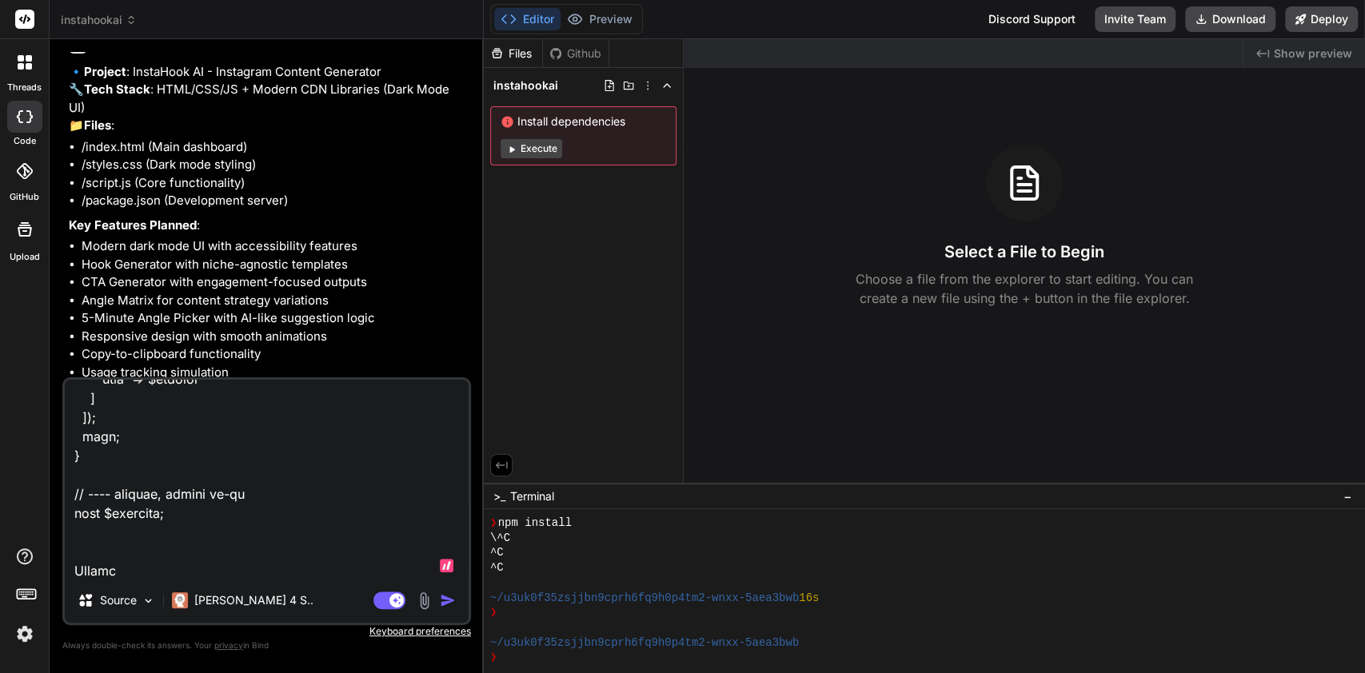
type textarea "Use this code 1 level up to process text AI generation: <?php // ai-router-proc…"
type textarea "x"
type textarea "Use this code 1 level up to process text AI generation: <?php // ai-router-proc…"
type textarea "x"
type textarea "Use this code 1 level up to process text AI generation: <?php // ai-router-proc…"
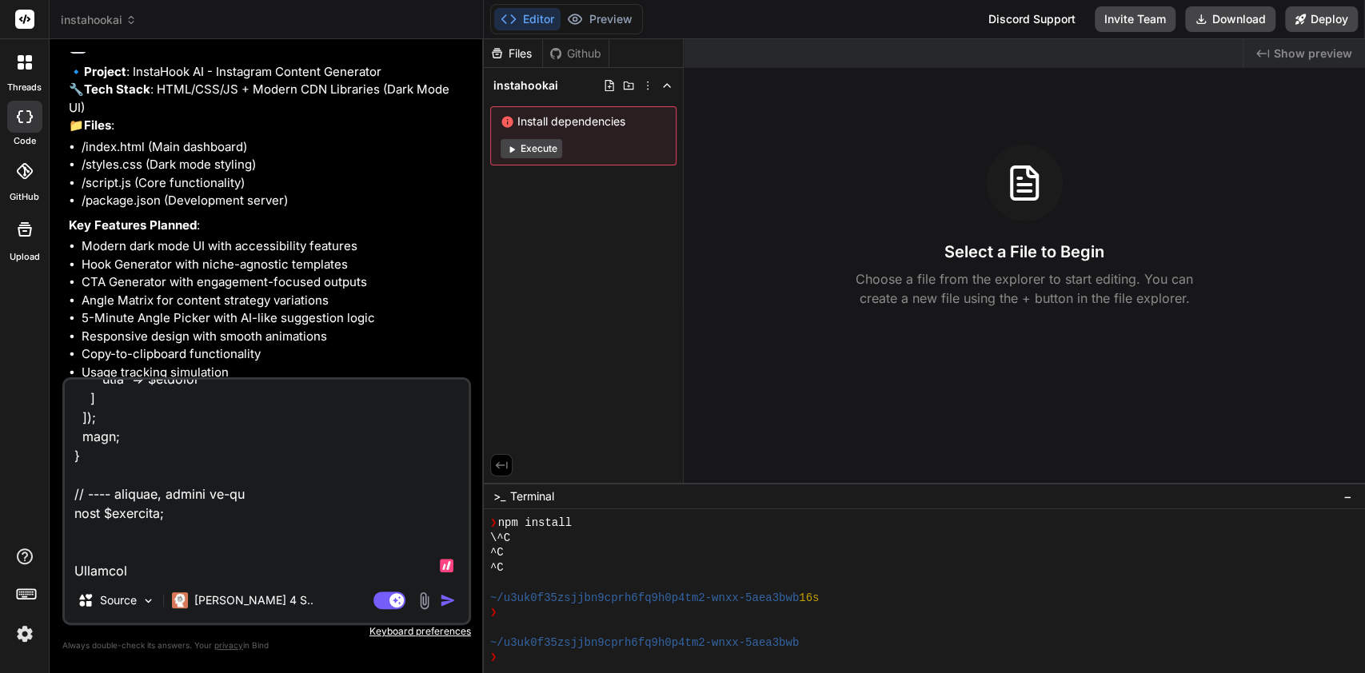
type textarea "x"
type textarea "Use this code 1 level up to process text AI generation: <?php // ai-router-proc…"
type textarea "x"
type textarea "Use this code 1 level up to process text AI generation: <?php // ai-router-proc…"
type textarea "x"
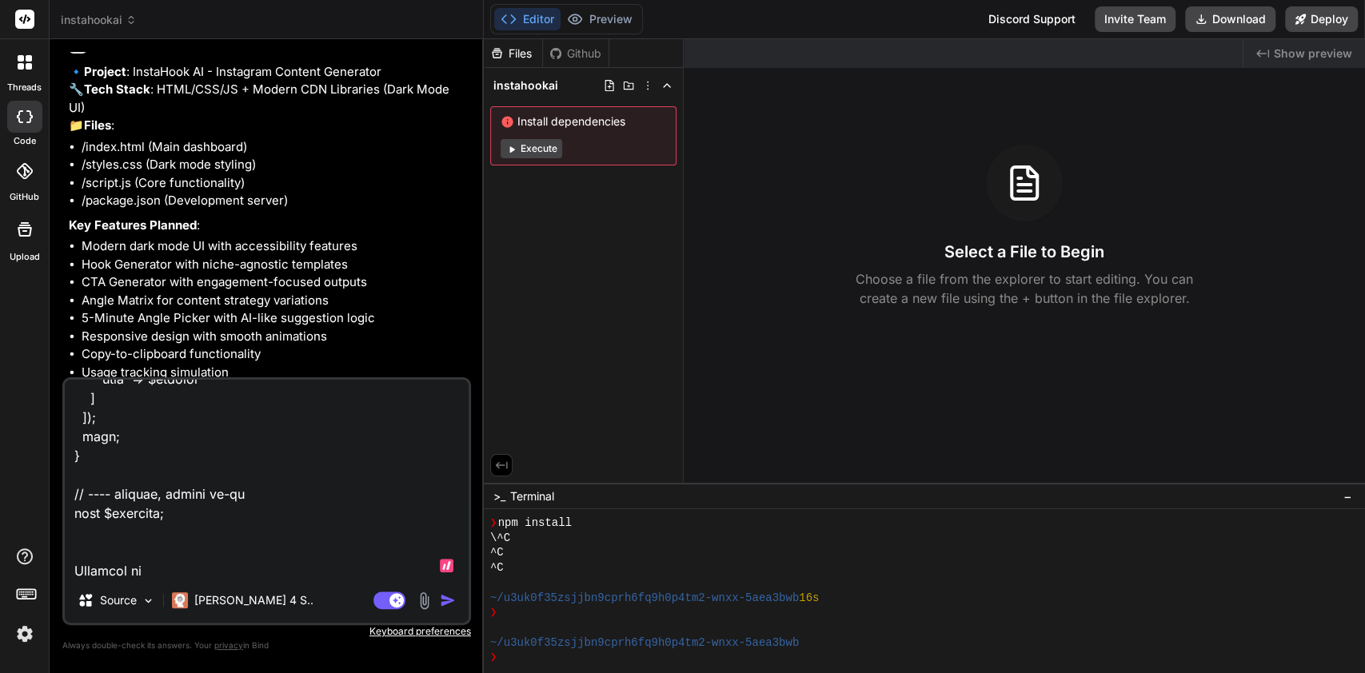
type textarea "Use this code 1 level up to process text AI generation: <?php // ai-router-proc…"
type textarea "x"
type textarea "Use this code 1 level up to process text AI generation: <?php // ai-router-proc…"
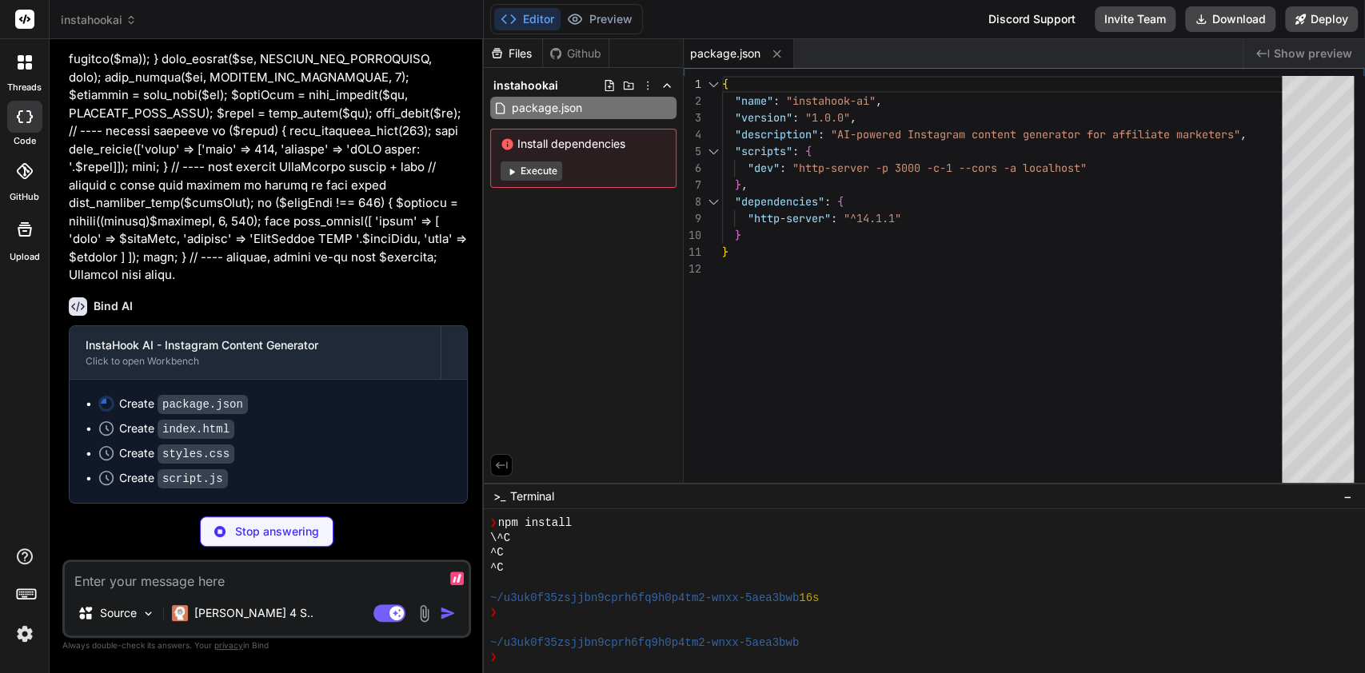
scroll to position [1863, 0]
click at [0, 64] on div "threads" at bounding box center [24, 66] width 49 height 55
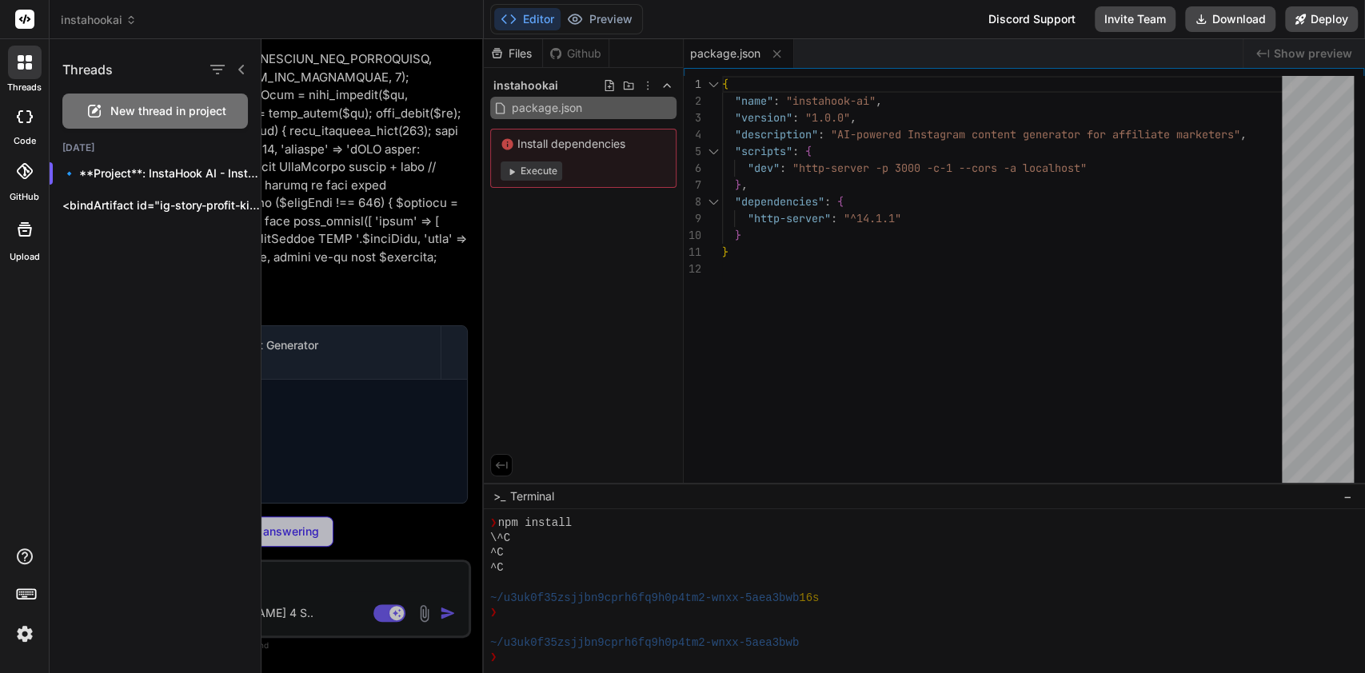
click at [0, 94] on div "code" at bounding box center [24, 121] width 49 height 54
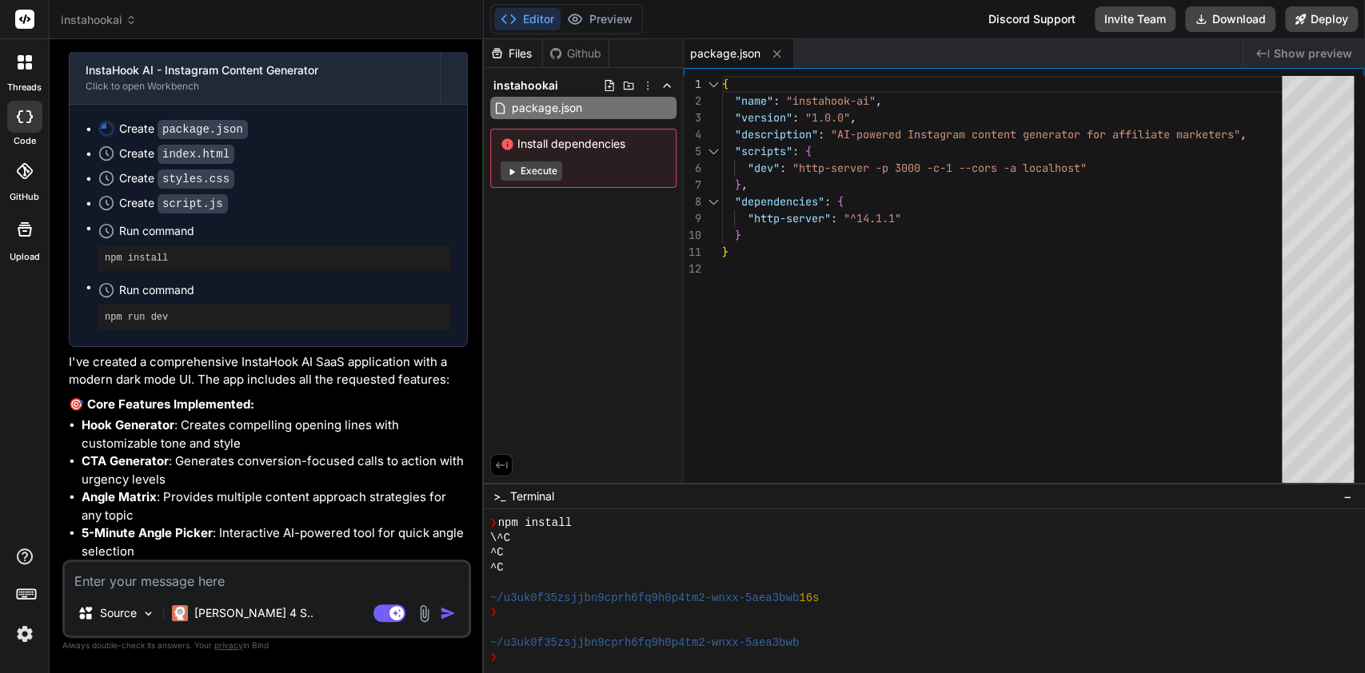
scroll to position [2106, 0]
click at [552, 92] on span "instahookai" at bounding box center [525, 86] width 65 height 16
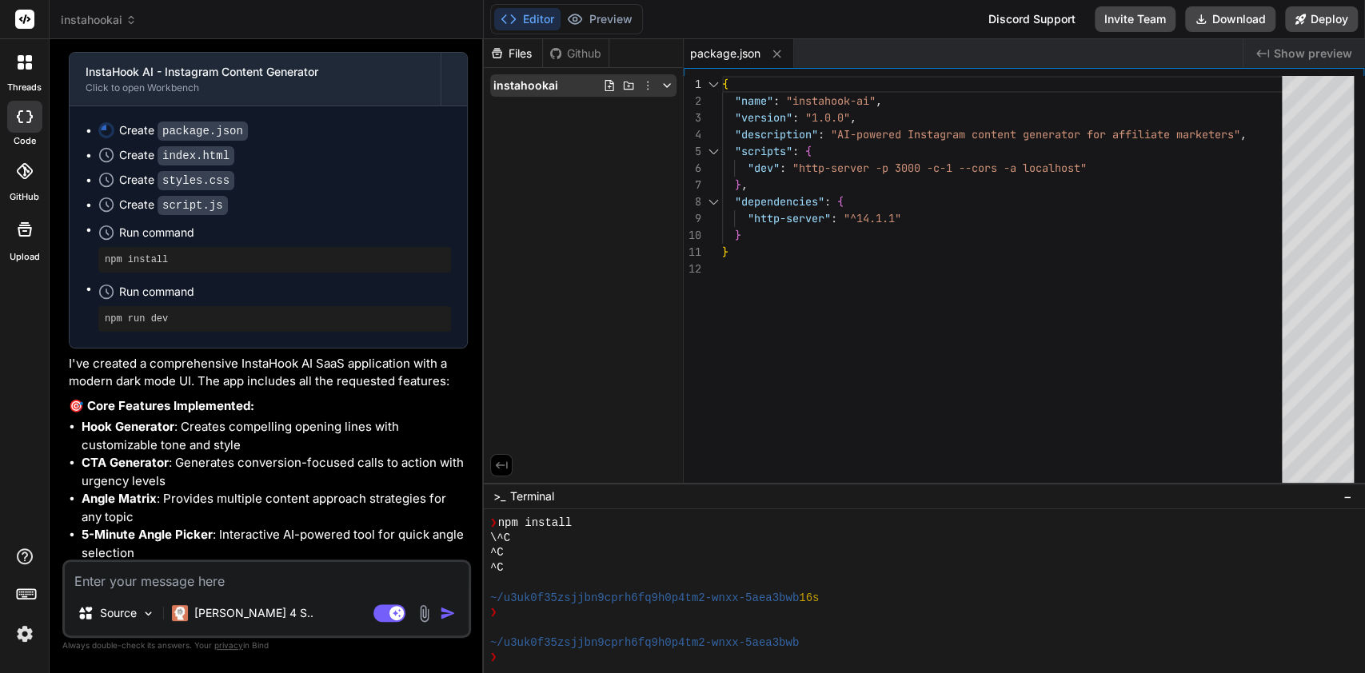
click at [557, 92] on div "instahookai" at bounding box center [583, 85] width 186 height 22
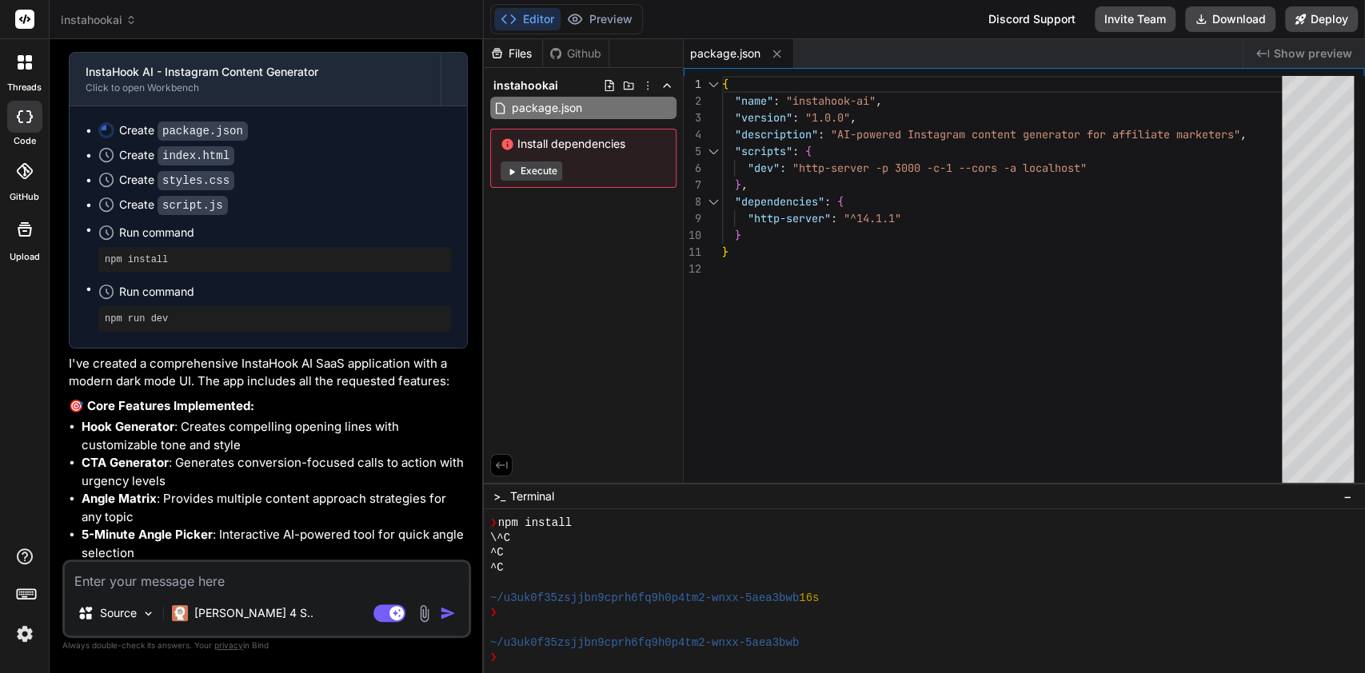
click at [582, 116] on span "package.json" at bounding box center [547, 107] width 74 height 19
click at [544, 176] on button "Execute" at bounding box center [531, 170] width 62 height 19
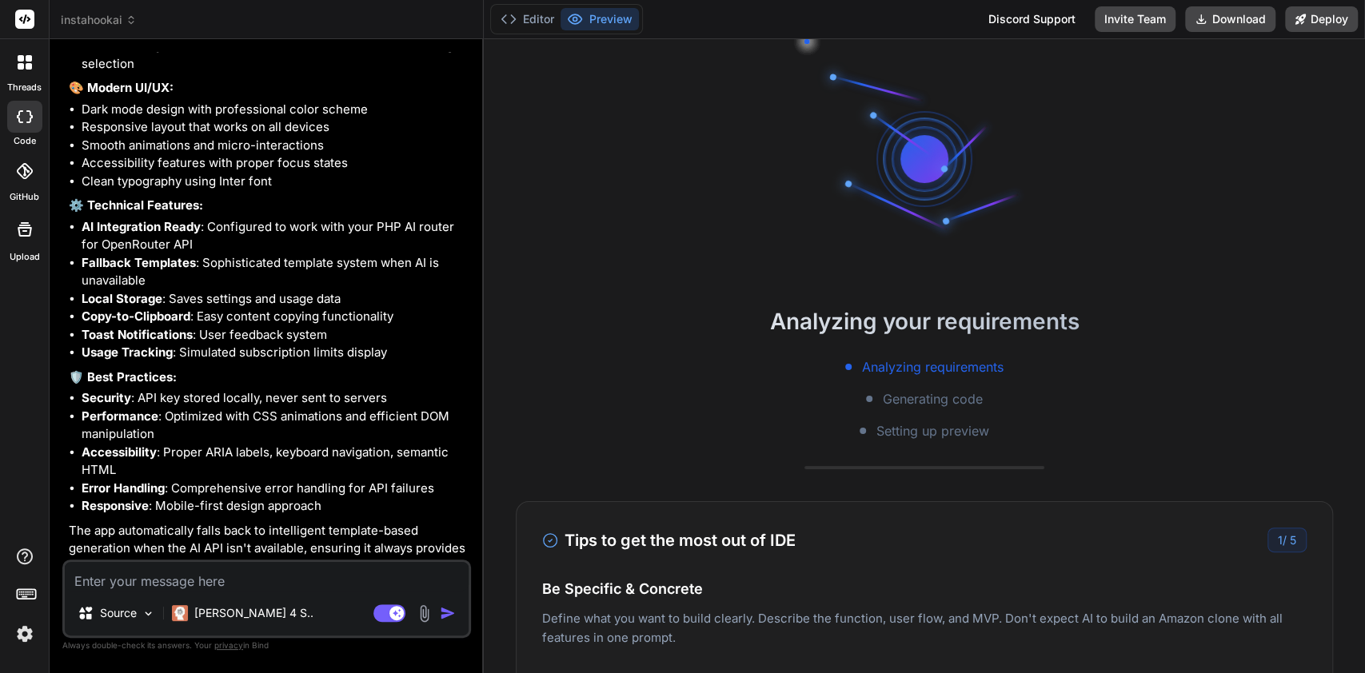
scroll to position [2664, 0]
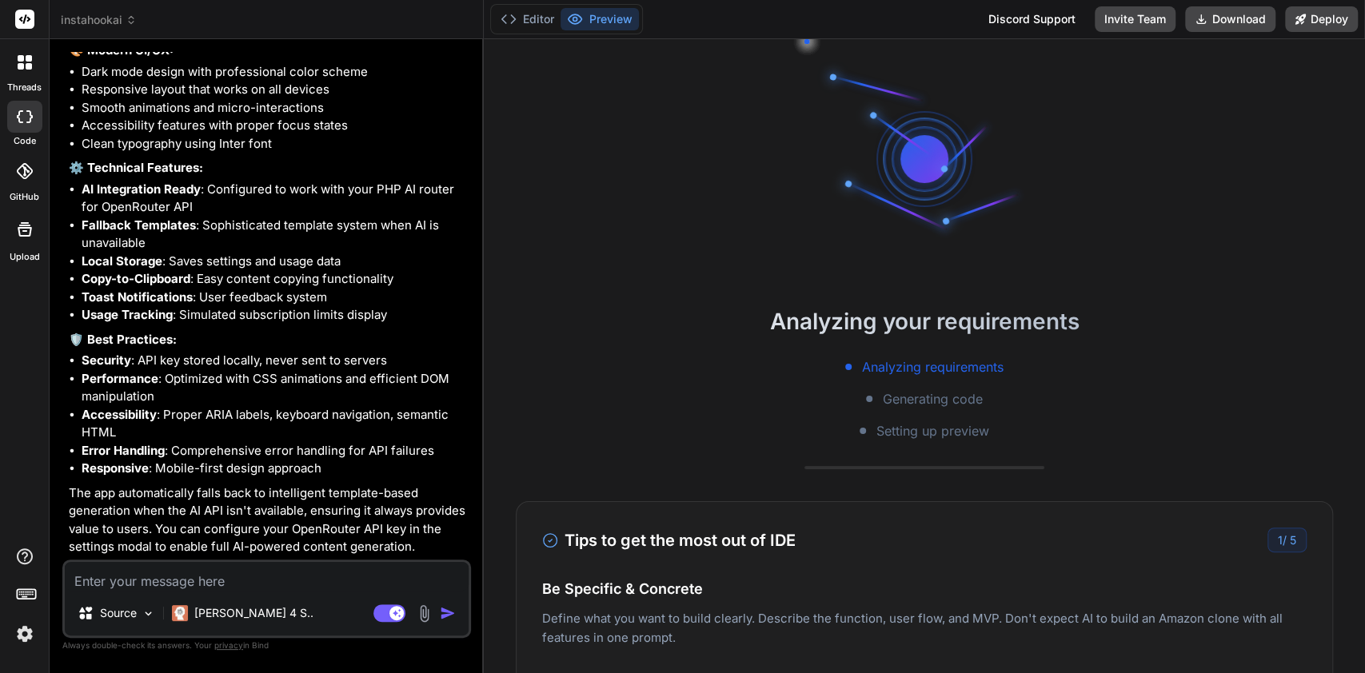
click at [289, 576] on textarea at bounding box center [267, 576] width 404 height 29
click at [300, 583] on textarea at bounding box center [267, 576] width 404 height 29
